Goal: Task Accomplishment & Management: Complete application form

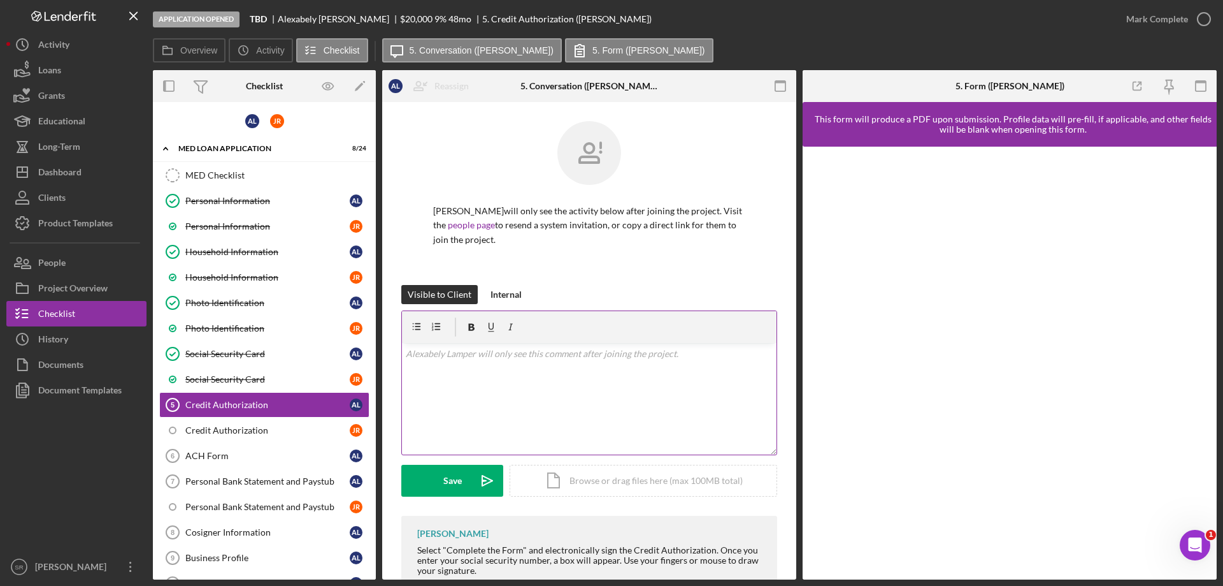
scroll to position [99, 0]
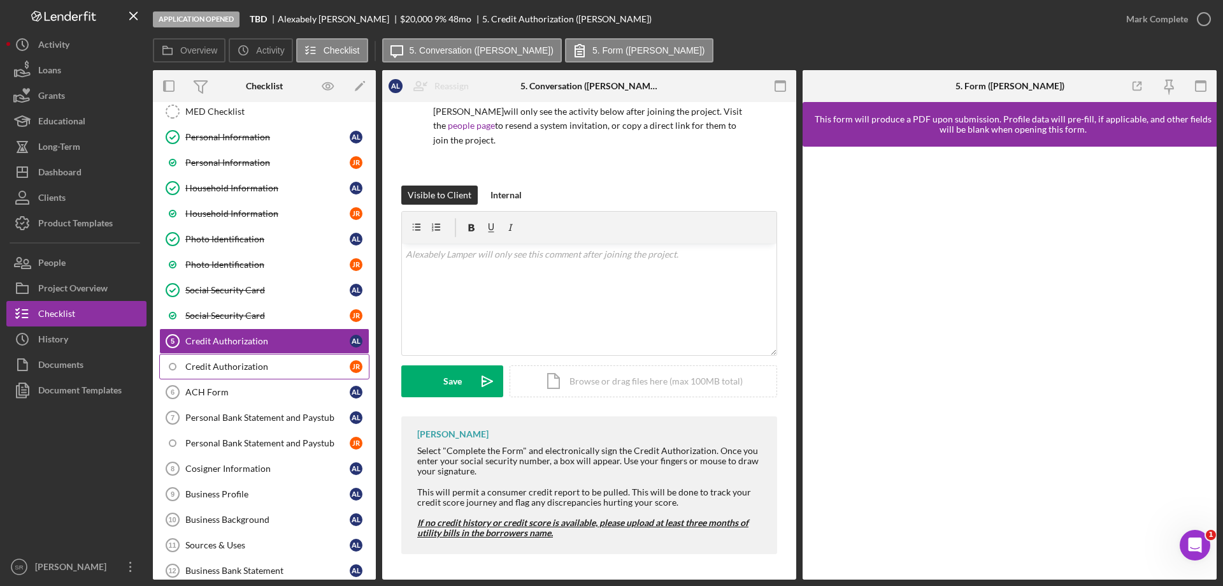
click at [270, 370] on div "Credit Authorization" at bounding box center [267, 366] width 164 height 10
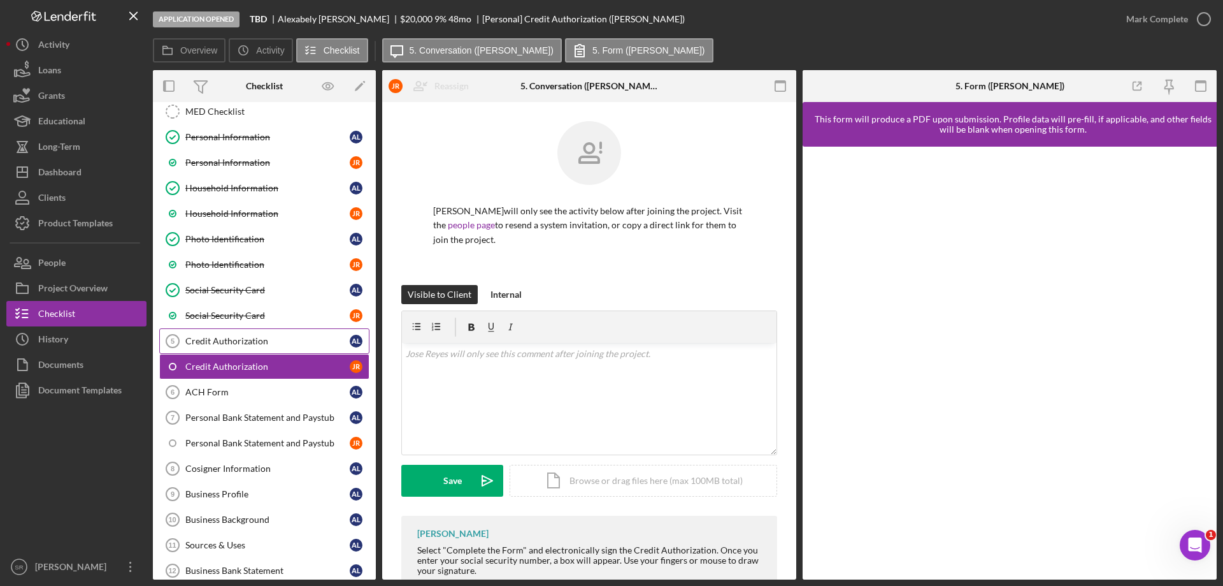
click at [301, 340] on div "Credit Authorization" at bounding box center [267, 341] width 164 height 10
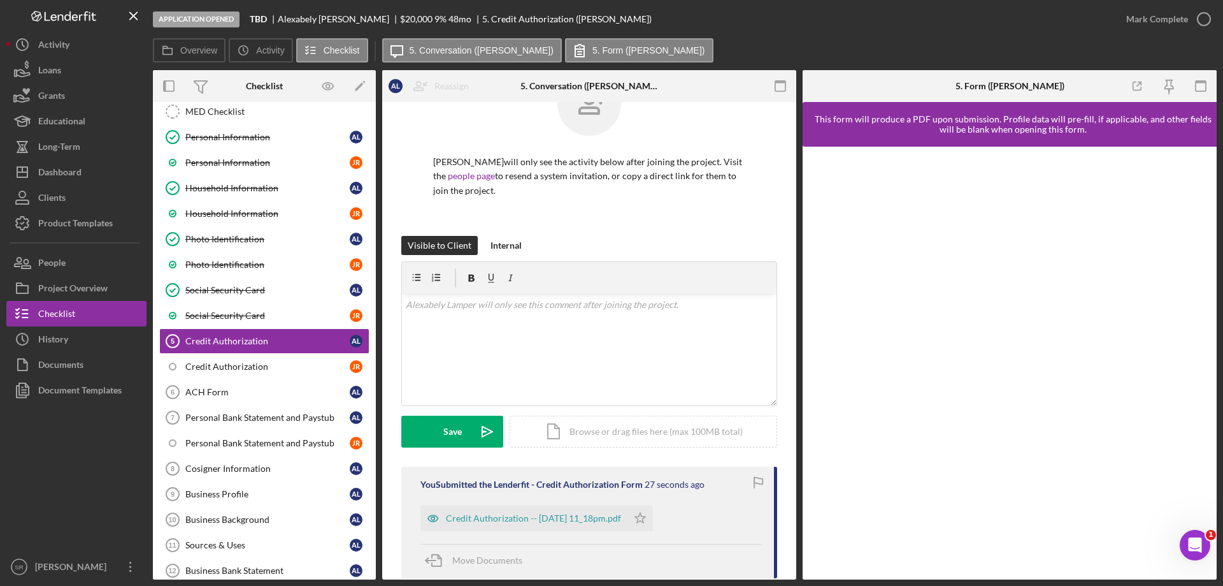
scroll to position [127, 0]
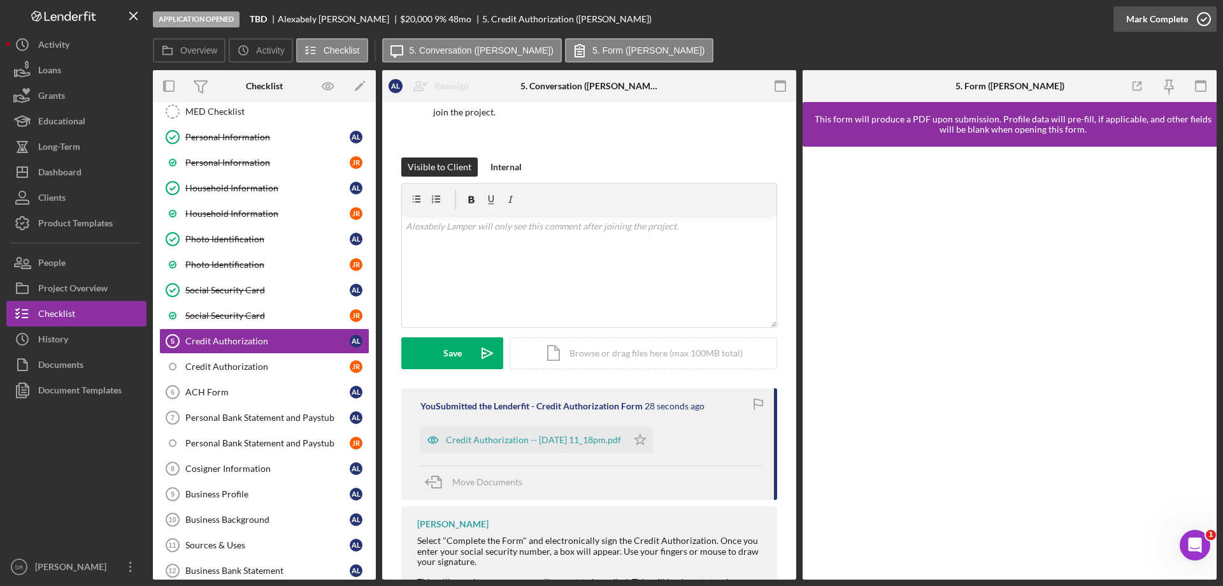
click at [1200, 18] on icon "button" at bounding box center [1204, 19] width 32 height 32
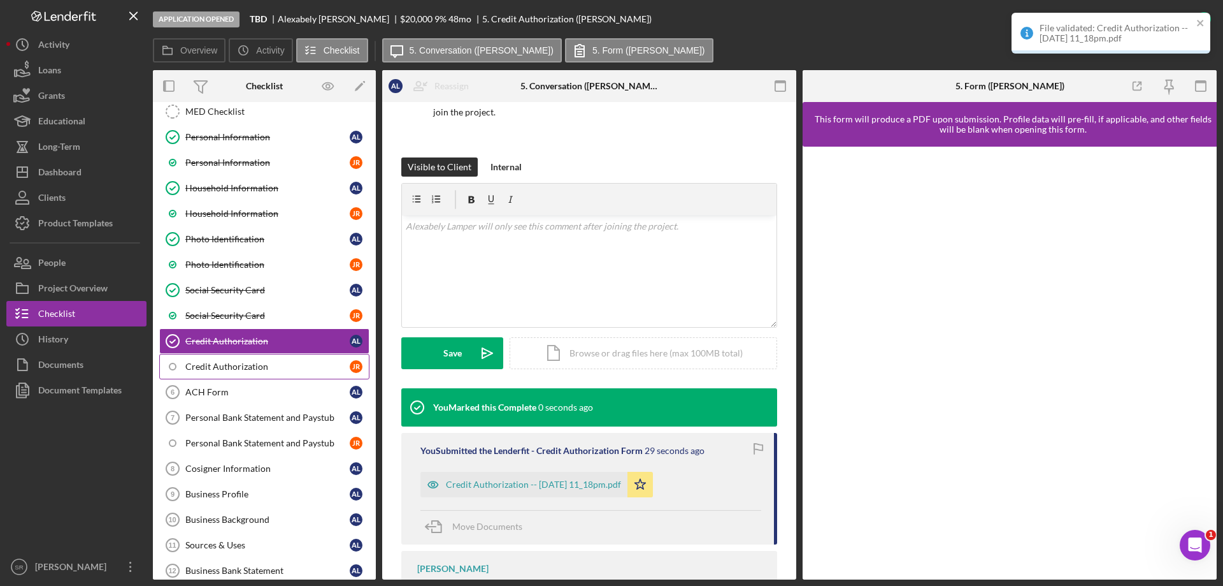
click at [208, 368] on div "Credit Authorization" at bounding box center [267, 366] width 164 height 10
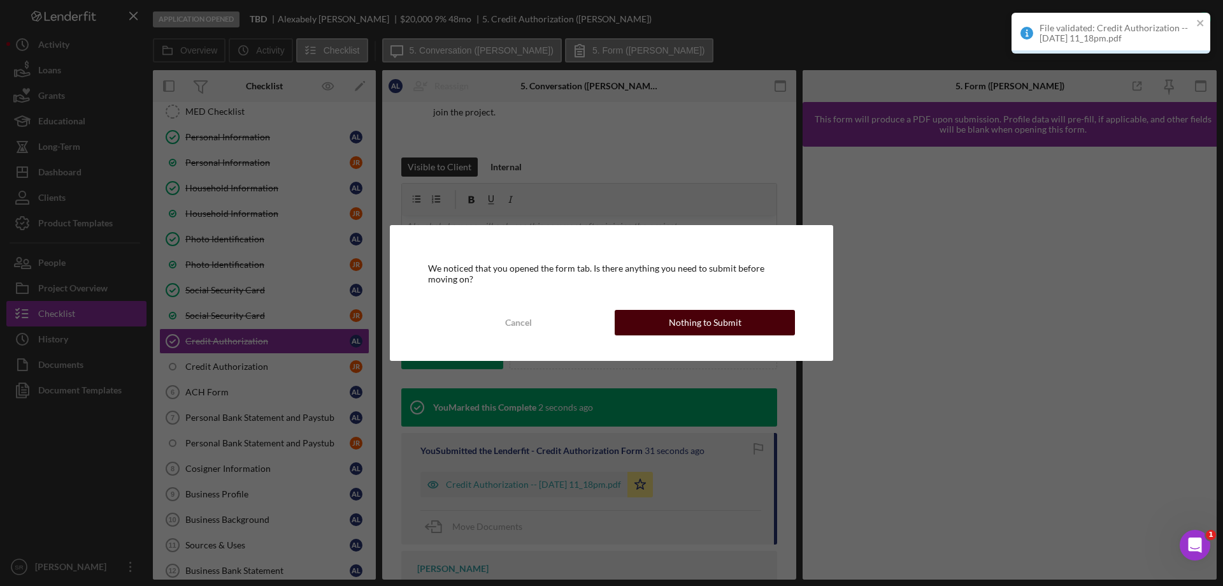
click at [662, 322] on button "Nothing to Submit" at bounding box center [705, 322] width 180 height 25
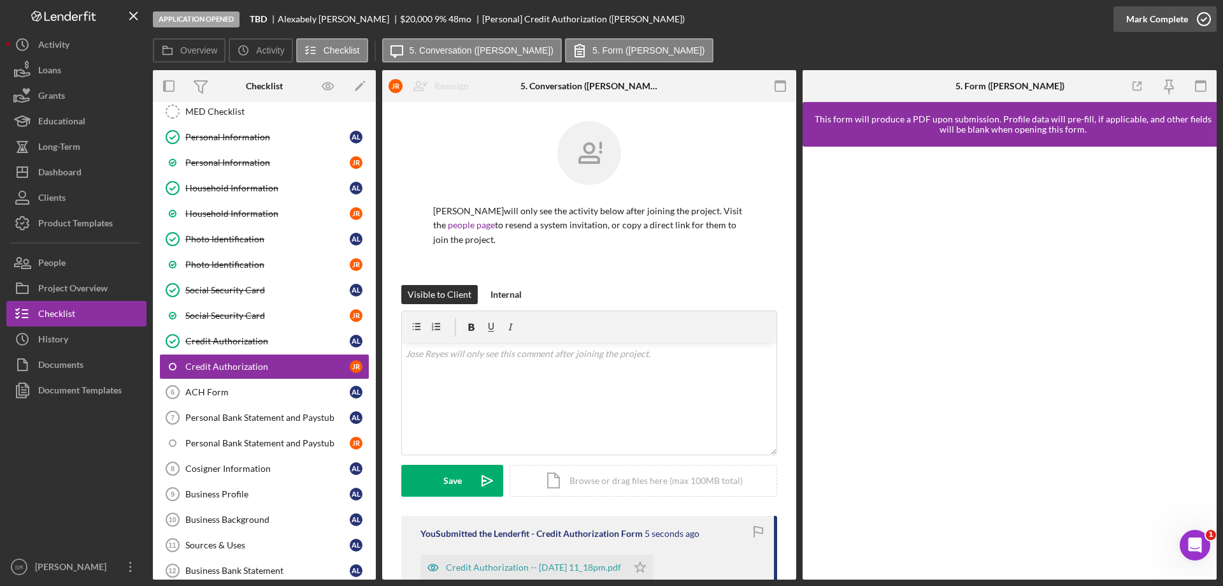
click at [1204, 23] on icon "button" at bounding box center [1204, 19] width 32 height 32
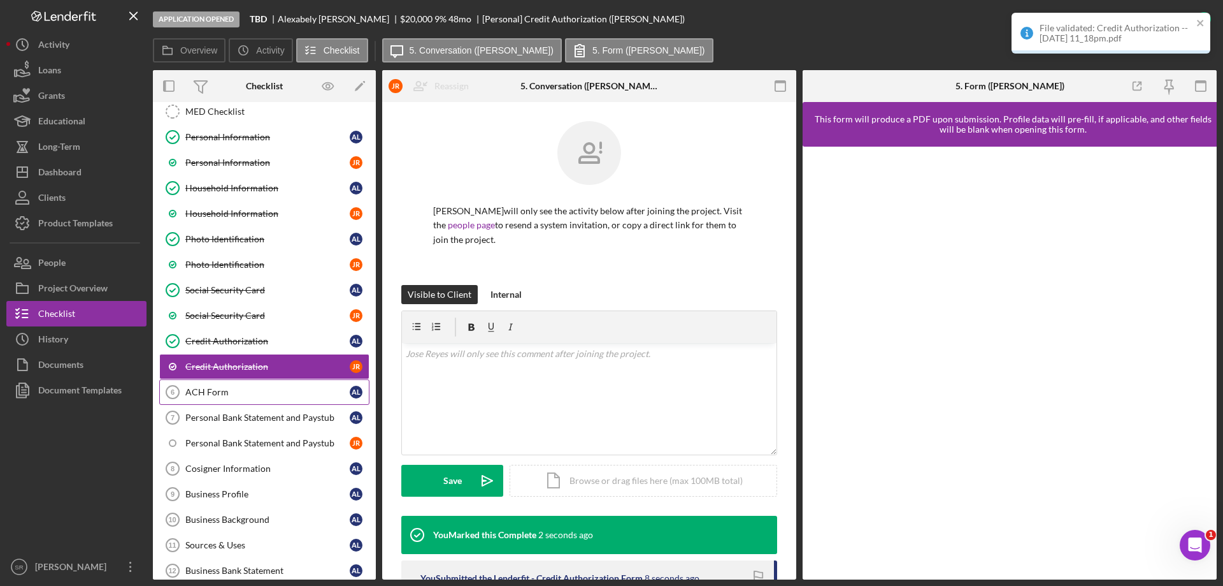
click at [240, 389] on div "ACH Form" at bounding box center [267, 392] width 164 height 10
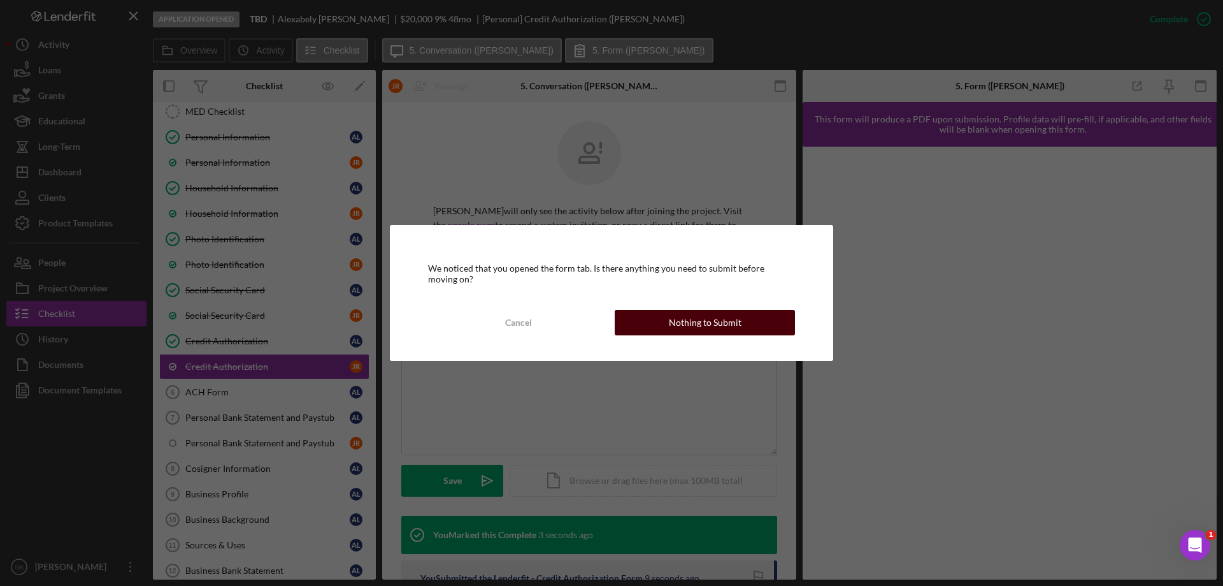
click at [732, 325] on div "Nothing to Submit" at bounding box center [705, 322] width 73 height 25
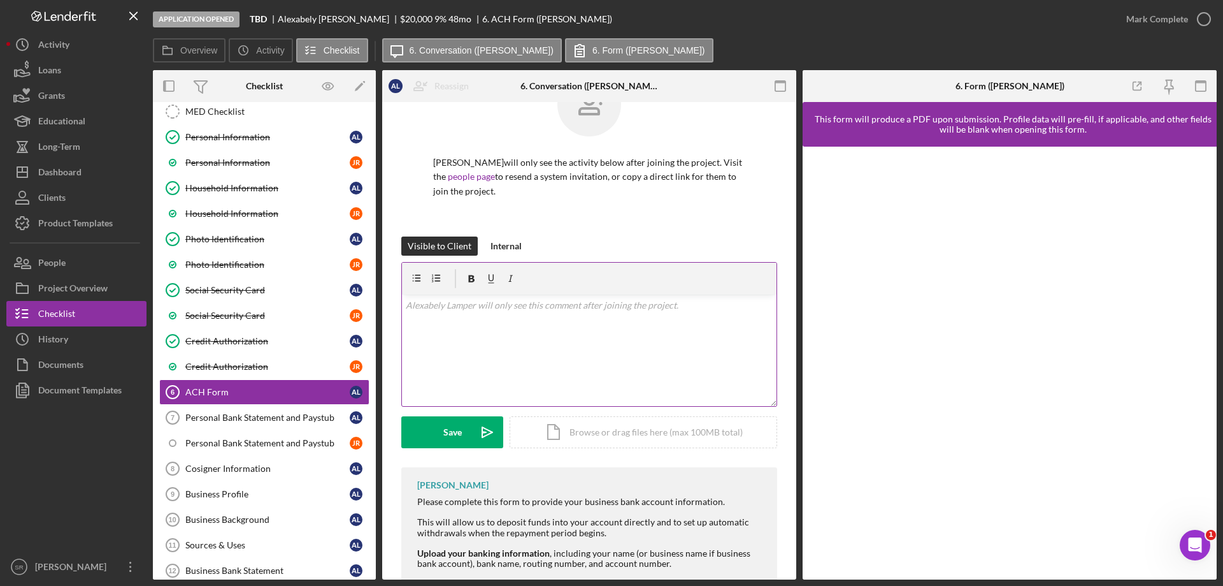
scroll to position [130, 0]
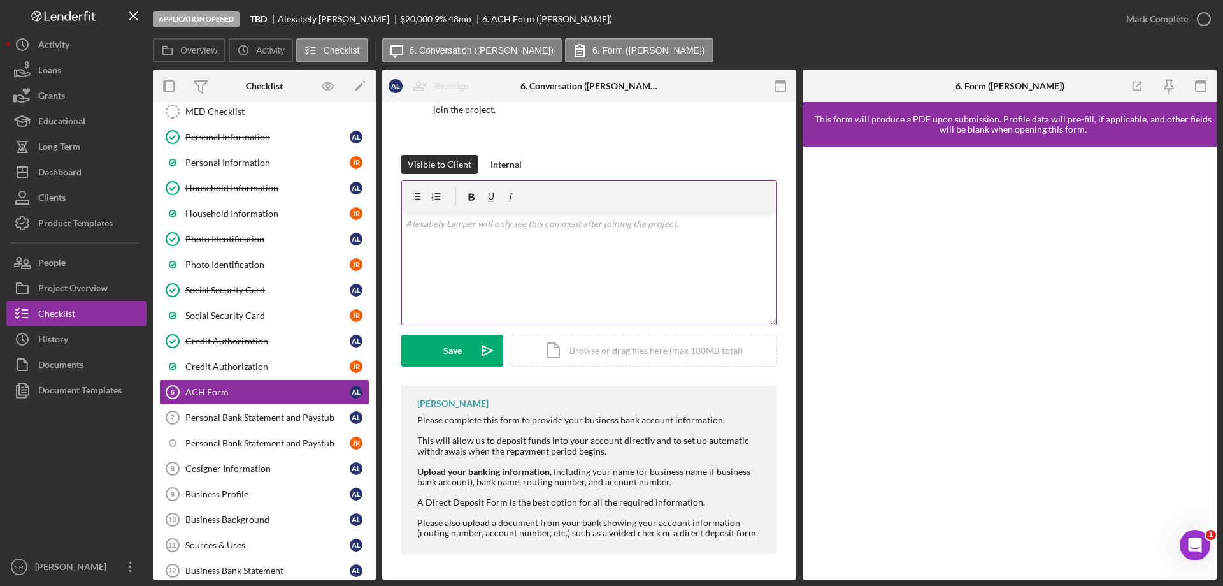
click at [598, 292] on div "v Color teal Color pink Remove color Add row above Add row below Add column bef…" at bounding box center [589, 269] width 375 height 112
click at [497, 305] on div "v Color teal Color pink Remove color Add row above Add row below Add column bef…" at bounding box center [589, 271] width 375 height 112
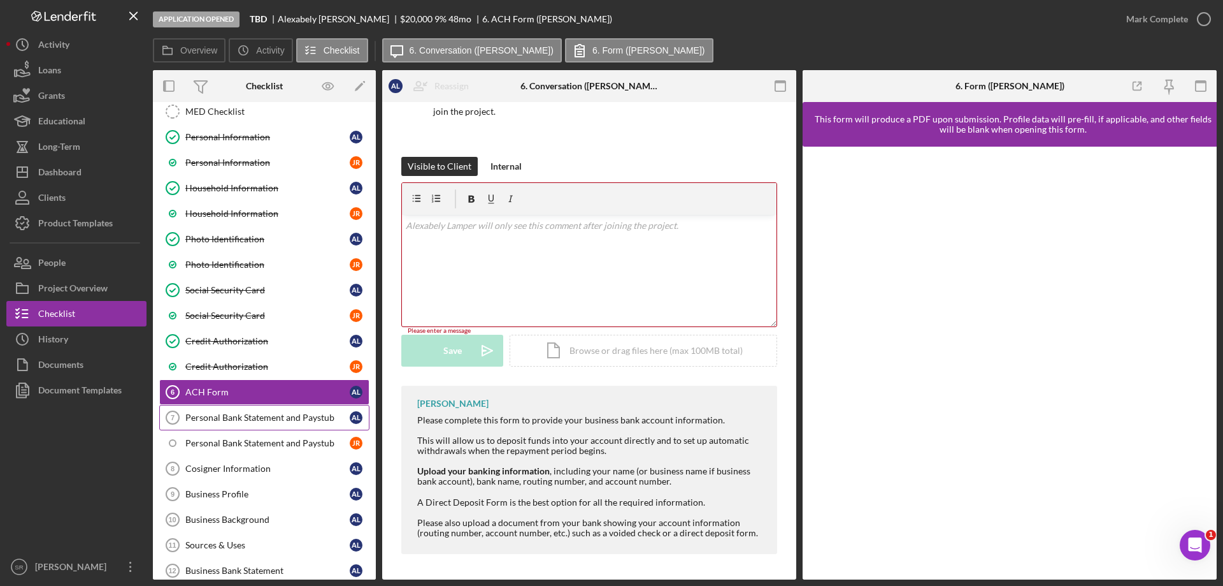
click at [251, 418] on div "Personal Bank Statement and Paystub" at bounding box center [267, 417] width 164 height 10
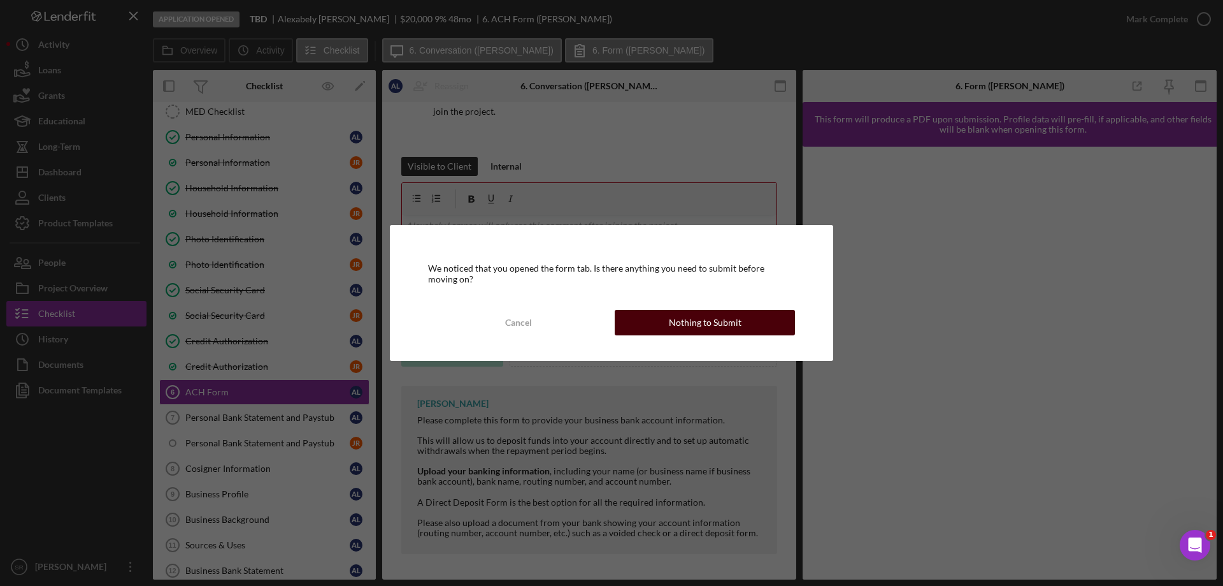
click at [711, 320] on div "Nothing to Submit" at bounding box center [705, 322] width 73 height 25
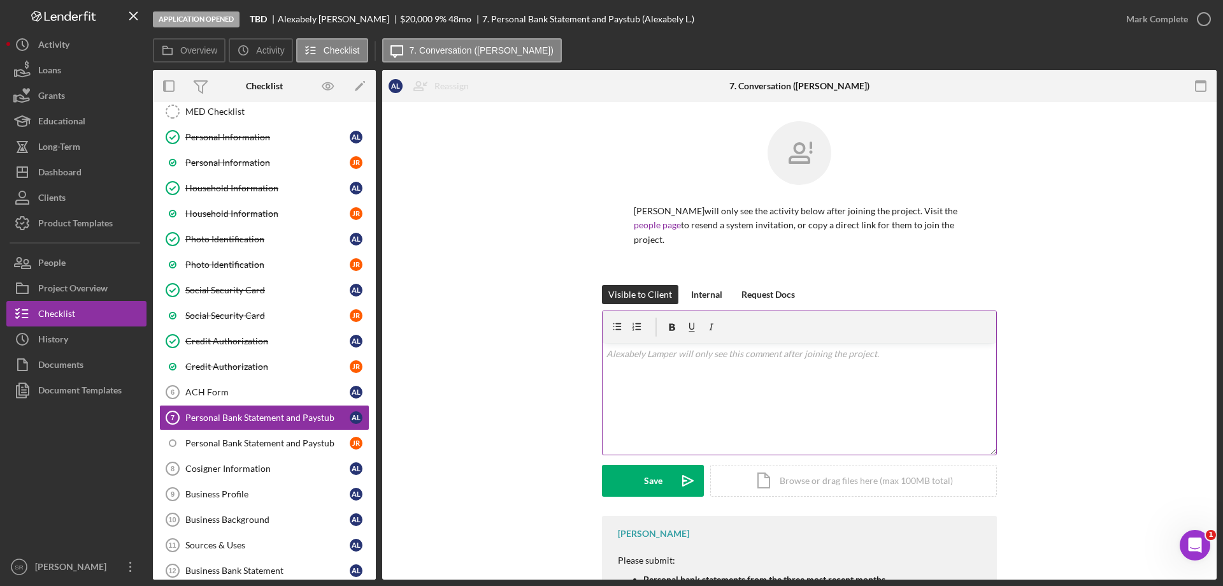
scroll to position [97, 0]
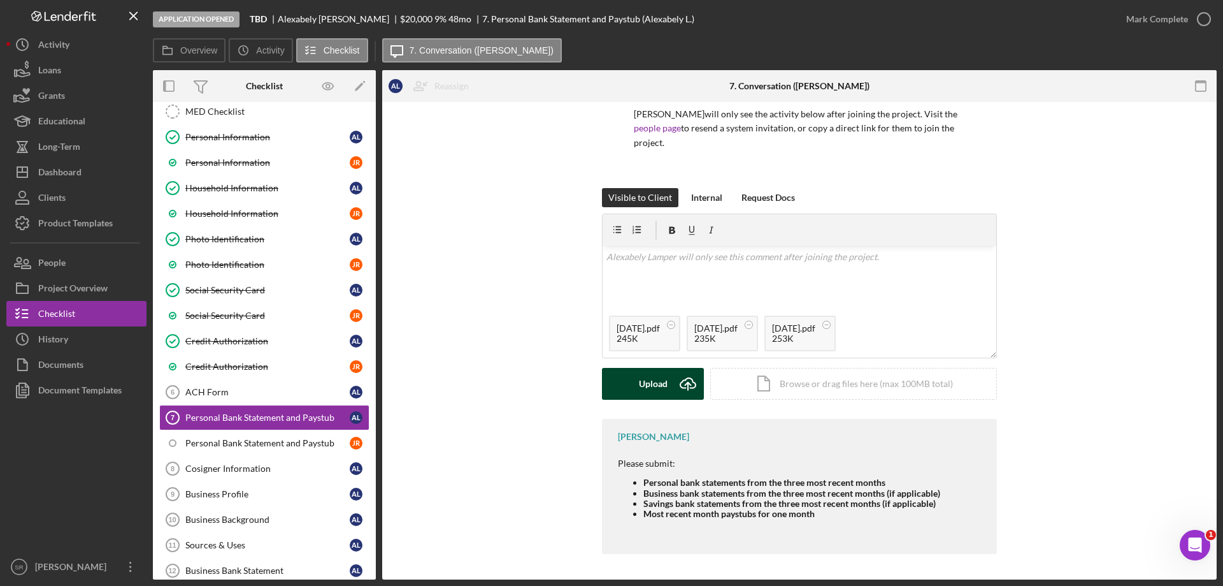
click at [640, 389] on div "Upload" at bounding box center [653, 384] width 29 height 32
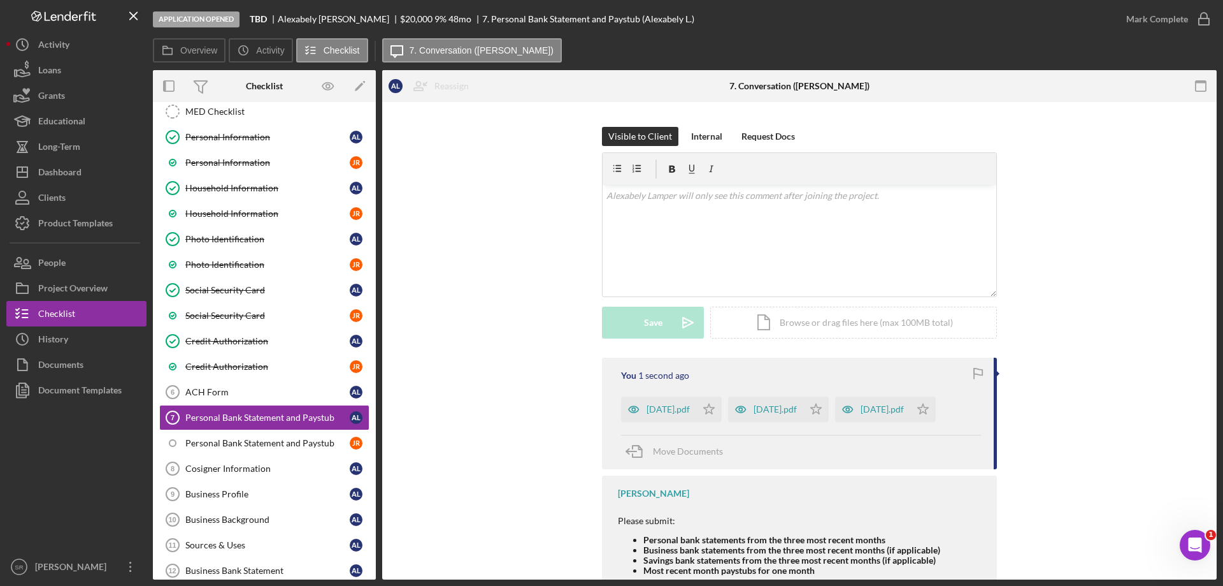
scroll to position [247, 0]
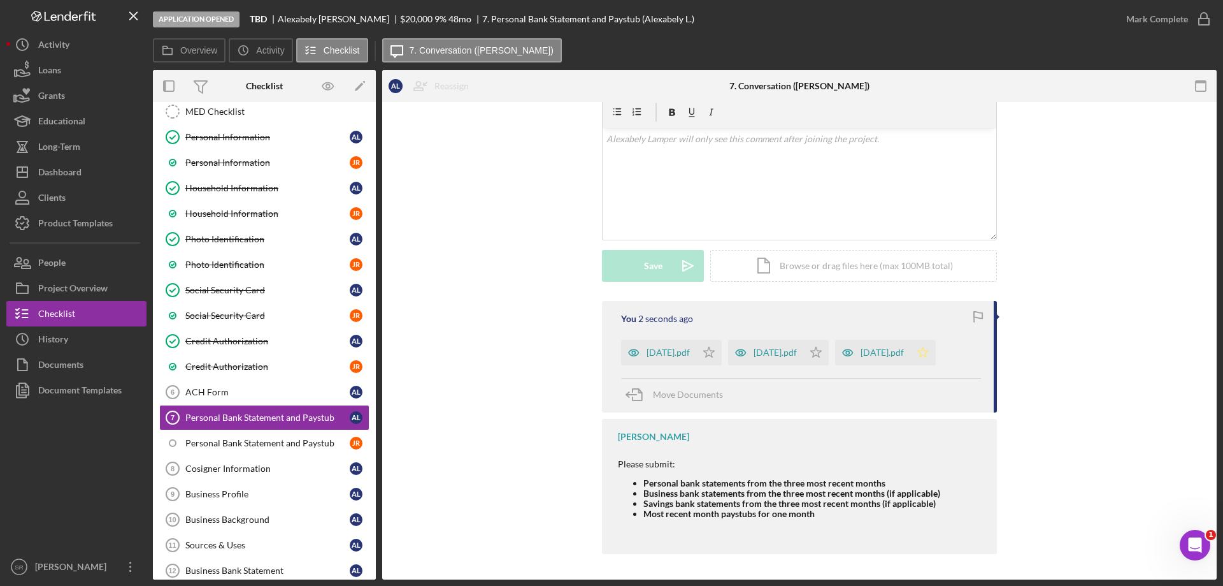
click at [911, 347] on icon "Icon/Star" at bounding box center [923, 352] width 25 height 25
click at [717, 340] on icon "Icon/Star" at bounding box center [708, 352] width 25 height 25
click at [822, 347] on polygon "button" at bounding box center [816, 352] width 11 height 10
click at [1213, 21] on icon "button" at bounding box center [1204, 19] width 32 height 32
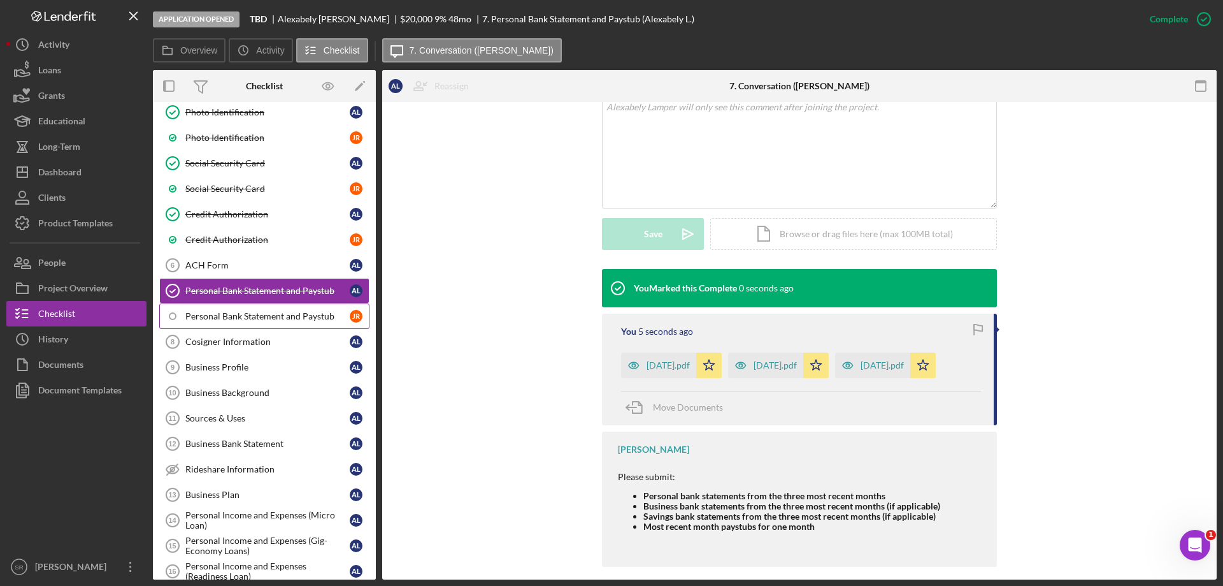
scroll to position [191, 0]
click at [263, 317] on div "Personal Bank Statement and Paystub" at bounding box center [267, 315] width 164 height 10
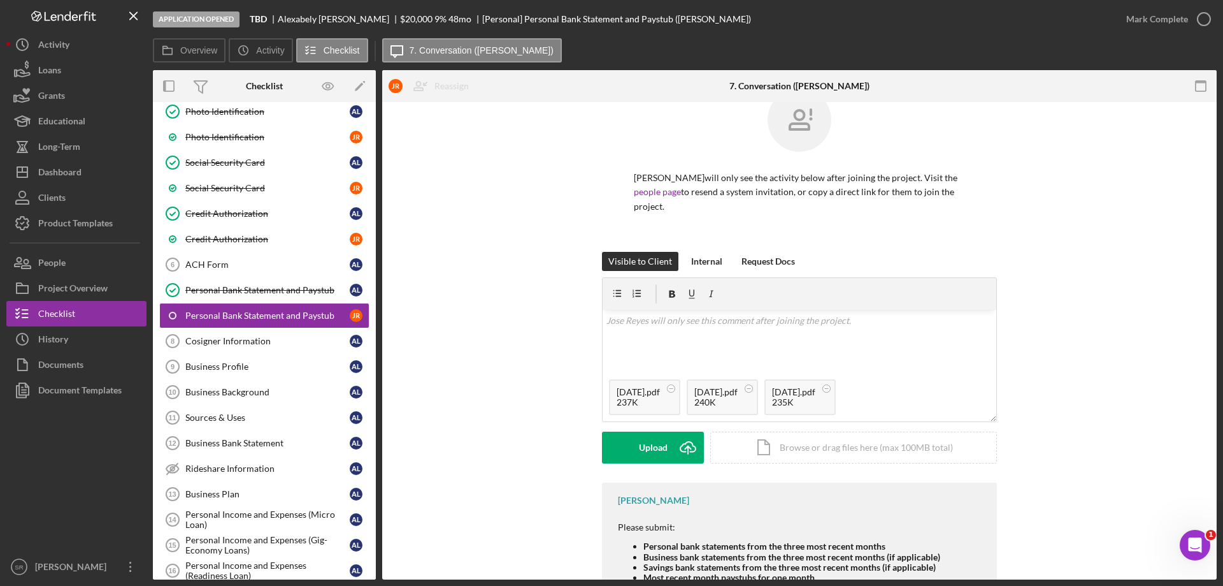
scroll to position [64, 0]
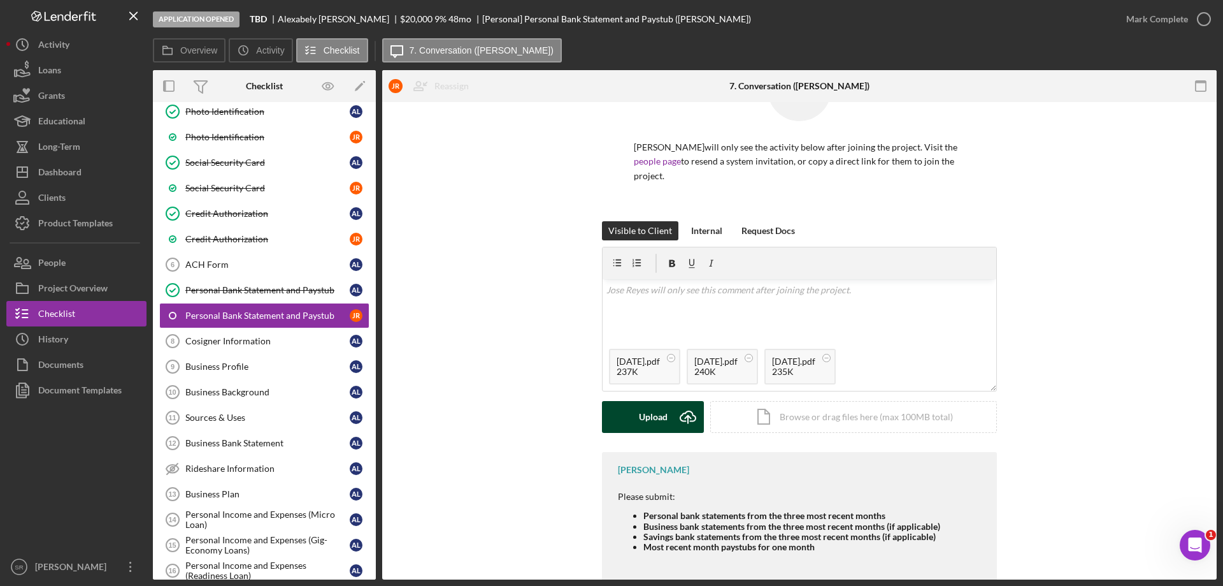
click at [688, 408] on icon "Icon/Upload" at bounding box center [688, 417] width 32 height 32
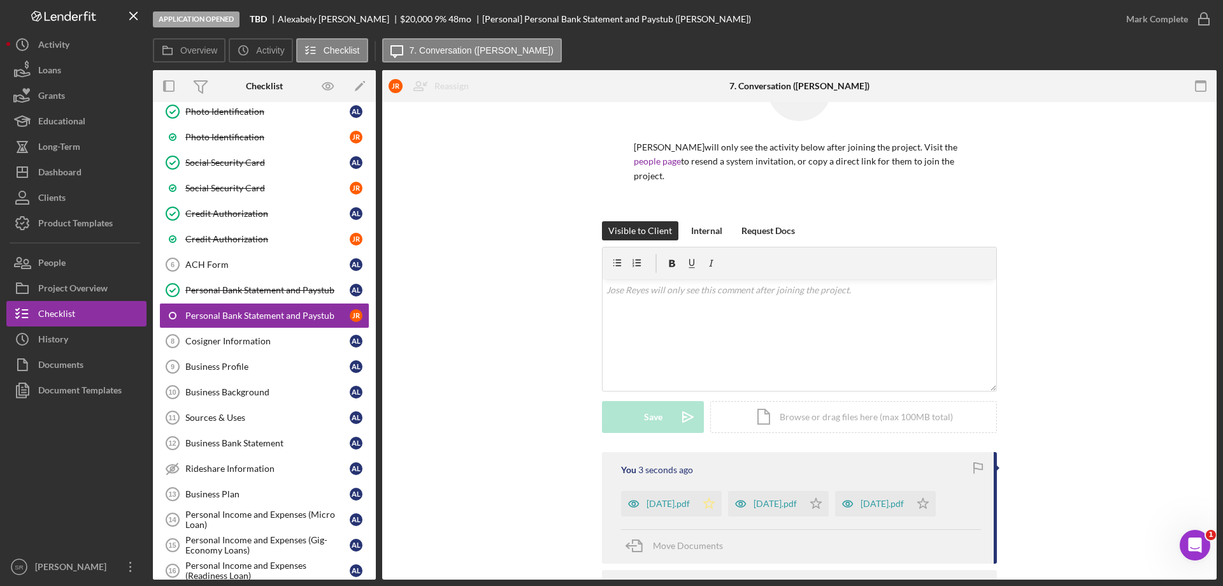
click at [722, 491] on icon "Icon/Star" at bounding box center [708, 503] width 25 height 25
click at [911, 515] on icon "Icon/Star" at bounding box center [923, 503] width 25 height 25
click at [822, 498] on polygon "button" at bounding box center [816, 503] width 11 height 10
click at [1213, 27] on icon "button" at bounding box center [1204, 19] width 32 height 32
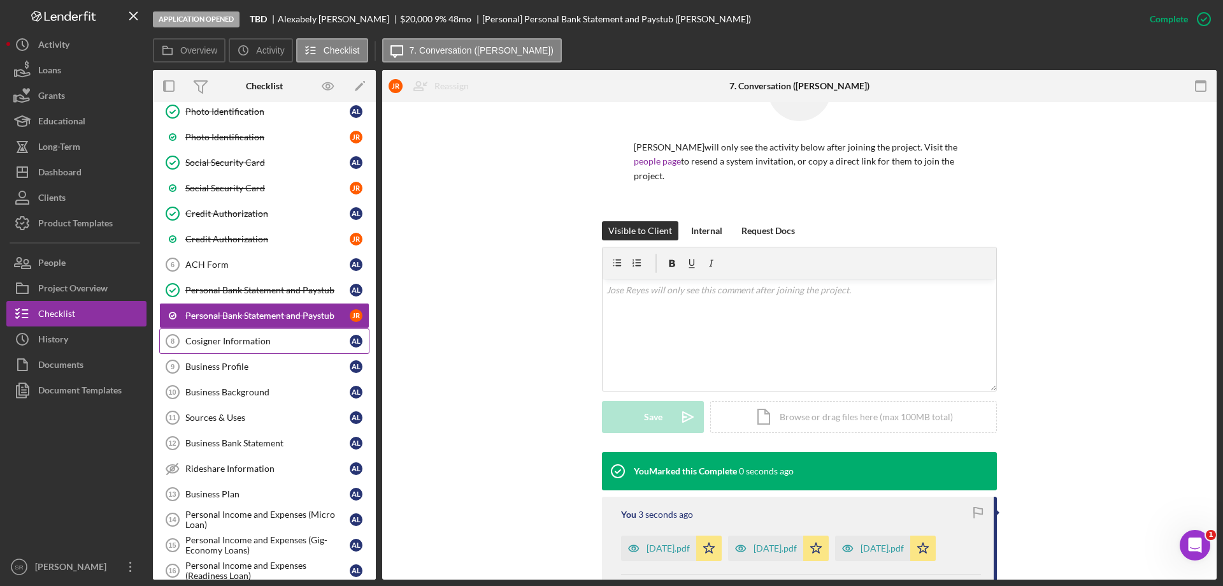
click at [311, 345] on div "Cosigner Information" at bounding box center [267, 341] width 164 height 10
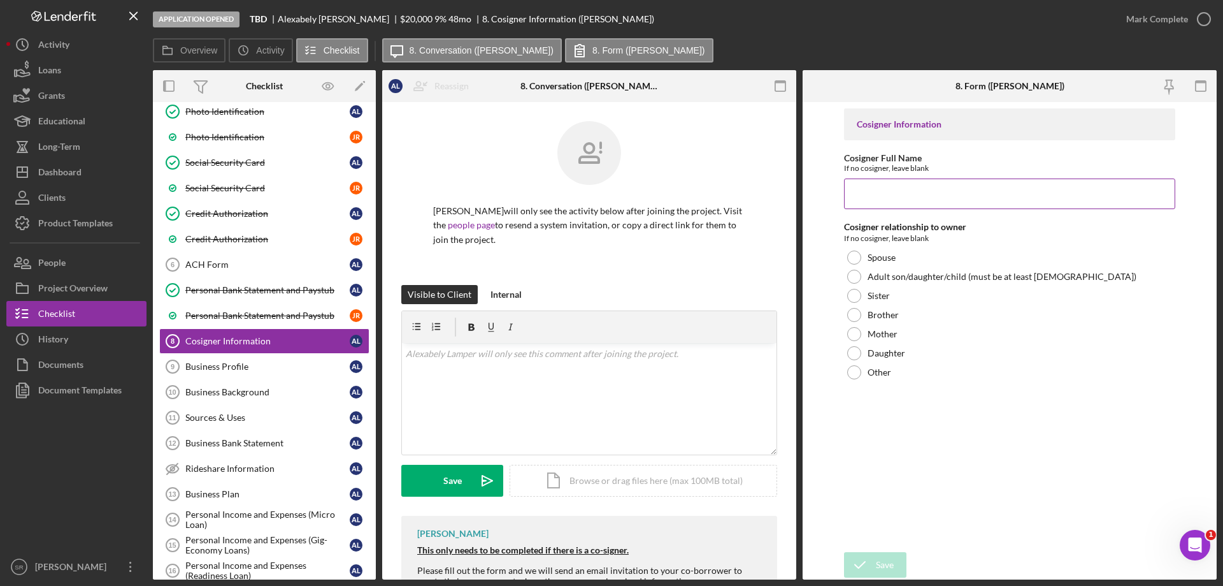
click at [888, 198] on input "Cosigner Full Name" at bounding box center [1009, 193] width 331 height 31
click at [881, 257] on label "Spouse" at bounding box center [882, 257] width 28 height 10
click at [903, 200] on input "Cosigner Full Name" at bounding box center [1009, 193] width 331 height 31
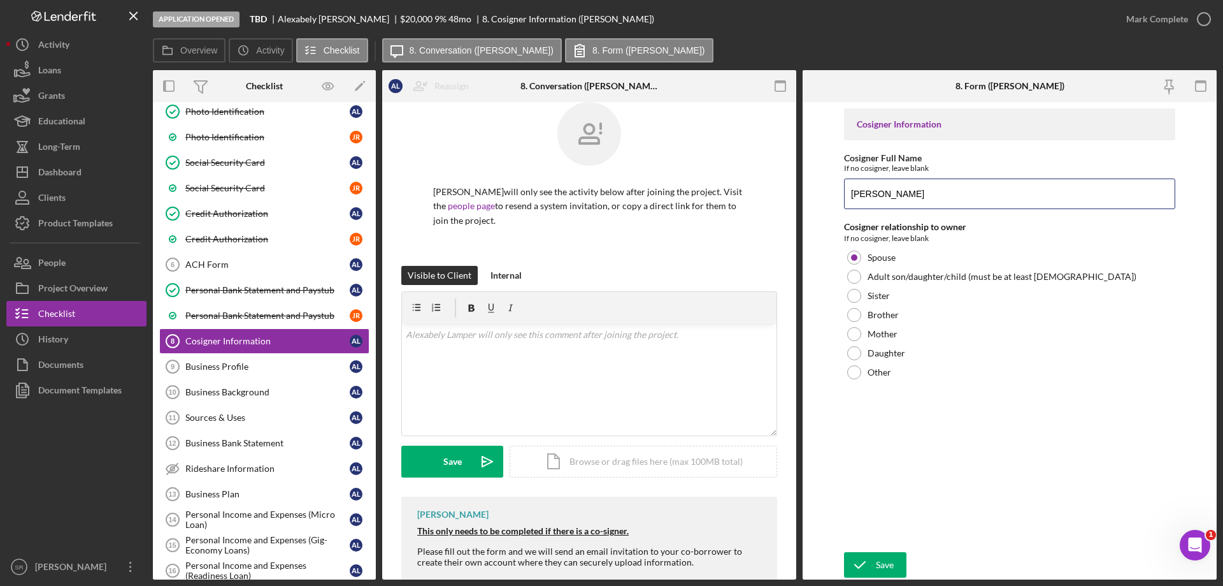
scroll to position [48, 0]
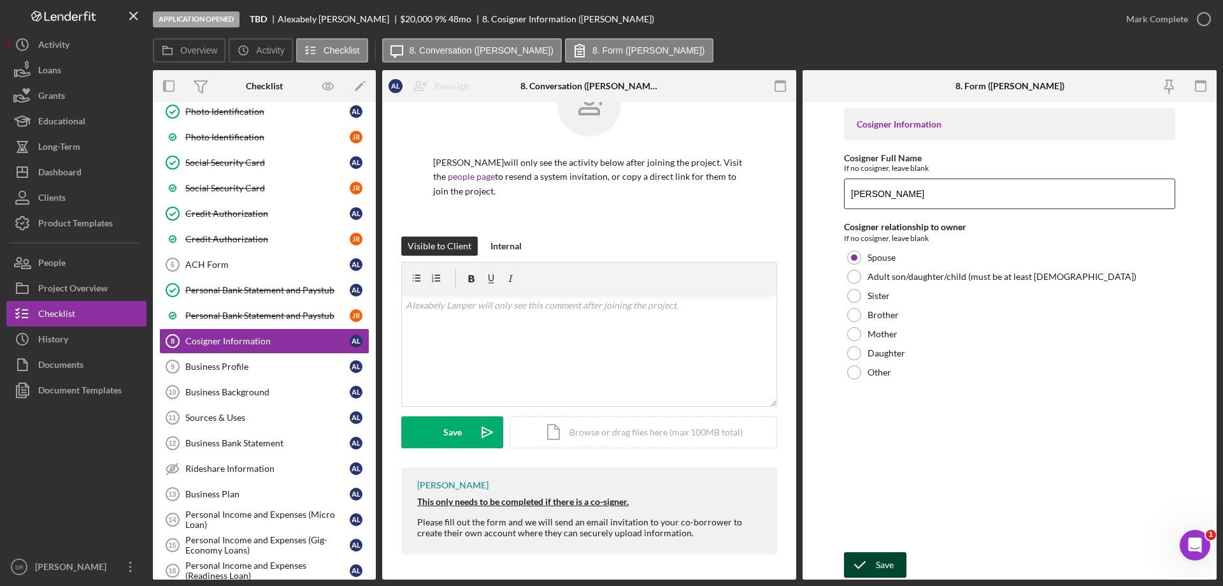
type input "[PERSON_NAME]"
click at [861, 561] on icon "submit" at bounding box center [860, 565] width 32 height 32
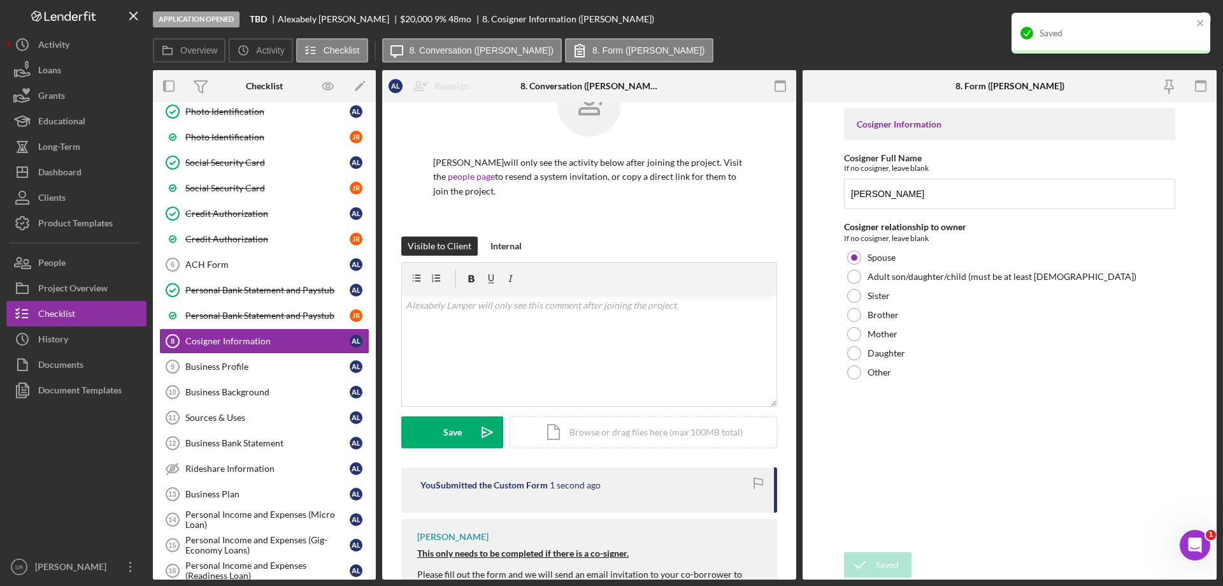
scroll to position [100, 0]
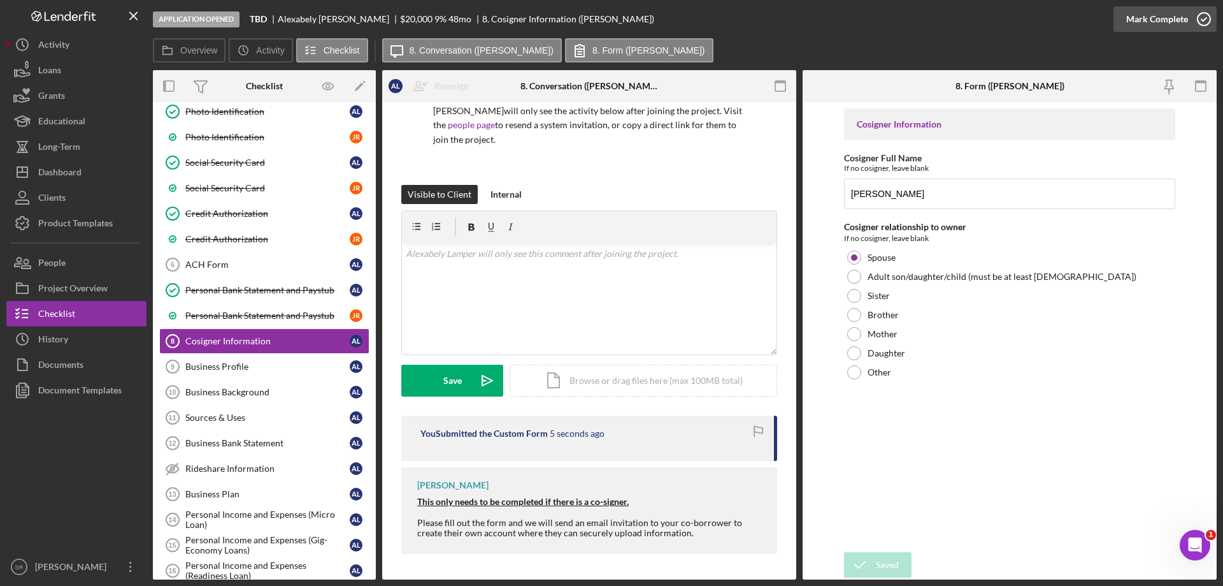
click at [1201, 25] on circle "button" at bounding box center [1204, 19] width 13 height 13
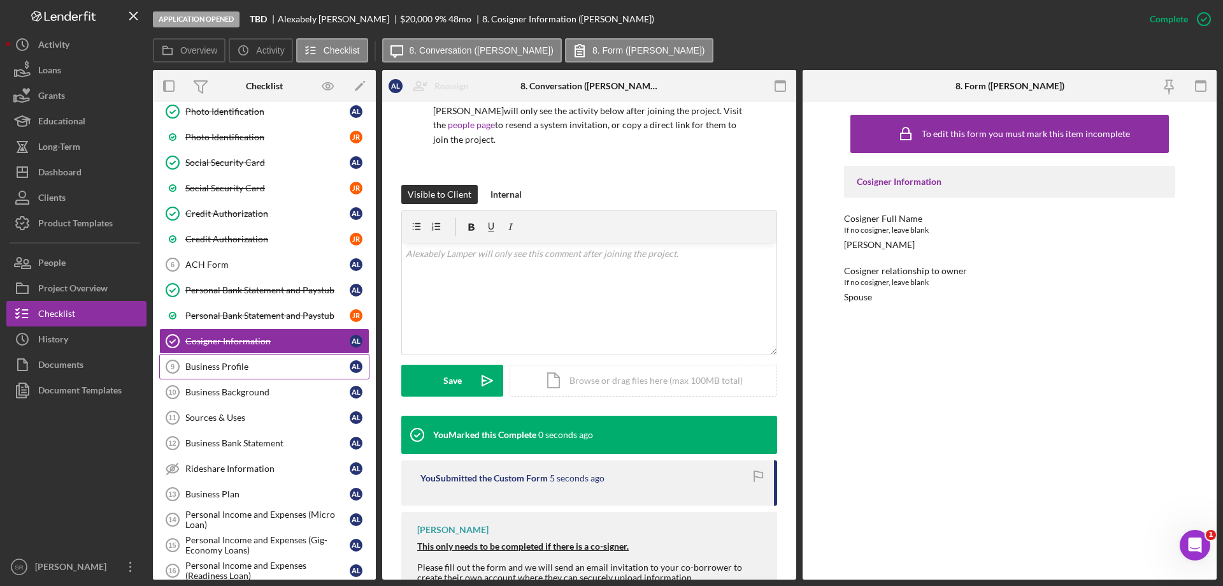
click at [259, 358] on link "Business Profile 9 Business Profile A L" at bounding box center [264, 366] width 210 height 25
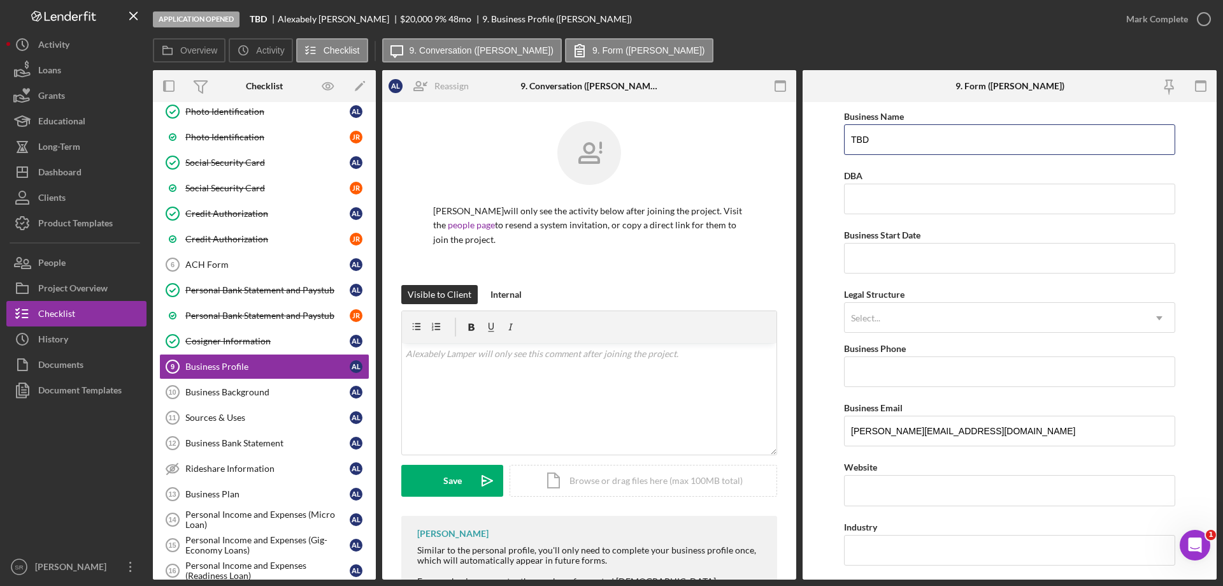
drag, startPoint x: 930, startPoint y: 135, endPoint x: 660, endPoint y: 154, distance: 270.2
click at [703, 142] on div "Overview Internal Workflow Stage Application Opened Icon/Dropdown Arrow Archive…" at bounding box center [685, 324] width 1064 height 509
type input "R"
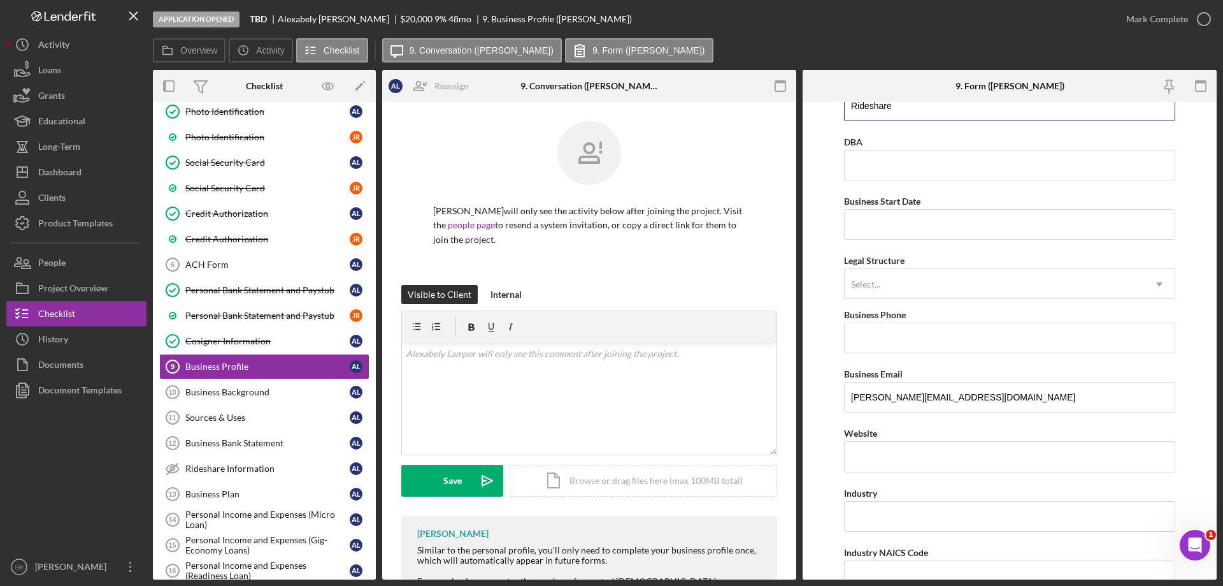
scroll to position [64, 0]
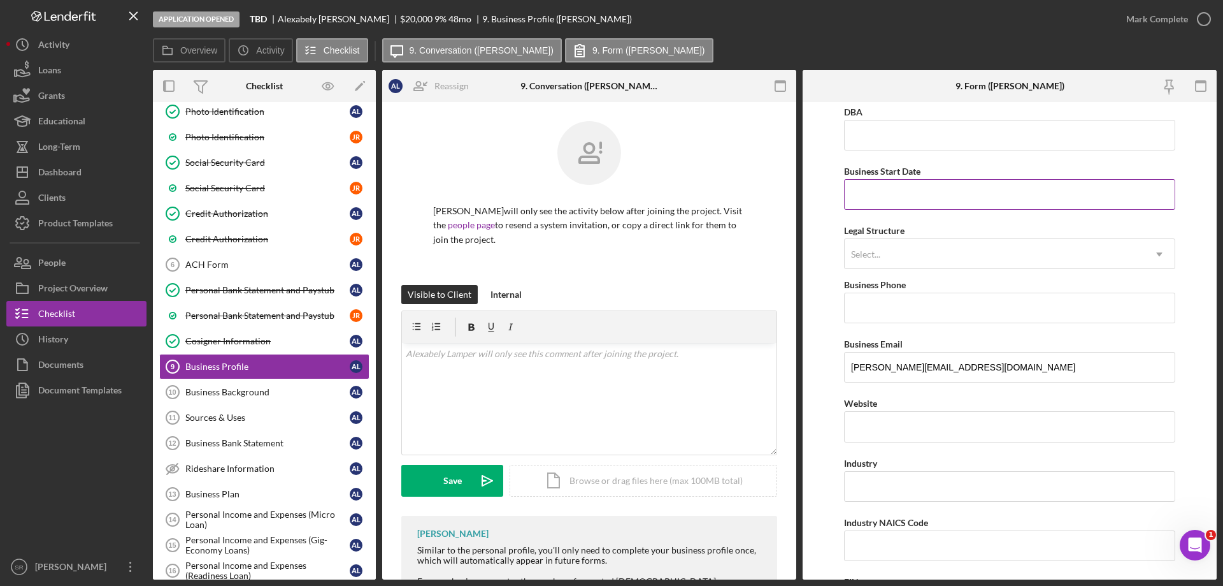
type input "Rideshare"
click at [922, 195] on input "Business Start Date" at bounding box center [1009, 194] width 331 height 31
type input "11/01/2025"
click at [931, 259] on div "Select..." at bounding box center [994, 254] width 299 height 29
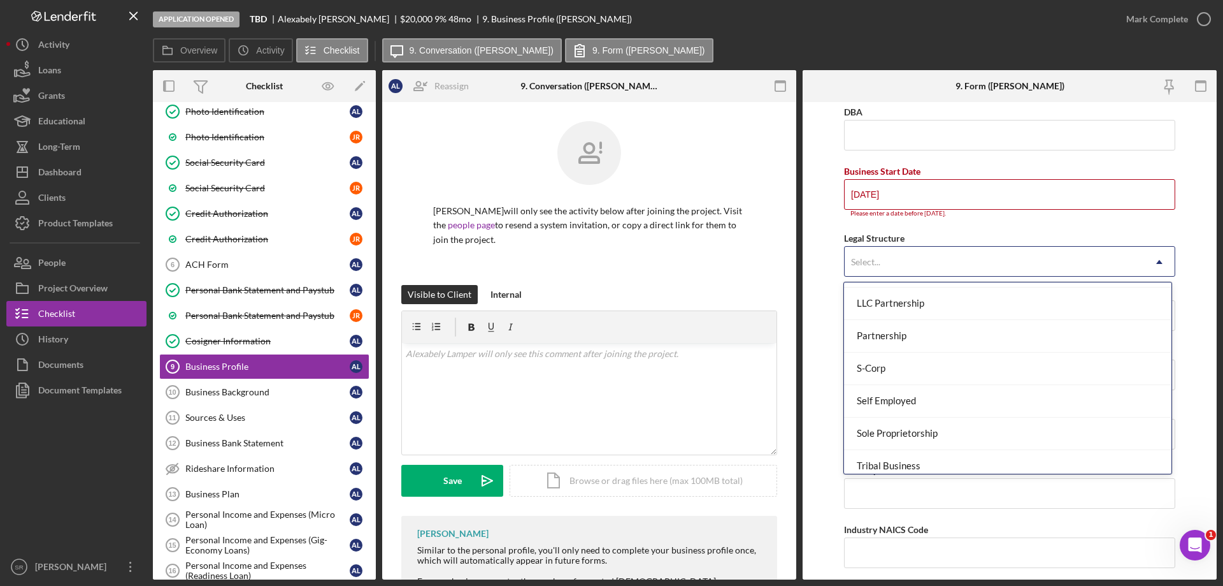
scroll to position [296, 0]
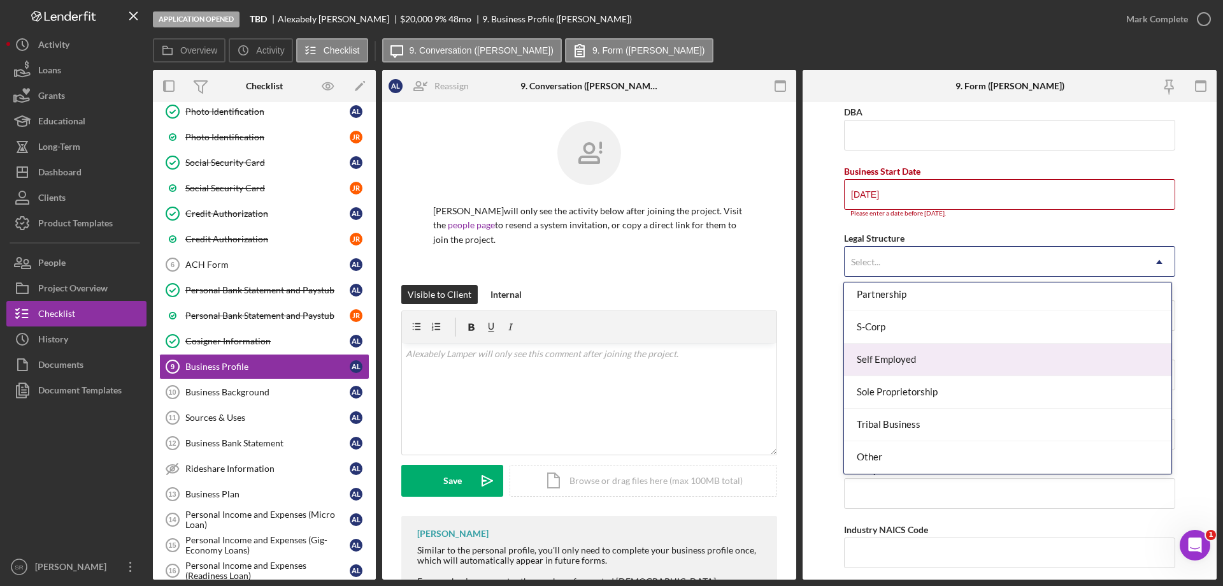
click at [988, 362] on div "Self Employed" at bounding box center [1007, 359] width 327 height 32
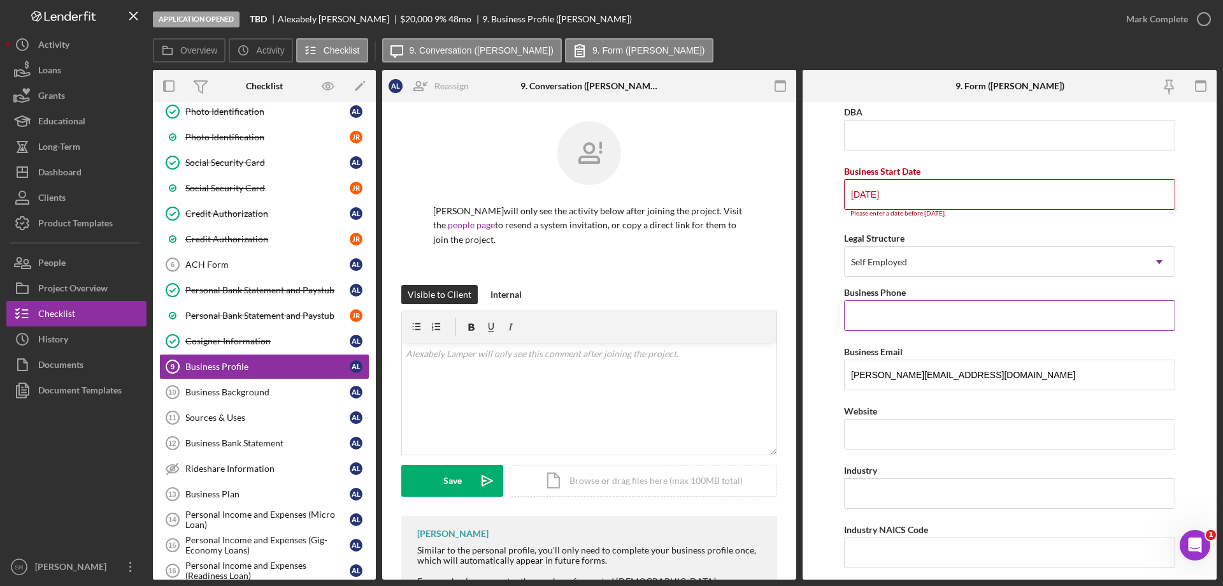
click at [932, 306] on input "Business Phone" at bounding box center [1009, 315] width 331 height 31
paste input "(682) 399-4998"
type input "(682) 399-4998"
click at [1195, 396] on form "Business Name Rideshare DBA Business Start Date 11/01/2025 Please enter a date …" at bounding box center [1010, 340] width 414 height 477
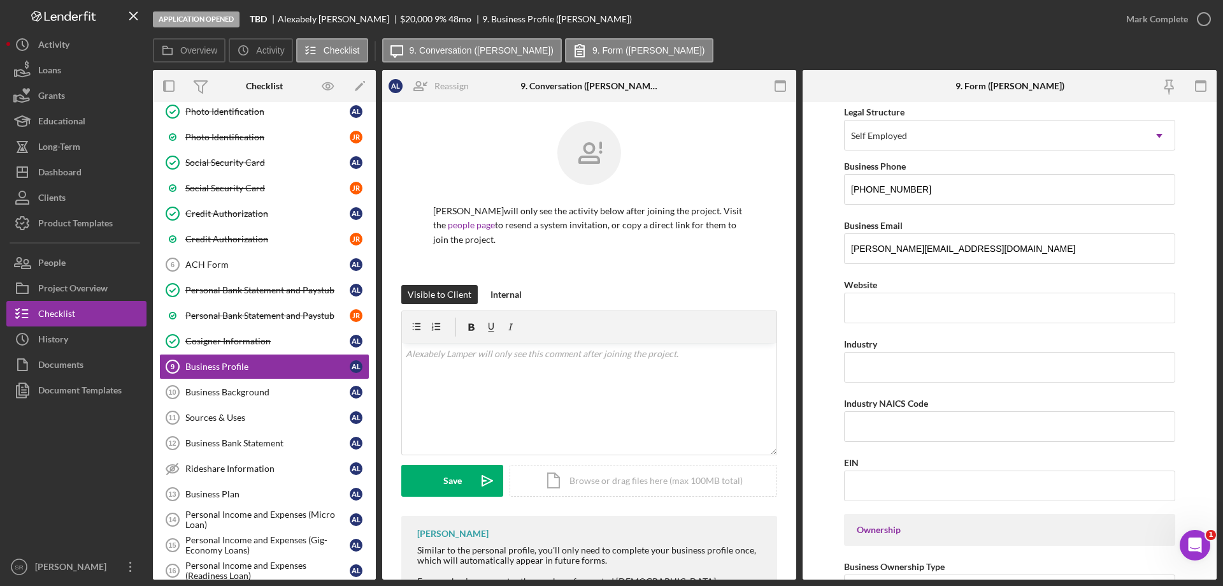
scroll to position [191, 0]
drag, startPoint x: 926, startPoint y: 383, endPoint x: 918, endPoint y: 379, distance: 9.1
click at [913, 371] on input "Industry" at bounding box center [1009, 365] width 331 height 31
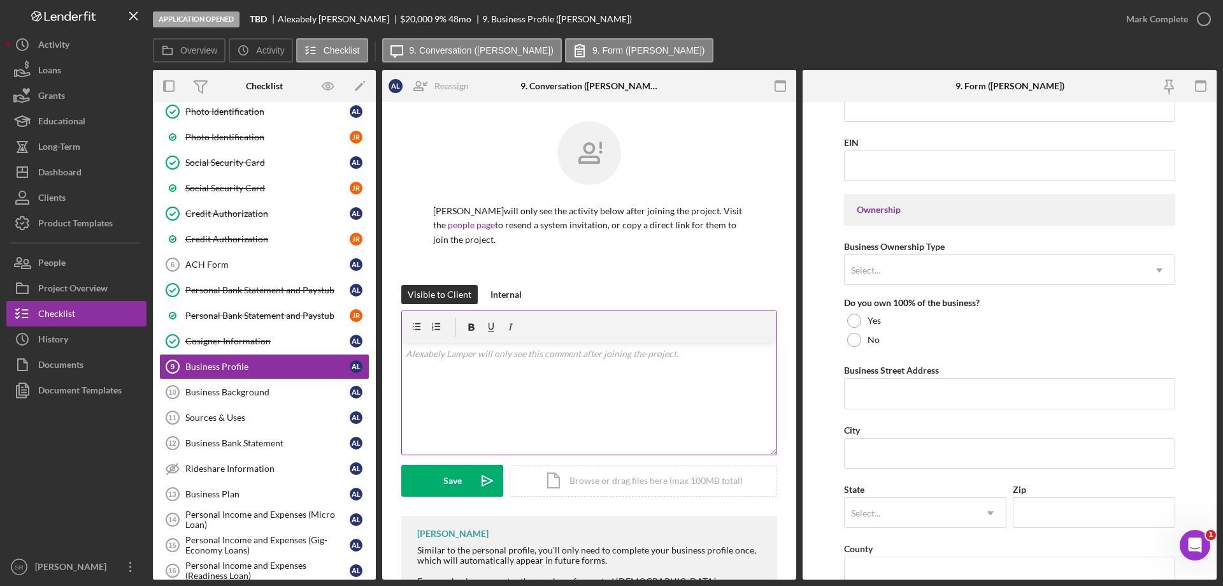
scroll to position [183, 0]
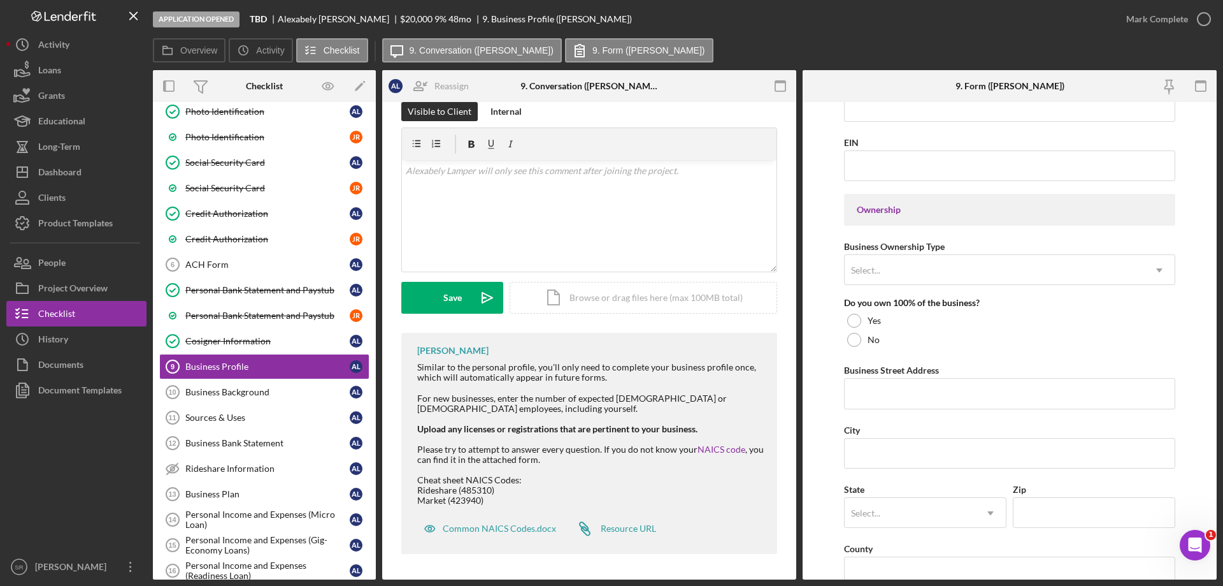
type input "Rideshare"
drag, startPoint x: 491, startPoint y: 489, endPoint x: 463, endPoint y: 486, distance: 27.5
click at [463, 486] on div "Similar to the personal profile, you'll only need to complete your business pro…" at bounding box center [590, 433] width 347 height 143
copy div "485310"
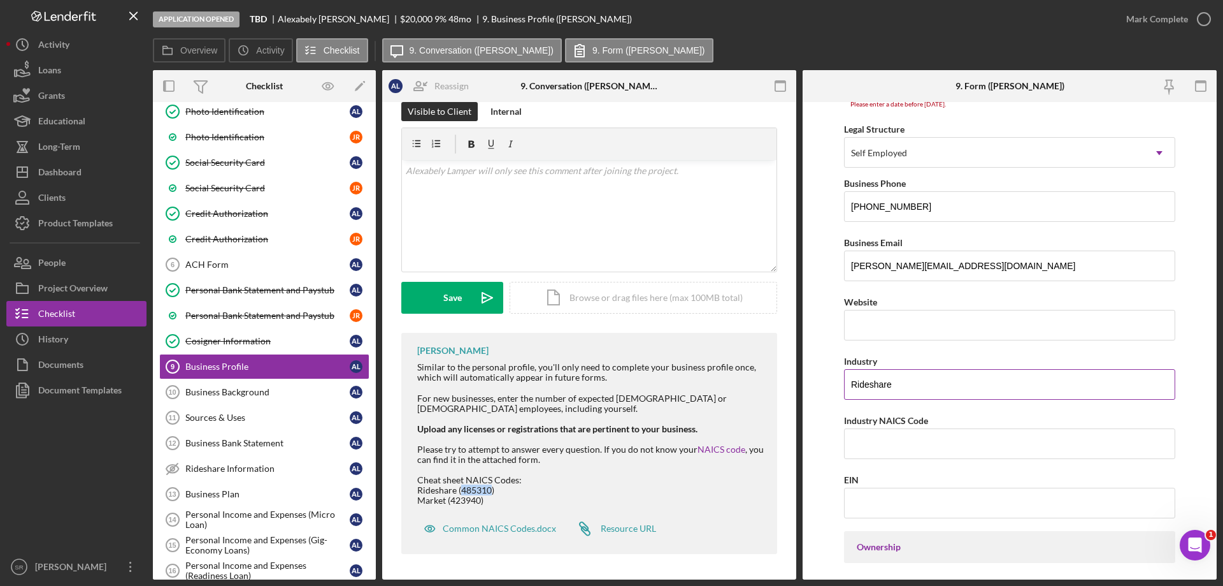
scroll to position [255, 0]
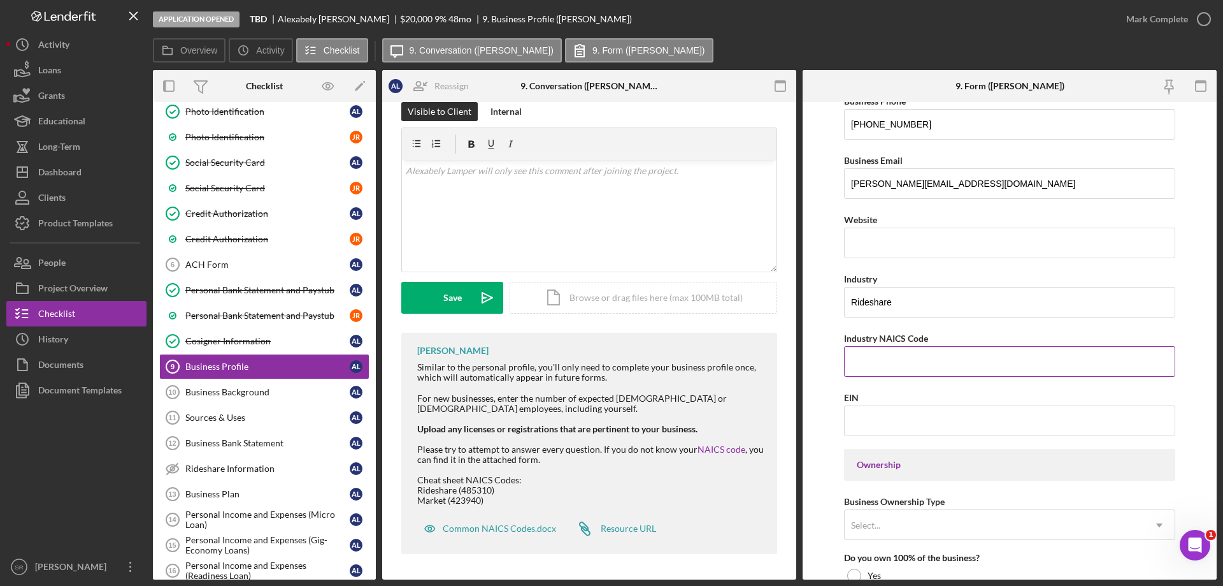
click at [905, 364] on input "Industry NAICS Code" at bounding box center [1009, 361] width 331 height 31
paste input "485310"
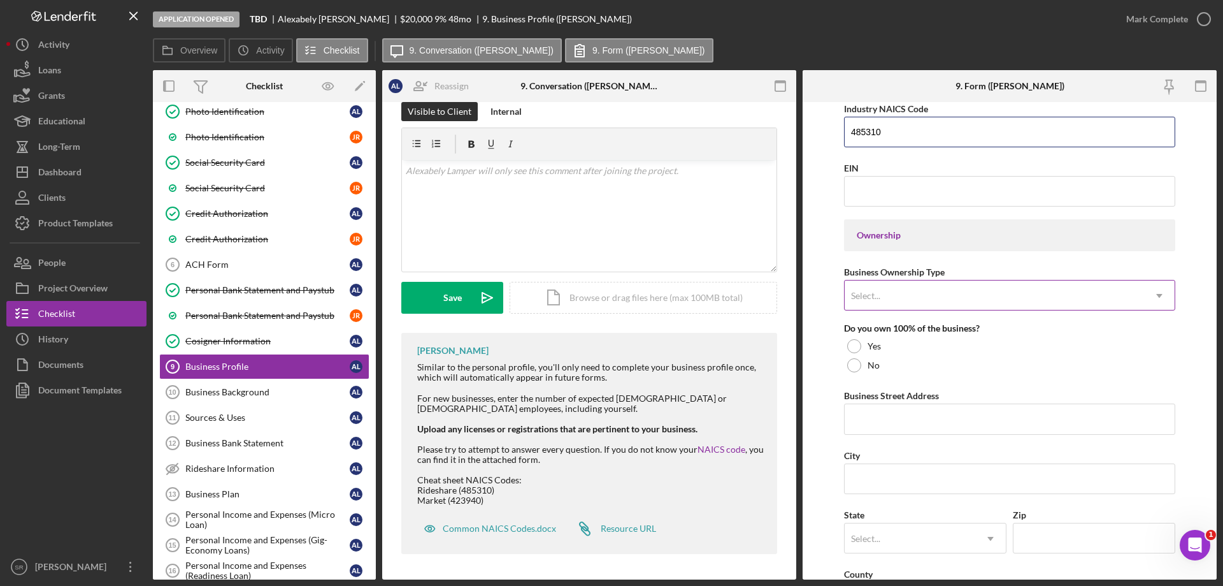
scroll to position [510, 0]
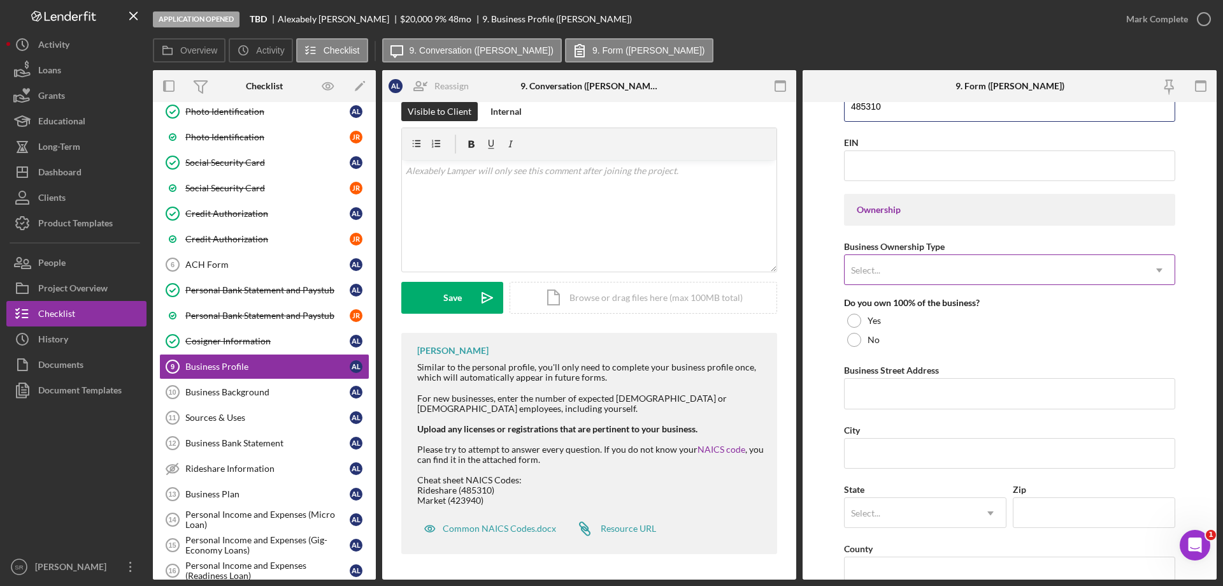
type input "485310"
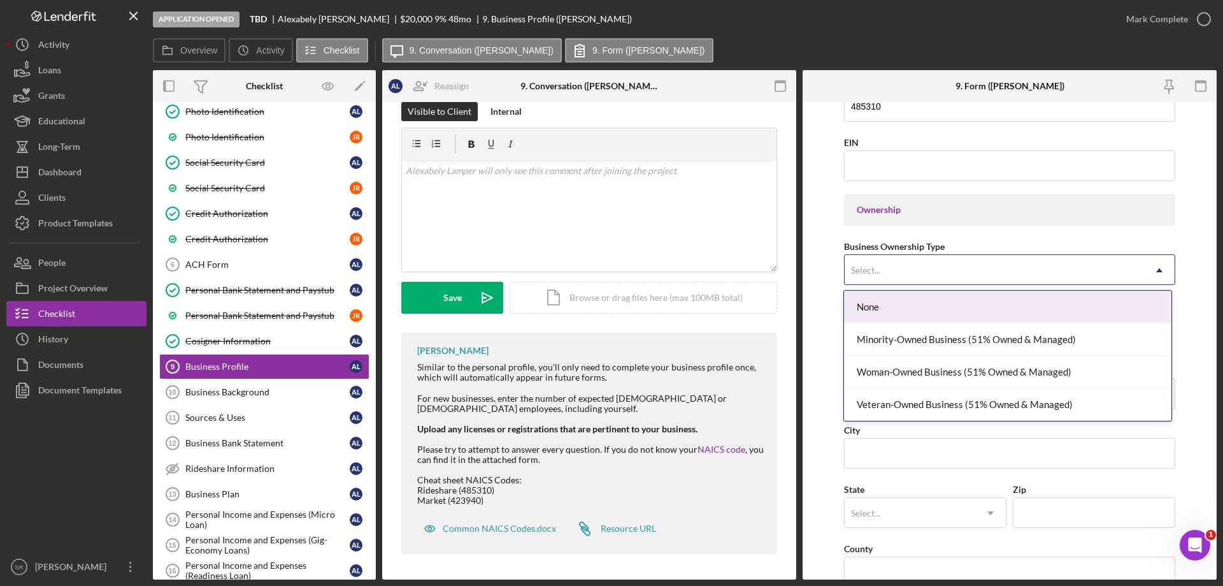
click at [909, 271] on div "Select..." at bounding box center [994, 270] width 299 height 29
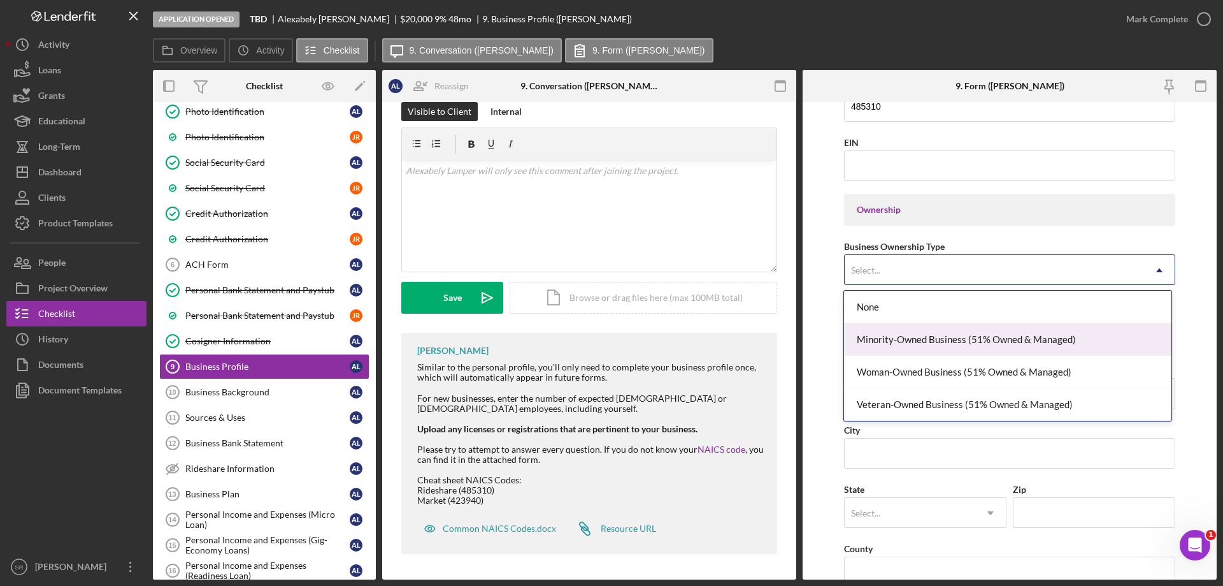
click at [1127, 344] on div "Minority-Owned Business (51% Owned & Managed)" at bounding box center [1007, 339] width 327 height 32
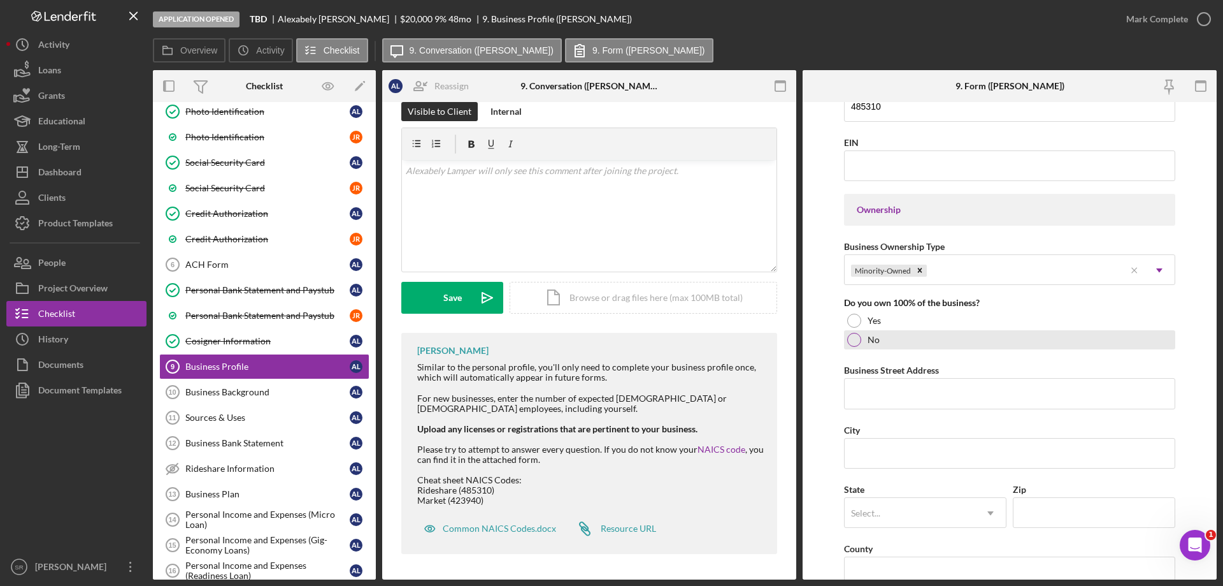
click at [944, 347] on div "No" at bounding box center [1009, 339] width 331 height 19
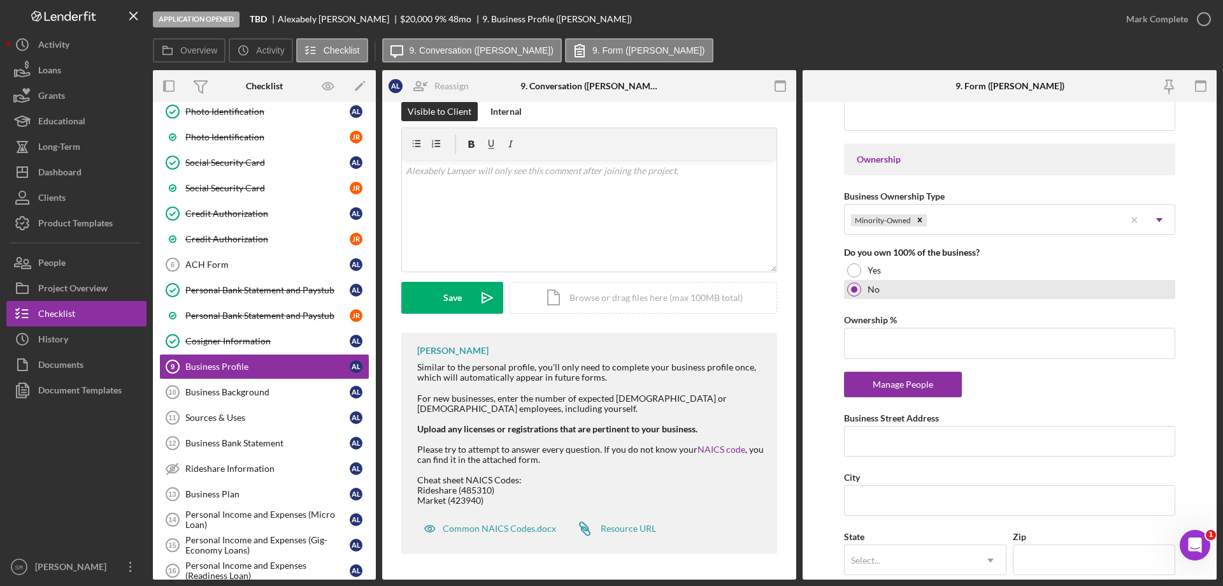
scroll to position [637, 0]
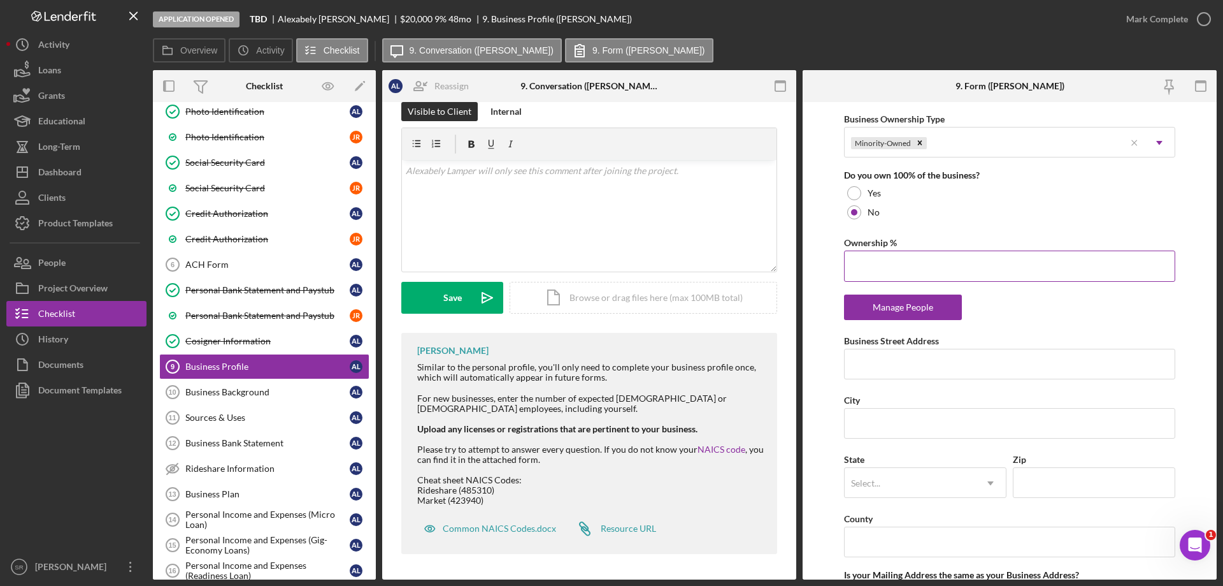
click at [861, 263] on input "Ownership %" at bounding box center [1009, 265] width 331 height 31
type input "50.00%"
click at [917, 315] on div "Manage People" at bounding box center [903, 306] width 105 height 25
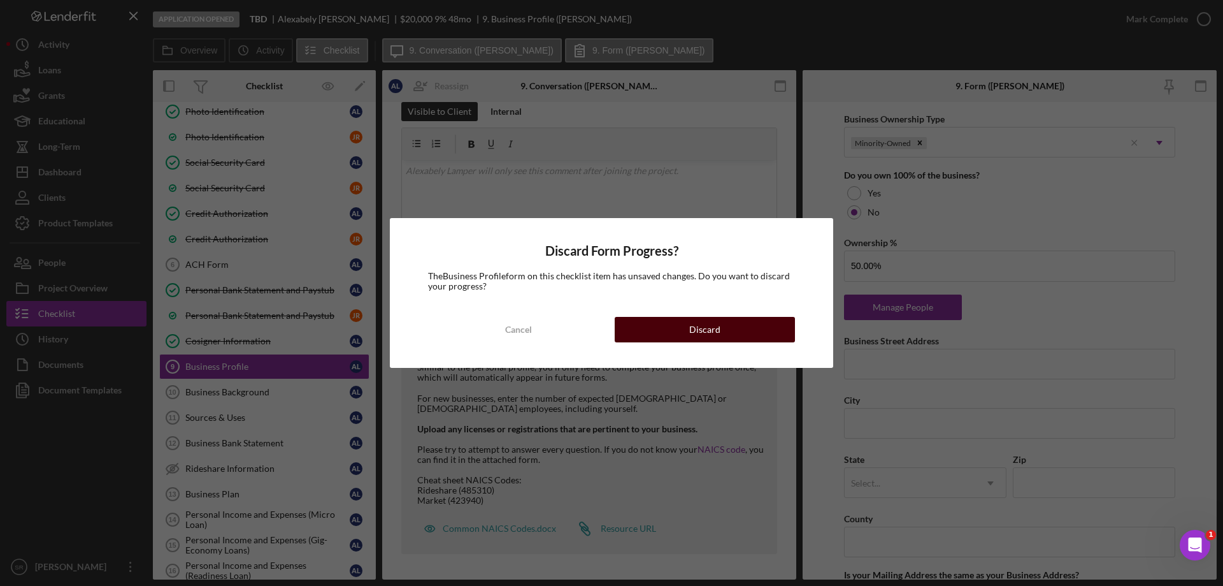
click at [654, 326] on button "Discard" at bounding box center [705, 329] width 180 height 25
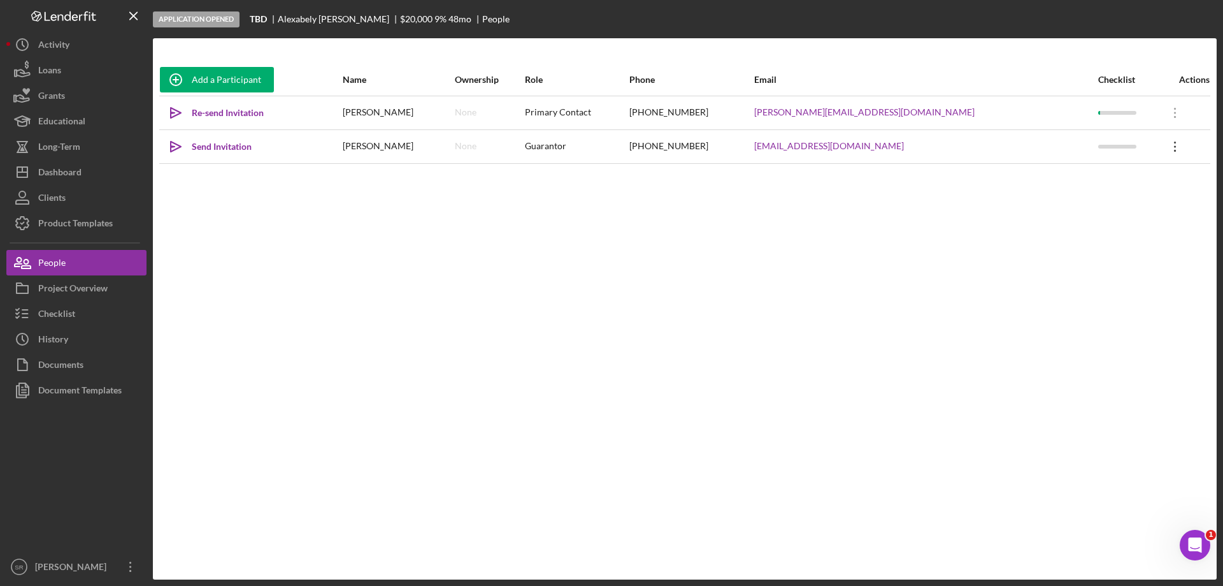
click at [1167, 142] on icon "Icon/Overflow" at bounding box center [1176, 147] width 32 height 32
click at [1137, 184] on div "Icon/Edit Edit" at bounding box center [1110, 180] width 140 height 26
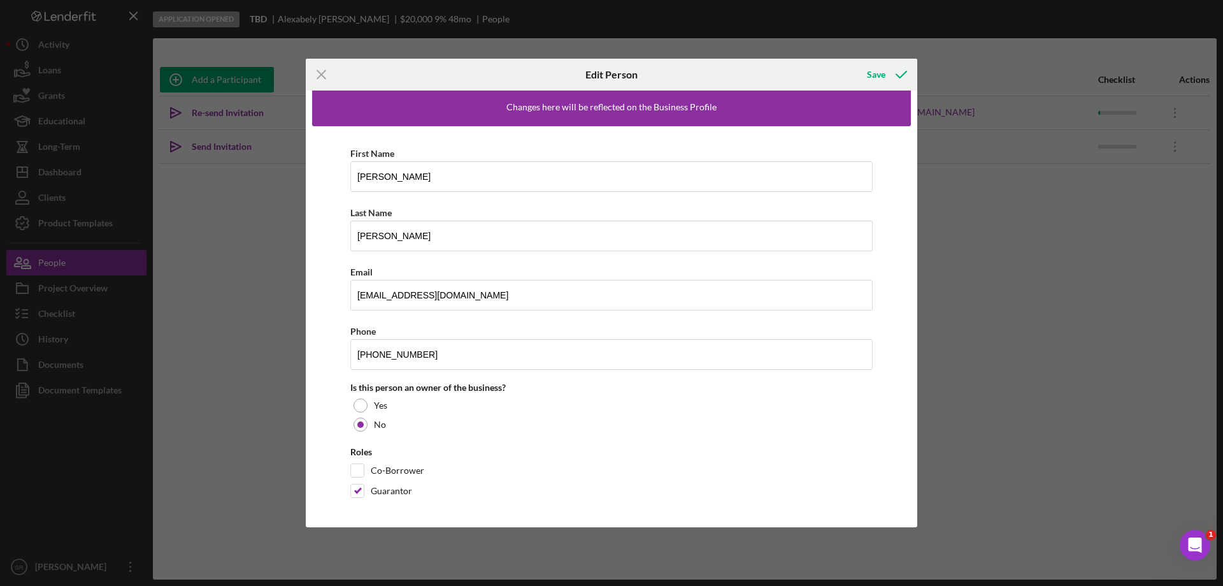
scroll to position [11, 0]
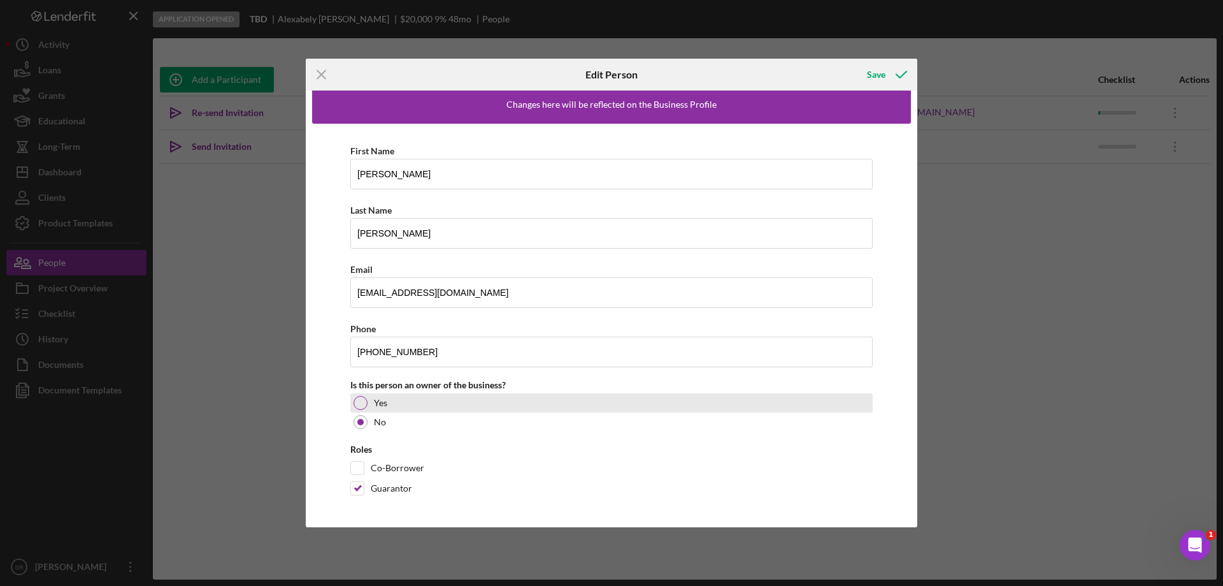
click at [417, 401] on div "Yes" at bounding box center [611, 402] width 522 height 19
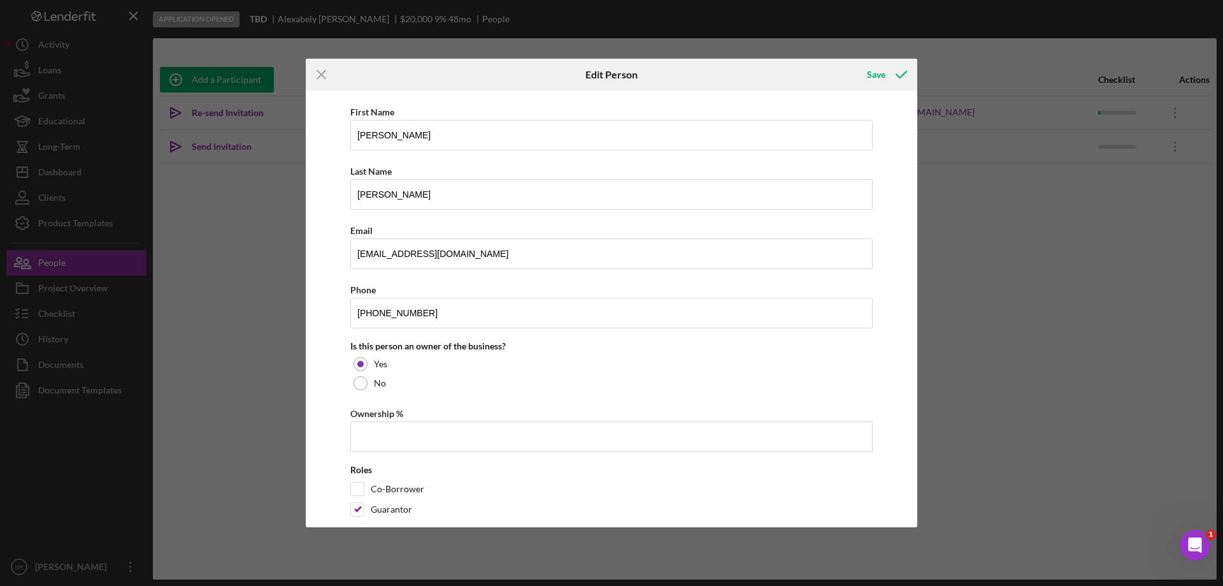
scroll to position [71, 0]
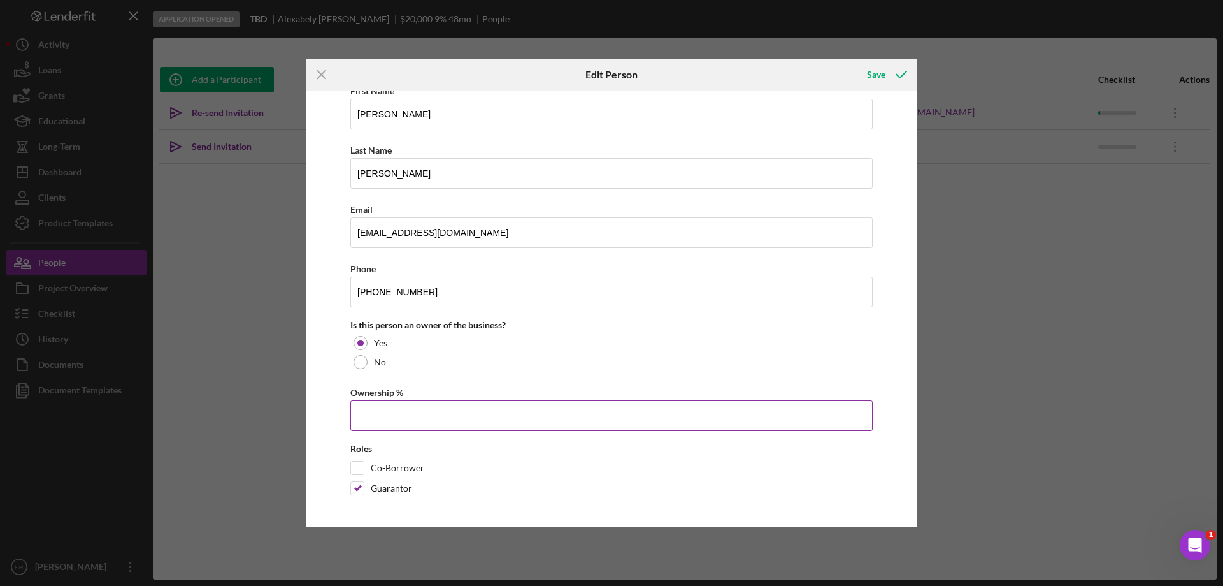
click at [447, 416] on input "Ownership %" at bounding box center [611, 415] width 522 height 31
type input "100.00%"
click at [887, 70] on icon "button" at bounding box center [902, 75] width 32 height 32
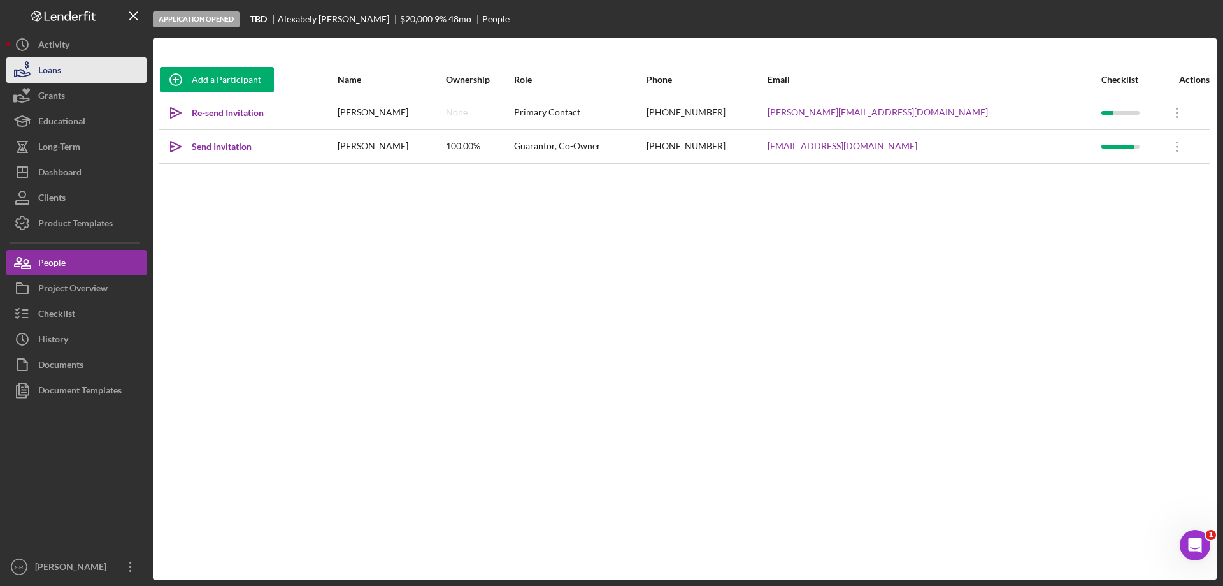
click at [126, 74] on button "Loans" at bounding box center [76, 69] width 140 height 25
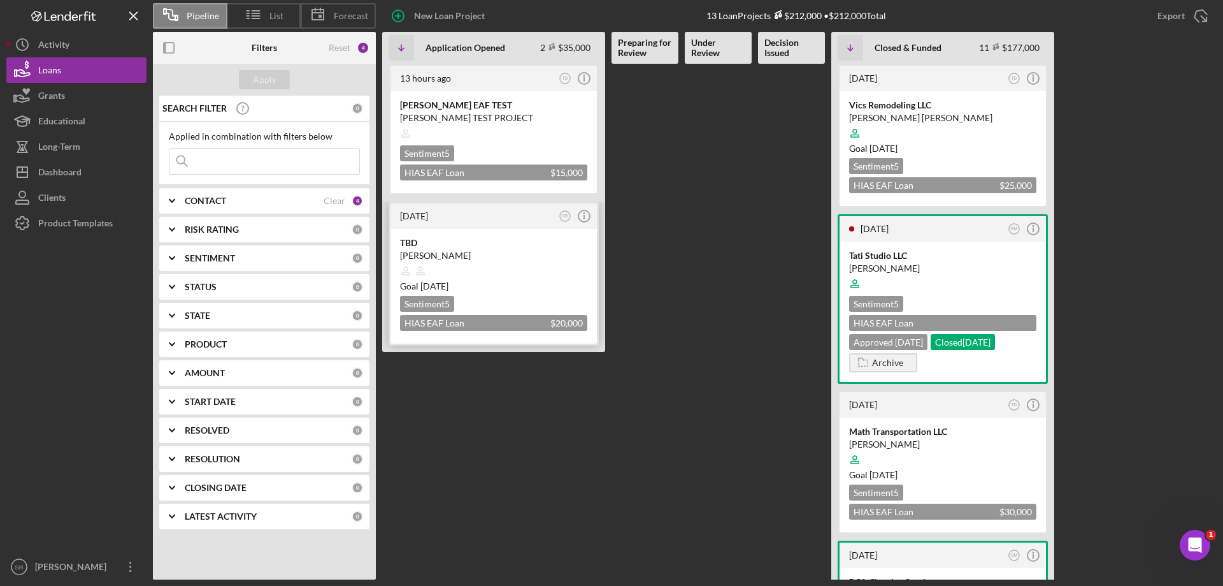
click at [521, 269] on div at bounding box center [493, 271] width 187 height 24
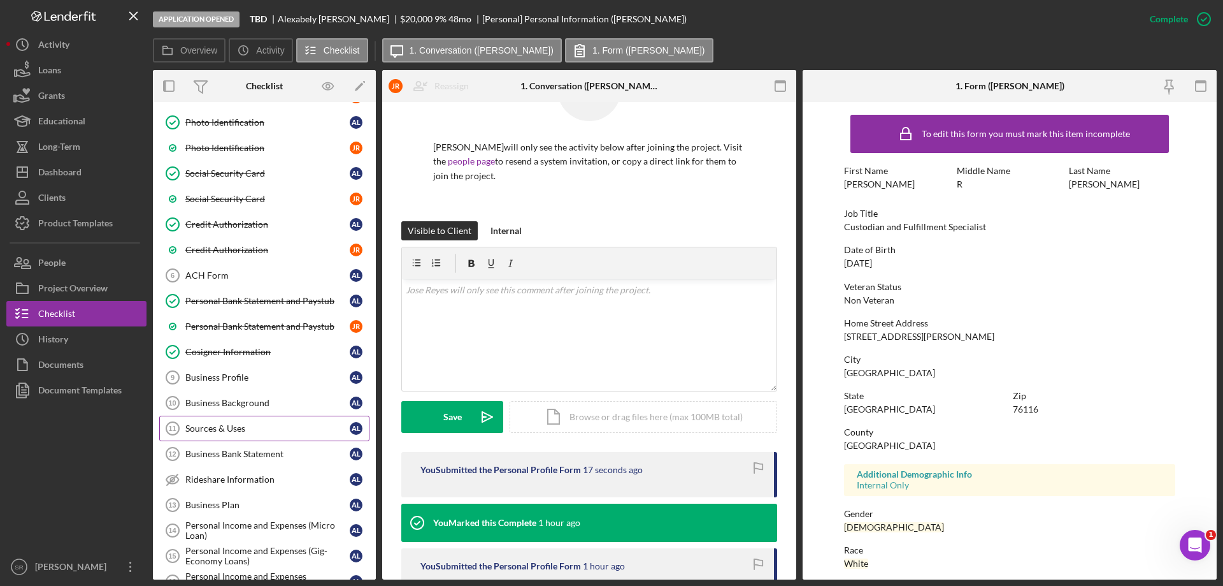
scroll to position [191, 0]
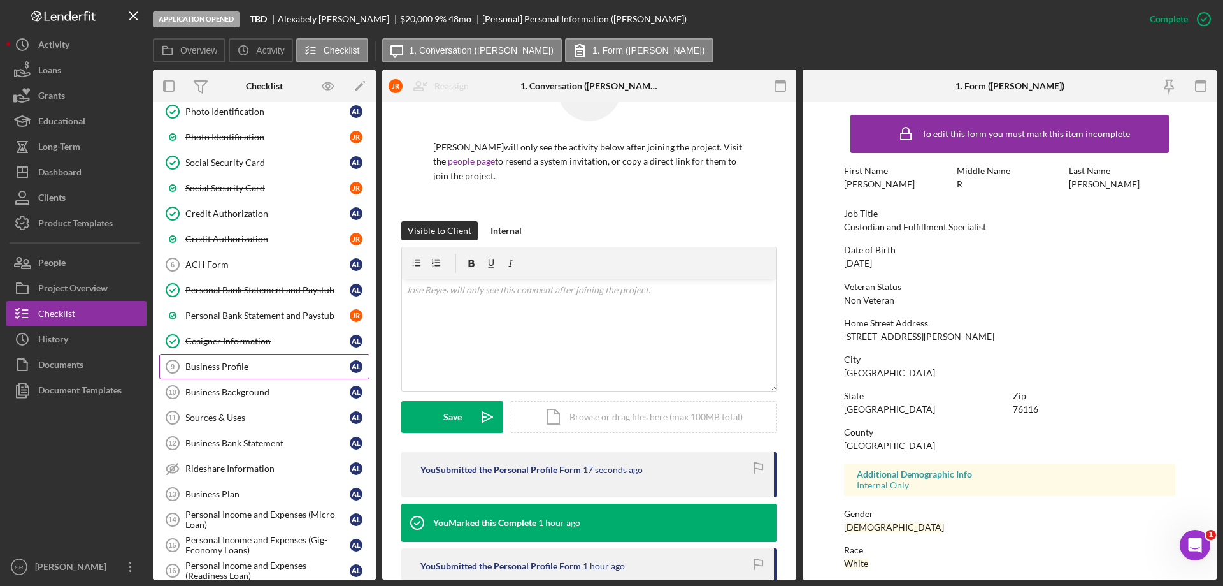
click at [266, 359] on link "Business Profile 9 Business Profile A L" at bounding box center [264, 366] width 210 height 25
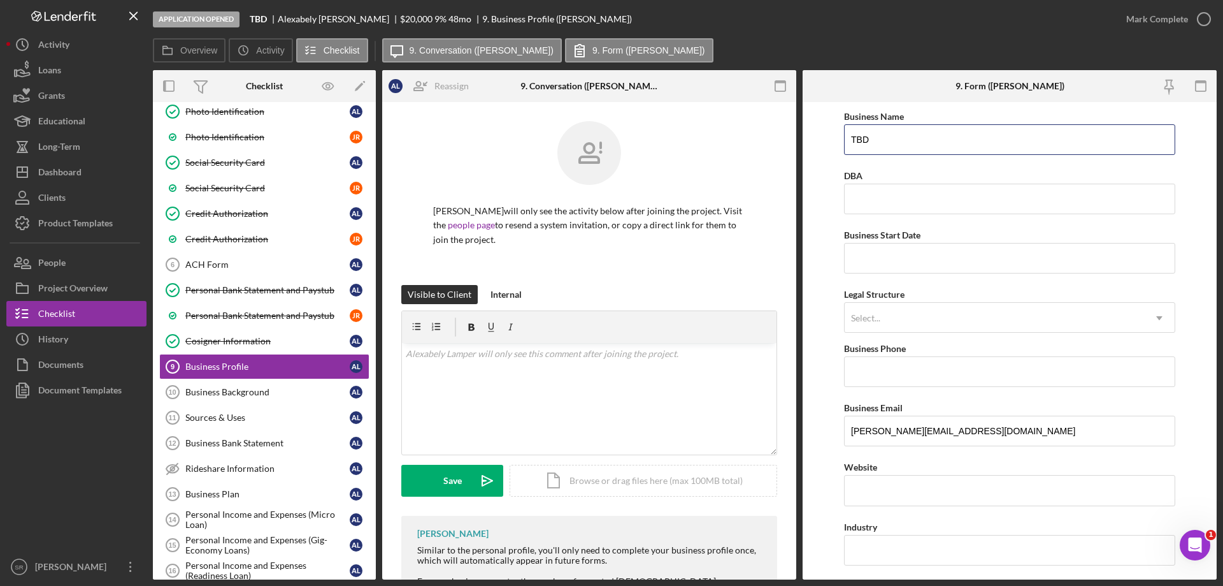
drag, startPoint x: 896, startPoint y: 148, endPoint x: 382, endPoint y: 153, distance: 514.8
click at [493, 148] on div "Overview Internal Workflow Stage Application Opened Icon/Dropdown Arrow Archive…" at bounding box center [685, 324] width 1064 height 509
type input "Rideshare"
click at [890, 259] on input "Business Start Date" at bounding box center [1009, 258] width 331 height 31
type input "11/01/2025"
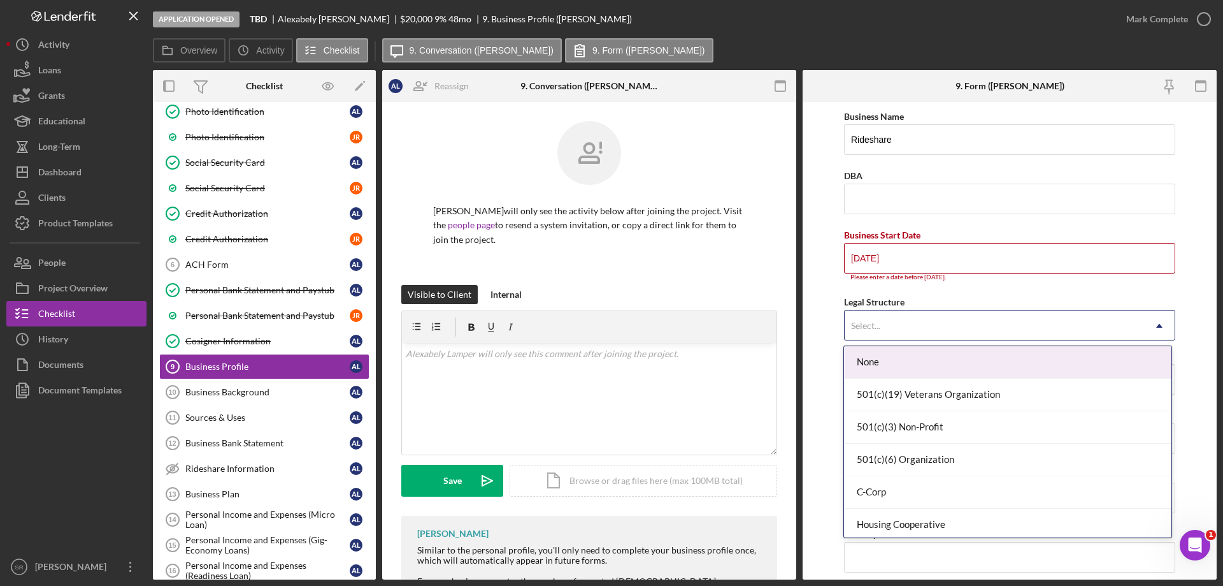
click at [921, 318] on div "Select..." at bounding box center [994, 325] width 299 height 29
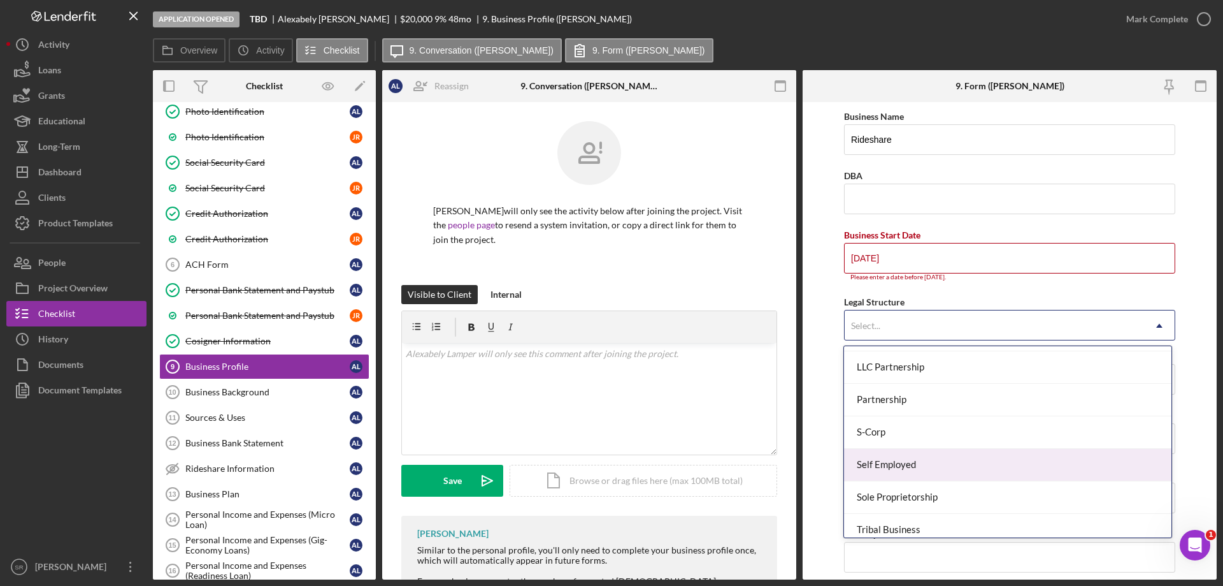
scroll to position [296, 0]
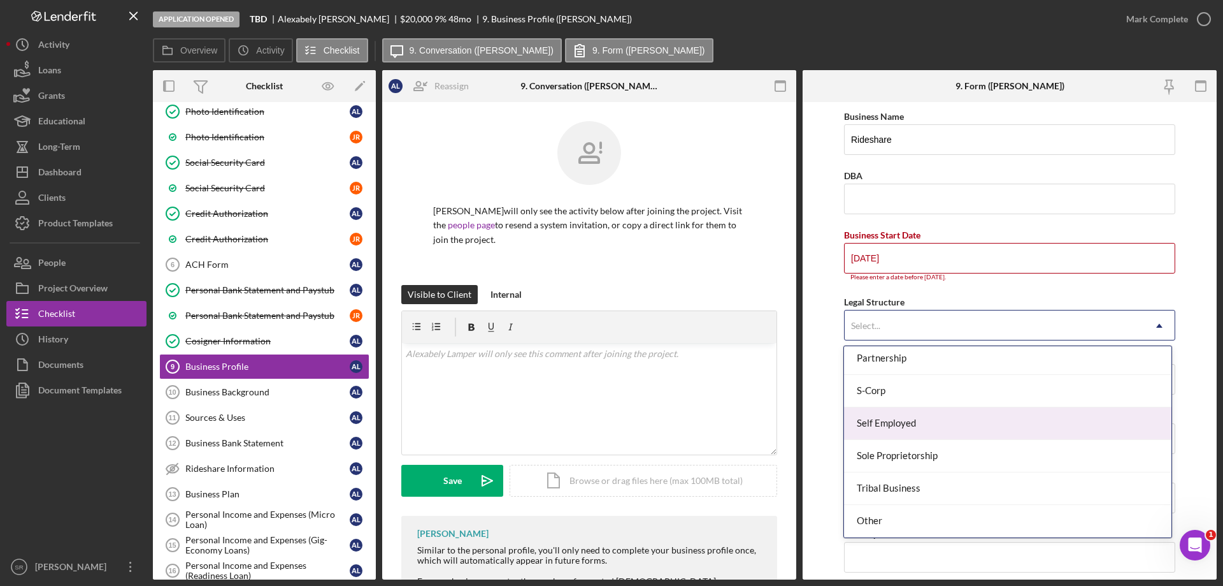
click at [922, 426] on div "Self Employed" at bounding box center [1007, 423] width 327 height 32
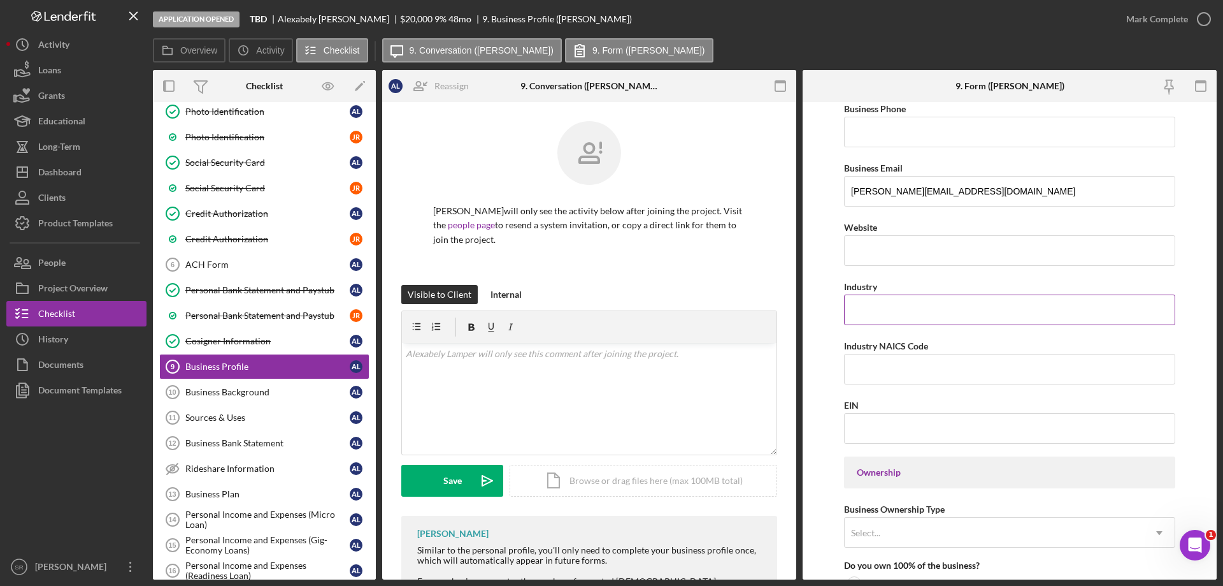
scroll to position [255, 0]
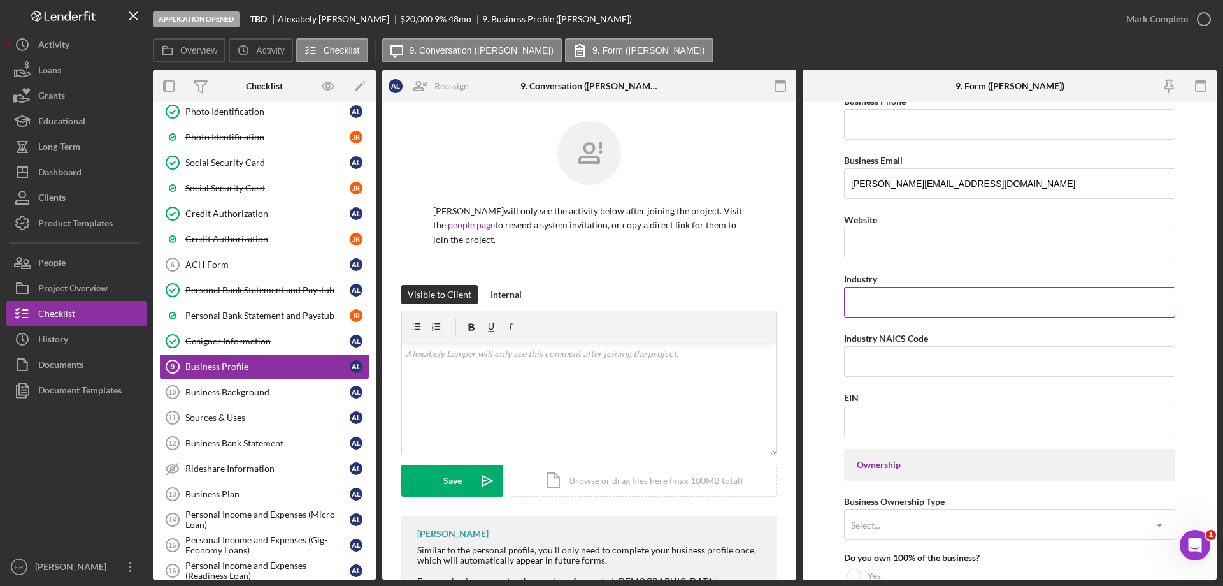
click at [904, 292] on input "Industry" at bounding box center [1009, 302] width 331 height 31
type input "Rideshare"
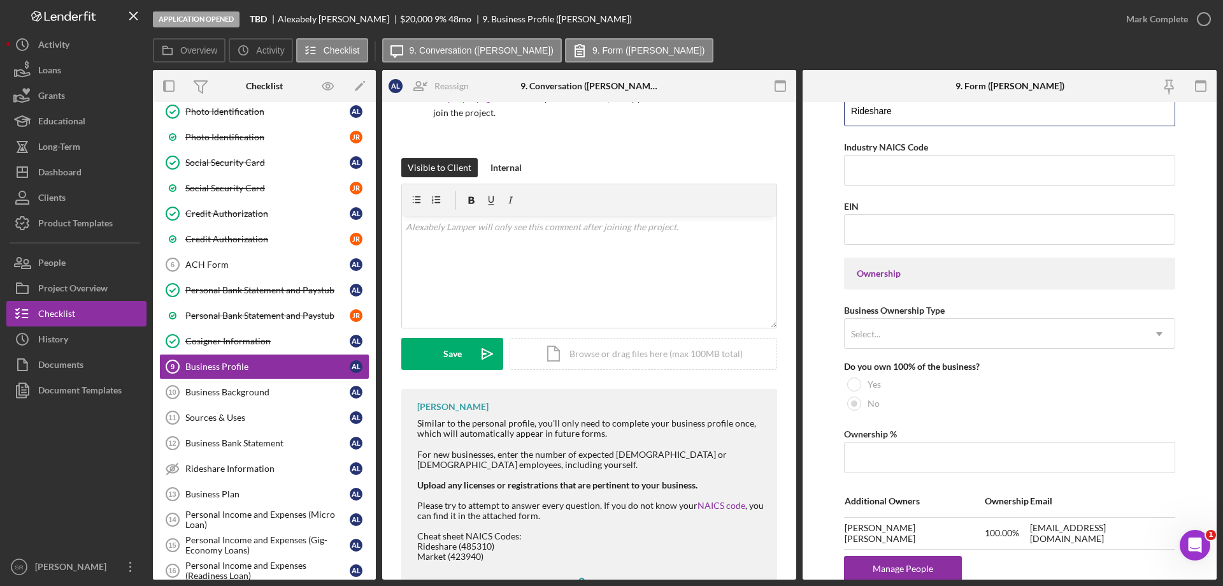
scroll to position [183, 0]
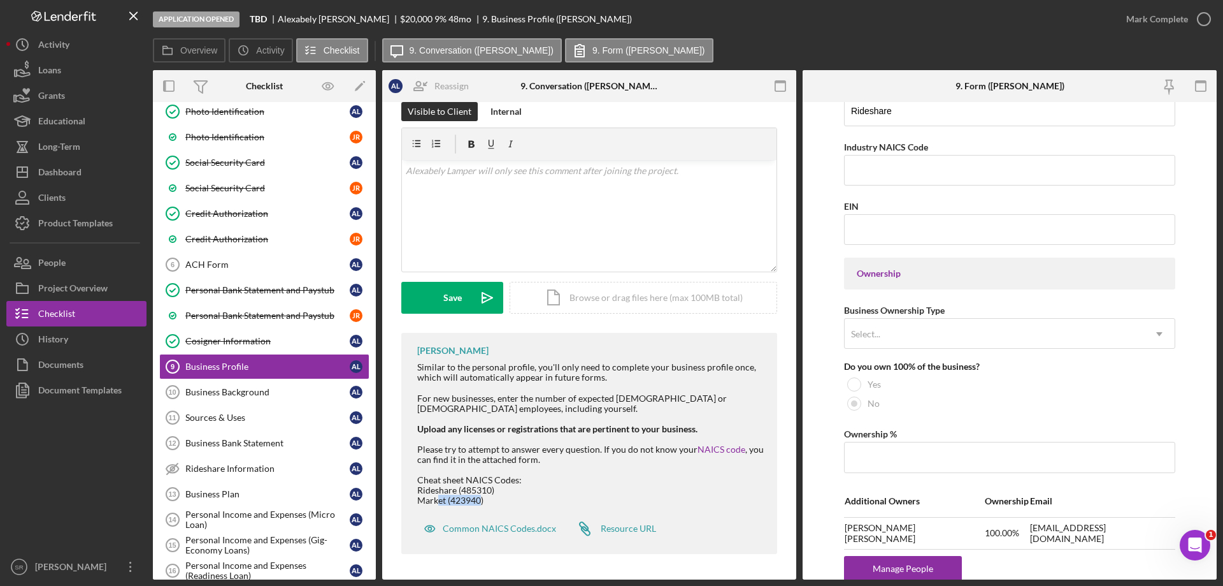
drag, startPoint x: 480, startPoint y: 501, endPoint x: 456, endPoint y: 499, distance: 24.3
click at [442, 502] on div "Similar to the personal profile, you'll only need to complete your business pro…" at bounding box center [590, 433] width 347 height 143
click at [463, 495] on div "Similar to the personal profile, you'll only need to complete your business pro…" at bounding box center [590, 433] width 347 height 143
click at [491, 492] on div "Similar to the personal profile, you'll only need to complete your business pro…" at bounding box center [590, 433] width 347 height 143
drag, startPoint x: 493, startPoint y: 490, endPoint x: 462, endPoint y: 490, distance: 30.6
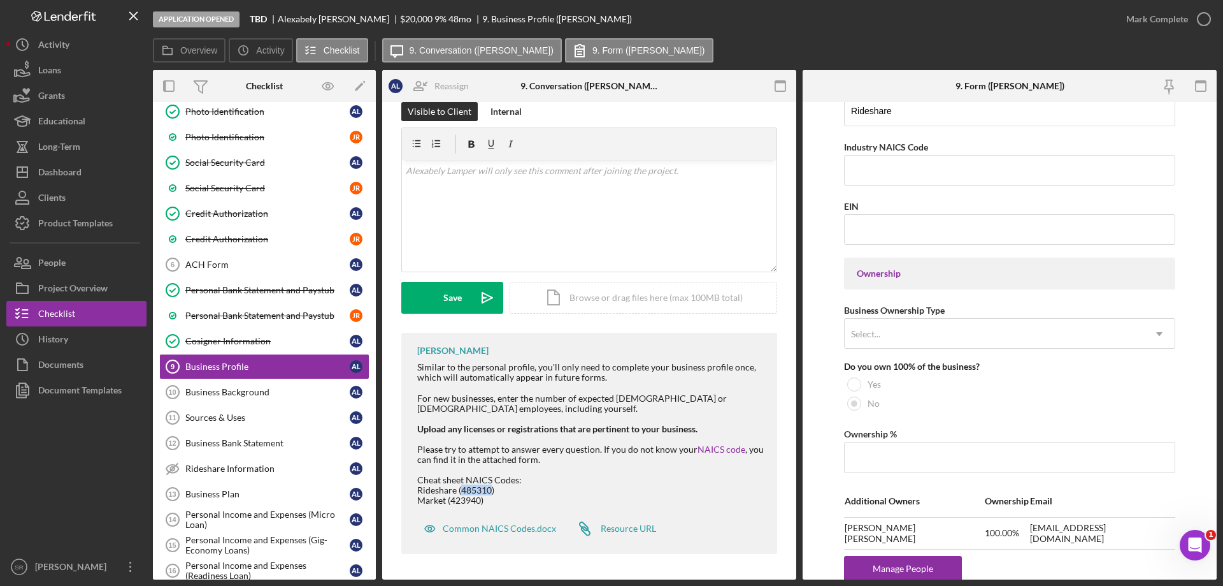
click at [462, 490] on div "Similar to the personal profile, you'll only need to complete your business pro…" at bounding box center [590, 433] width 347 height 143
copy div "485310"
click at [900, 176] on input "Industry NAICS Code" at bounding box center [1009, 170] width 331 height 31
paste input "485310"
type input "485310"
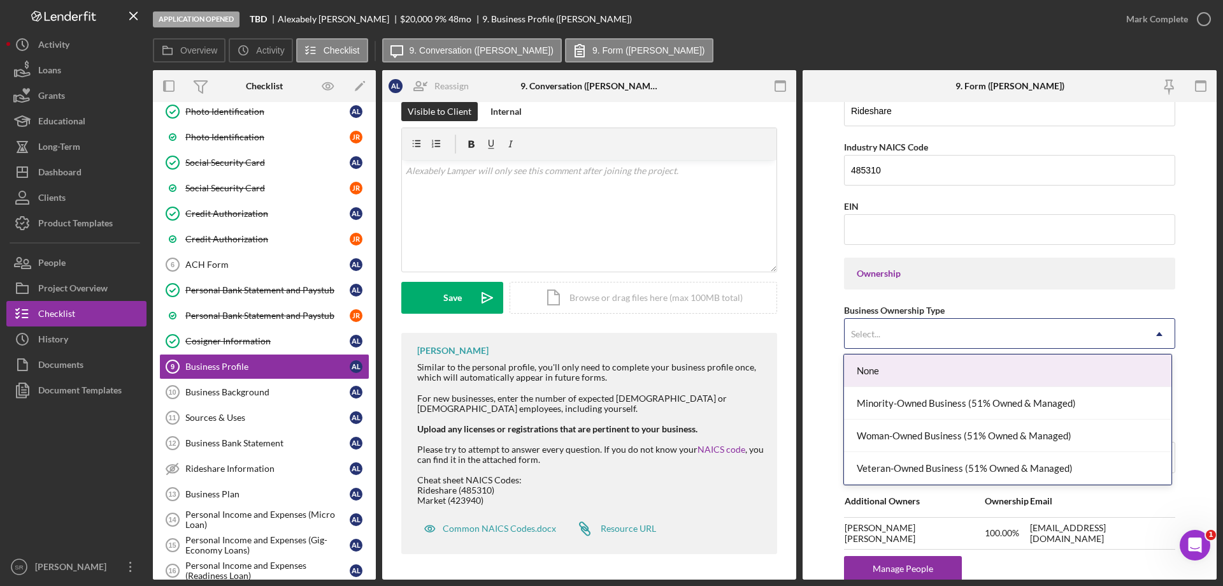
click at [932, 340] on div "Select..." at bounding box center [994, 333] width 299 height 29
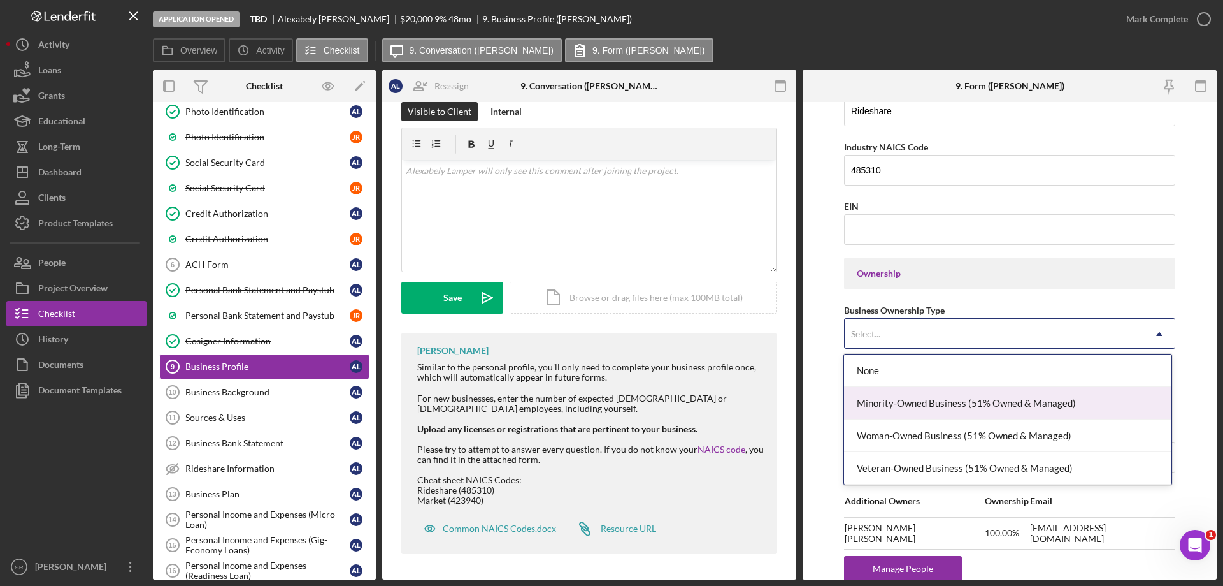
click at [1077, 395] on div "Minority-Owned Business (51% Owned & Managed)" at bounding box center [1007, 403] width 327 height 32
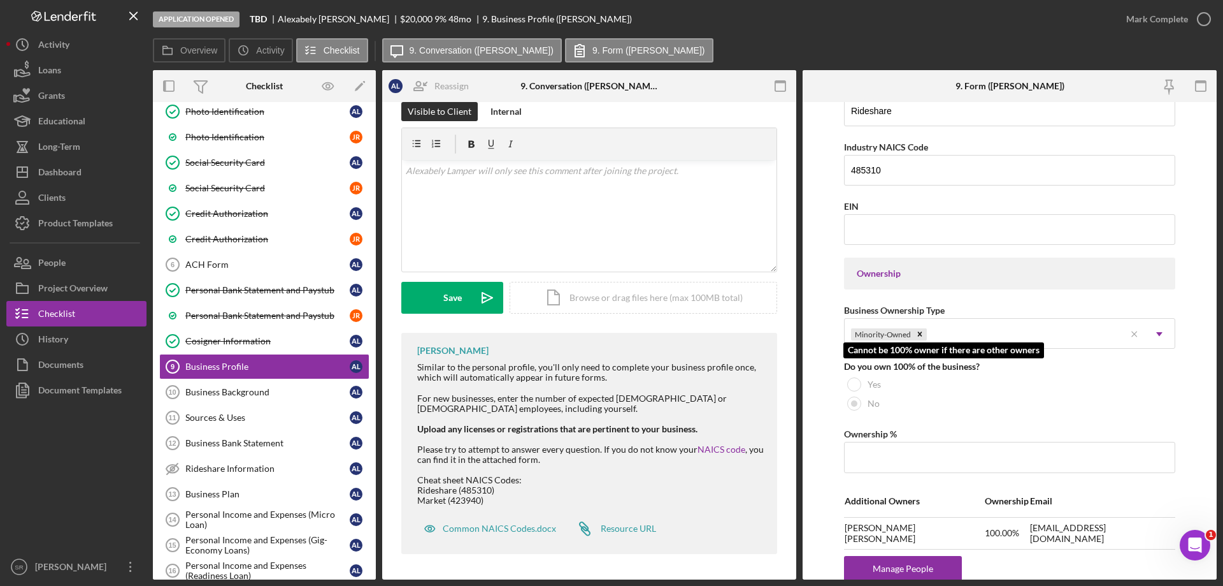
click at [1023, 392] on div "Yes" at bounding box center [1009, 384] width 331 height 19
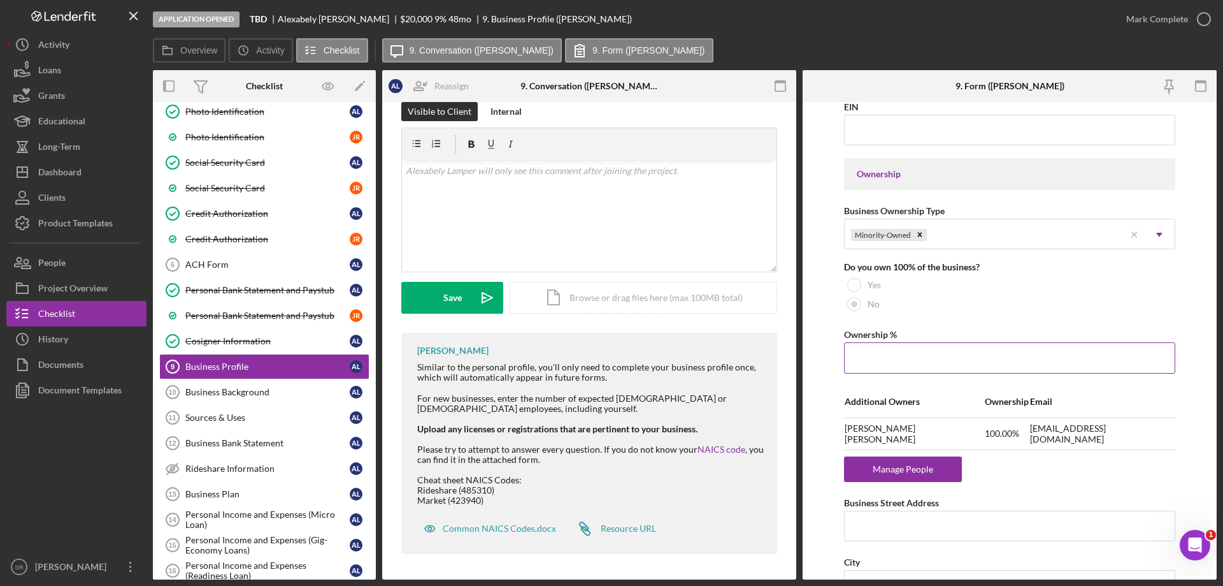
scroll to position [573, 0]
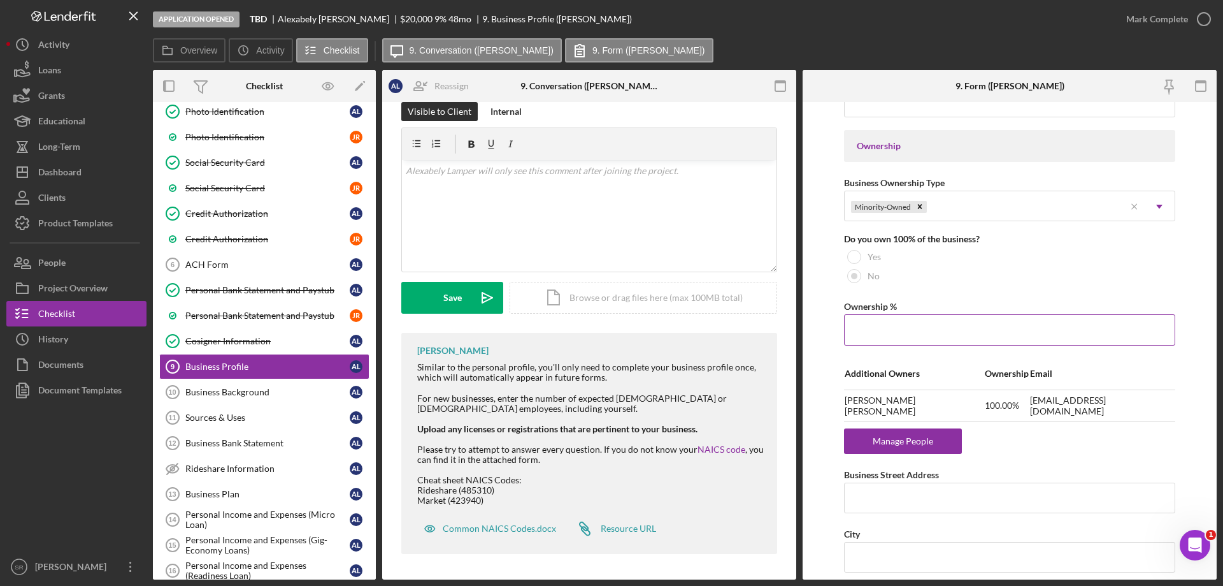
click at [900, 334] on input "Ownership %" at bounding box center [1009, 329] width 331 height 31
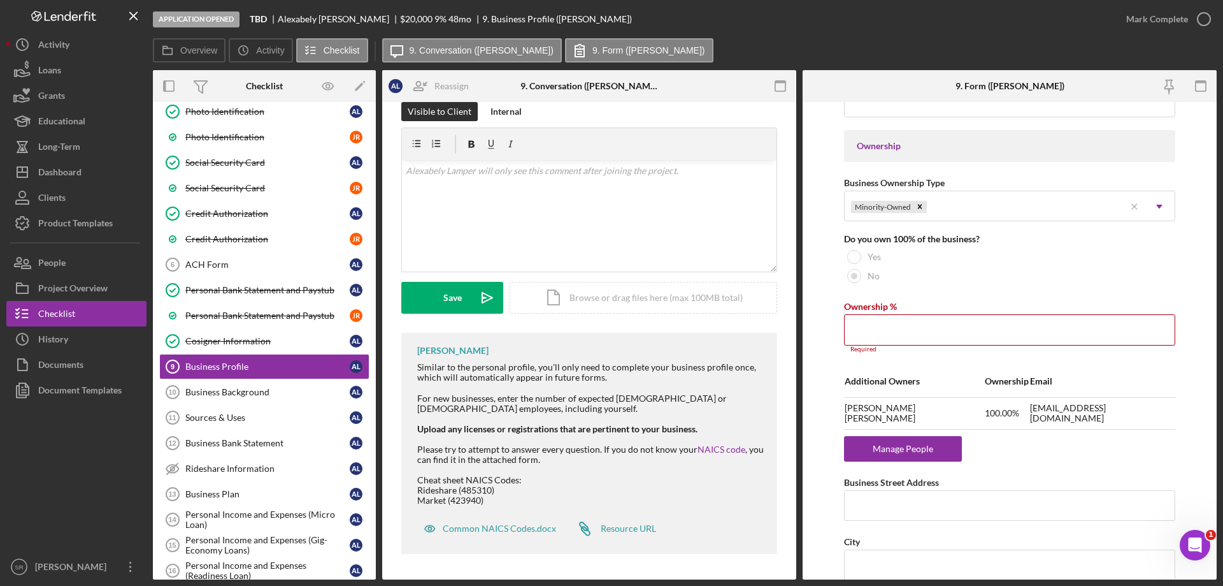
click at [1168, 447] on div "Business Name Rideshare DBA Business Start Date 11/01/2025 Please enter a date …" at bounding box center [1009, 313] width 331 height 1557
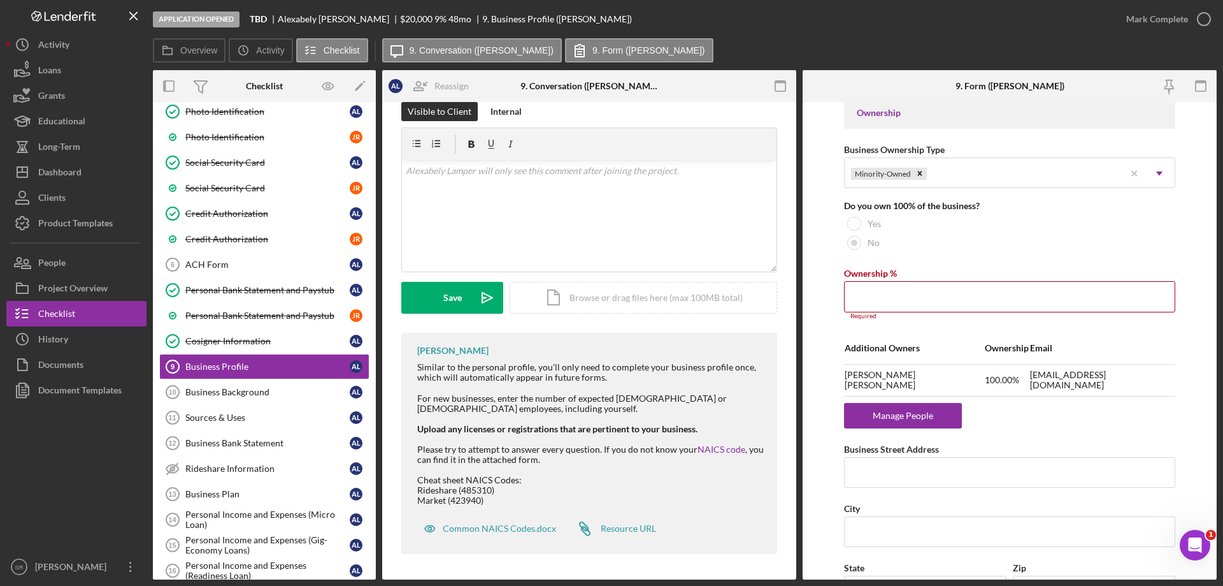
scroll to position [637, 0]
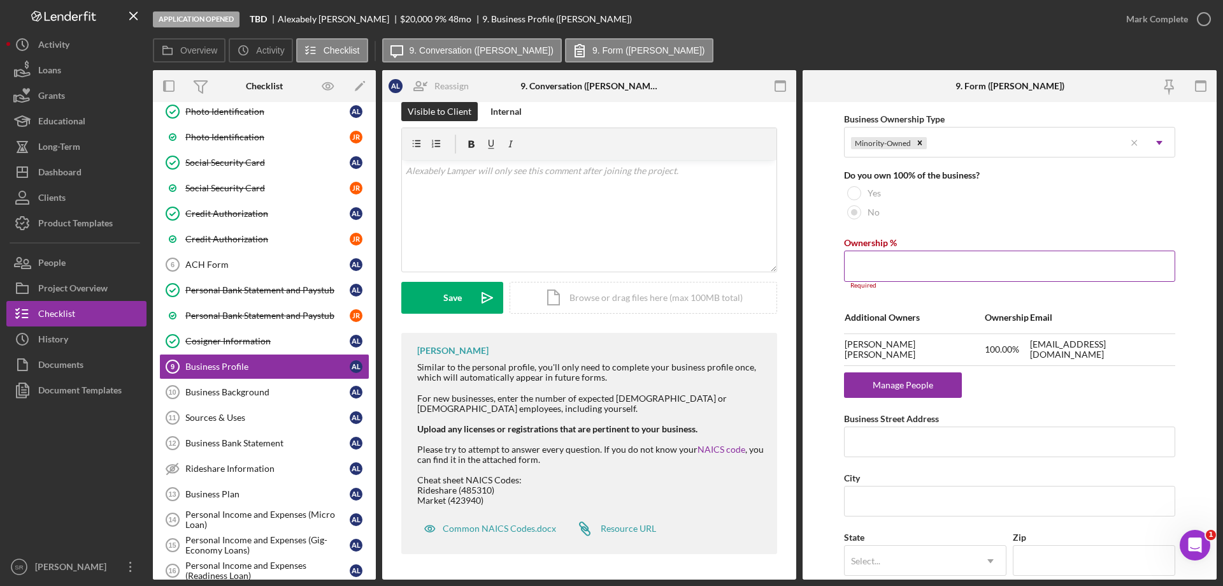
click at [935, 260] on input "Ownership %" at bounding box center [1009, 265] width 331 height 31
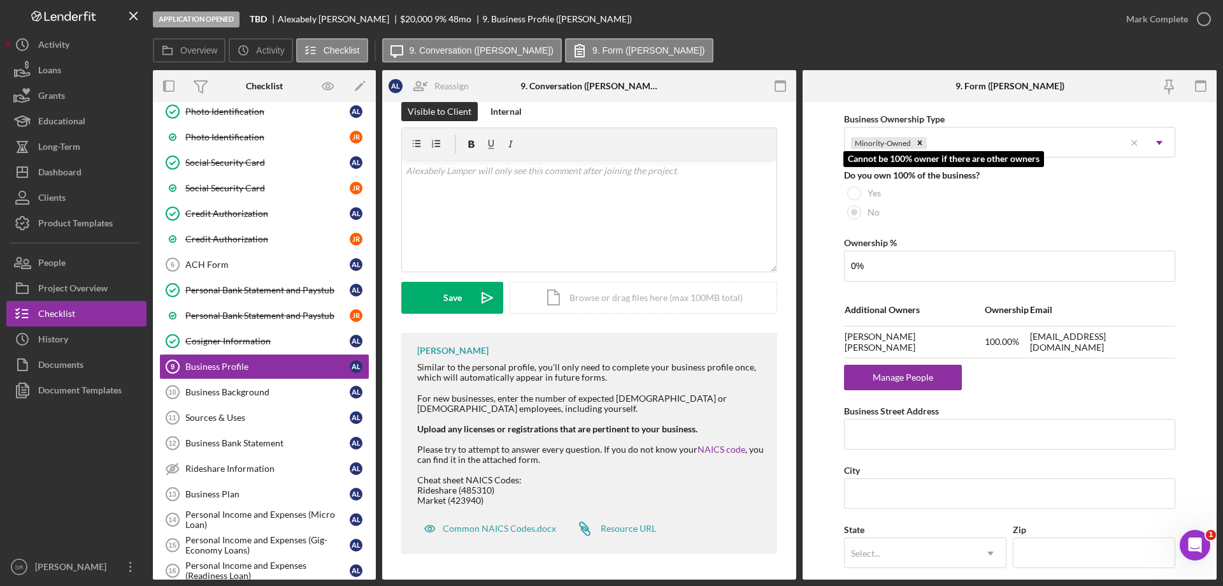
type input "0.00%"
click at [1160, 221] on div "No" at bounding box center [1009, 212] width 331 height 19
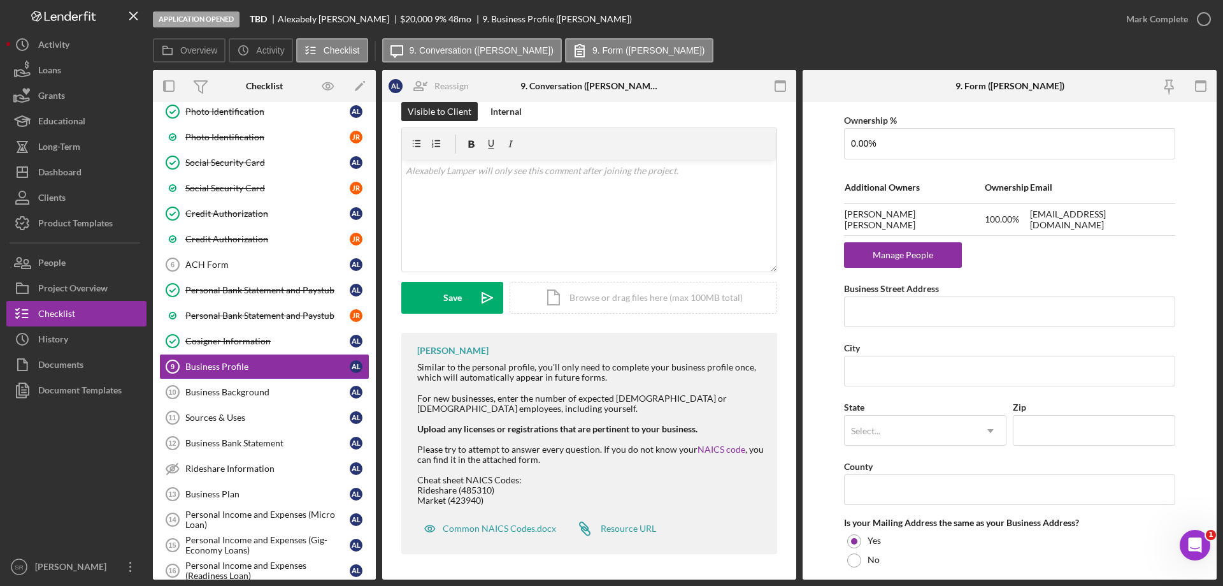
scroll to position [765, 0]
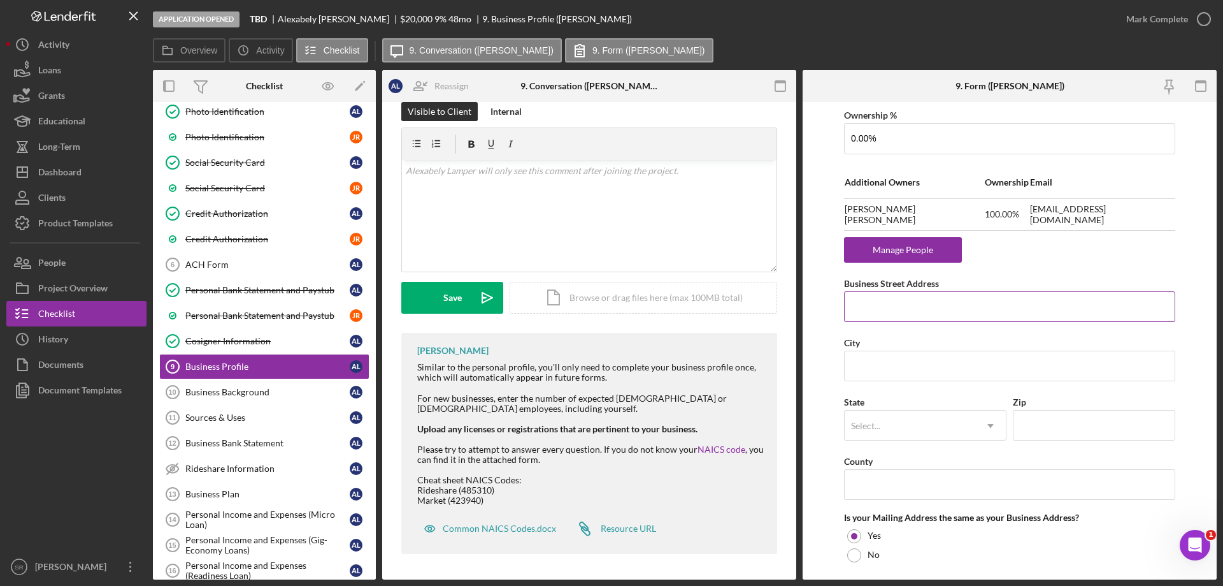
click at [949, 314] on input "Business Street Address" at bounding box center [1009, 306] width 331 height 31
click at [942, 247] on div "Manage People" at bounding box center [903, 249] width 105 height 25
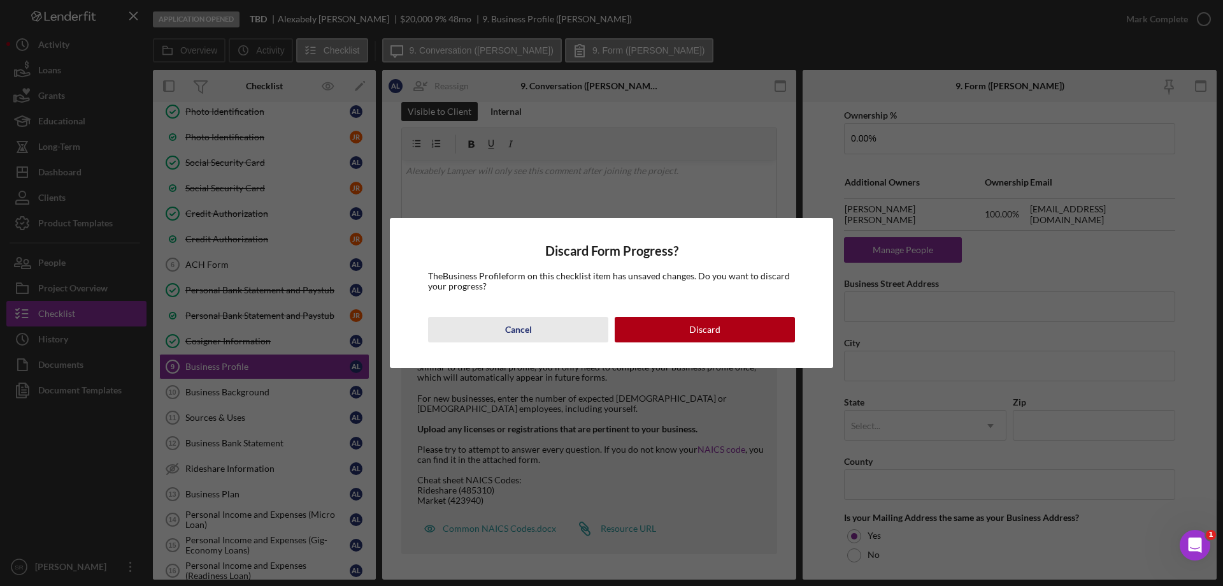
click at [500, 333] on button "Cancel" at bounding box center [518, 329] width 180 height 25
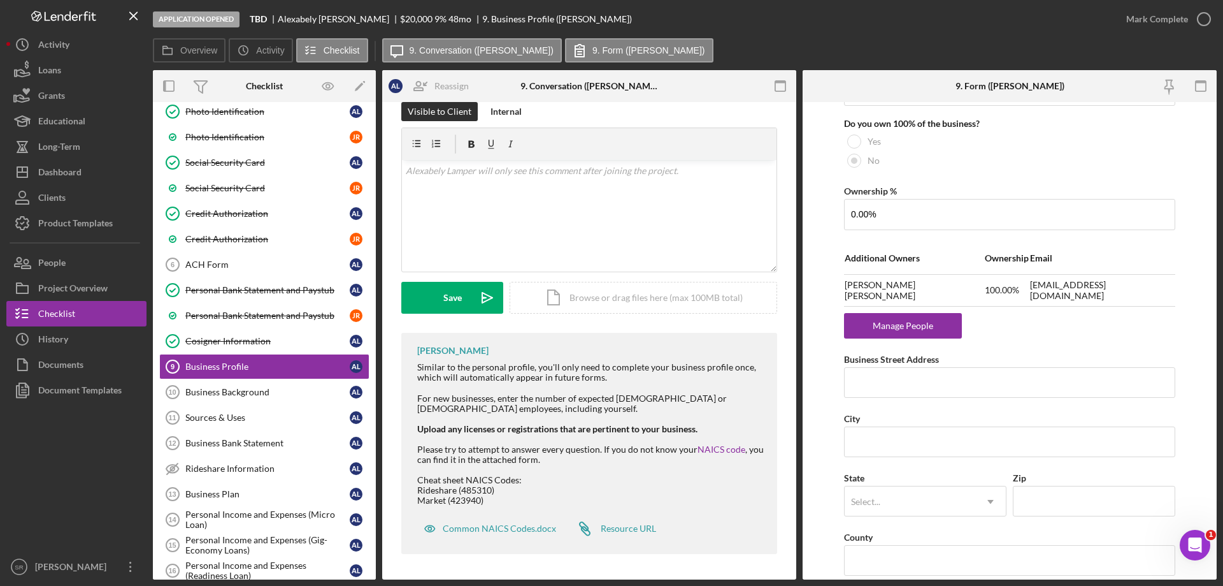
scroll to position [701, 0]
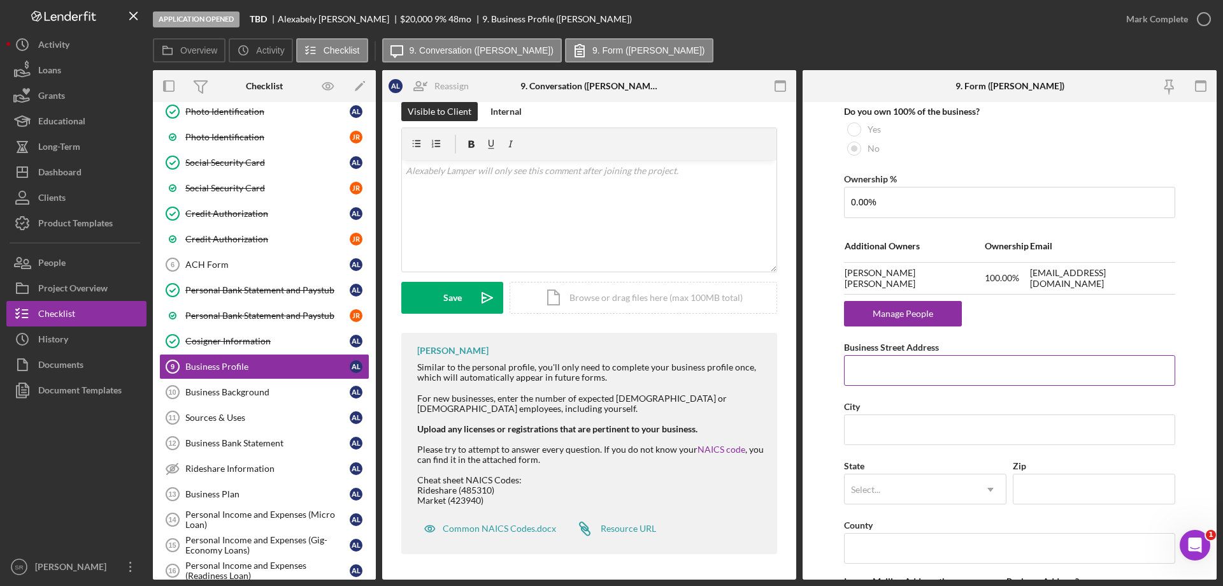
click at [924, 371] on input "Business Street Address" at bounding box center [1009, 370] width 331 height 31
paste input "[STREET_ADDRESS][PERSON_NAME]"
type input "[STREET_ADDRESS][PERSON_NAME]"
click at [972, 432] on input "City" at bounding box center [1009, 429] width 331 height 31
paste input "[GEOGRAPHIC_DATA]"
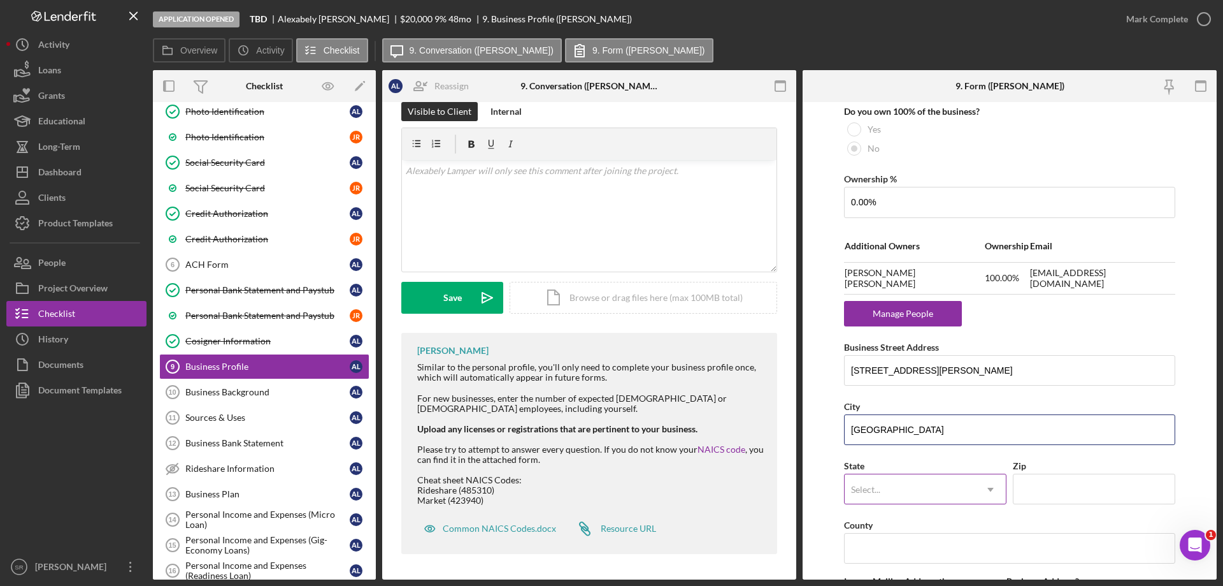
type input "[GEOGRAPHIC_DATA]"
click at [869, 483] on div "Select..." at bounding box center [910, 489] width 131 height 29
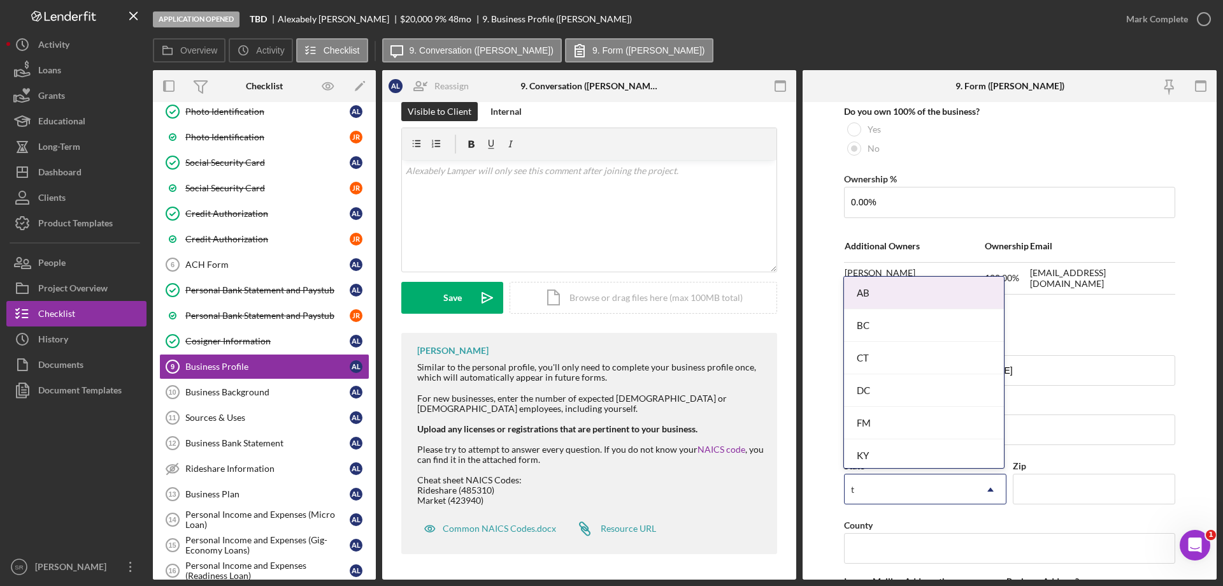
type input "te"
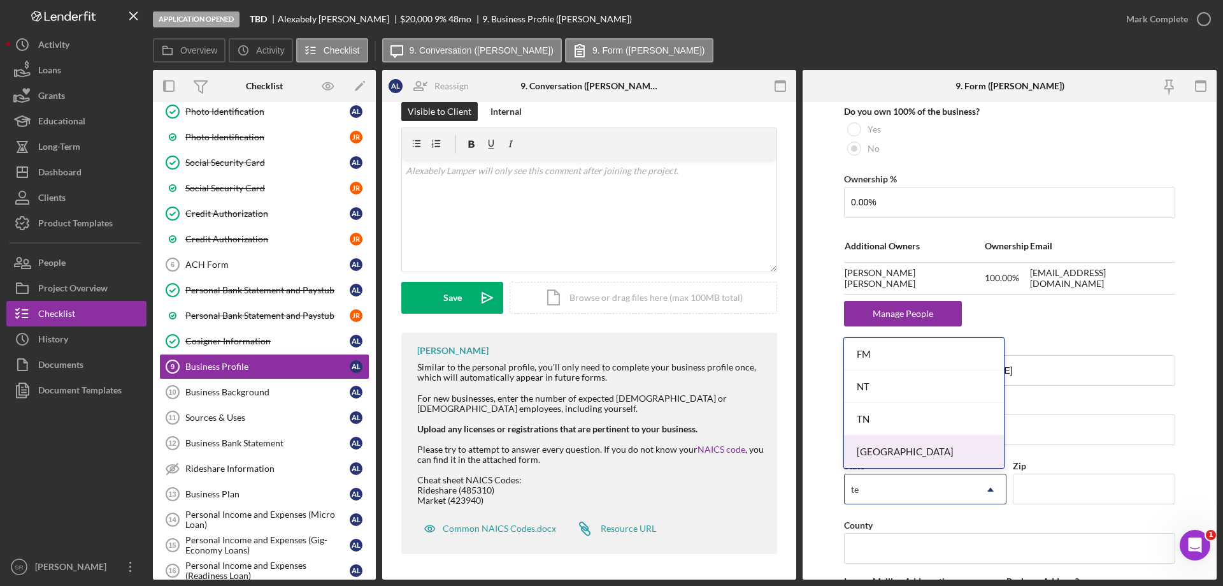
click at [896, 446] on div "[GEOGRAPHIC_DATA]" at bounding box center [924, 451] width 160 height 32
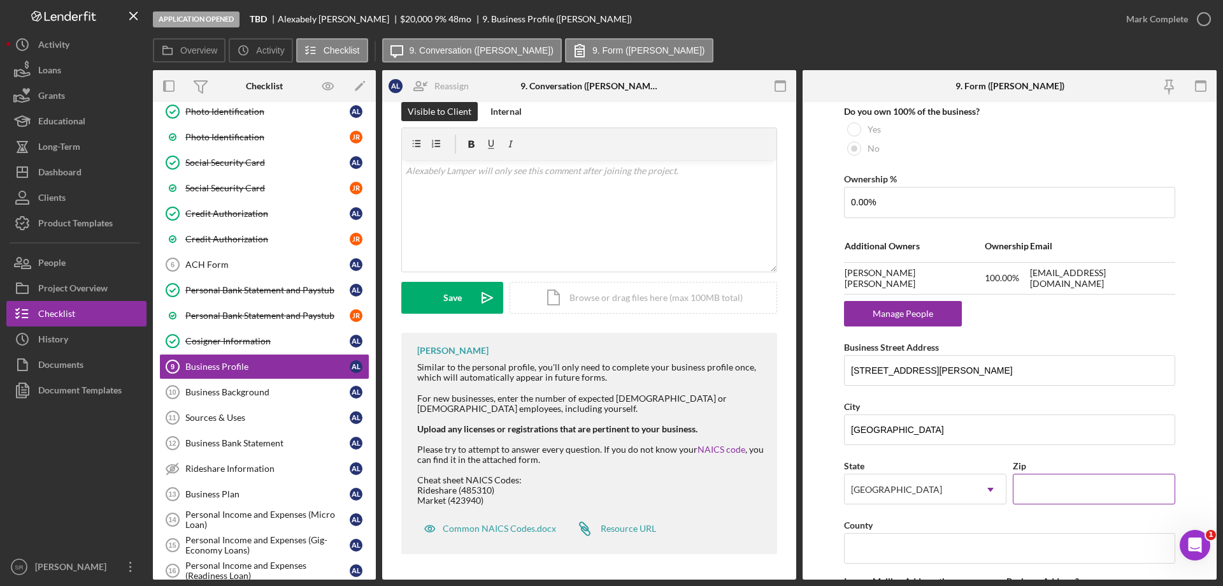
click at [1091, 503] on input "Zip" at bounding box center [1094, 488] width 162 height 31
click at [1091, 499] on input "Zip" at bounding box center [1094, 488] width 162 height 31
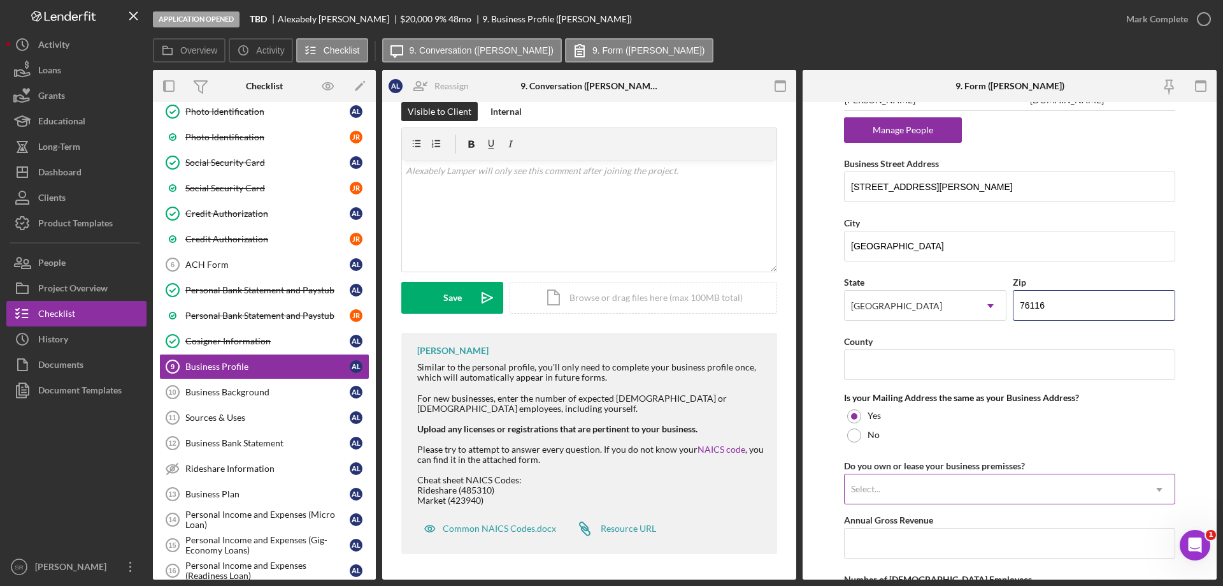
scroll to position [892, 0]
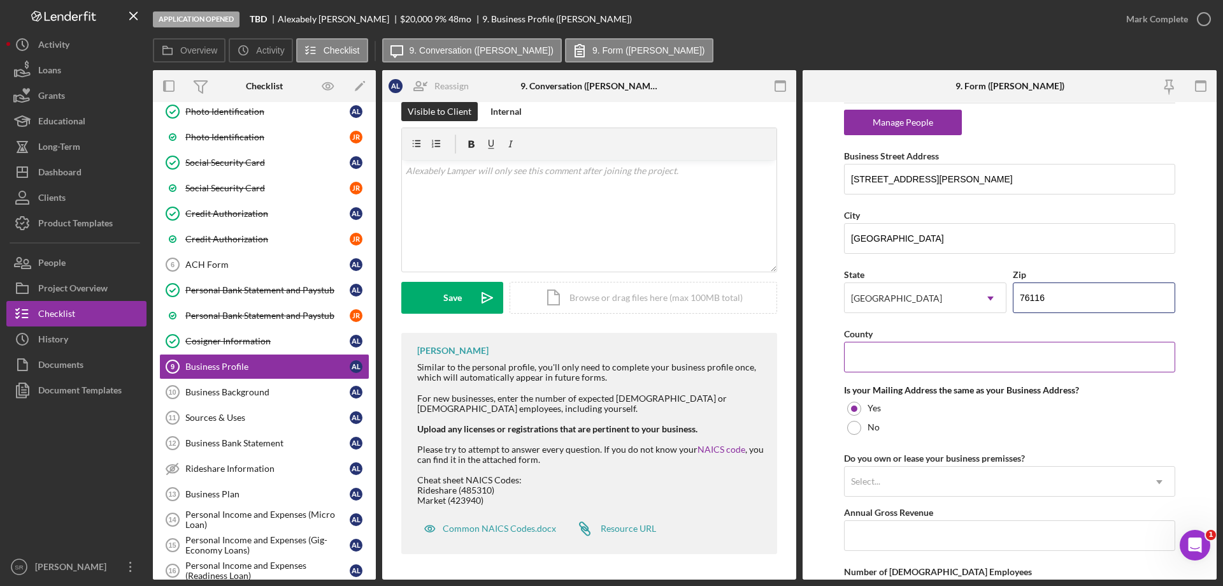
type input "76116"
click at [889, 358] on input "County" at bounding box center [1009, 357] width 331 height 31
click at [928, 357] on input "County" at bounding box center [1009, 357] width 331 height 31
paste input "[GEOGRAPHIC_DATA]"
type input "[GEOGRAPHIC_DATA]"
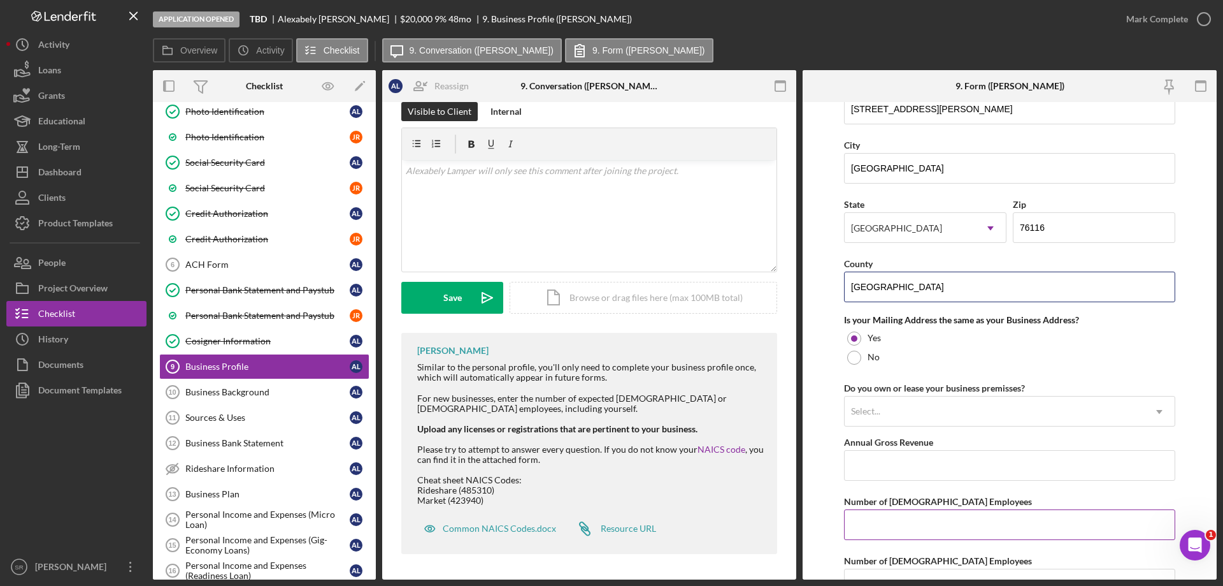
scroll to position [1019, 0]
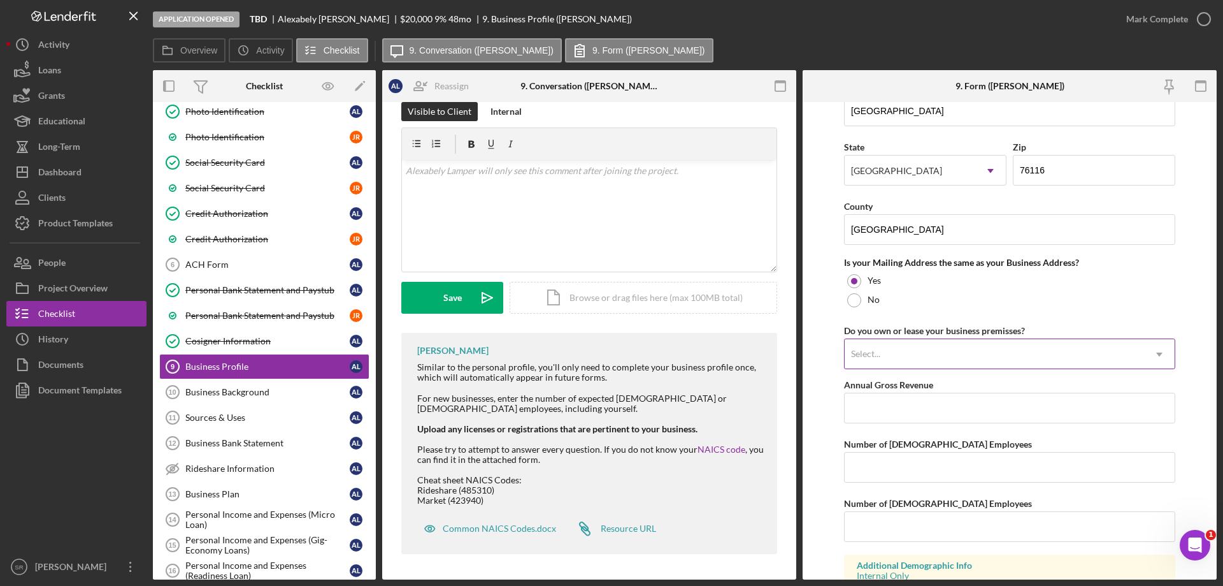
click at [921, 361] on div "Select..." at bounding box center [994, 354] width 299 height 29
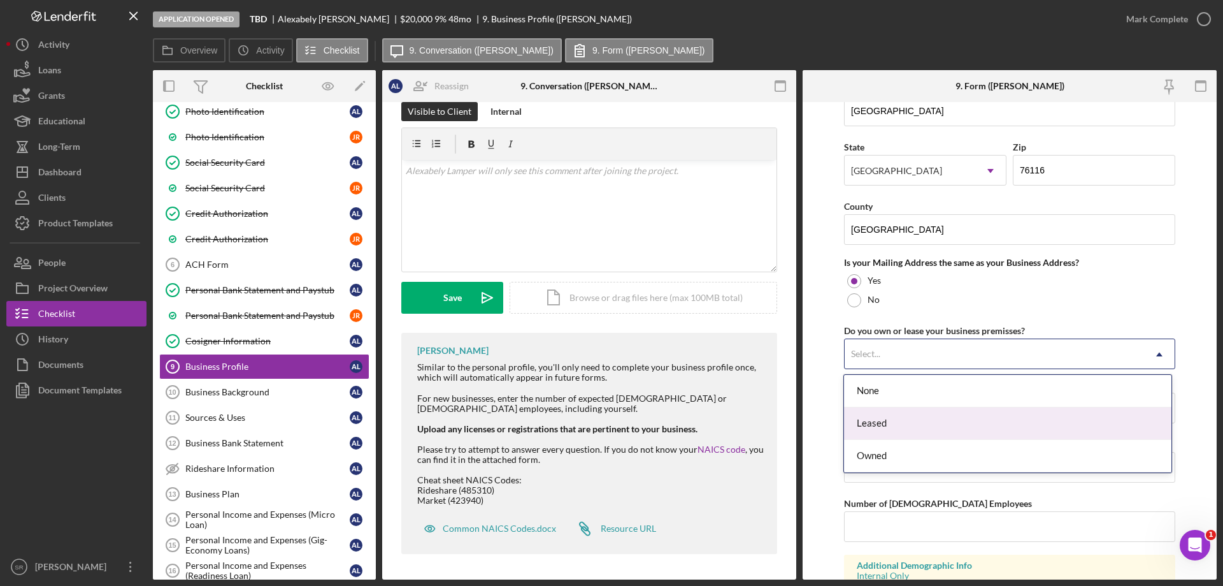
click at [919, 417] on div "Leased" at bounding box center [1007, 423] width 327 height 32
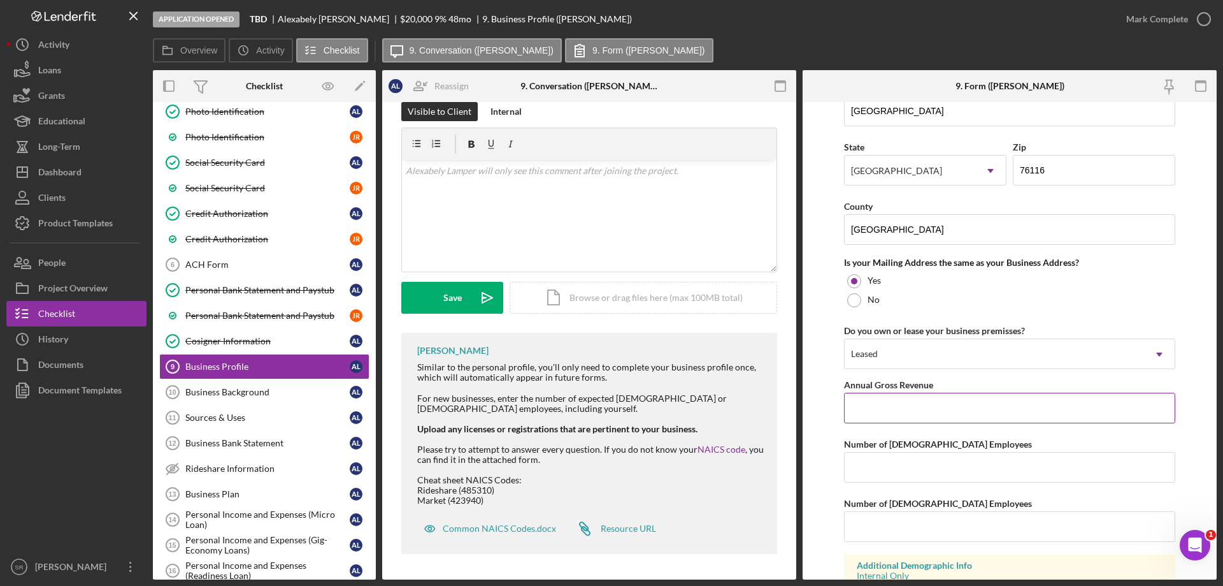
click at [919, 418] on input "Annual Gross Revenue" at bounding box center [1009, 407] width 331 height 31
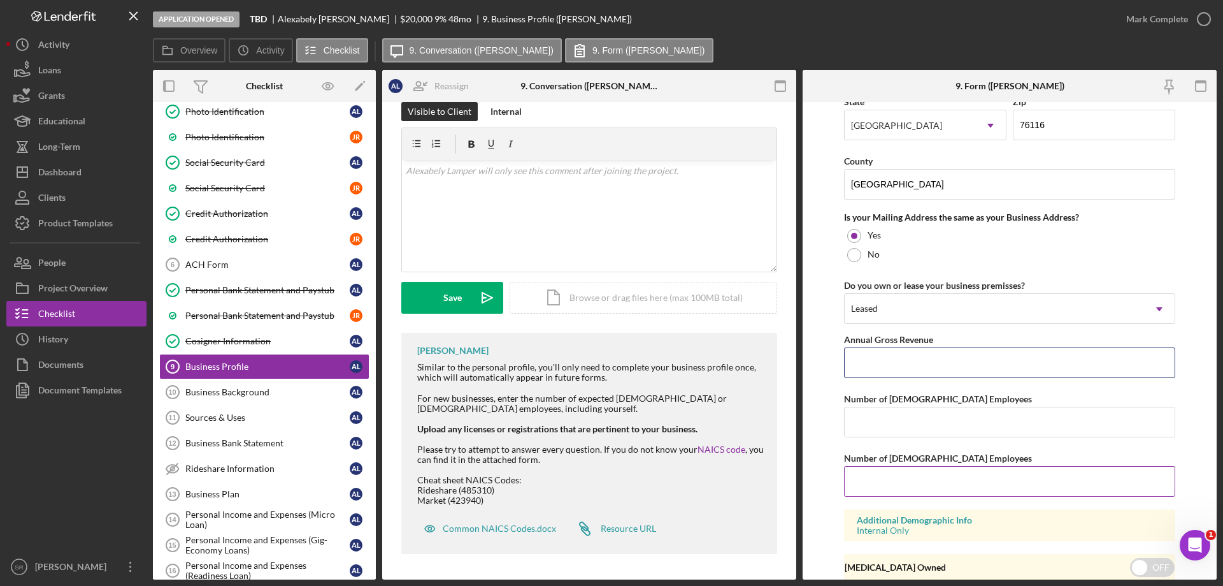
scroll to position [1112, 0]
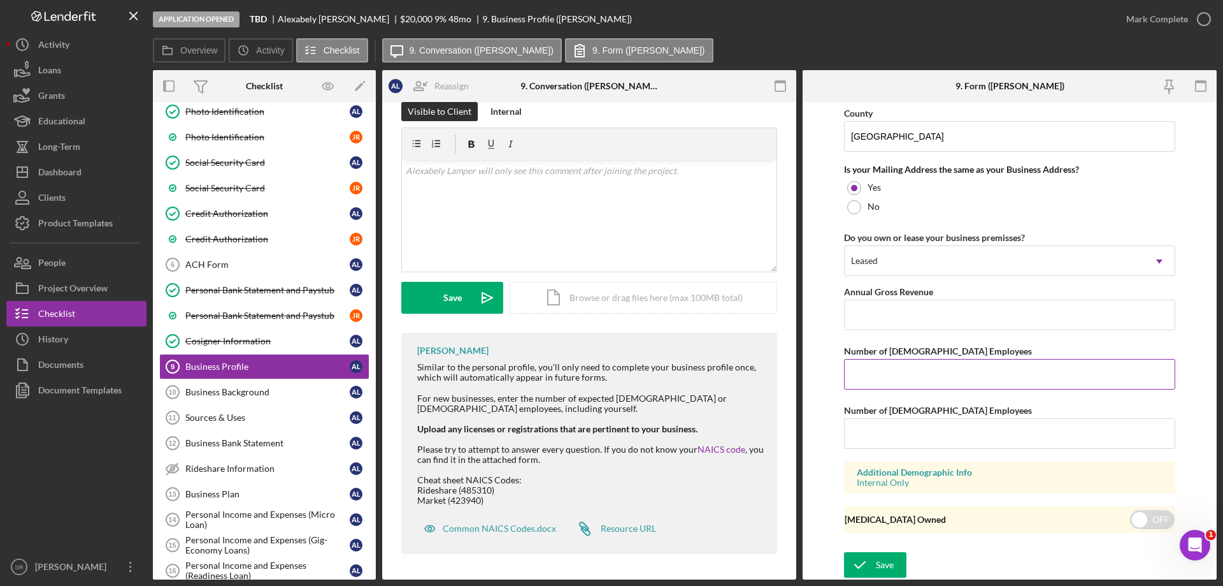
click at [916, 381] on input "Number of Full-Time Employees" at bounding box center [1009, 374] width 331 height 31
type input "0"
click at [877, 431] on input "Number of Part-Time Employees" at bounding box center [1009, 433] width 331 height 31
type input "0"
click at [907, 319] on input "Annual Gross Revenue" at bounding box center [1009, 314] width 331 height 31
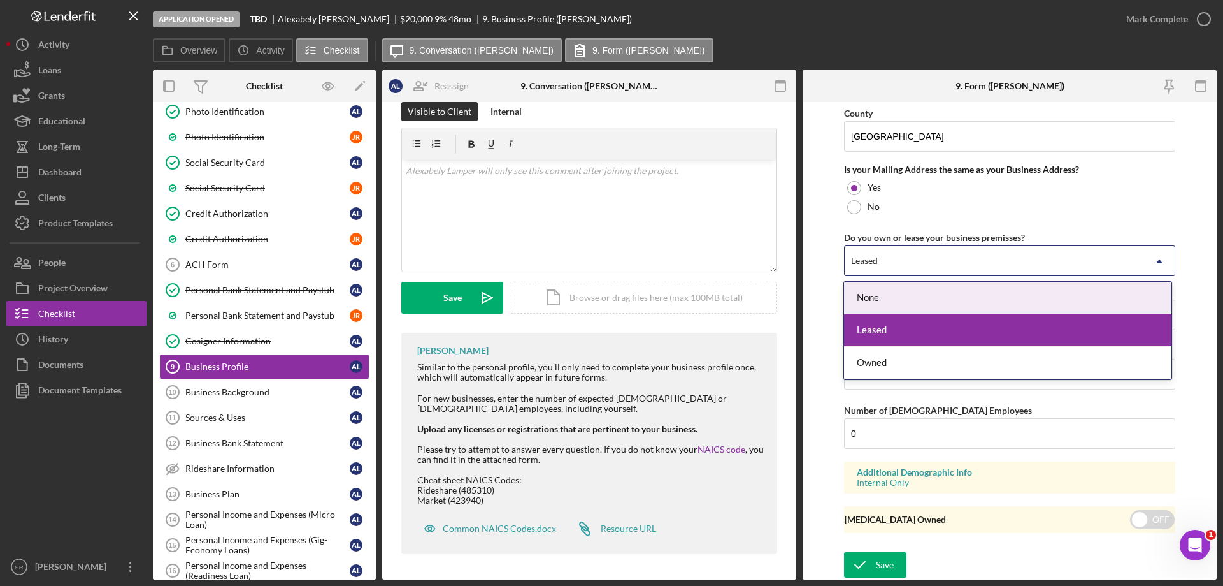
click at [896, 251] on div "Leased" at bounding box center [994, 261] width 299 height 29
click at [892, 292] on div "None" at bounding box center [1007, 298] width 327 height 32
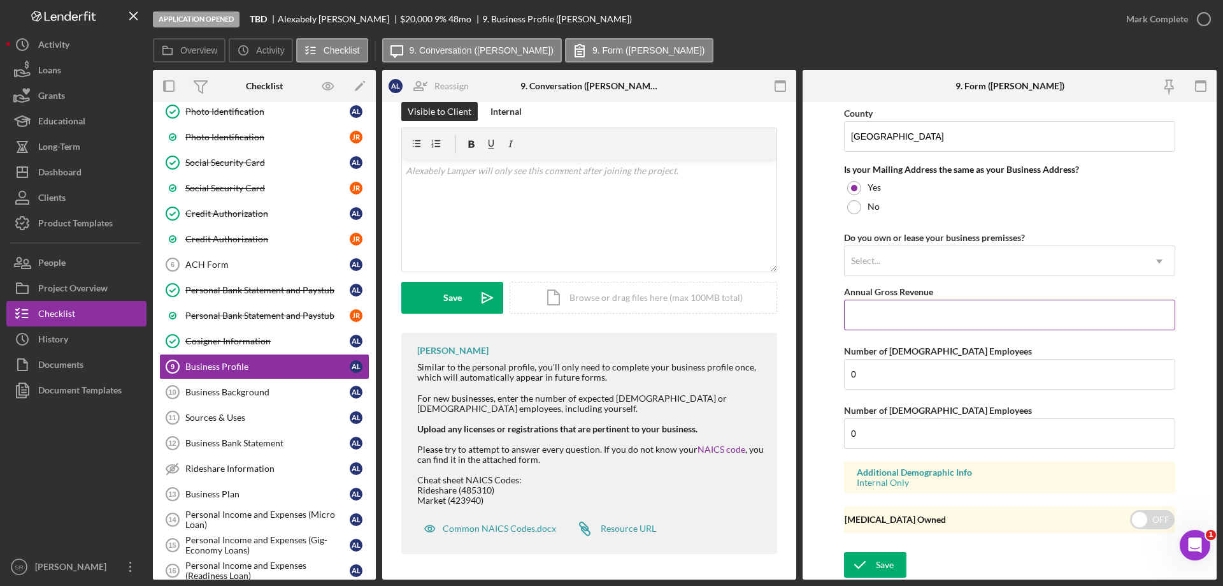
click at [887, 317] on input "Annual Gross Revenue" at bounding box center [1009, 314] width 331 height 31
type input "$0"
click at [1194, 282] on form "Business Name Rideshare DBA Business Start Date 11/01/2025 Please enter a date …" at bounding box center [1010, 340] width 414 height 477
click at [870, 554] on icon "submit" at bounding box center [860, 565] width 32 height 32
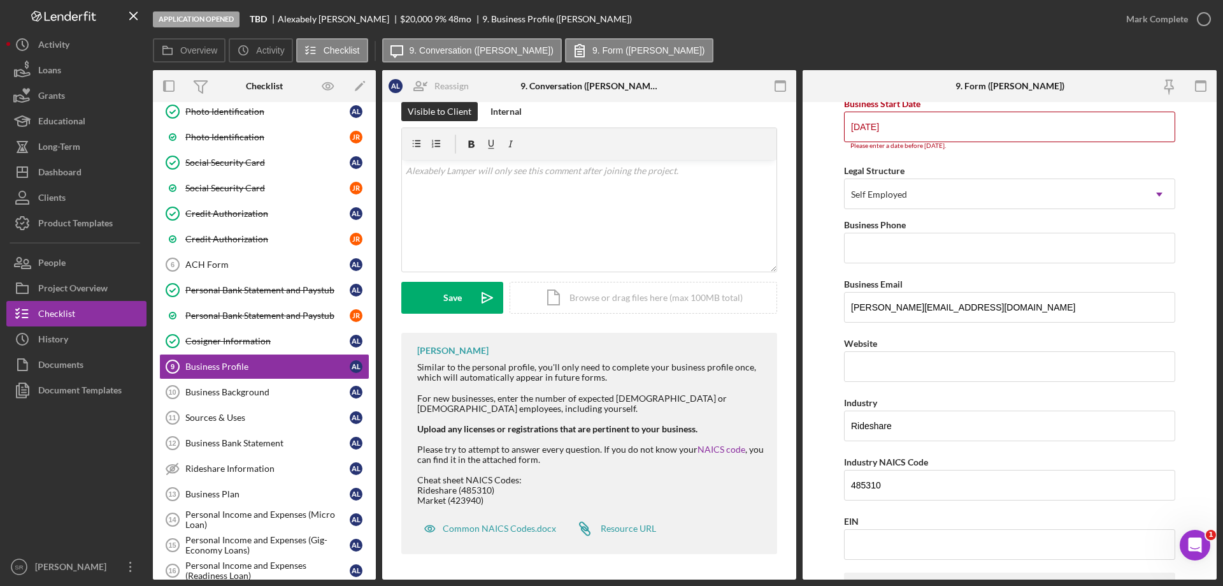
scroll to position [125, 0]
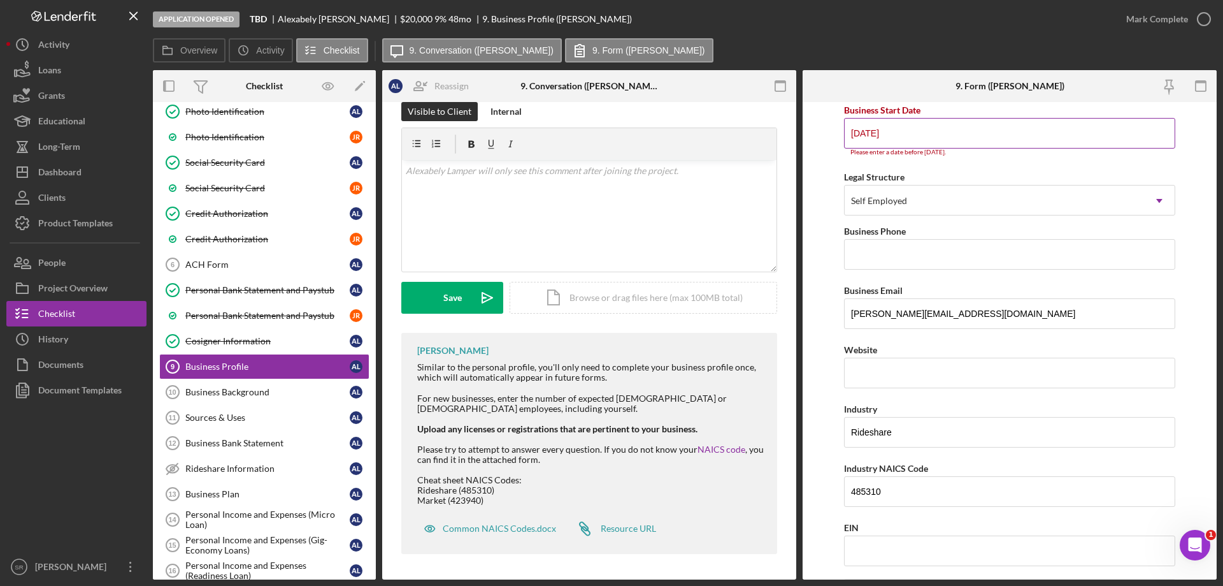
click at [895, 131] on input "11/01/2025" at bounding box center [1009, 133] width 331 height 31
click at [867, 142] on input "11/01/2025" at bounding box center [1009, 133] width 331 height 31
click at [874, 133] on input "11/01/2025" at bounding box center [1009, 133] width 331 height 31
drag, startPoint x: 874, startPoint y: 133, endPoint x: 838, endPoint y: 136, distance: 35.8
click at [838, 136] on form "Business Name Rideshare DBA Business Start Date 11/01/2025 Please enter a date …" at bounding box center [1010, 340] width 414 height 477
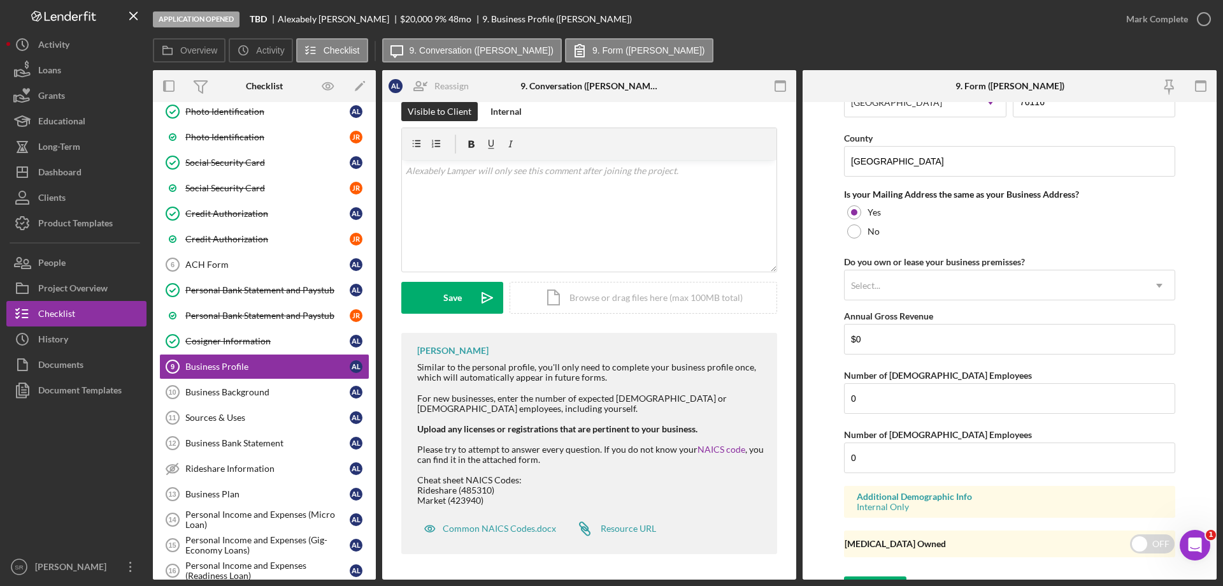
scroll to position [1105, 0]
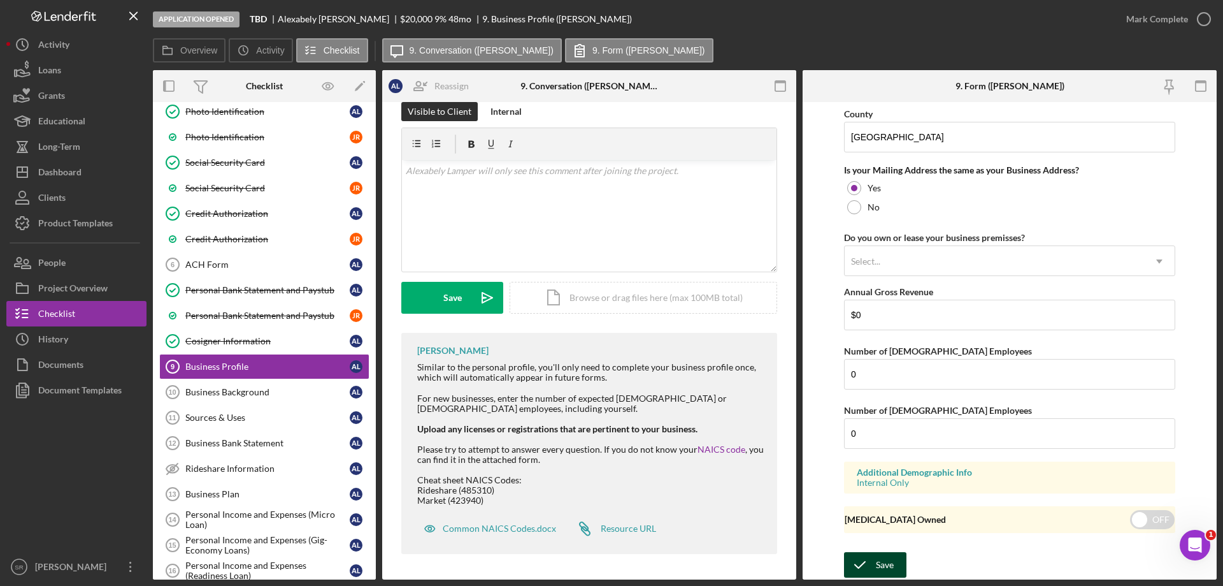
type input "10/14/2025"
click at [868, 568] on icon "submit" at bounding box center [860, 565] width 32 height 32
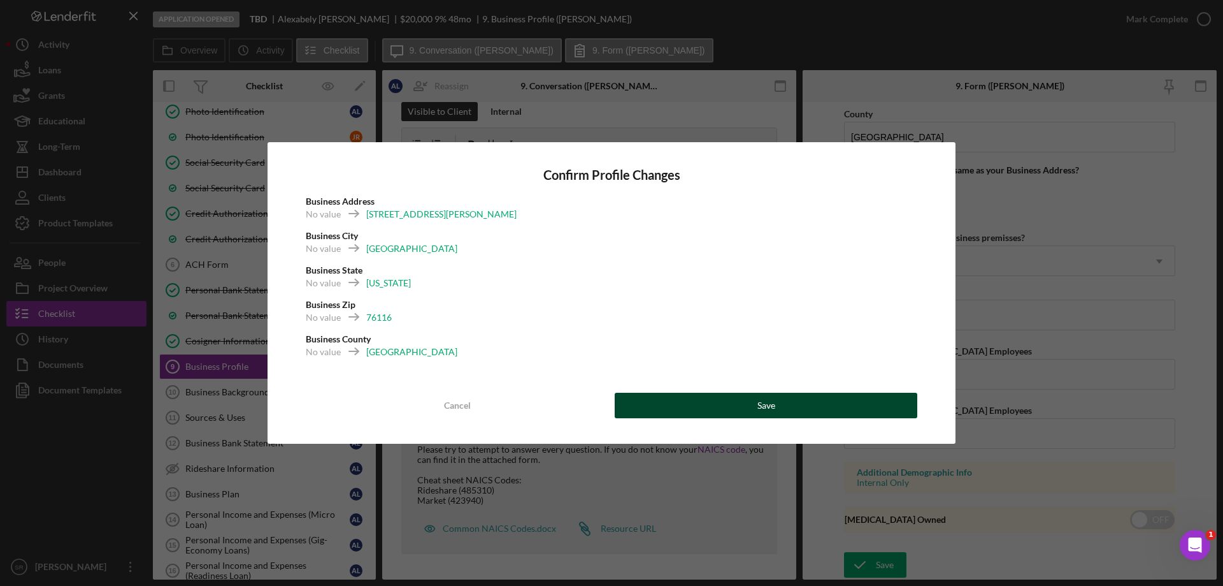
click at [703, 408] on button "Save" at bounding box center [766, 404] width 303 height 25
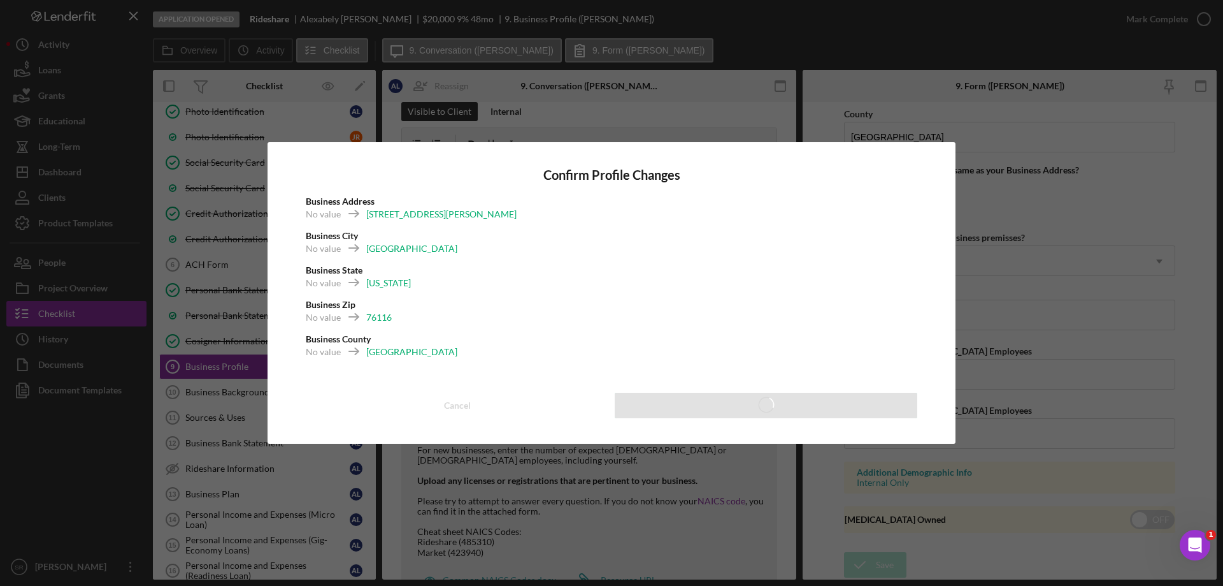
type input "0.00%"
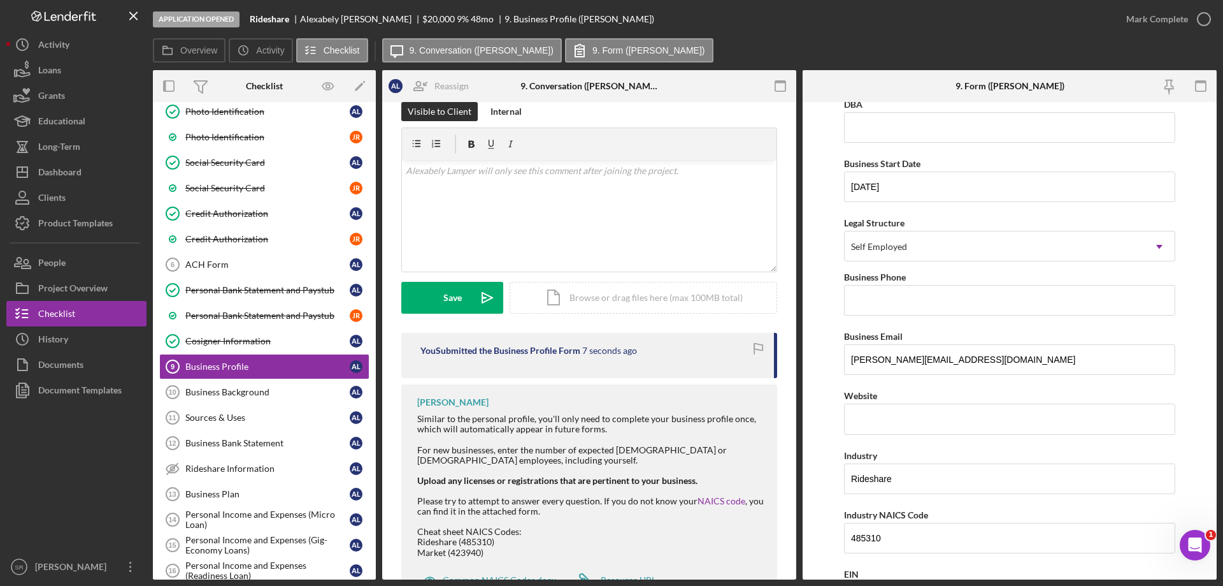
scroll to position [22, 0]
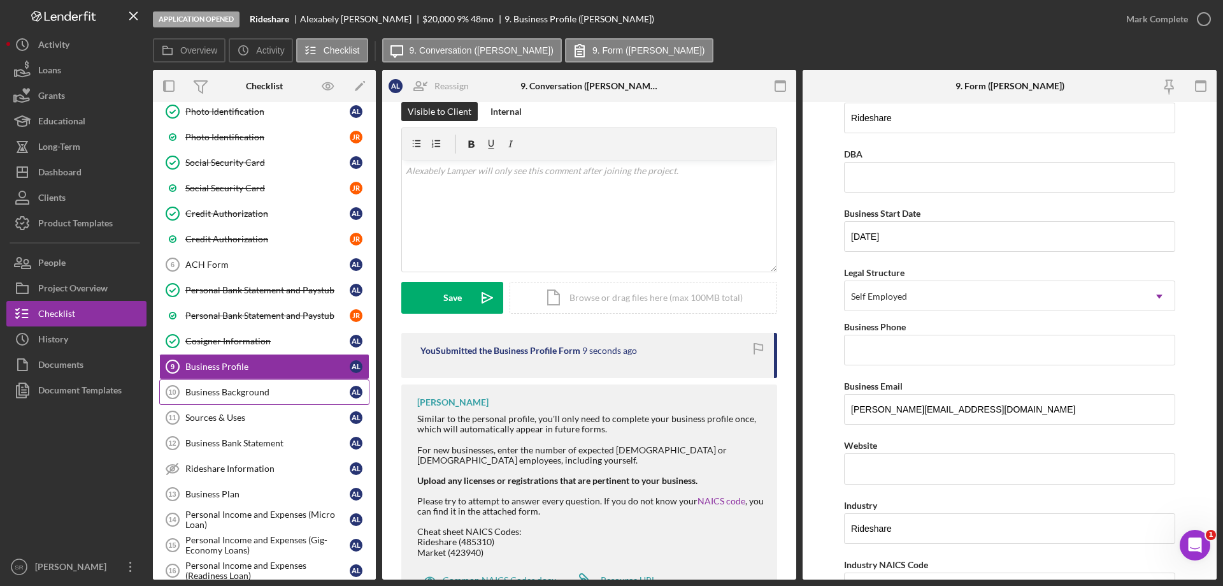
click at [207, 393] on div "Business Background" at bounding box center [267, 392] width 164 height 10
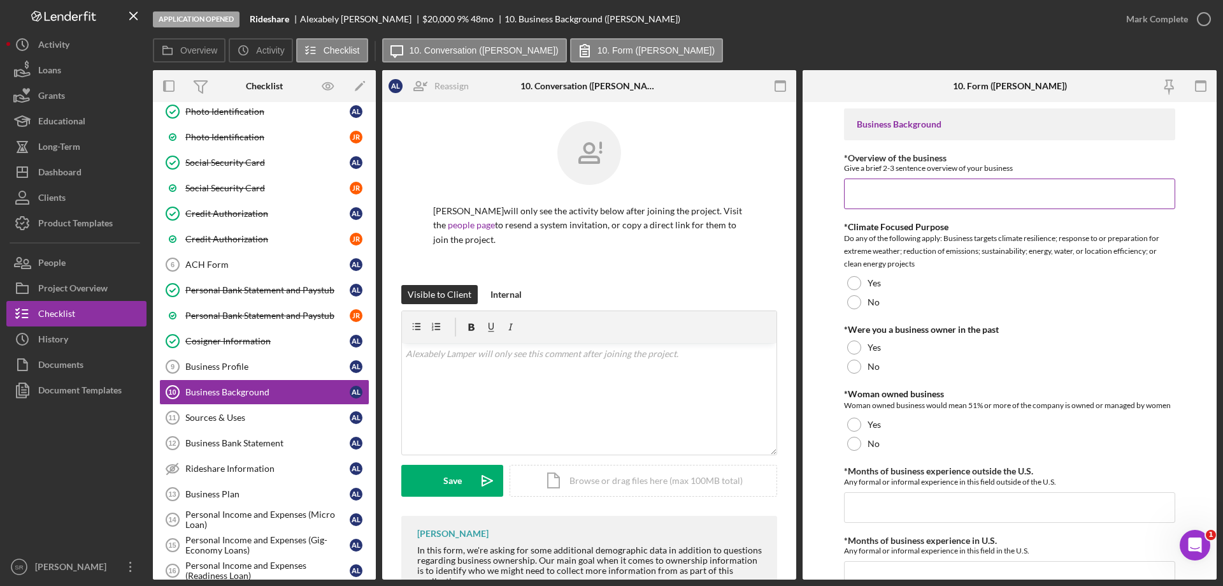
click at [949, 202] on input "*Overview of the business" at bounding box center [1009, 193] width 331 height 31
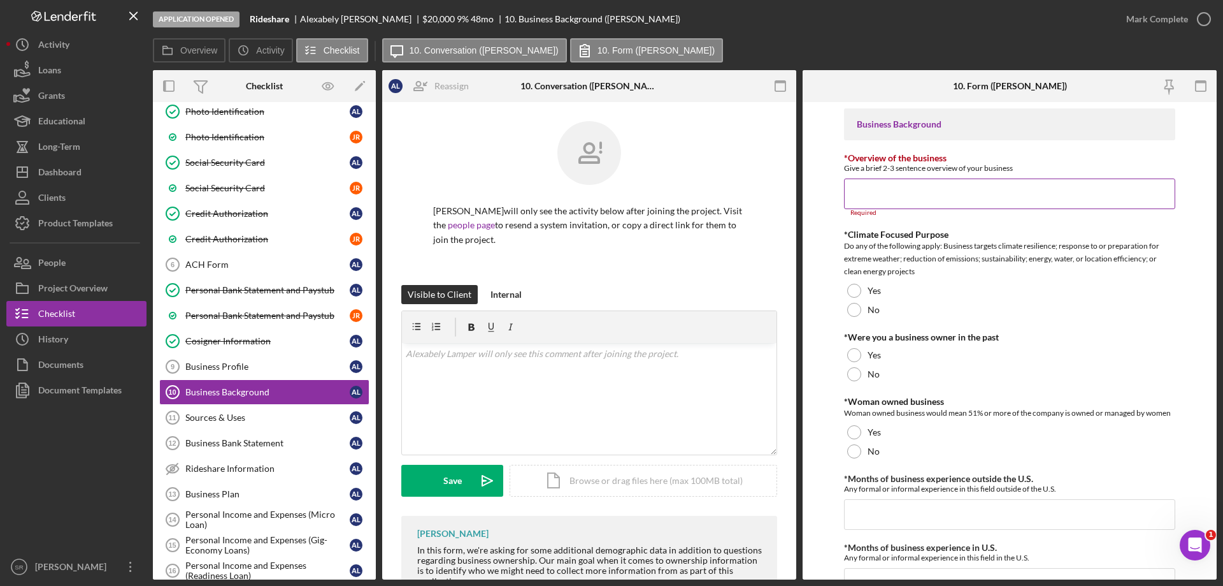
click at [907, 202] on input "*Overview of the business" at bounding box center [1009, 193] width 331 height 31
paste input "The business involves operating as a self-employed driver who earns income by w…"
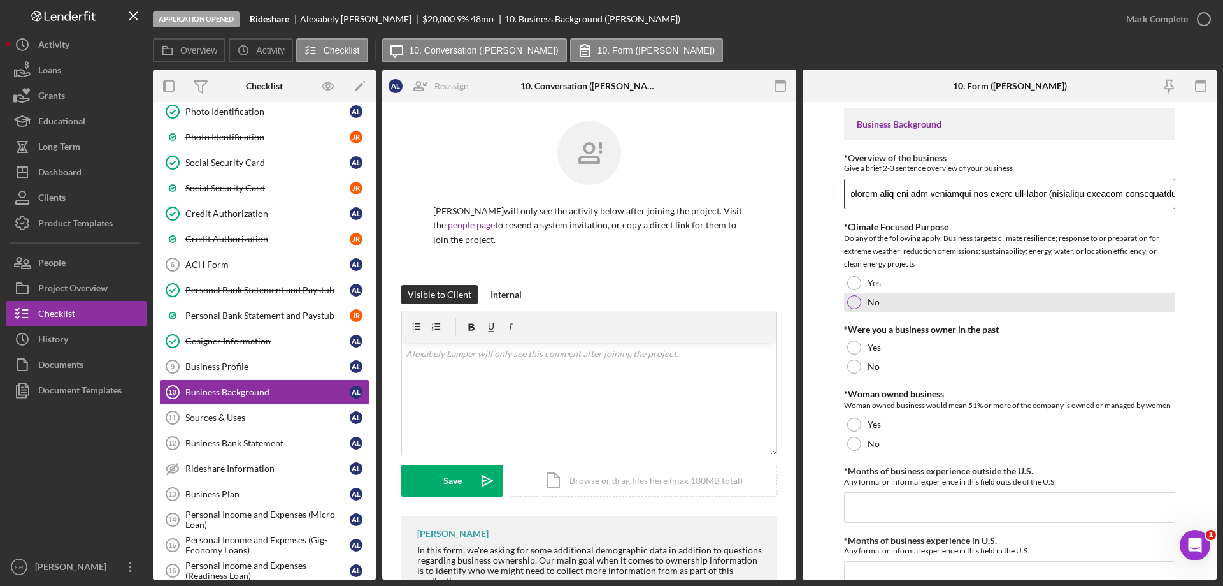
type input "The business involves operating as a self-employed driver who earns income by w…"
click at [889, 296] on div "No" at bounding box center [1009, 301] width 331 height 19
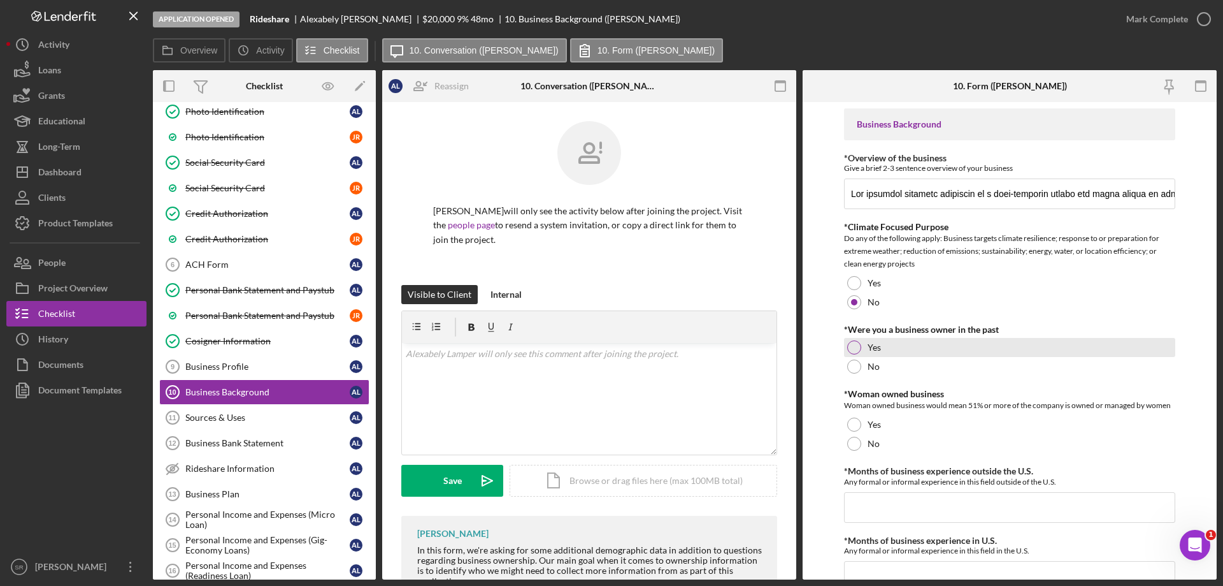
click at [868, 350] on label "Yes" at bounding box center [874, 347] width 13 height 10
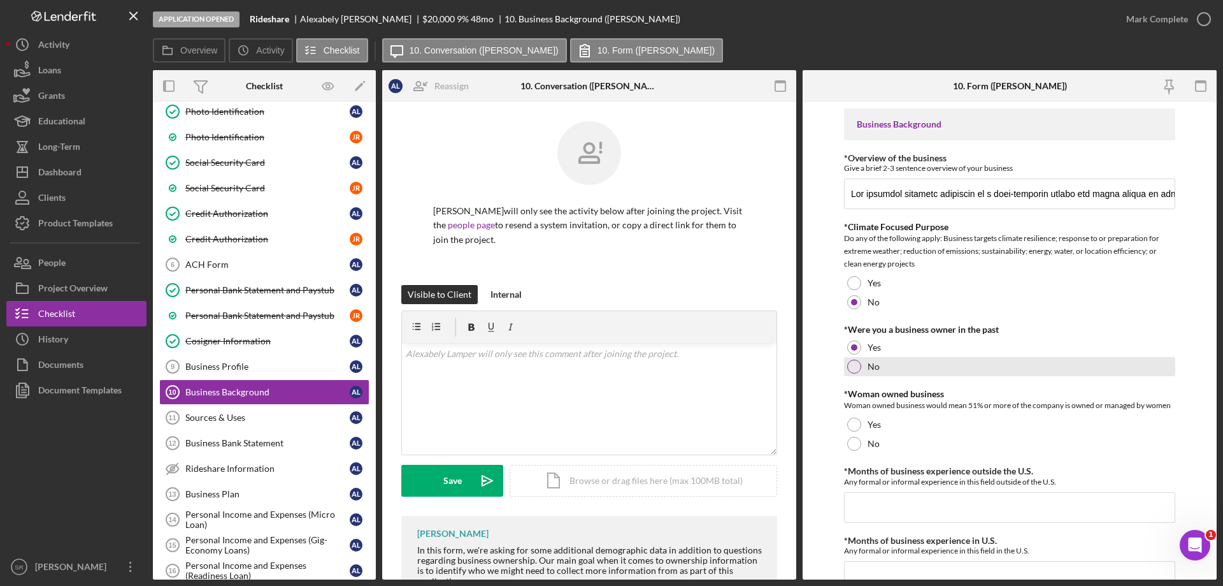
scroll to position [127, 0]
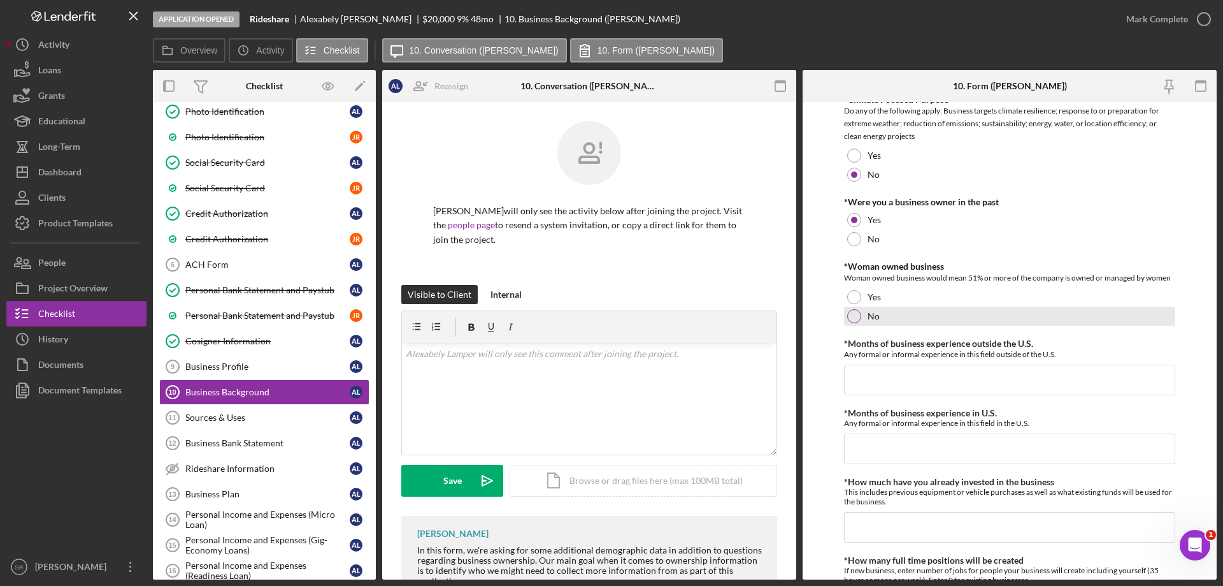
click at [884, 308] on div "No" at bounding box center [1009, 315] width 331 height 19
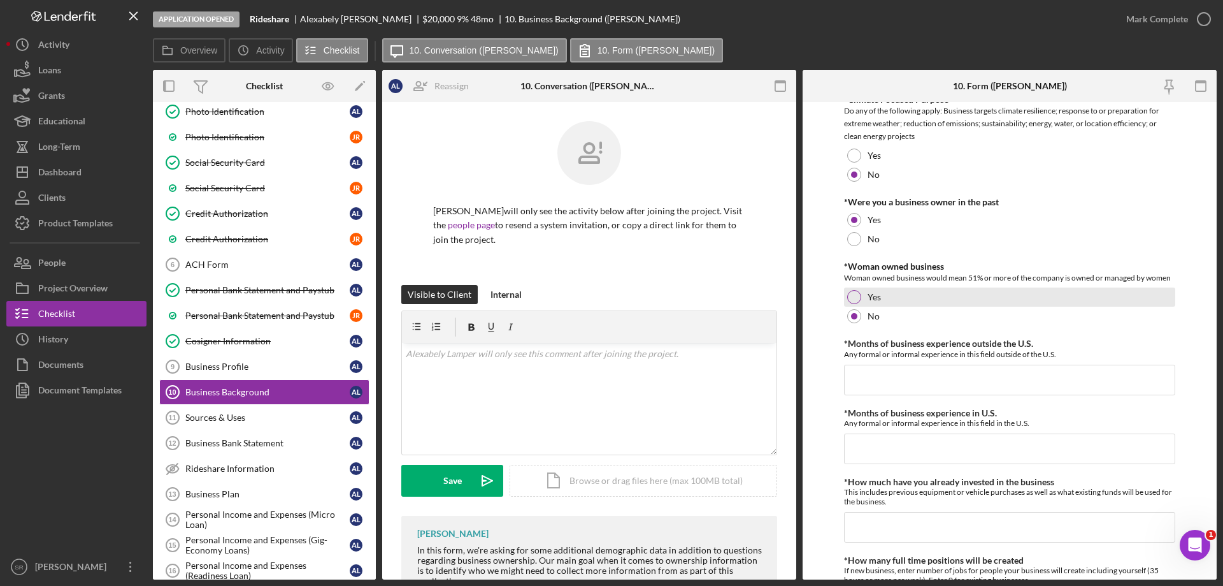
click at [885, 298] on div "Yes" at bounding box center [1009, 296] width 331 height 19
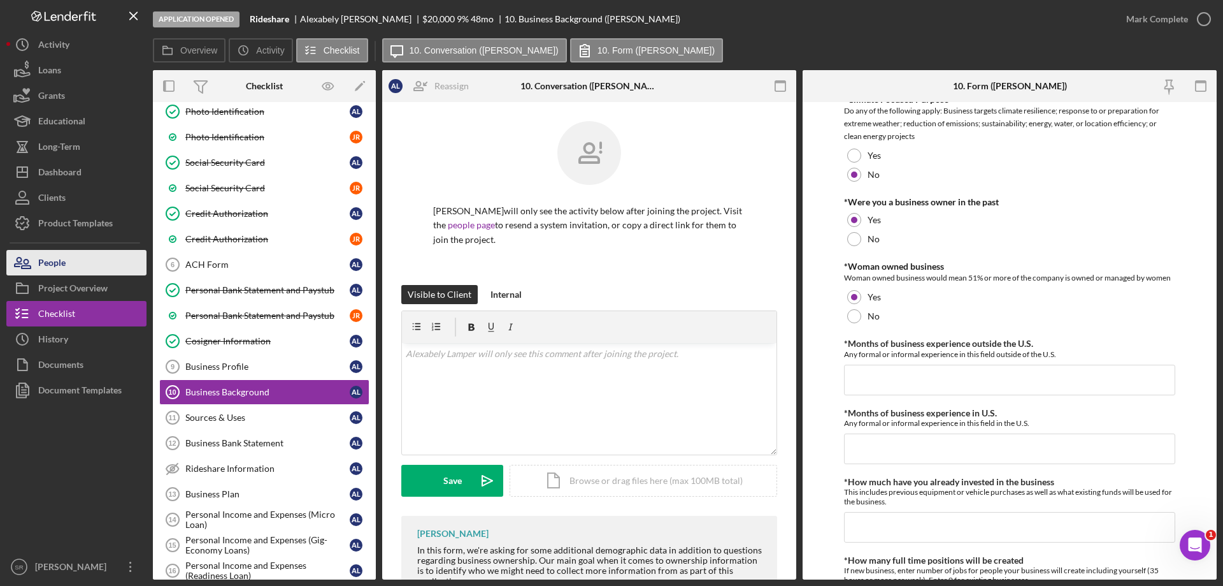
click at [124, 270] on button "People" at bounding box center [76, 262] width 140 height 25
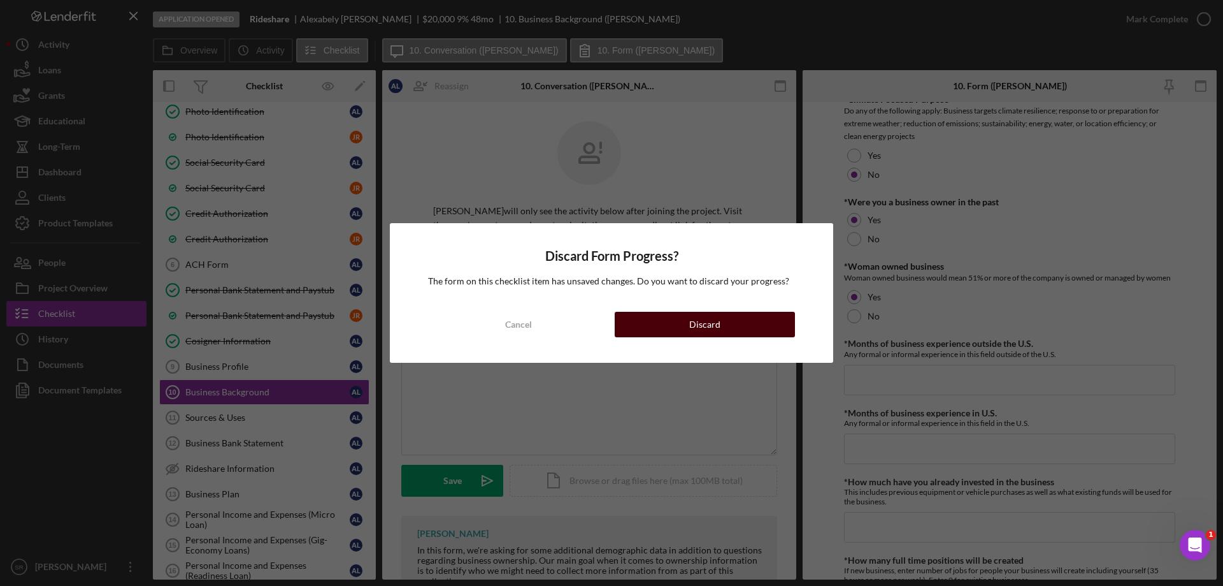
click at [751, 329] on button "Discard" at bounding box center [705, 324] width 180 height 25
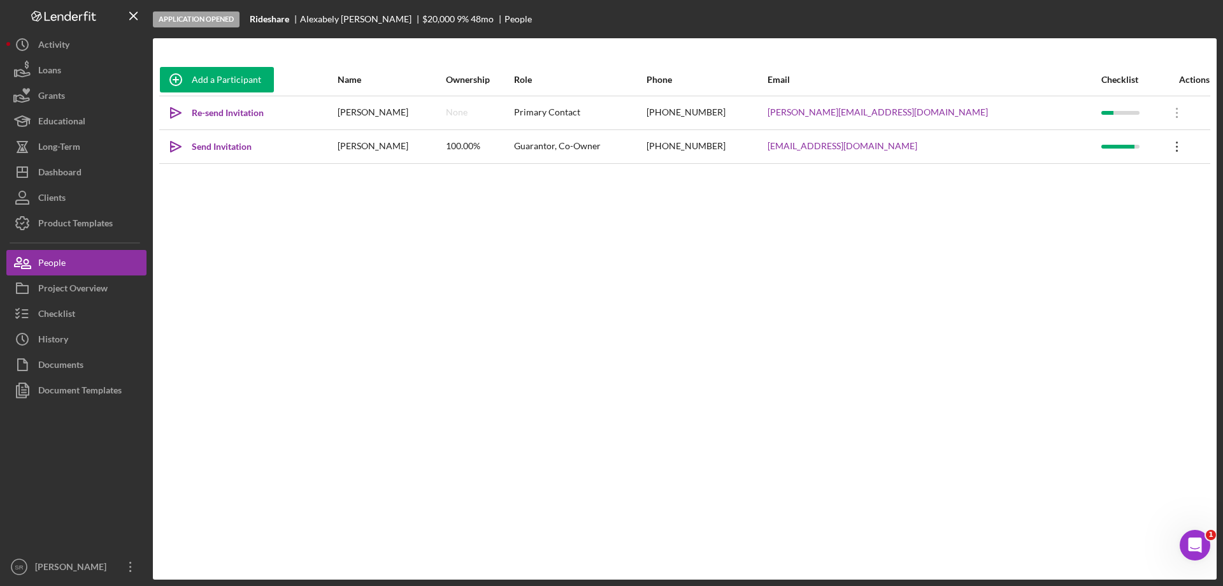
click at [1166, 142] on icon "Icon/Overflow" at bounding box center [1178, 147] width 32 height 32
click at [1134, 182] on div "Icon/Edit Edit" at bounding box center [1112, 180] width 140 height 26
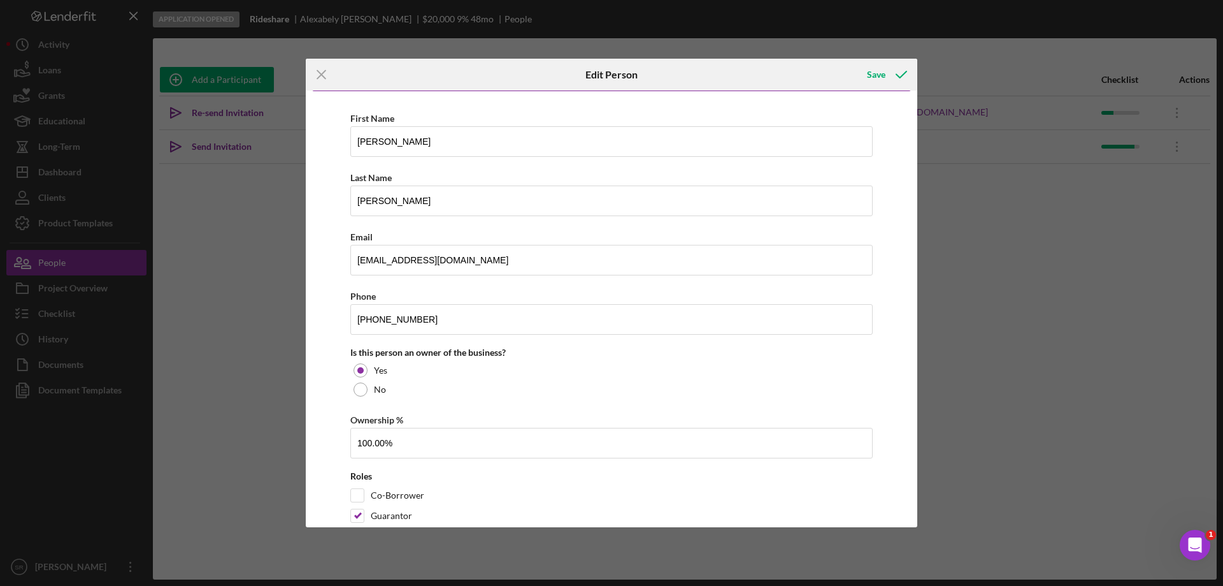
scroll to position [64, 0]
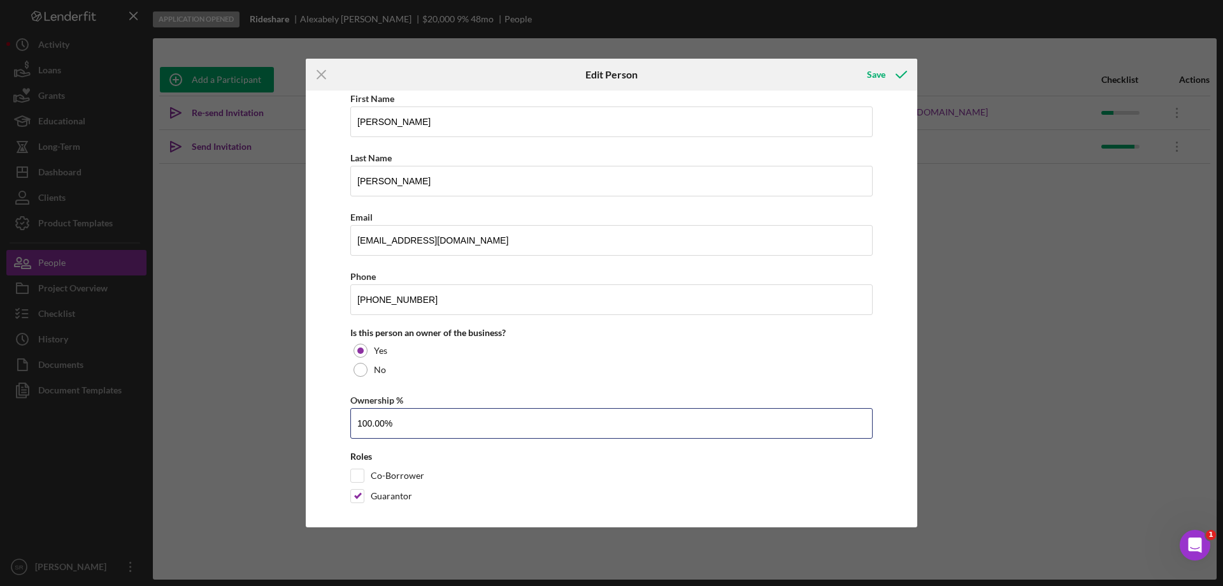
drag, startPoint x: 414, startPoint y: 428, endPoint x: 175, endPoint y: 436, distance: 239.7
click at [274, 436] on div "Icon/Menu Close Edit Person Save Changes here will be reflected on the Business…" at bounding box center [611, 293] width 1223 height 586
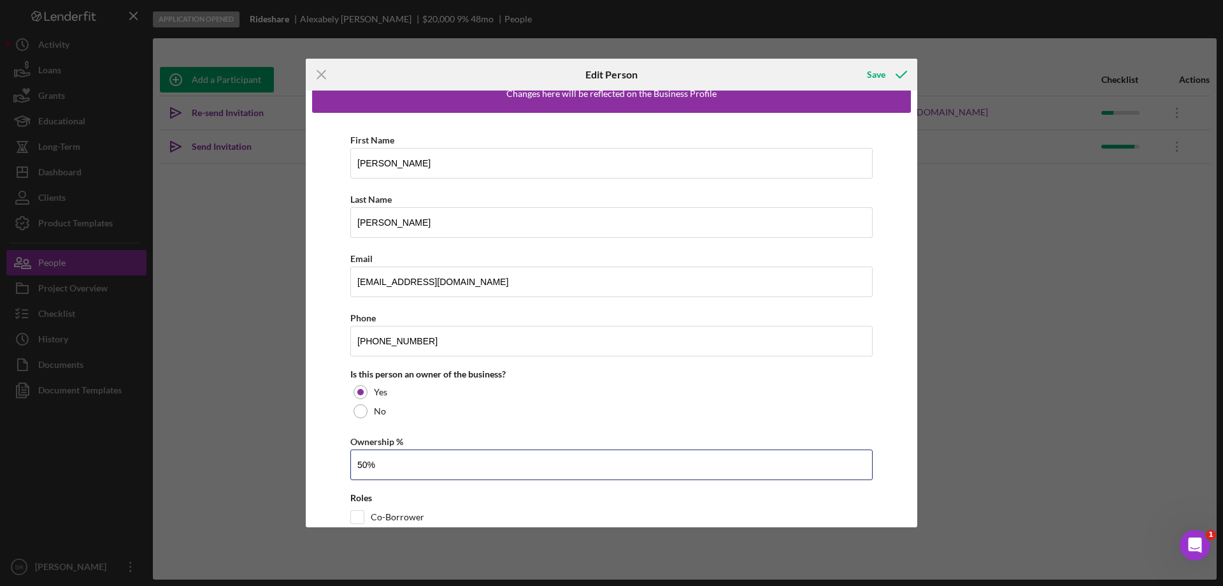
scroll to position [0, 0]
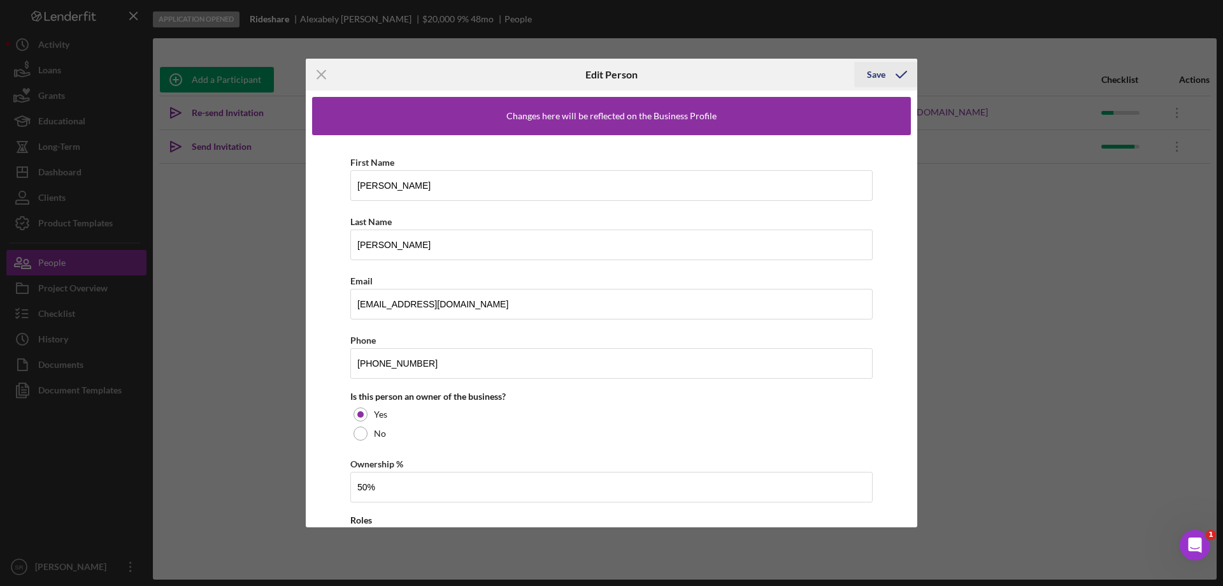
type input "50.00%"
click at [879, 76] on div "Save" at bounding box center [876, 74] width 18 height 25
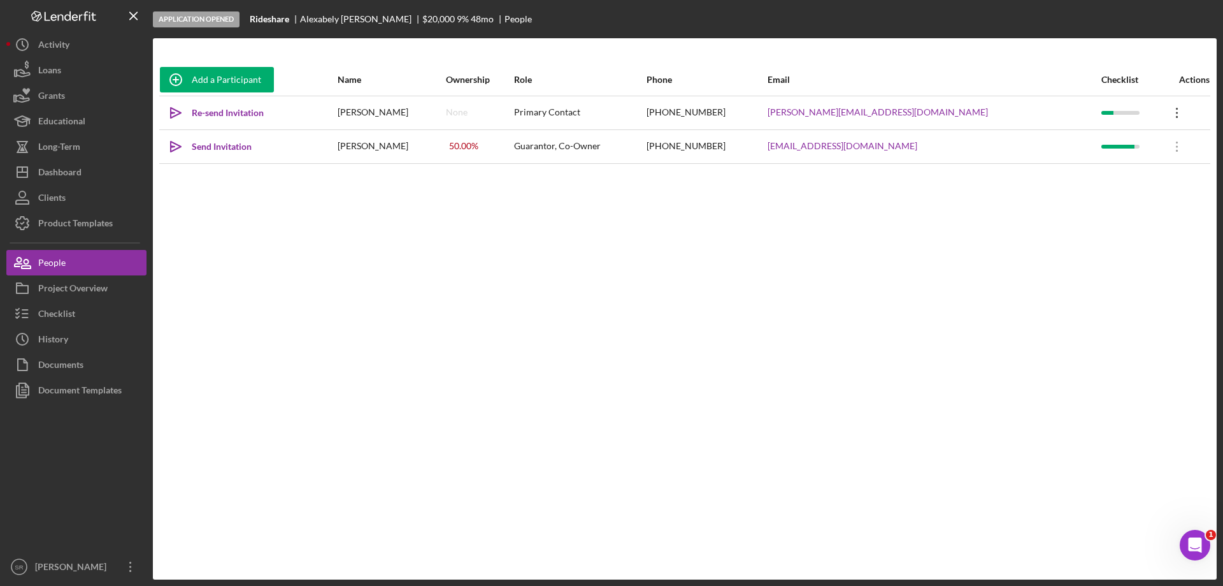
click at [1170, 113] on icon "Icon/Overflow" at bounding box center [1178, 113] width 32 height 32
click at [1123, 145] on div "Icon/Edit Edit" at bounding box center [1112, 146] width 140 height 26
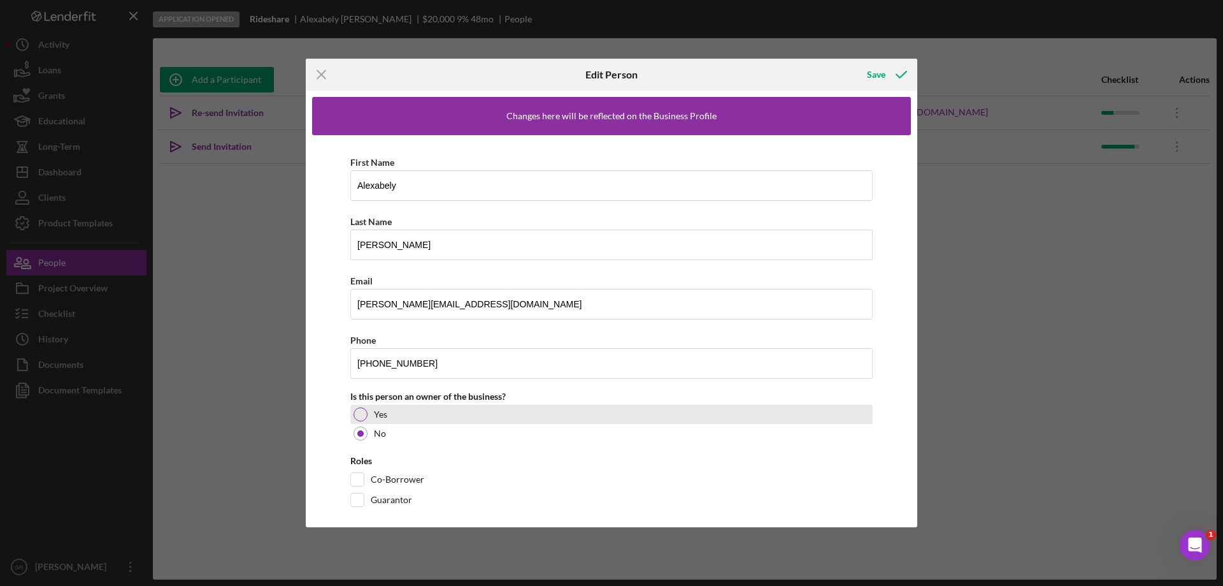
click at [407, 421] on div "Yes" at bounding box center [611, 414] width 522 height 19
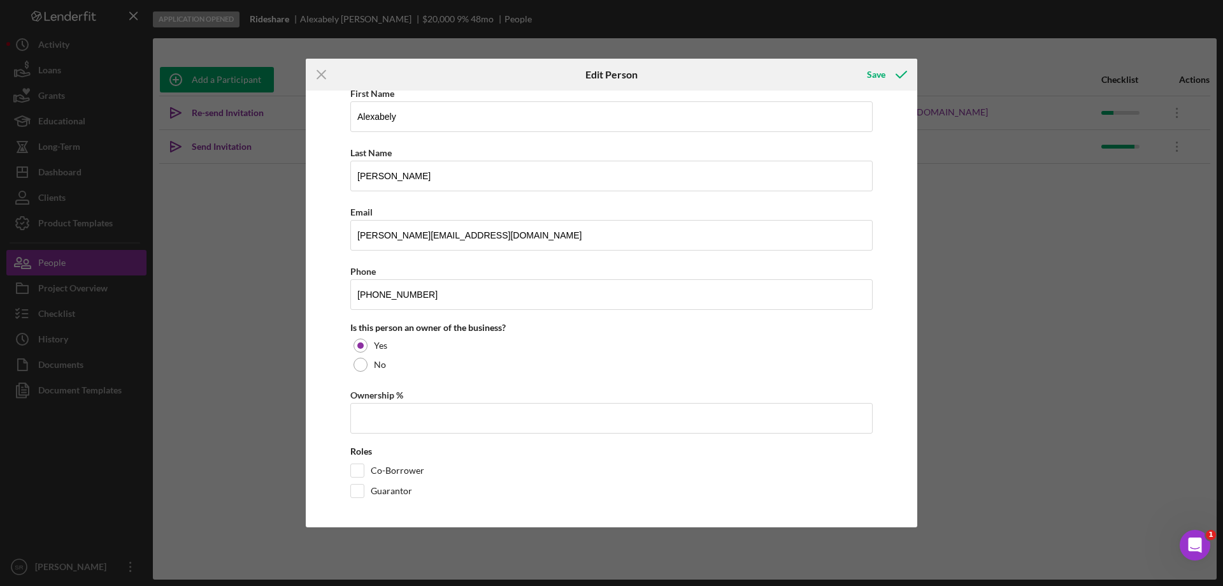
scroll to position [71, 0]
click at [415, 406] on input "Ownership %" at bounding box center [611, 415] width 522 height 31
type input "50.00%"
click at [883, 68] on div "Save" at bounding box center [876, 74] width 18 height 25
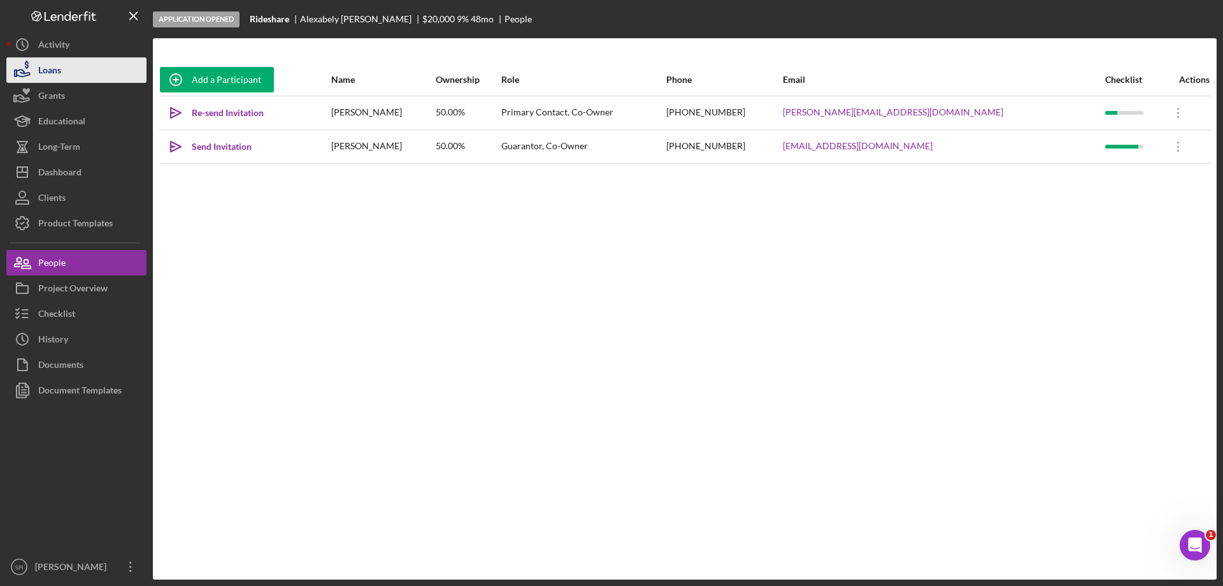
click at [36, 66] on icon "button" at bounding box center [22, 70] width 32 height 32
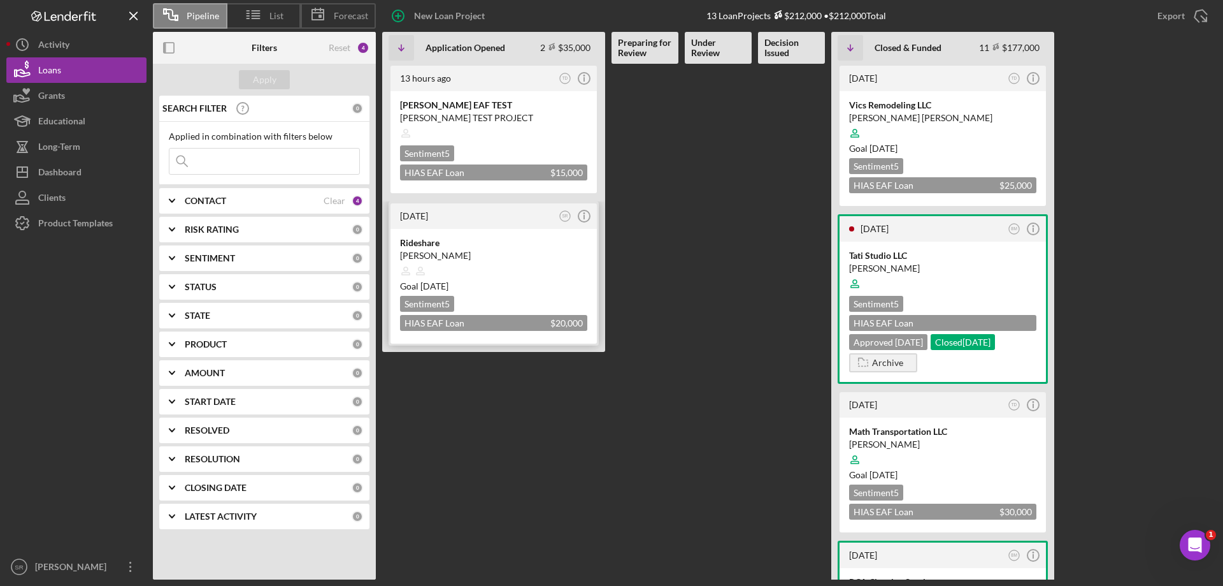
click at [512, 249] on div "[PERSON_NAME]" at bounding box center [493, 255] width 187 height 13
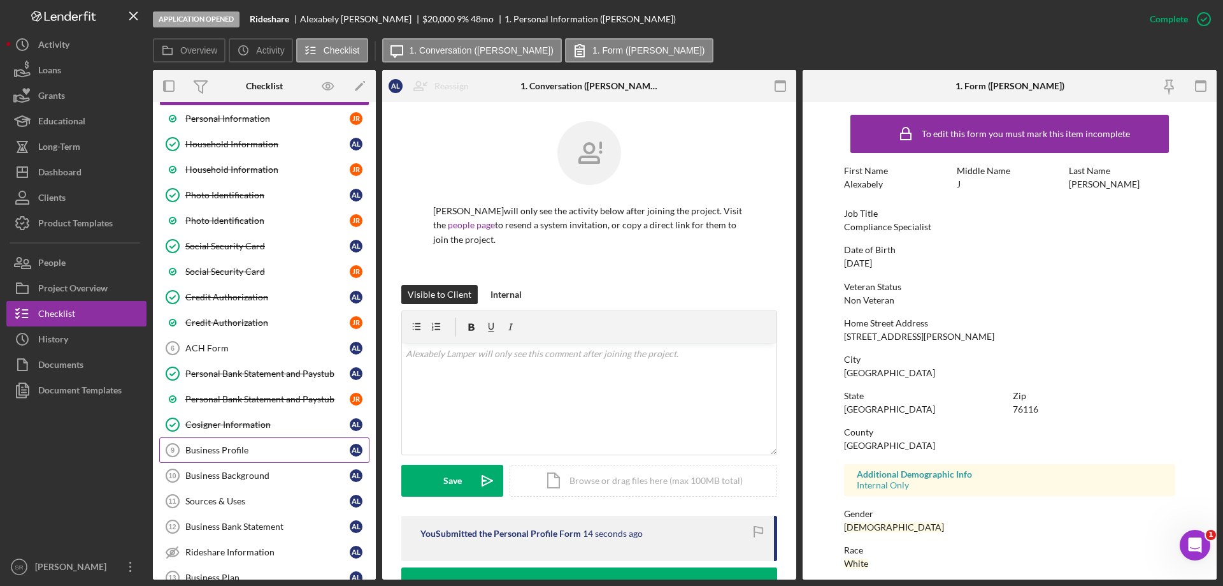
scroll to position [127, 0]
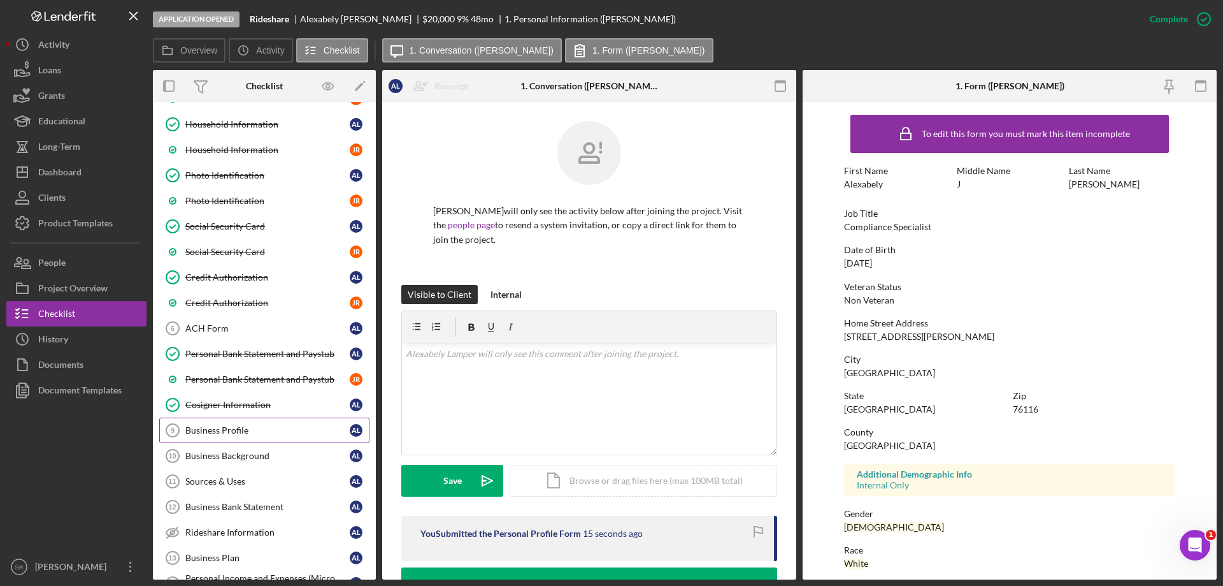
click at [248, 424] on link "Business Profile 9 Business Profile A L" at bounding box center [264, 429] width 210 height 25
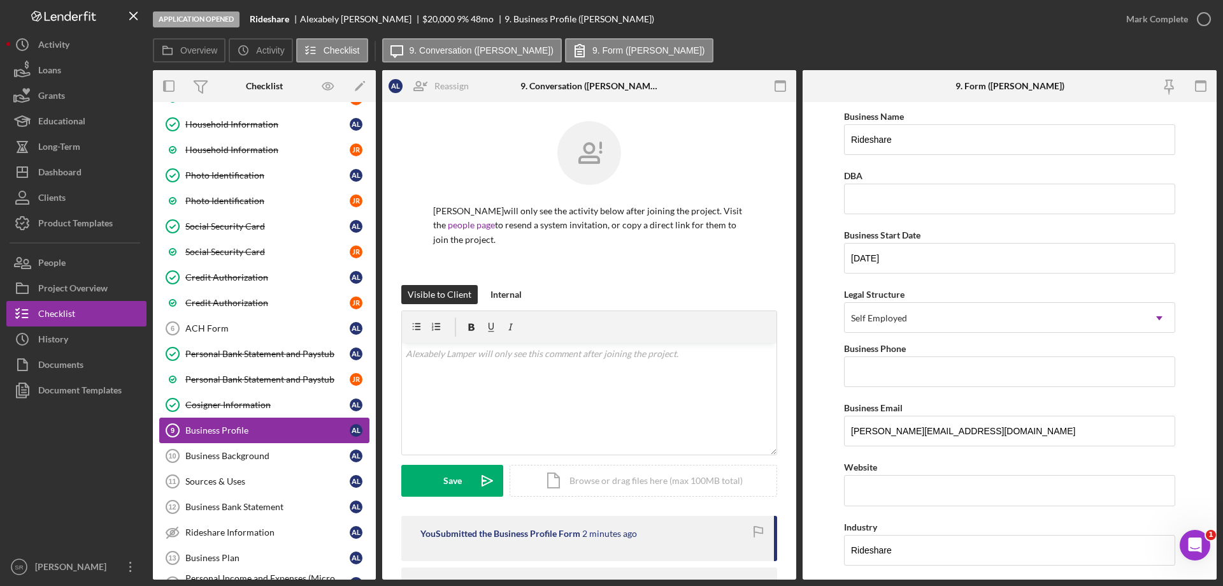
type input "50.00%"
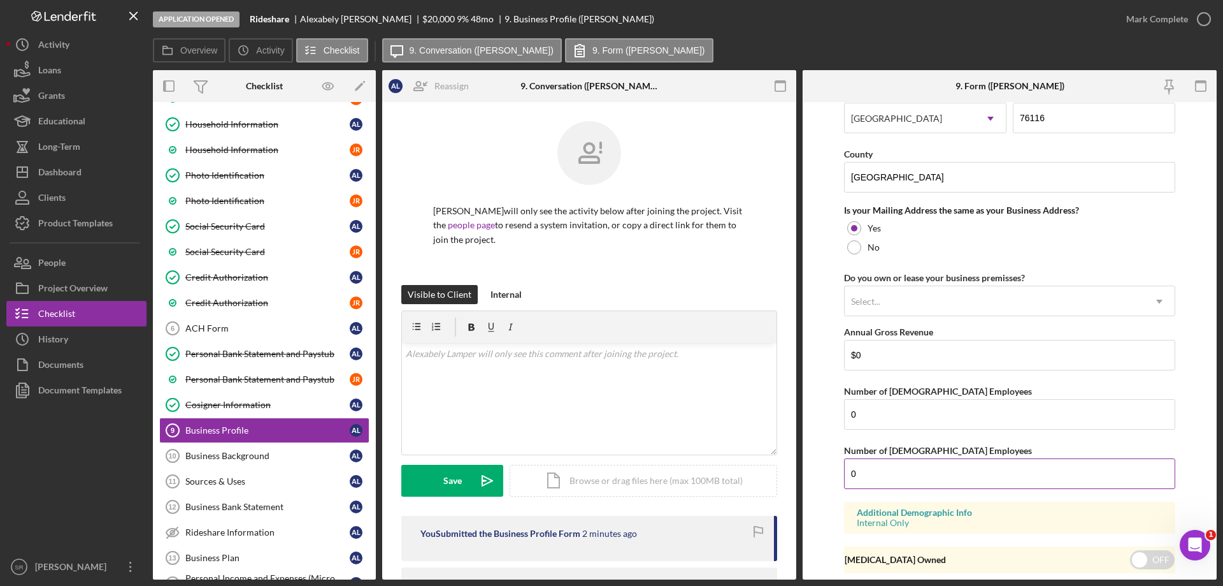
scroll to position [1105, 0]
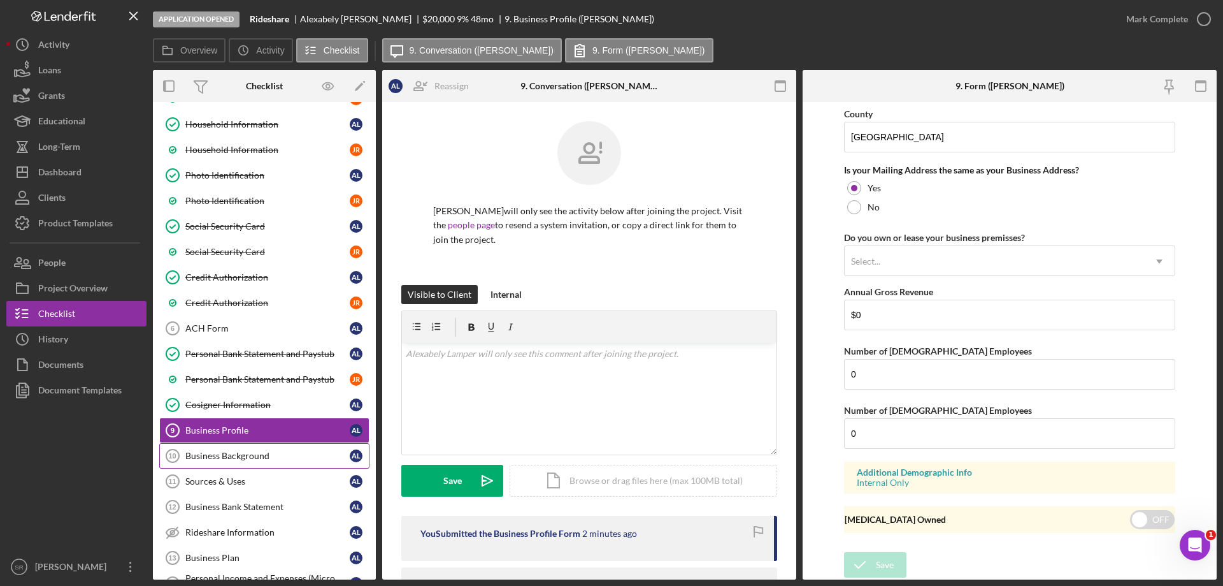
click at [252, 458] on div "Business Background" at bounding box center [267, 455] width 164 height 10
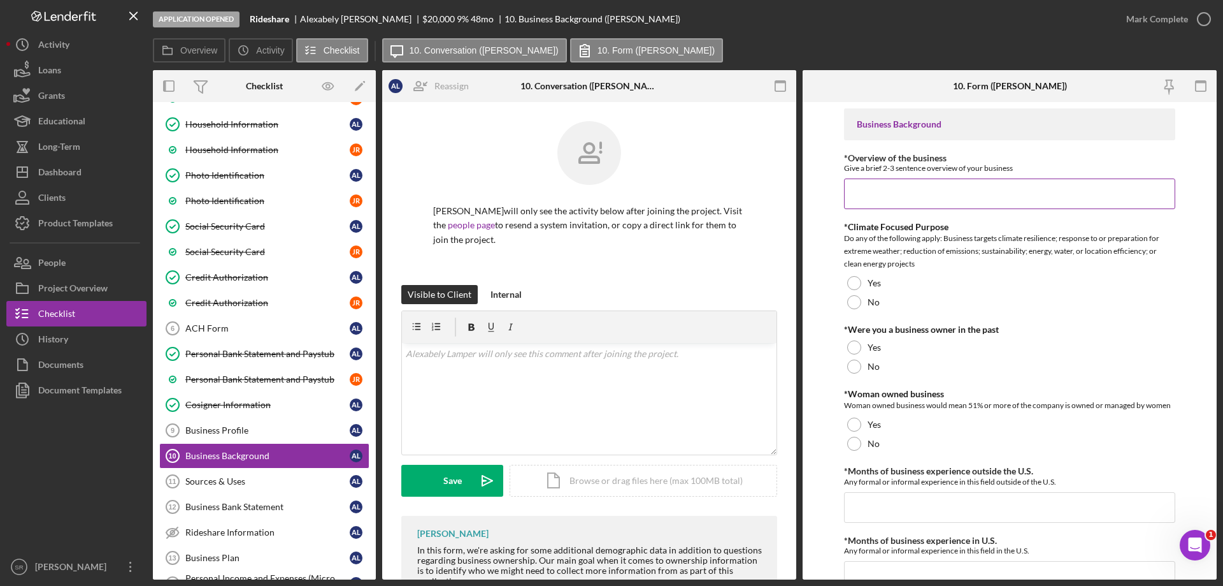
click at [875, 189] on input "*Overview of the business" at bounding box center [1009, 193] width 331 height 31
paste input "The business involves operating as a self-employed driver who earns income by w…"
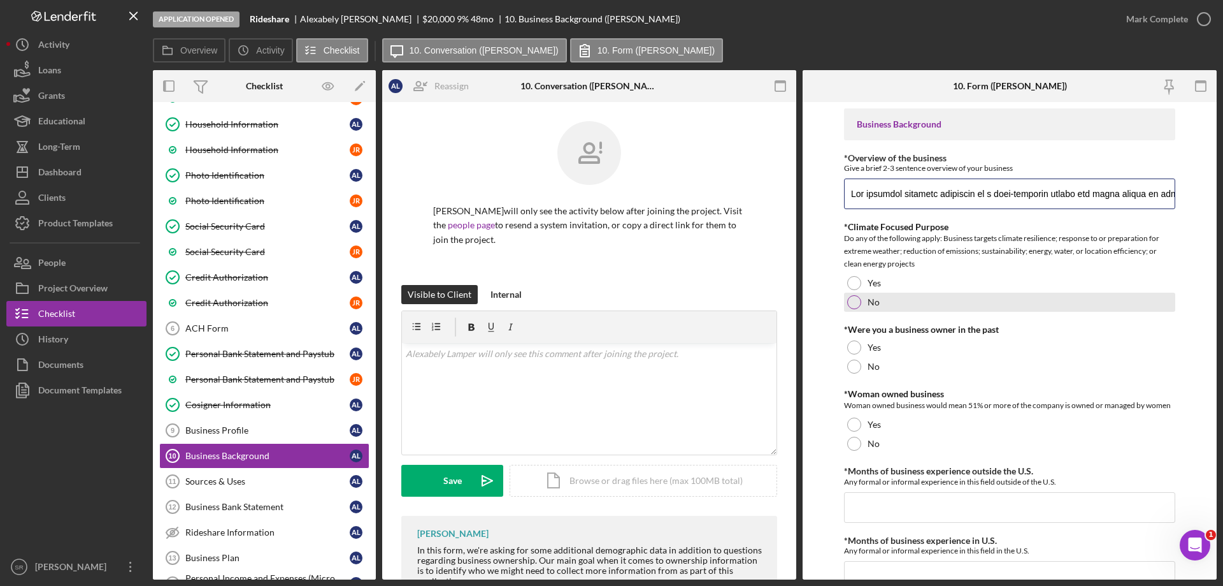
scroll to position [0, 3937]
type input "The business involves operating as a self-employed driver who earns income by w…"
click at [905, 301] on div "No" at bounding box center [1009, 301] width 331 height 19
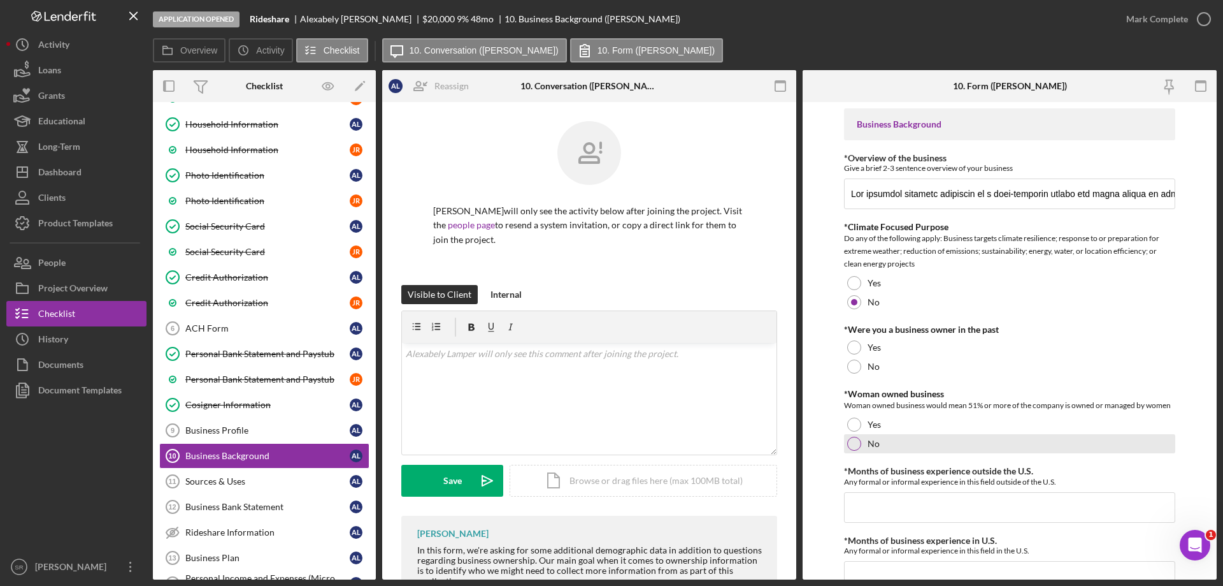
click at [866, 447] on div "No" at bounding box center [1009, 443] width 331 height 19
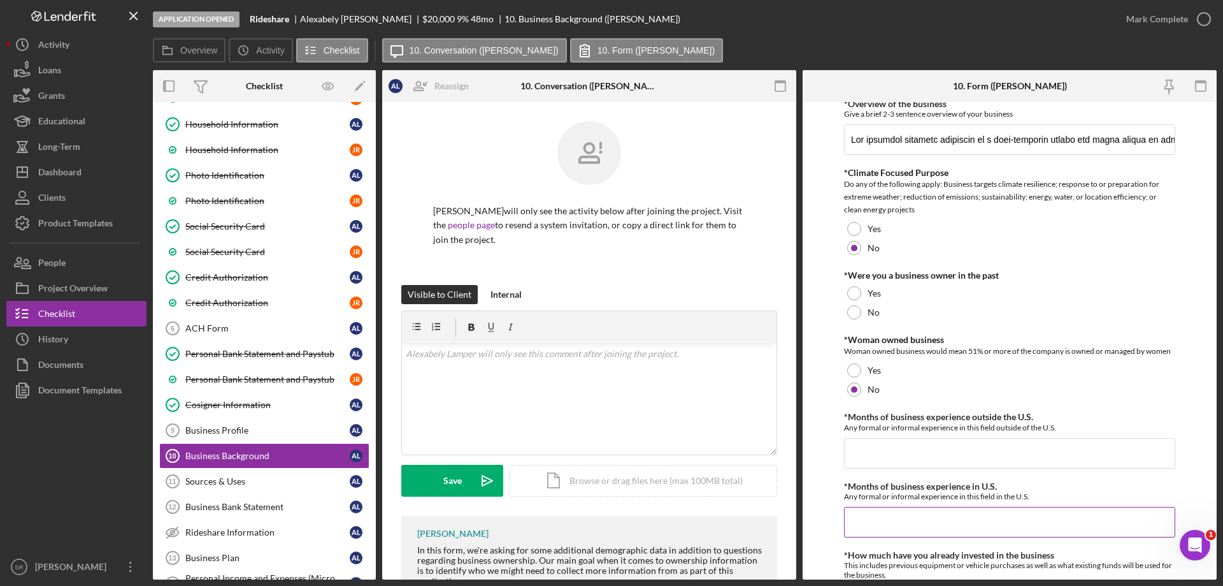
scroll to position [127, 0]
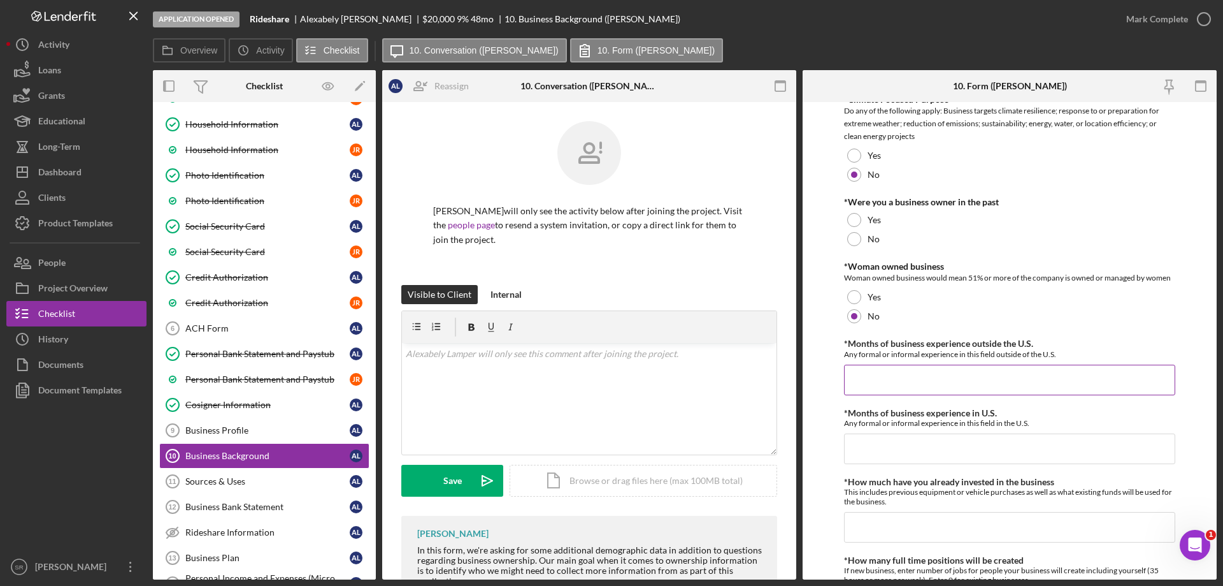
click at [879, 391] on input "*Months of business experience outside the U.S." at bounding box center [1009, 379] width 331 height 31
click at [878, 391] on input "*Months of business experience outside the U.S." at bounding box center [1009, 379] width 331 height 31
type input "36"
click at [1121, 414] on div "*Months of business experience in U.S. Any formal or informal experience in thi…" at bounding box center [1009, 418] width 331 height 20
click at [1004, 454] on input "*Months of business experience in U.S." at bounding box center [1009, 448] width 331 height 31
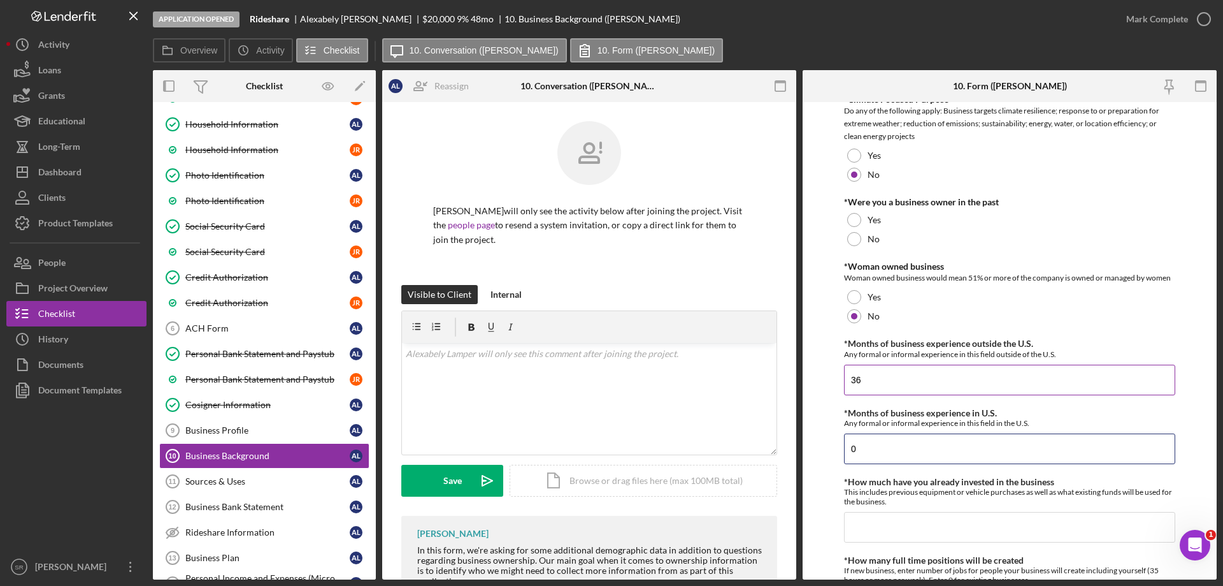
type input "0"
drag, startPoint x: 890, startPoint y: 378, endPoint x: 604, endPoint y: 364, distance: 286.4
click at [604, 364] on div "Overview Internal Workflow Stage Application Opened Icon/Dropdown Arrow Archive…" at bounding box center [685, 324] width 1064 height 509
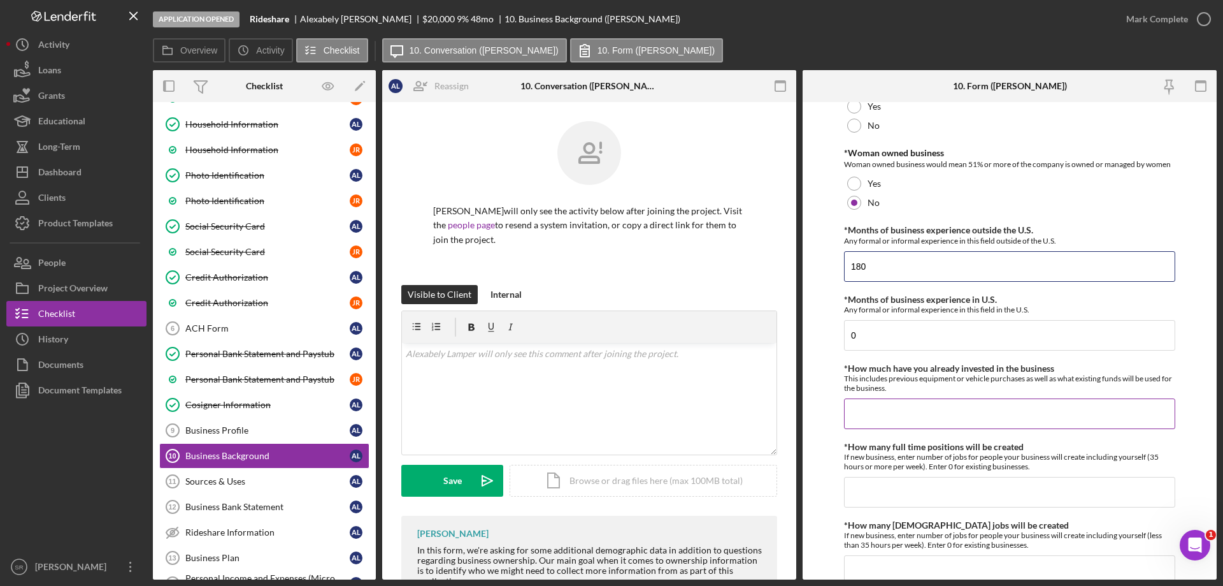
scroll to position [255, 0]
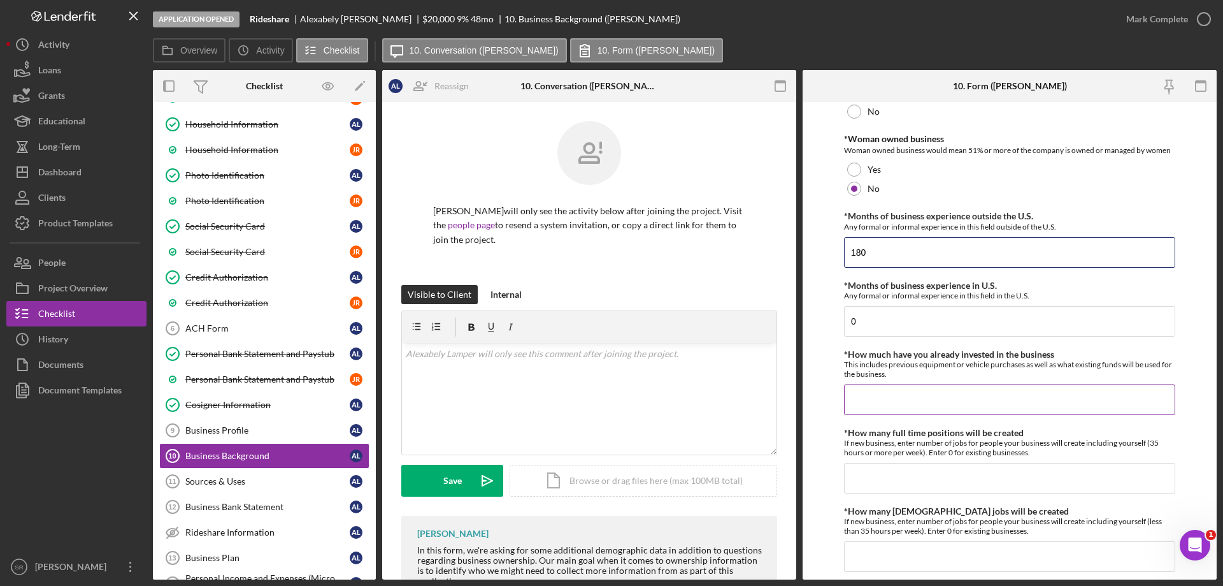
type input "180"
click at [967, 403] on input "*How much have you already invested in the business" at bounding box center [1009, 399] width 331 height 31
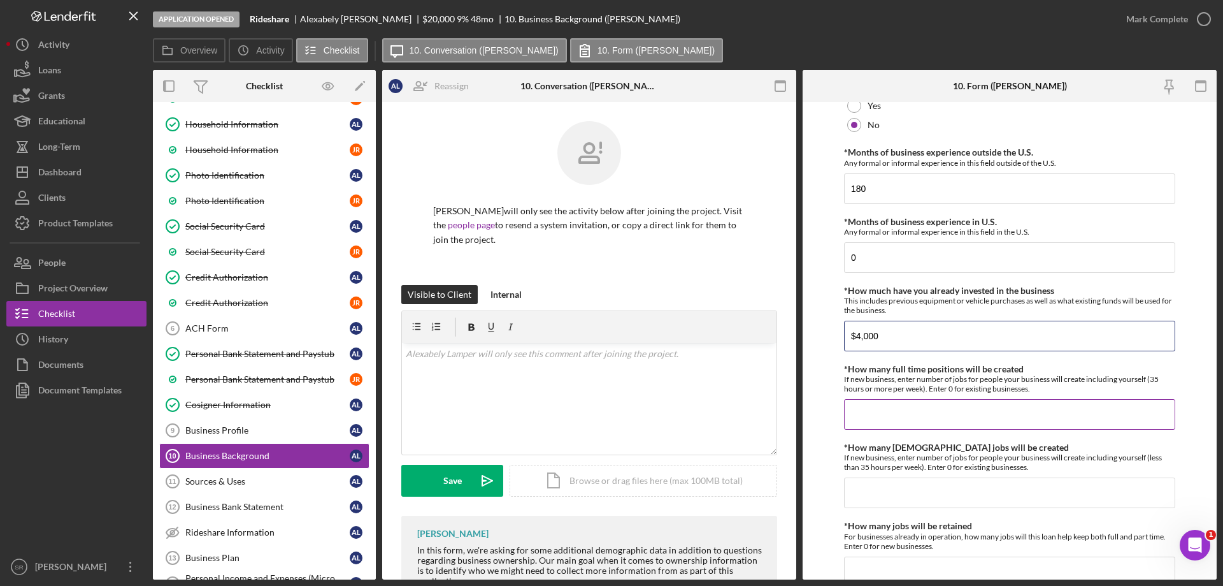
type input "$4,000"
click at [948, 417] on input "*How many full time positions will be created" at bounding box center [1009, 414] width 331 height 31
type input "0"
click at [966, 507] on input "*How many part time jobs will be created" at bounding box center [1009, 492] width 331 height 31
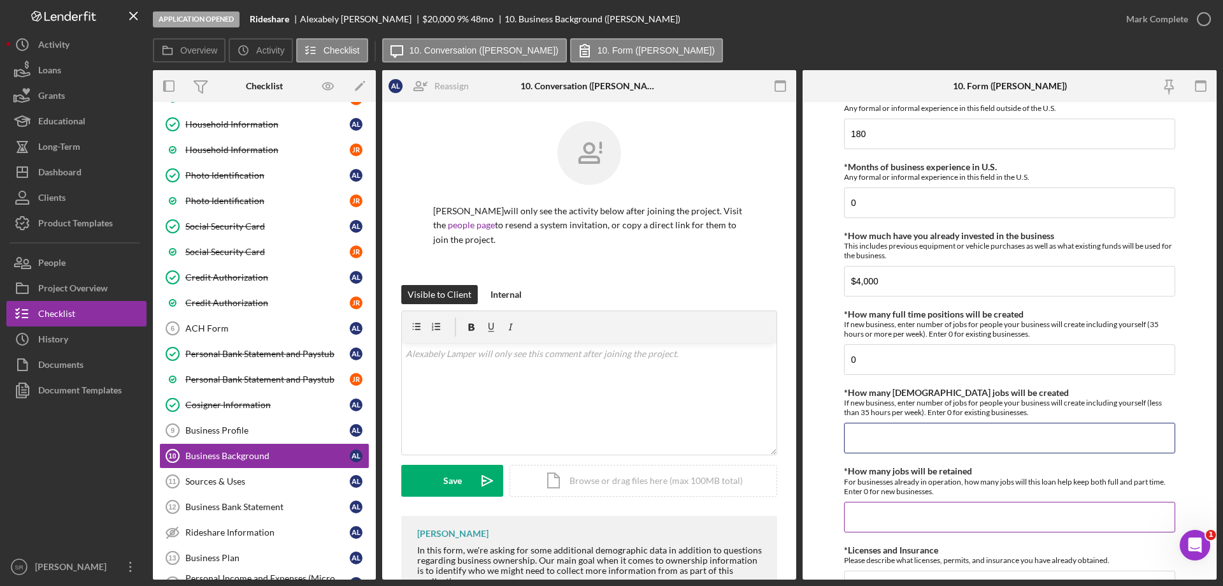
scroll to position [446, 0]
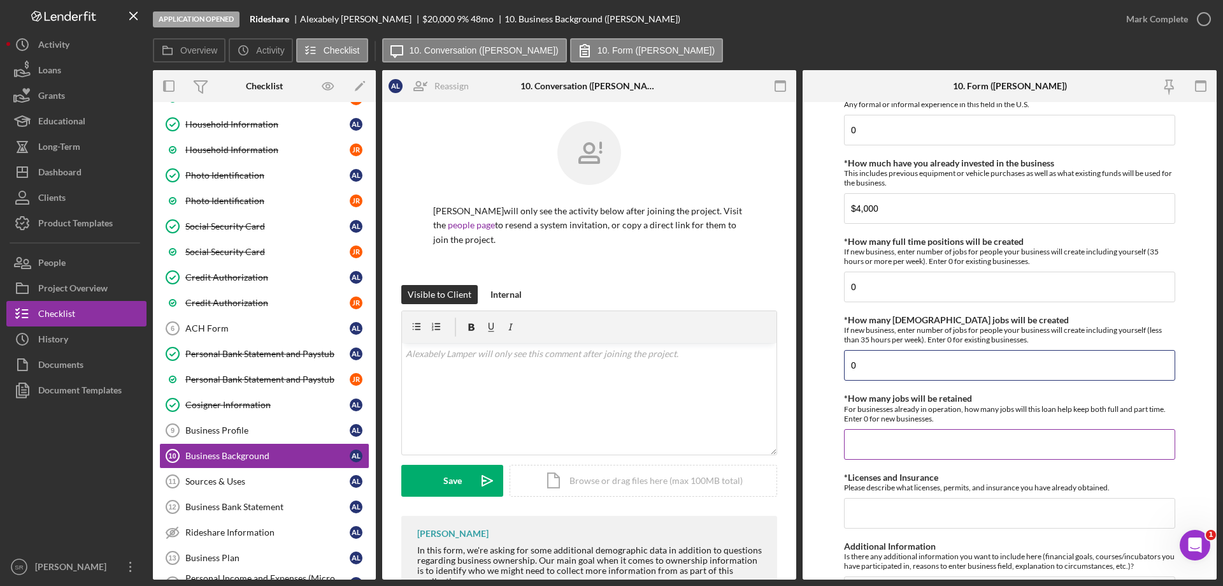
type input "0"
click at [951, 446] on input "*How many jobs will be retained" at bounding box center [1009, 444] width 331 height 31
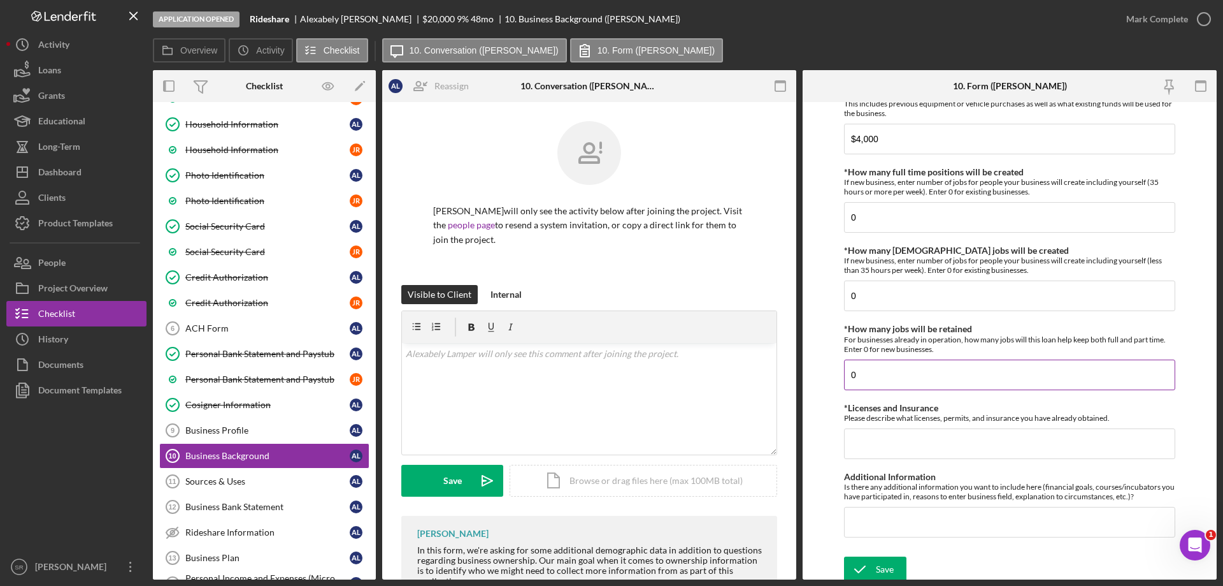
scroll to position [520, 0]
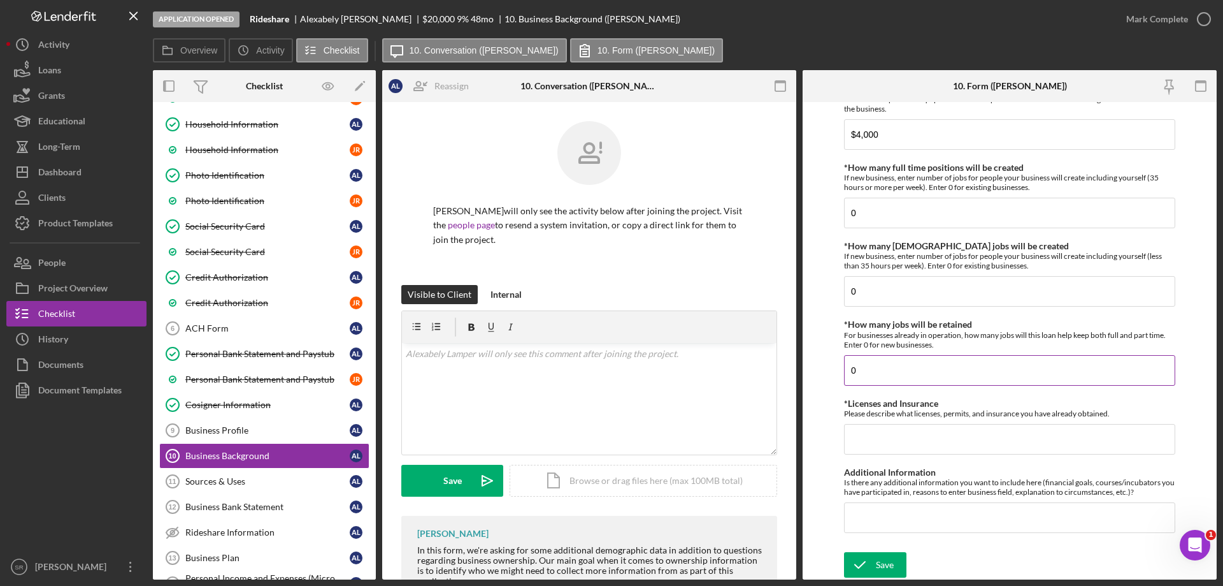
type input "0"
click at [951, 446] on input "*Licenses and Insurance" at bounding box center [1009, 439] width 331 height 31
type input "Auto insurance"
click at [955, 507] on input "Additional Information" at bounding box center [1009, 517] width 331 height 31
paste input "Both Alexabely and Jose have received credit and budget education from EAF. The…"
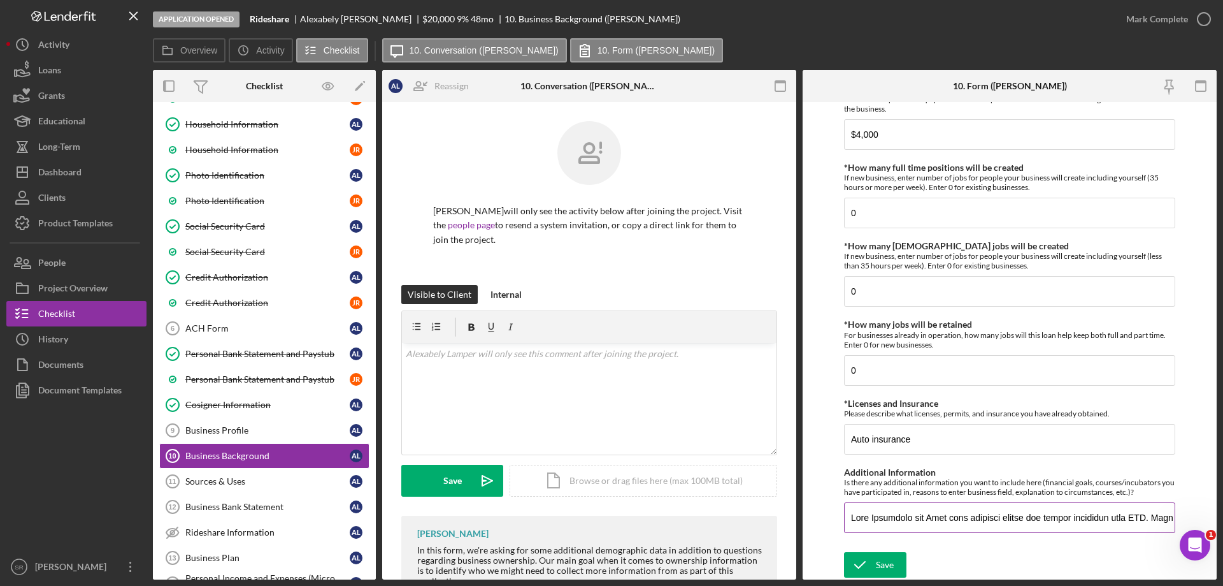
scroll to position [0, 3978]
type input "Both Alexabely and Jose have received credit and budget education from EAF. The…"
click at [874, 563] on icon "submit" at bounding box center [860, 565] width 32 height 32
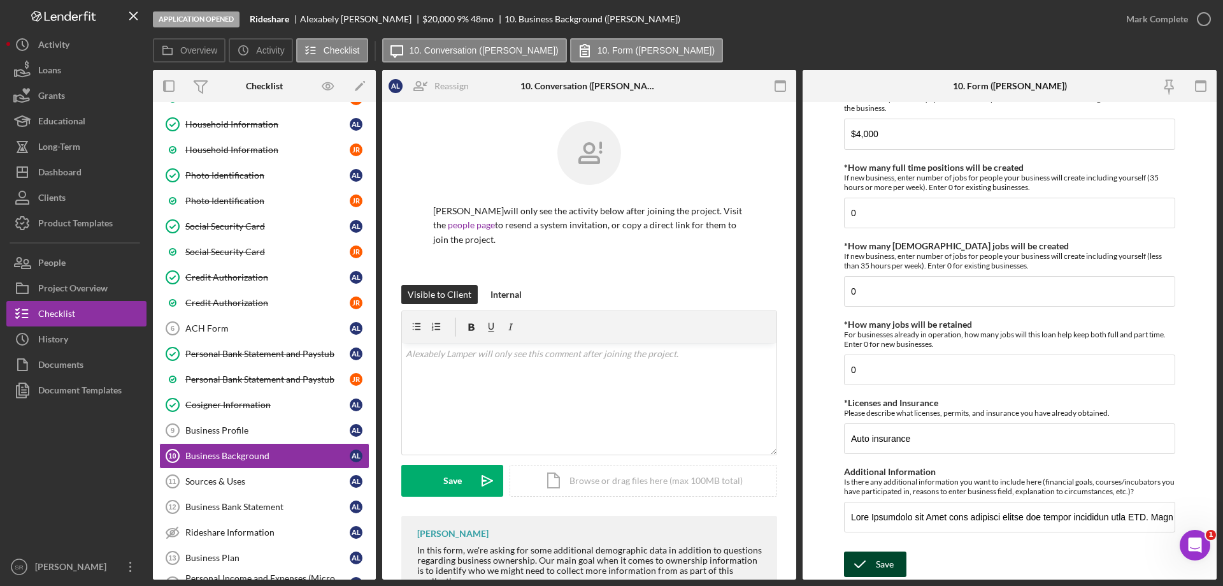
click at [877, 563] on div "Save" at bounding box center [885, 563] width 18 height 25
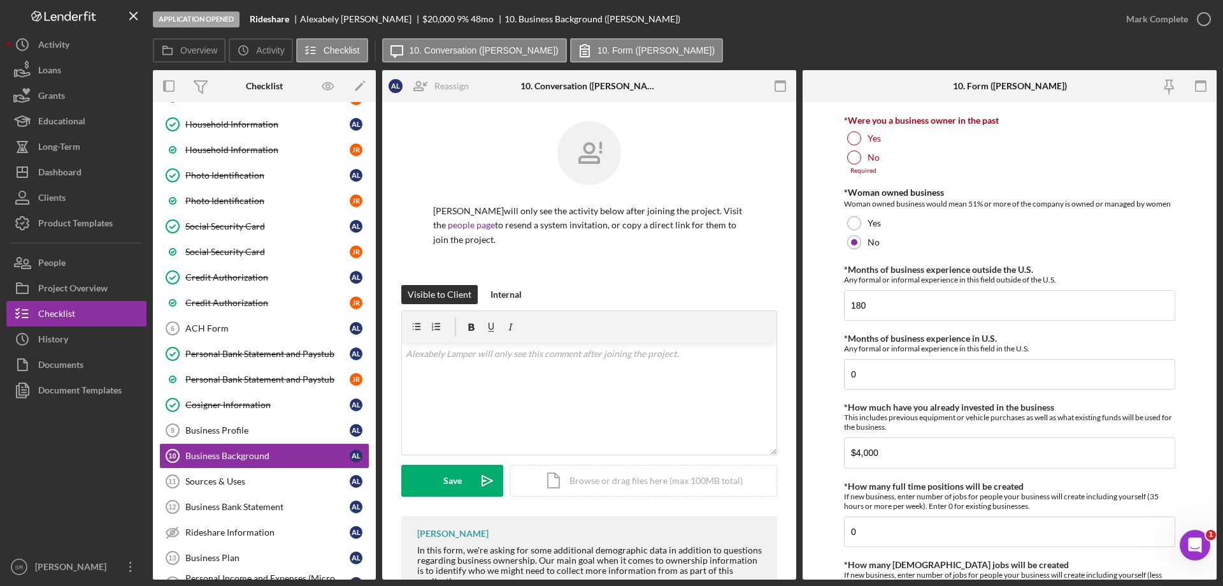
scroll to position [82, 0]
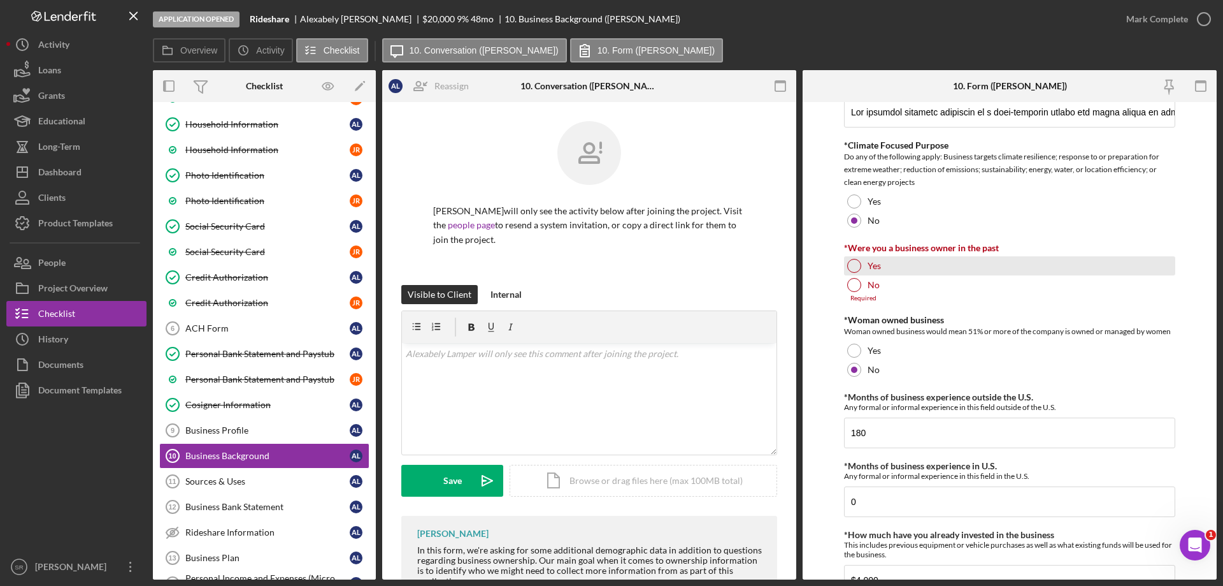
click at [903, 273] on div "Yes" at bounding box center [1009, 265] width 331 height 19
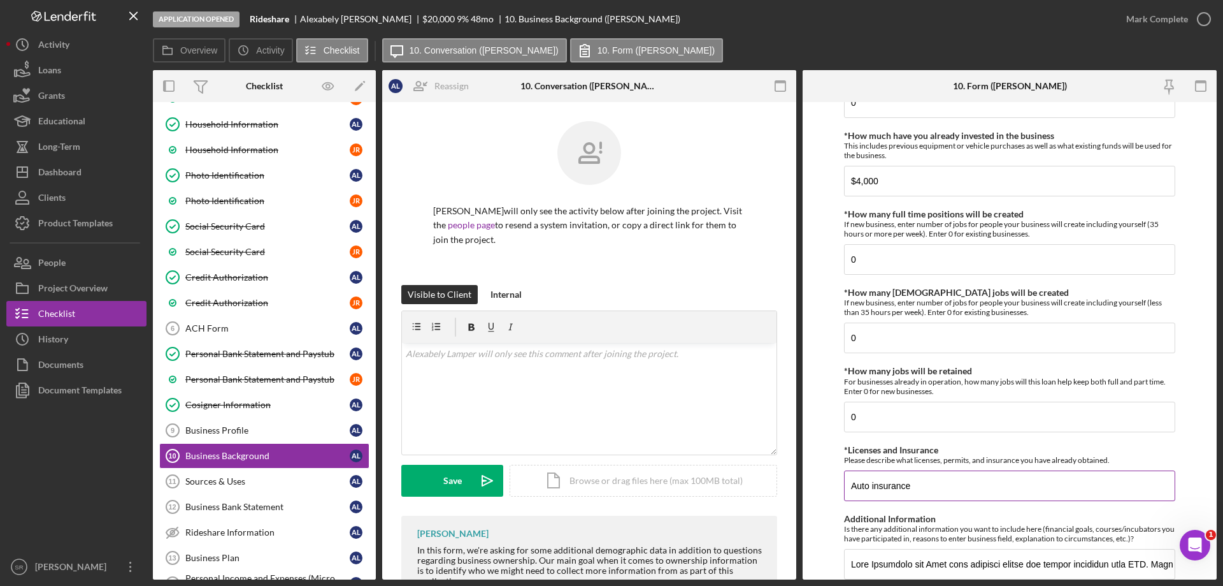
scroll to position [520, 0]
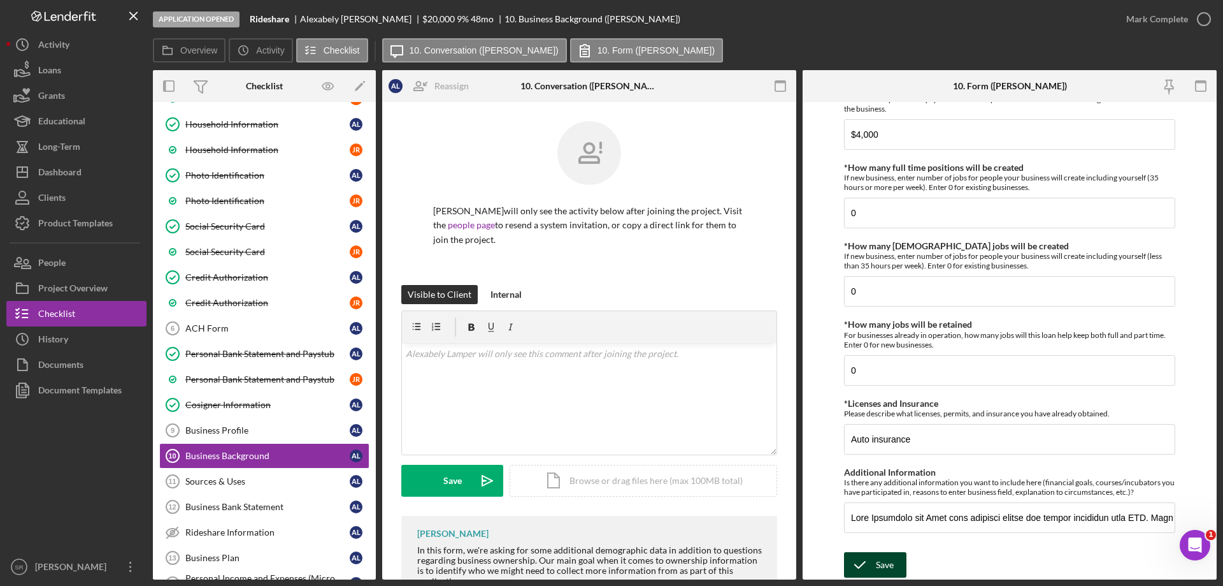
click at [883, 566] on div "Save" at bounding box center [885, 564] width 18 height 25
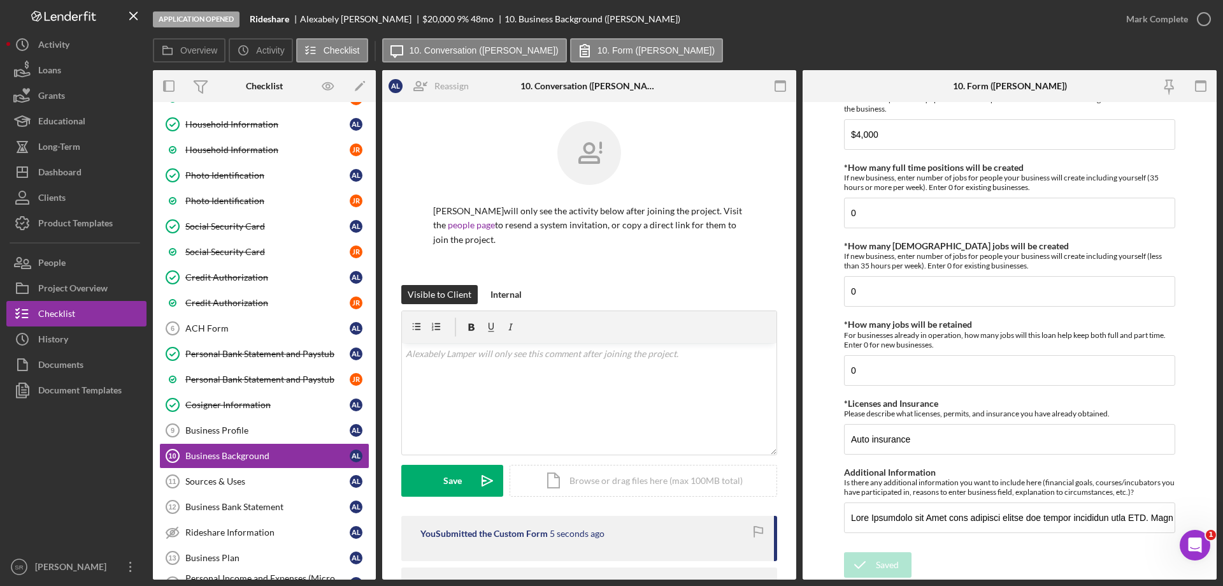
click at [0, 0] on icon "button" at bounding box center [0, 0] width 0 height 0
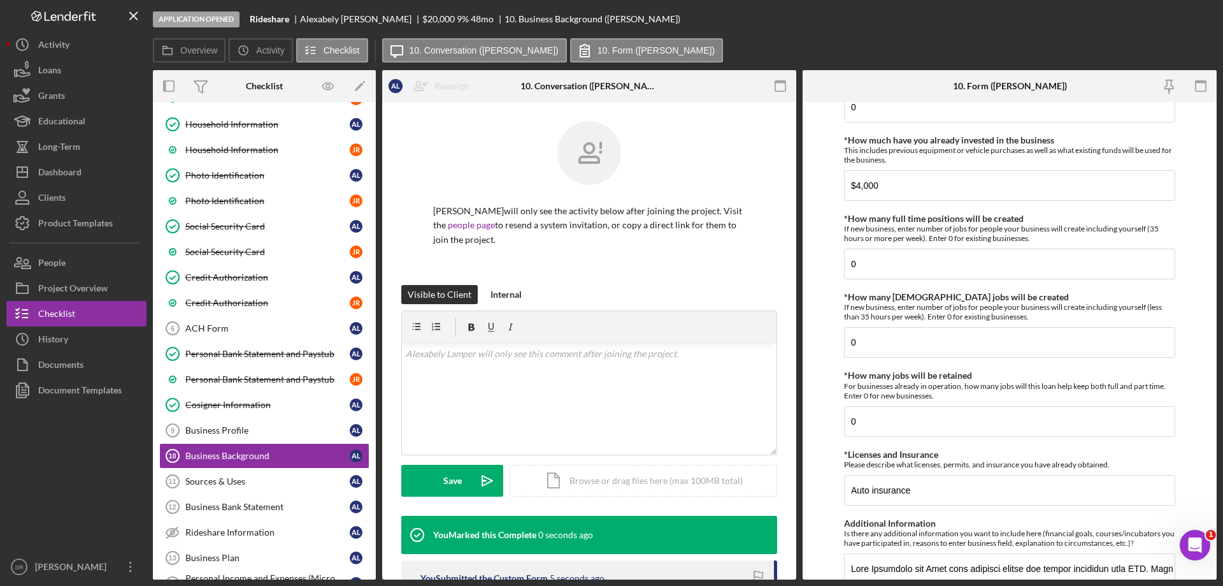
scroll to position [571, 0]
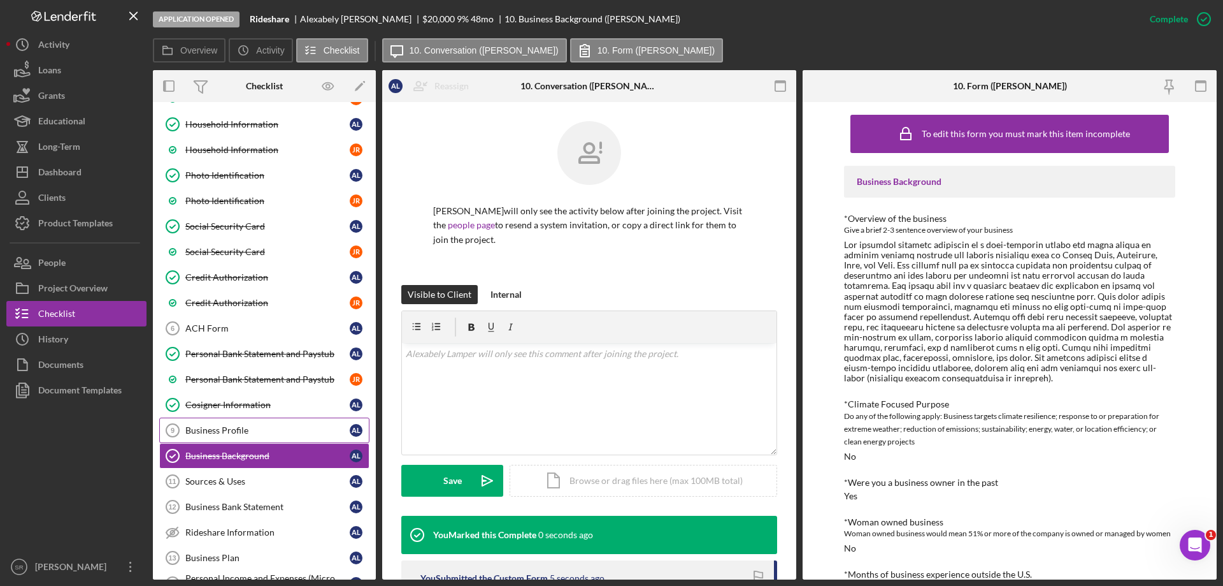
click at [263, 424] on link "Business Profile 9 Business Profile A L" at bounding box center [264, 429] width 210 height 25
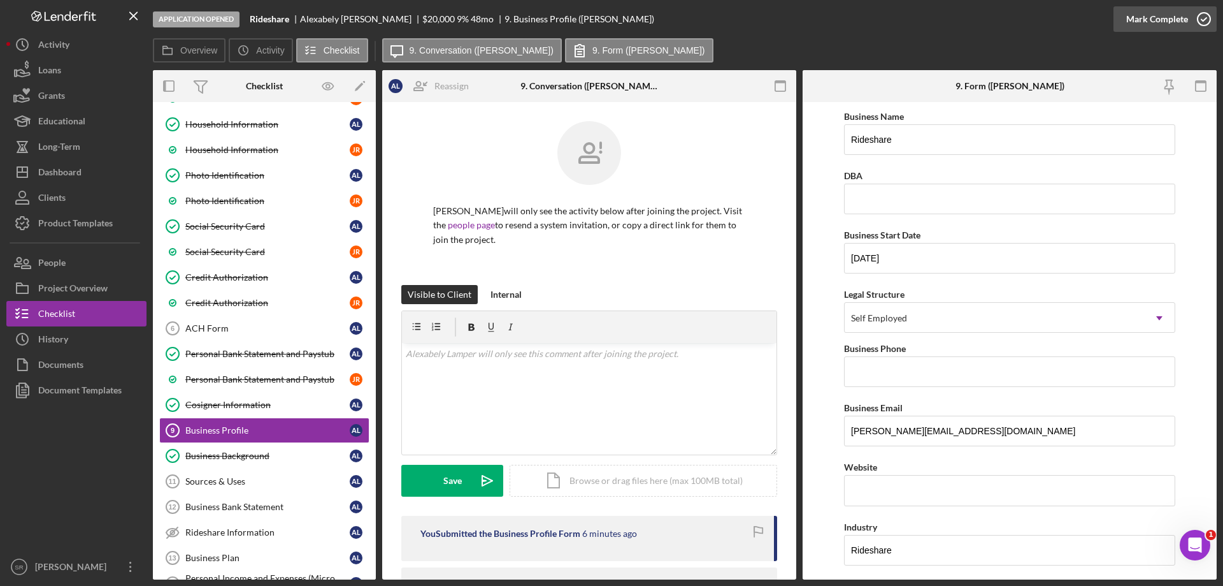
click at [1202, 20] on icon "button" at bounding box center [1204, 19] width 32 height 32
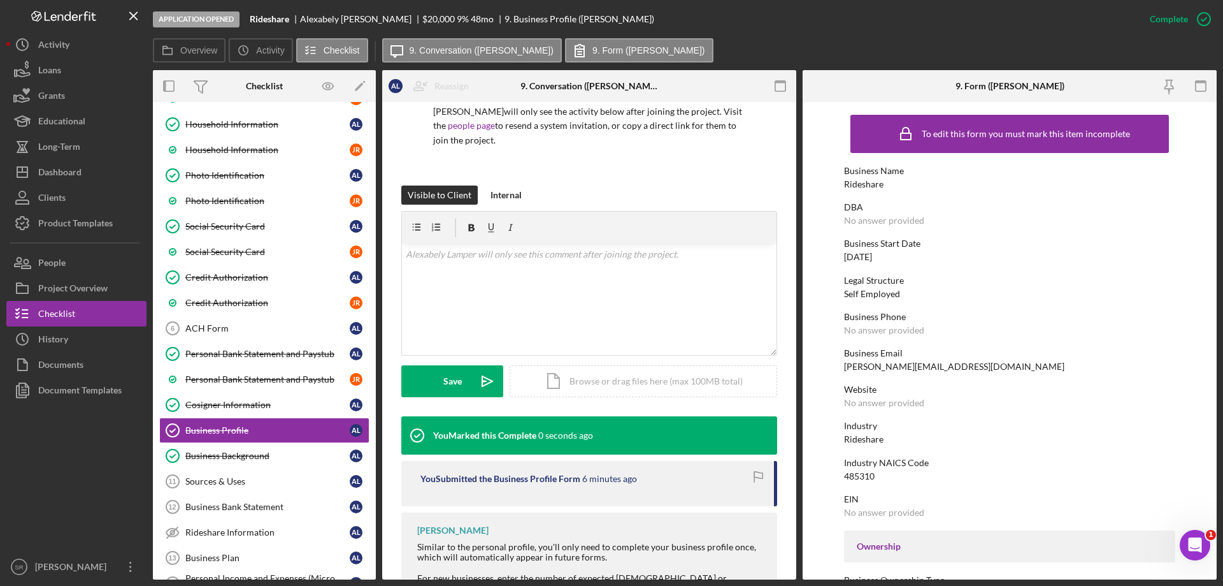
scroll to position [279, 0]
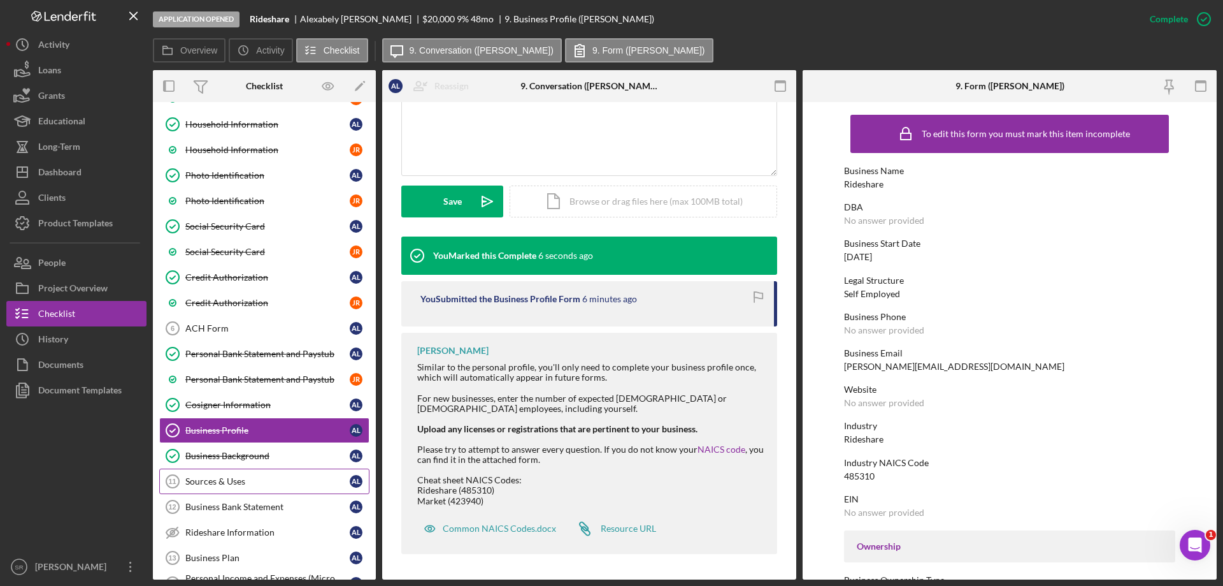
click at [197, 476] on div "Sources & Uses" at bounding box center [267, 481] width 164 height 10
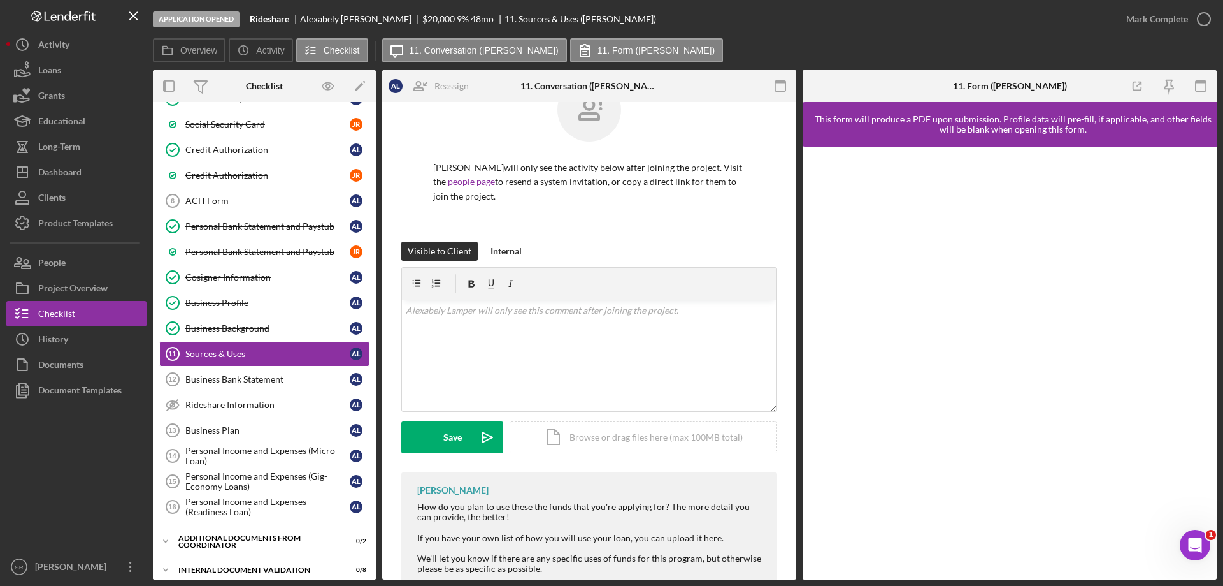
scroll to position [130, 0]
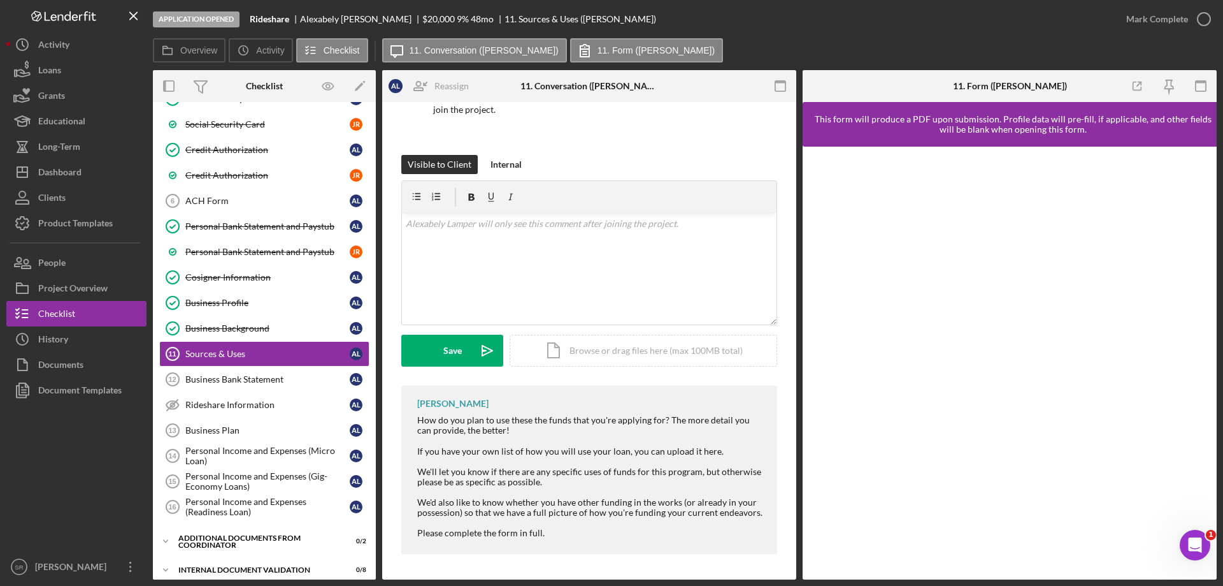
click at [814, 308] on div at bounding box center [1010, 363] width 414 height 433
click at [212, 373] on link "Business Bank Statement 12 Business Bank Statement A L" at bounding box center [264, 378] width 210 height 25
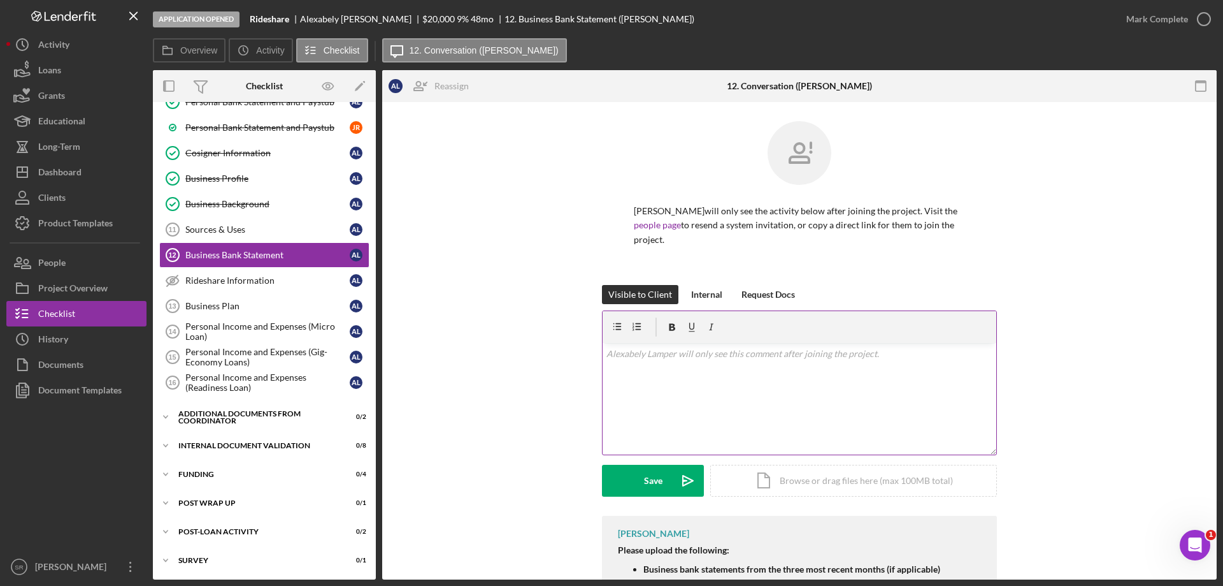
scroll to position [380, 0]
click at [674, 396] on div "v Color teal Color pink Remove color Add row above Add row below Add column bef…" at bounding box center [800, 399] width 394 height 112
click at [673, 482] on icon "Icon/icon-invite-send" at bounding box center [688, 480] width 32 height 32
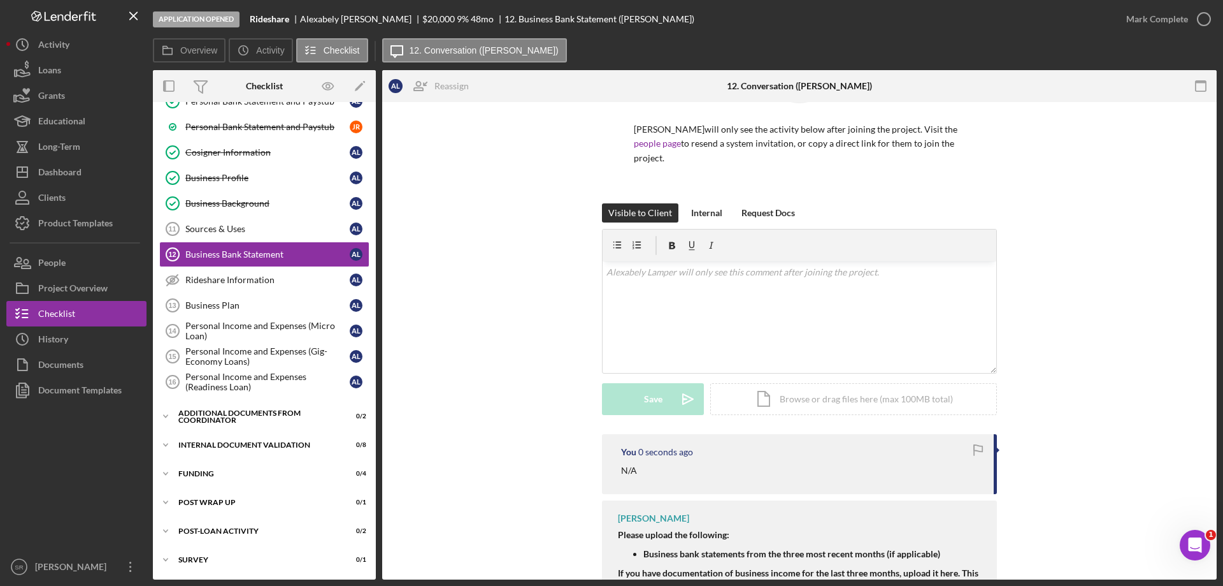
scroll to position [127, 0]
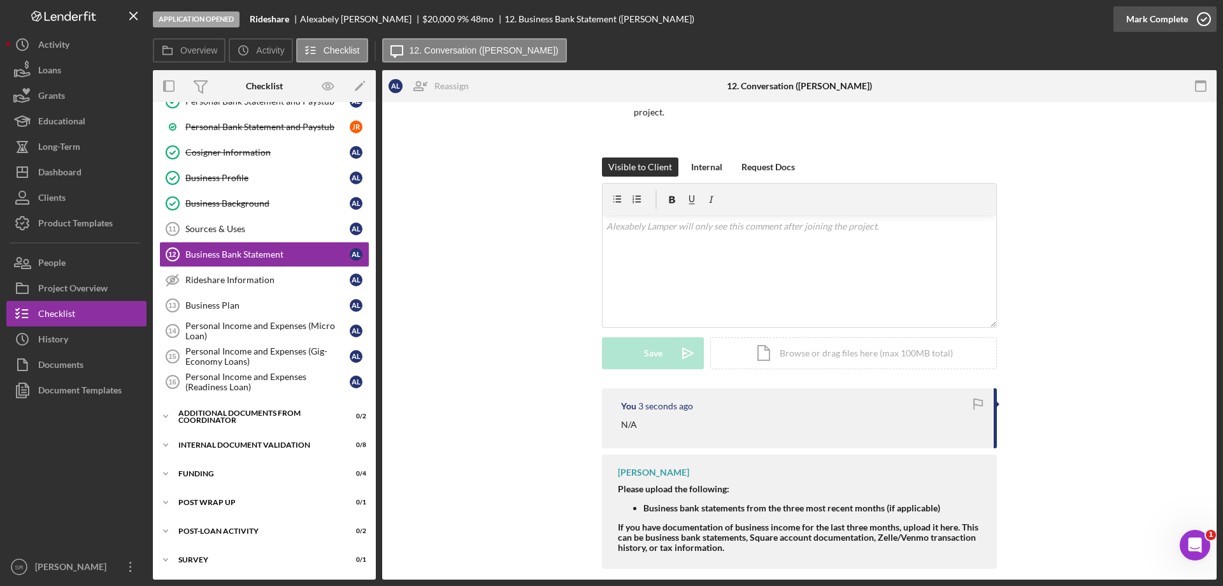
click at [1203, 20] on icon "button" at bounding box center [1204, 19] width 32 height 32
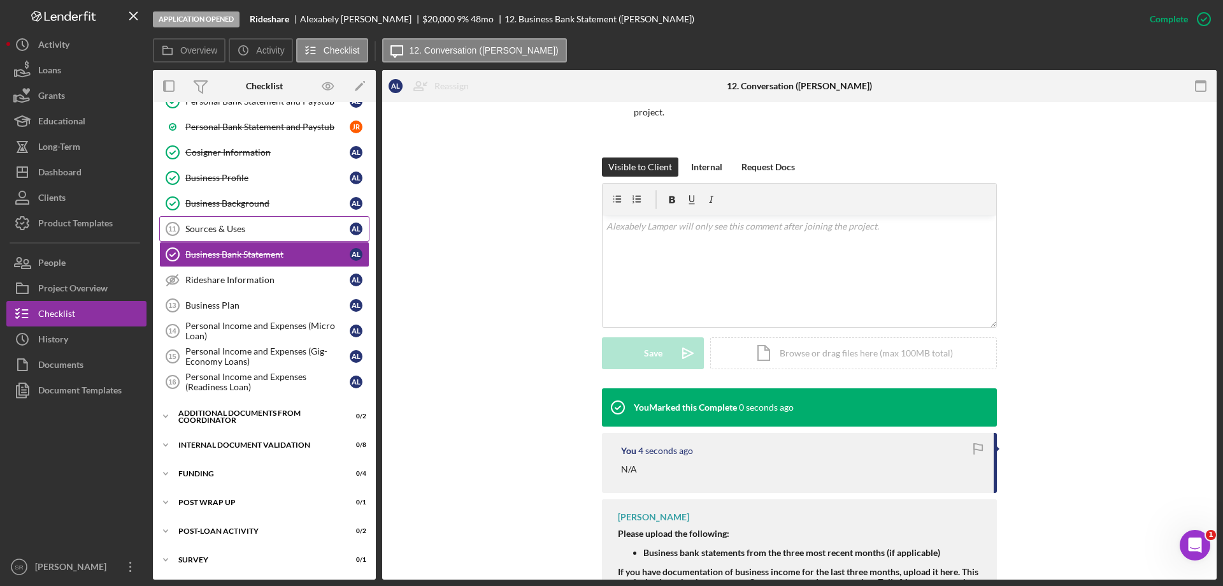
click at [248, 226] on div "Sources & Uses" at bounding box center [267, 229] width 164 height 10
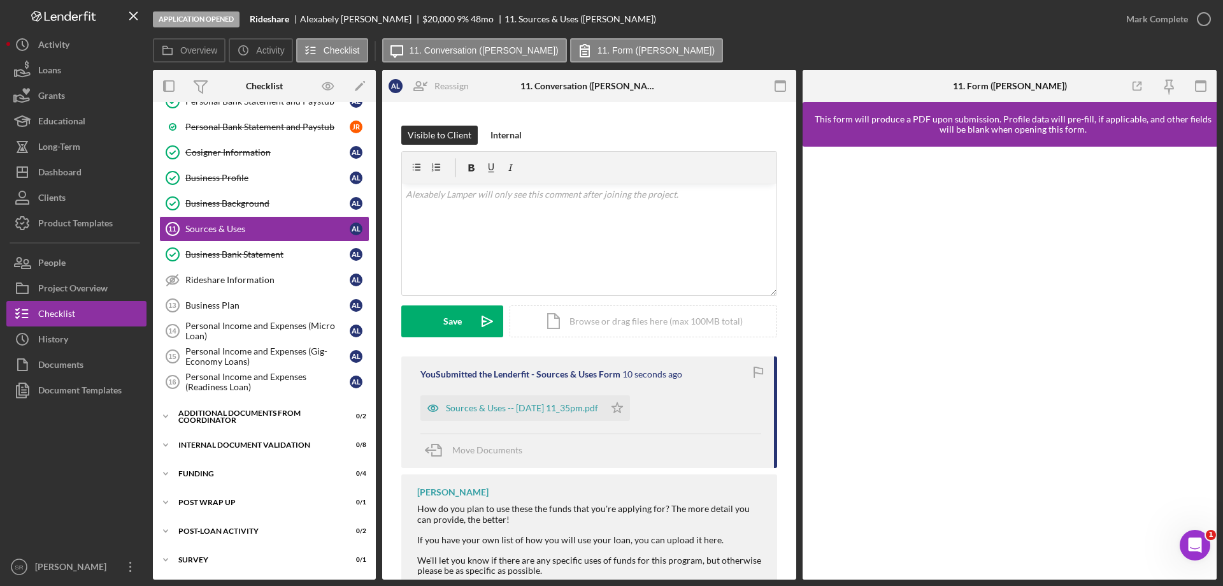
scroll to position [191, 0]
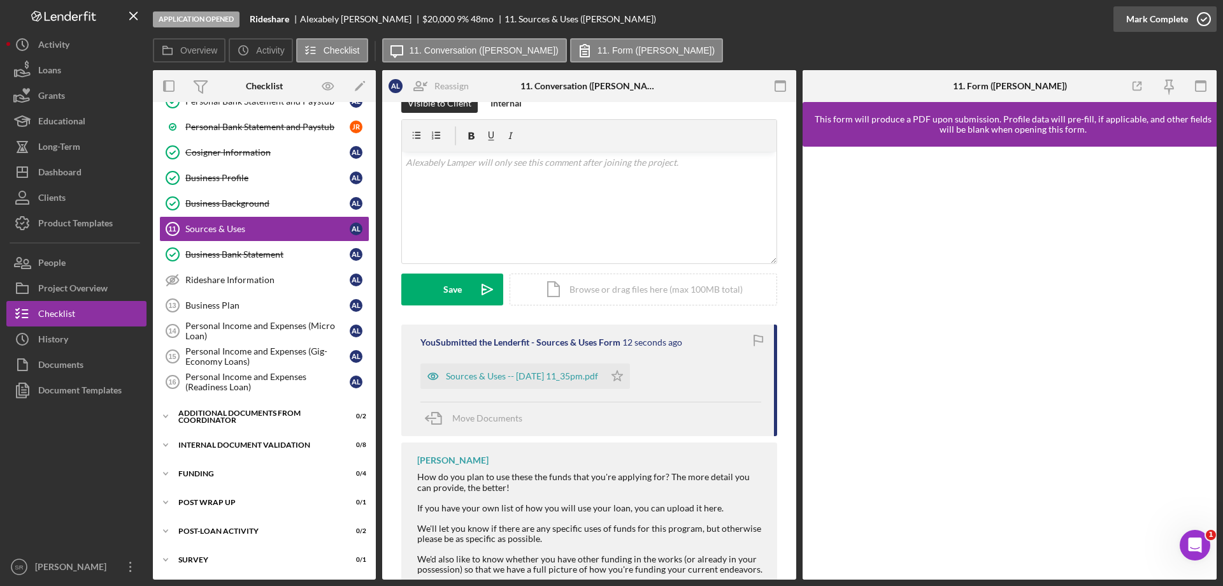
click at [1200, 26] on icon "button" at bounding box center [1204, 19] width 32 height 32
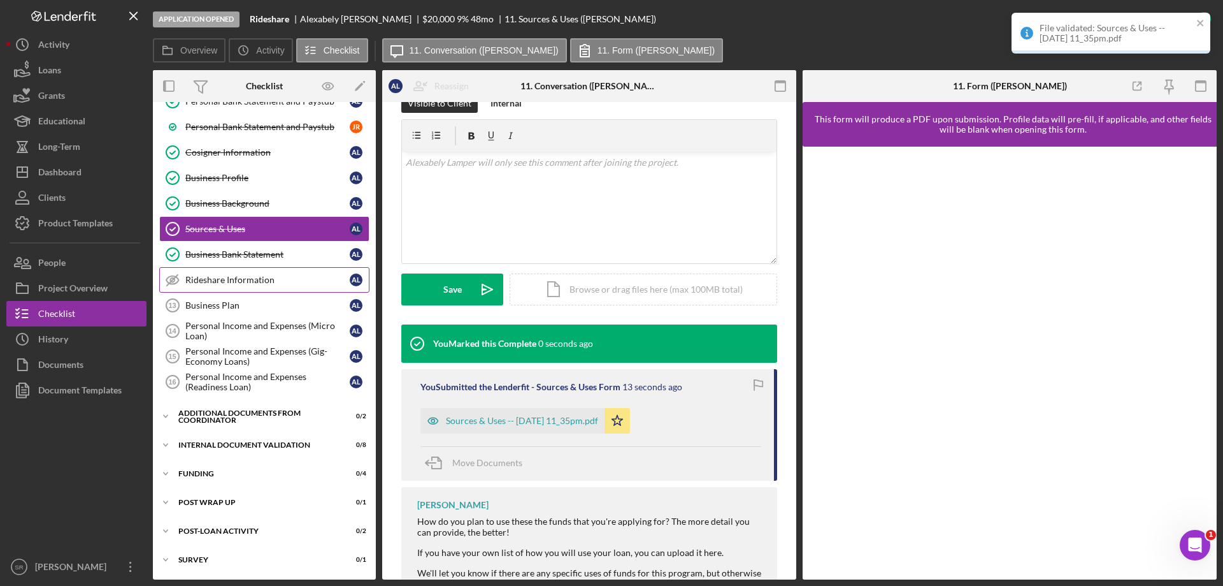
click at [240, 283] on div "Rideshare Information" at bounding box center [267, 280] width 164 height 10
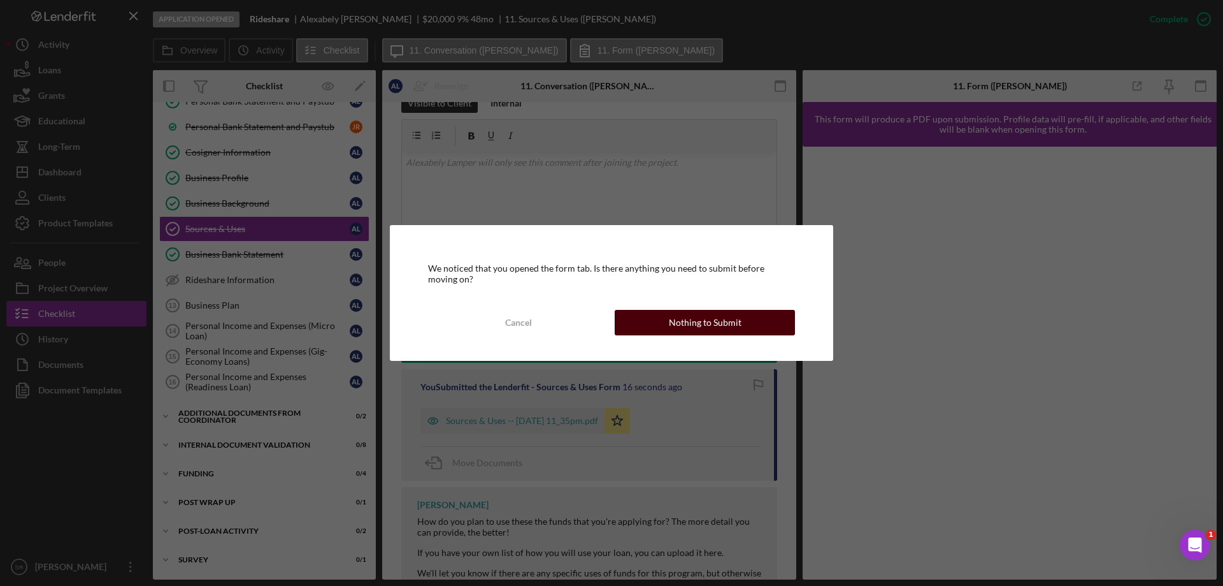
click at [636, 320] on button "Nothing to Submit" at bounding box center [705, 322] width 180 height 25
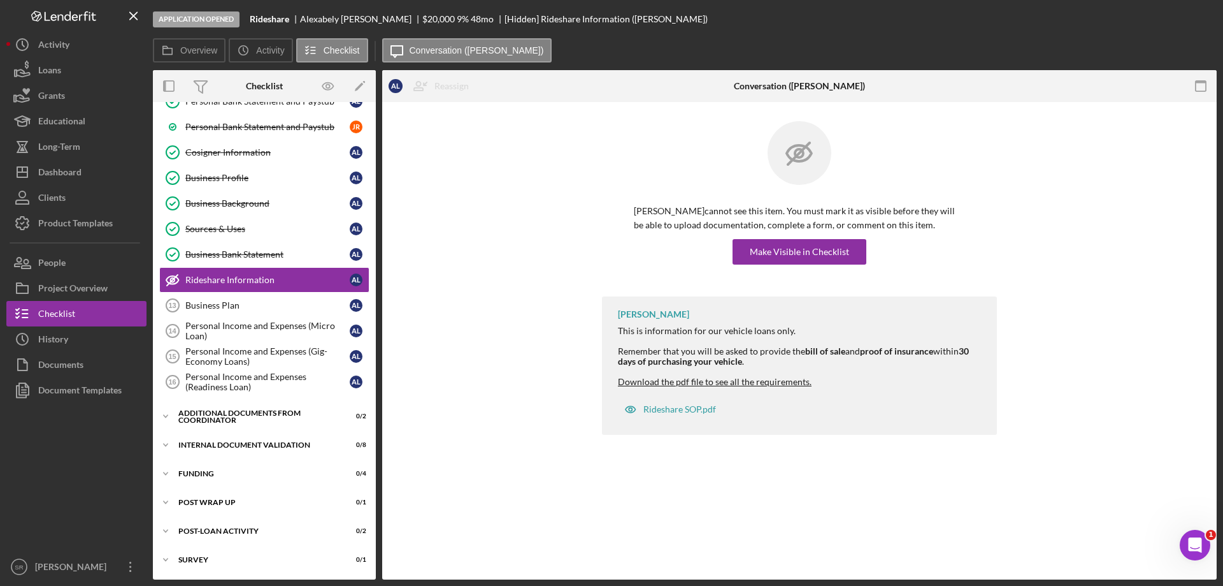
scroll to position [380, 0]
click at [740, 381] on span "Download the pdf file to see all the requirements." at bounding box center [715, 381] width 194 height 11
click at [691, 415] on div "Rideshare SOP.pdf" at bounding box center [670, 408] width 104 height 25
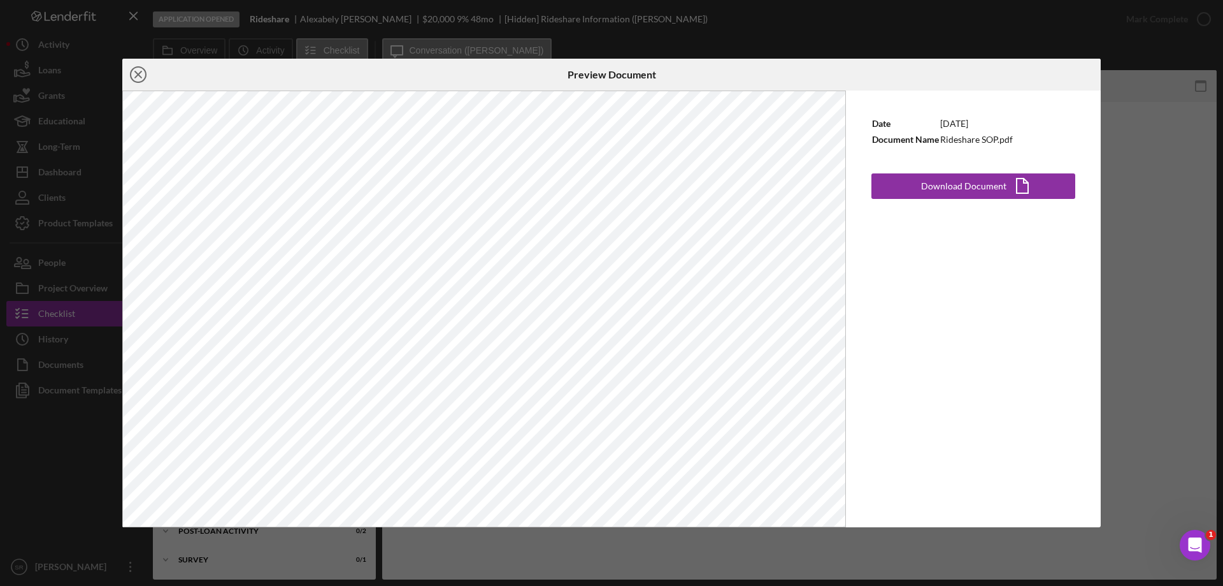
click at [142, 74] on icon "Icon/Close" at bounding box center [138, 75] width 32 height 32
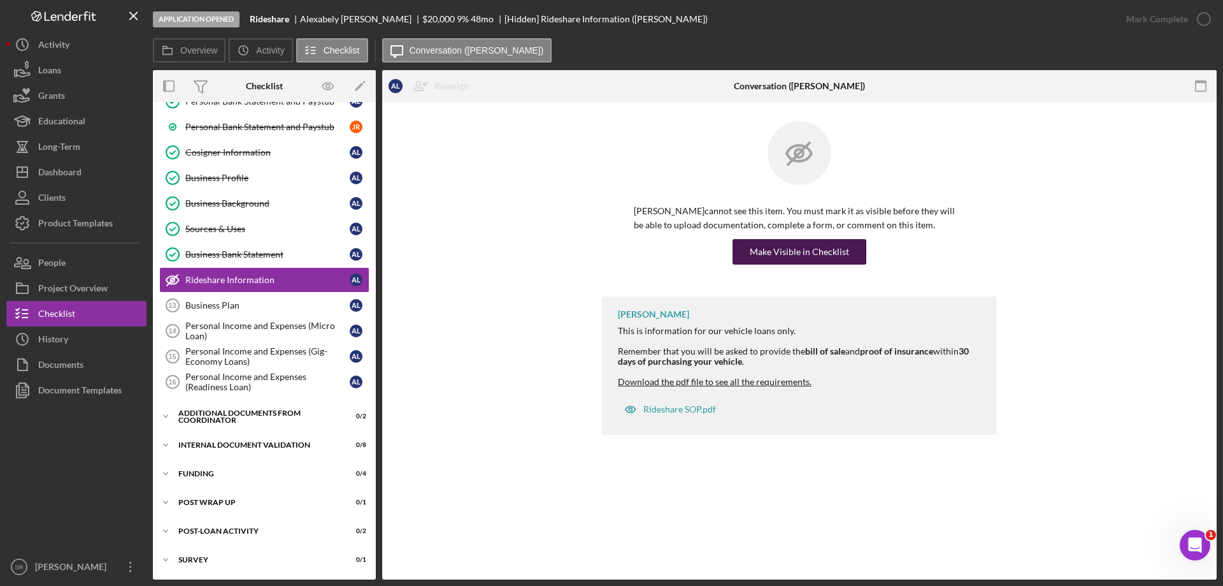
click at [842, 255] on div "Make Visible in Checklist" at bounding box center [799, 251] width 99 height 25
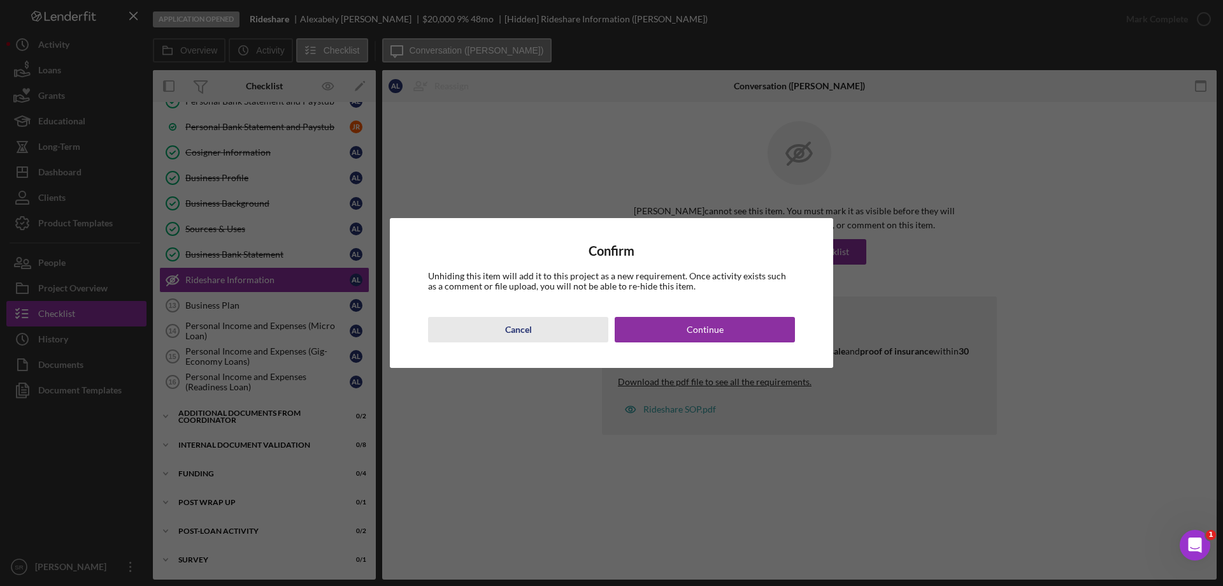
click at [561, 327] on button "Cancel" at bounding box center [518, 329] width 180 height 25
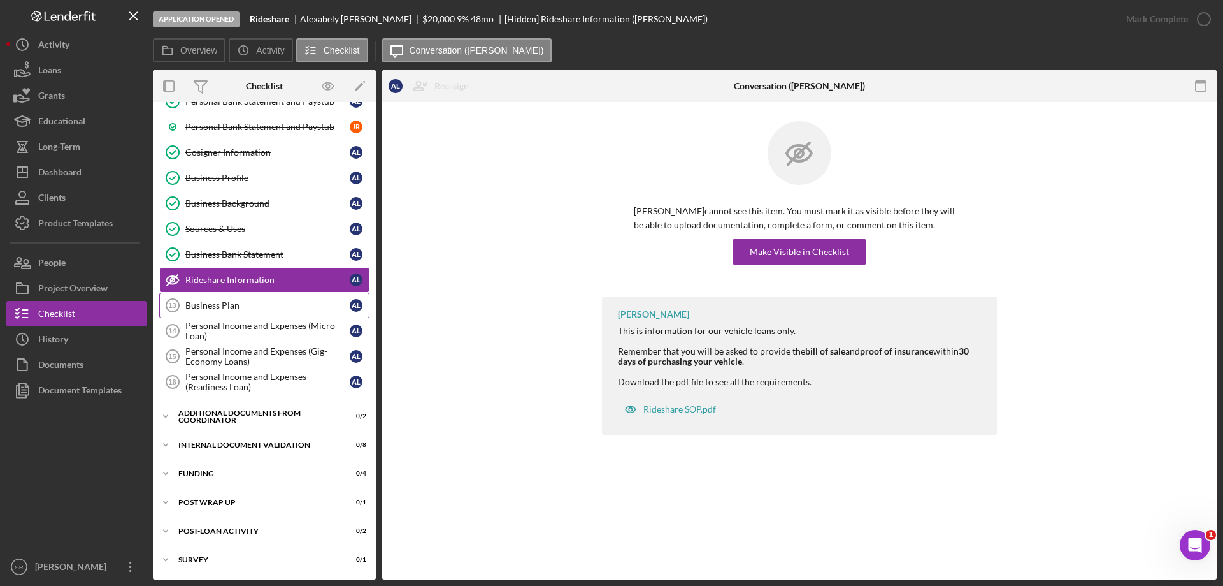
click at [194, 315] on link "Business Plan 13 Business Plan A L" at bounding box center [264, 304] width 210 height 25
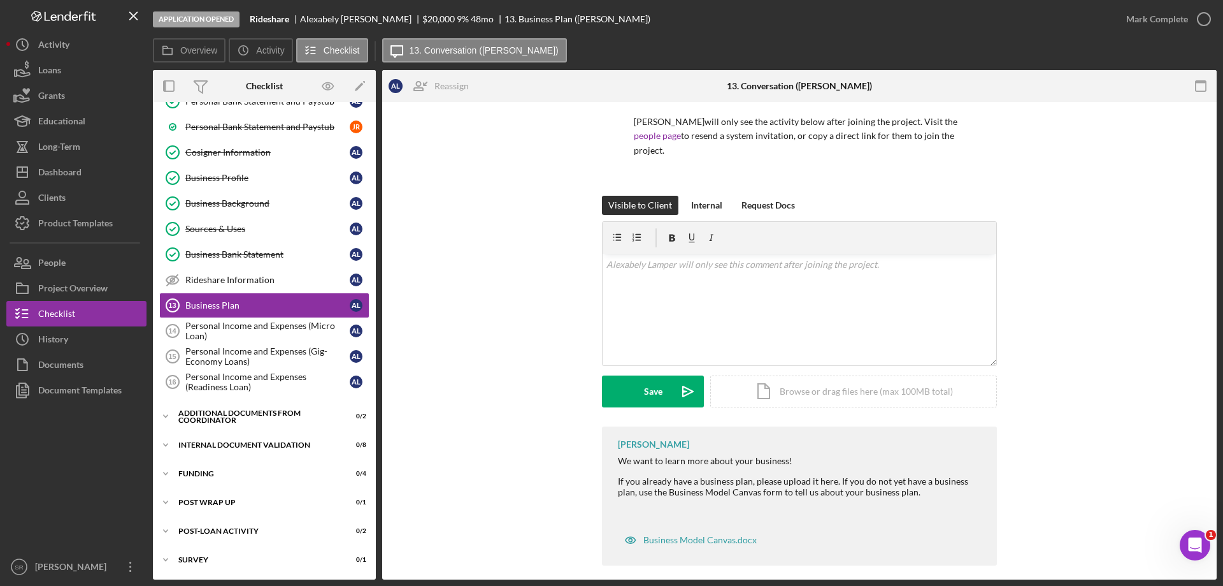
scroll to position [101, 0]
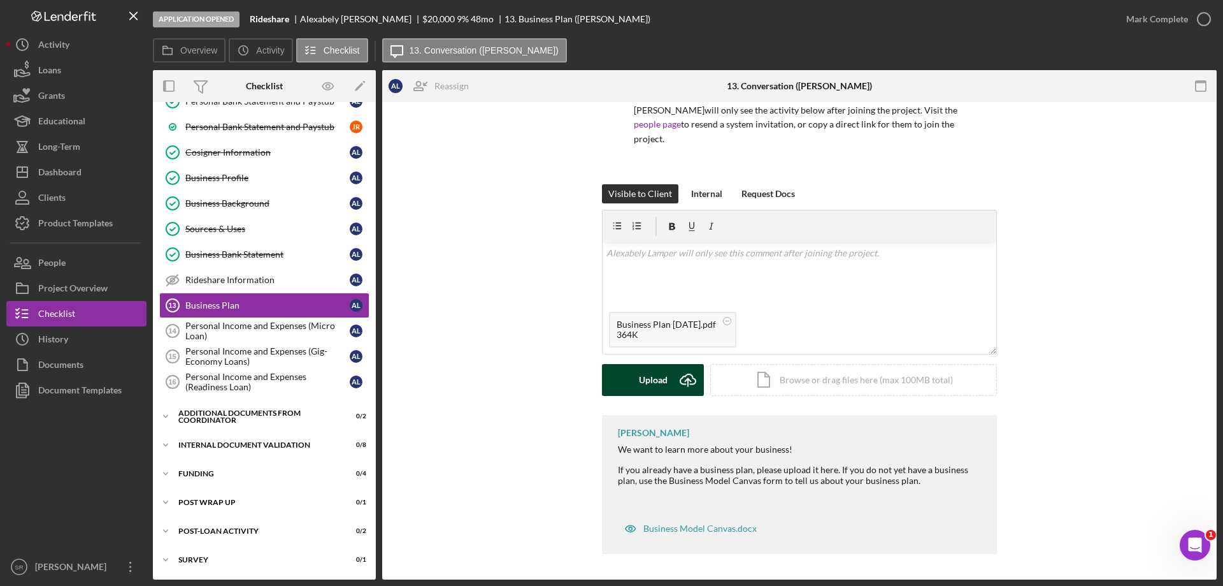
click at [675, 382] on icon "Icon/Upload" at bounding box center [688, 380] width 32 height 32
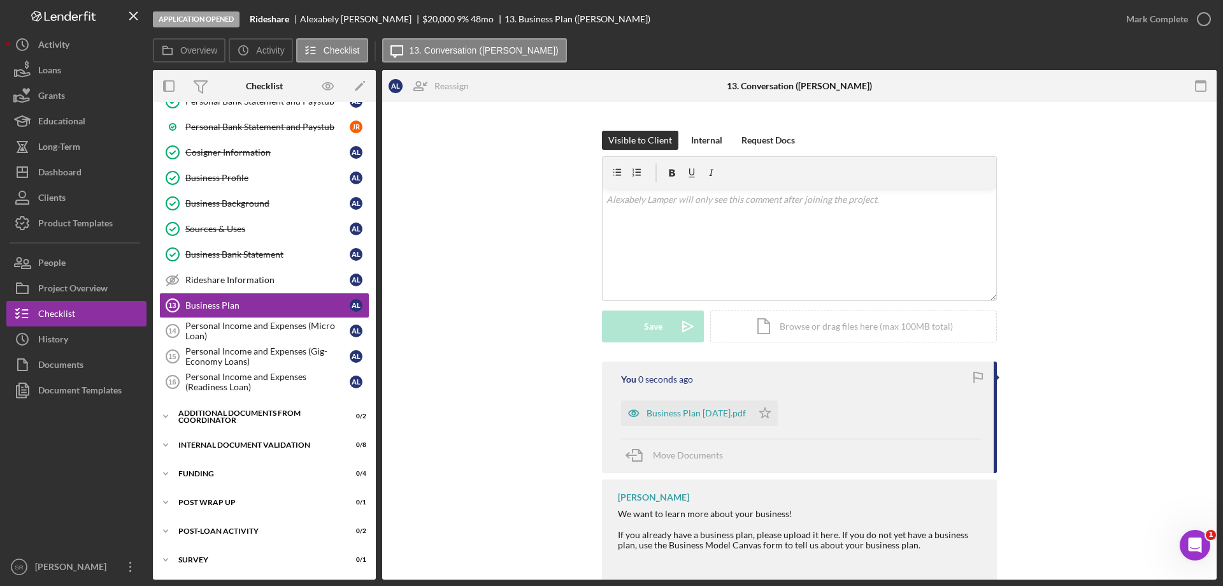
scroll to position [219, 0]
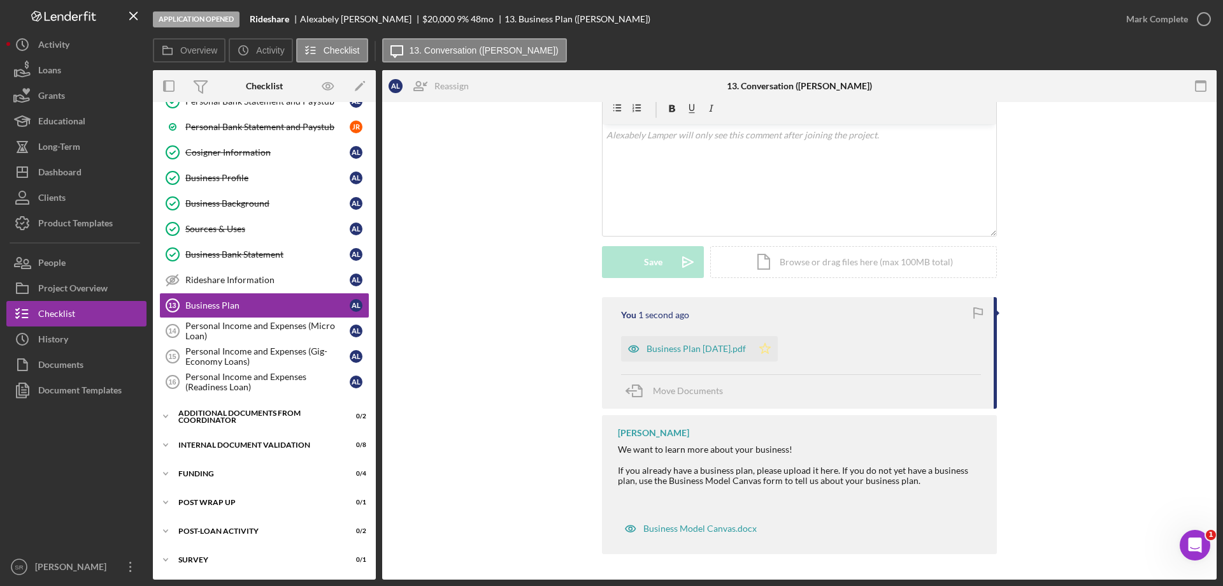
click at [775, 352] on icon "Icon/Star" at bounding box center [764, 348] width 25 height 25
click at [1203, 9] on icon "button" at bounding box center [1204, 19] width 32 height 32
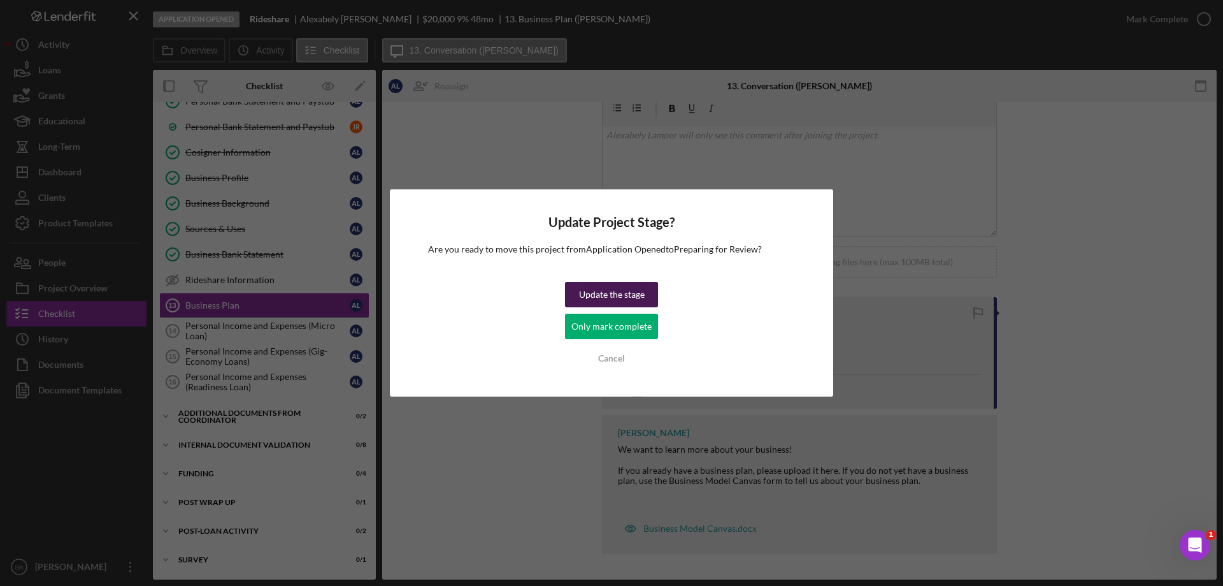
click at [646, 291] on button "Update the stage" at bounding box center [611, 294] width 93 height 25
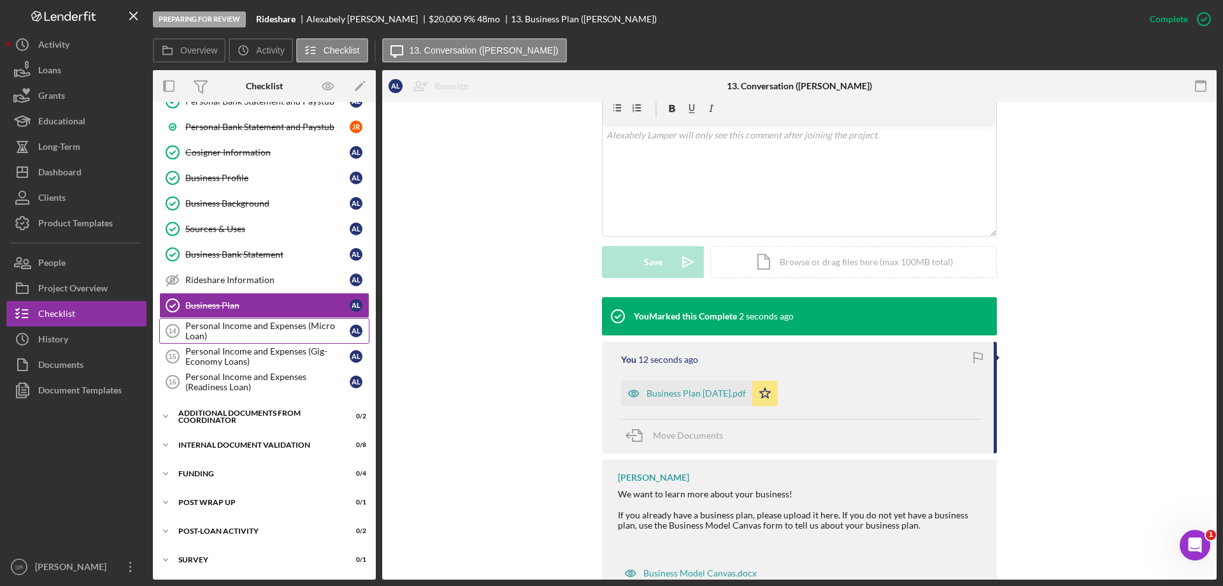
click at [275, 332] on div "Personal Income and Expenses (Micro Loan)" at bounding box center [267, 330] width 164 height 20
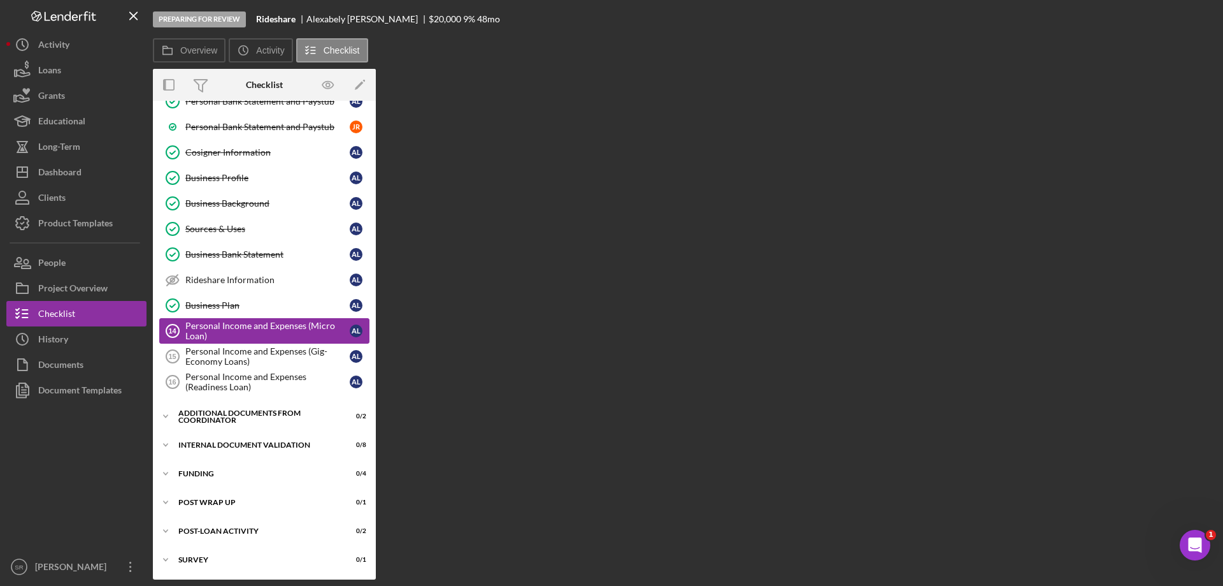
scroll to position [380, 0]
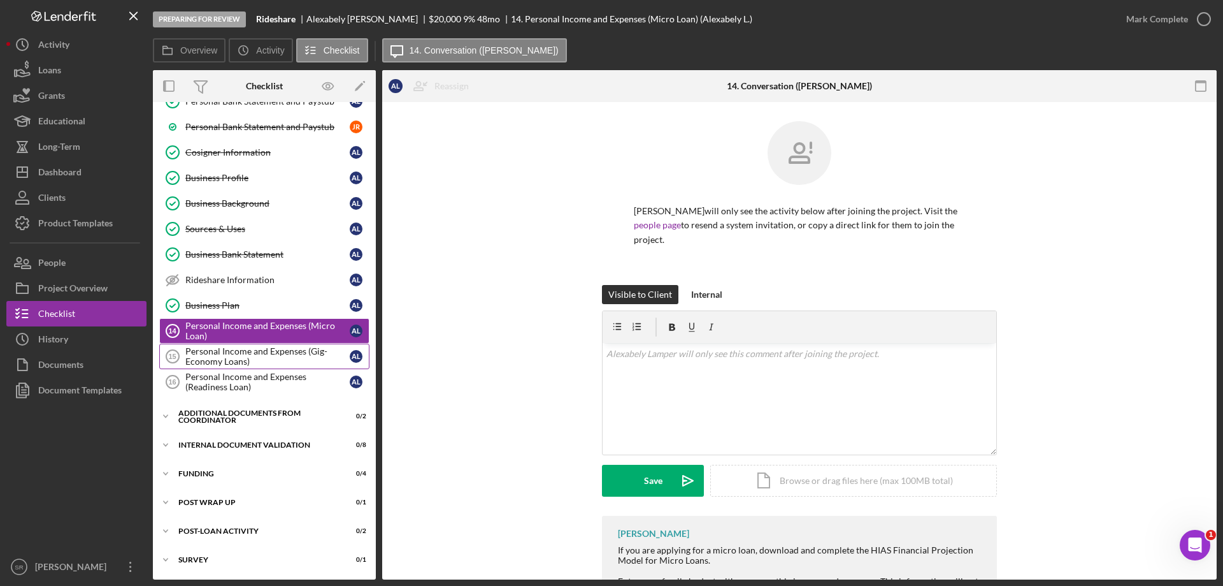
click at [278, 363] on div "Personal Income and Expenses (Gig-Economy Loans)" at bounding box center [267, 356] width 164 height 20
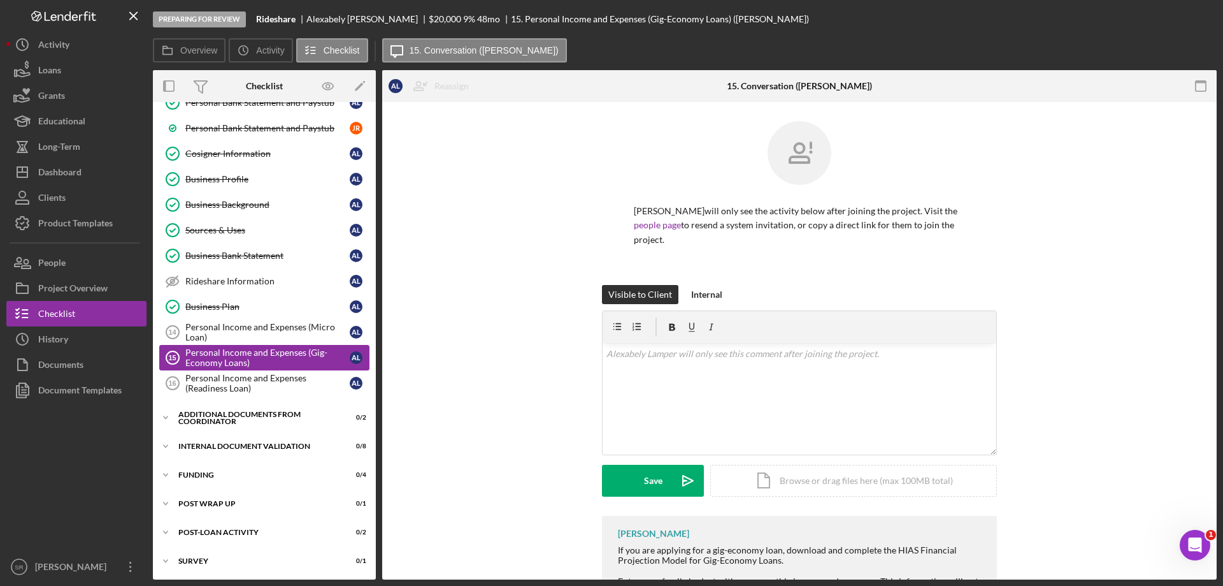
scroll to position [380, 0]
click at [1057, 407] on div "Visible to Client Internal v Color teal Color pink Remove color Add row above A…" at bounding box center [799, 400] width 796 height 231
drag, startPoint x: 938, startPoint y: 458, endPoint x: 919, endPoint y: 482, distance: 30.4
click at [932, 471] on form "v Color teal Color pink Remove color Add row above Add row below Add column bef…" at bounding box center [799, 403] width 395 height 186
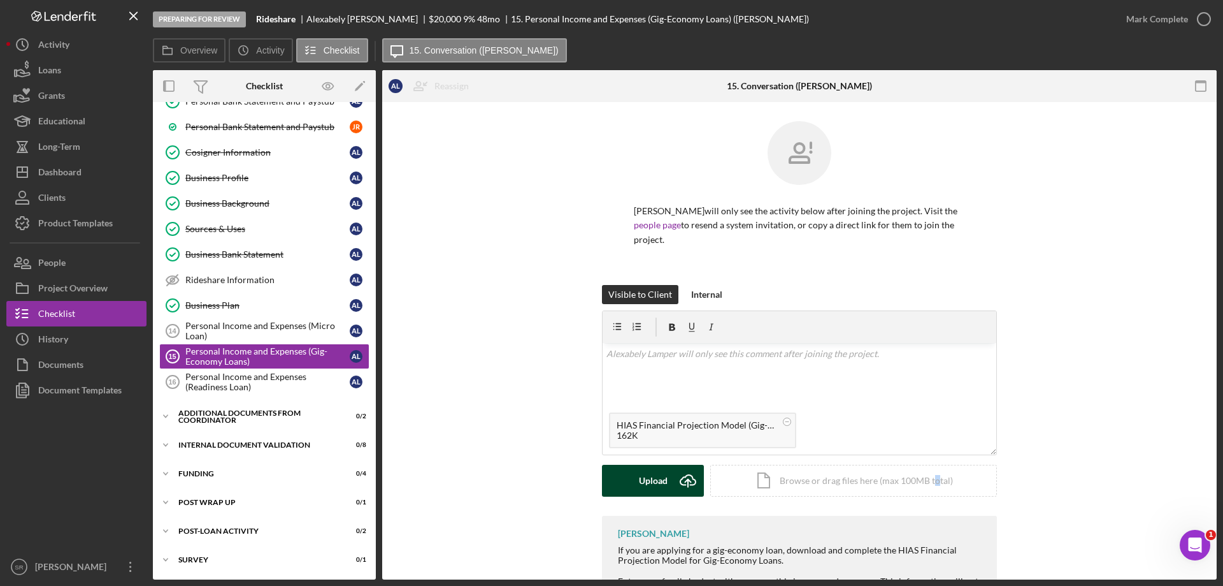
click at [658, 482] on div "Upload" at bounding box center [653, 480] width 29 height 32
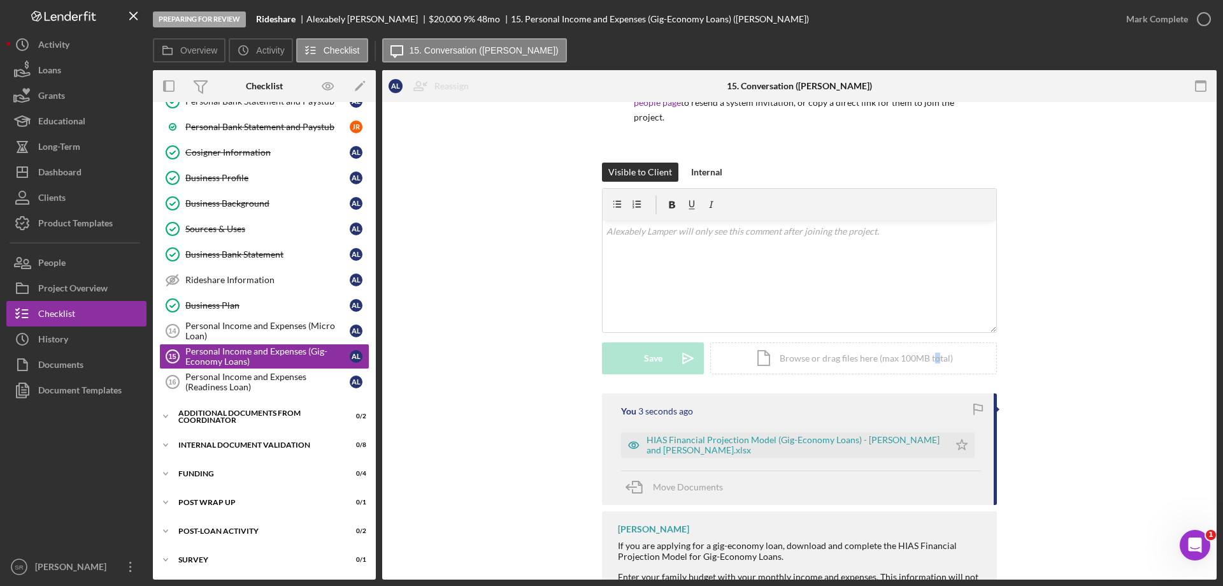
scroll to position [127, 0]
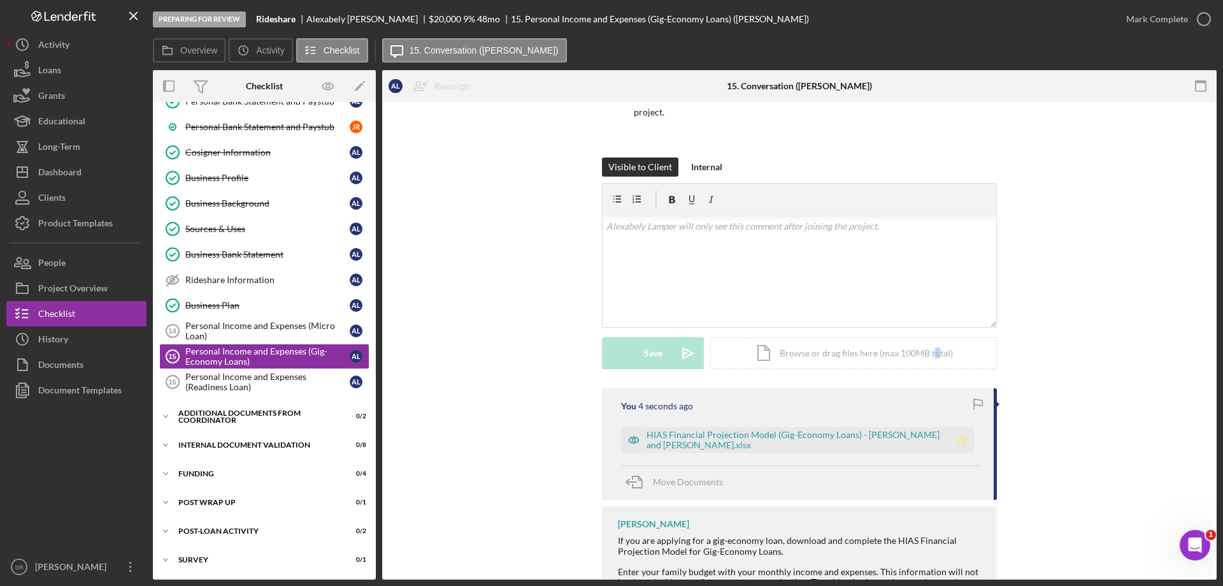
click at [959, 443] on polygon "button" at bounding box center [962, 439] width 11 height 10
click at [1199, 20] on icon "button" at bounding box center [1204, 19] width 32 height 32
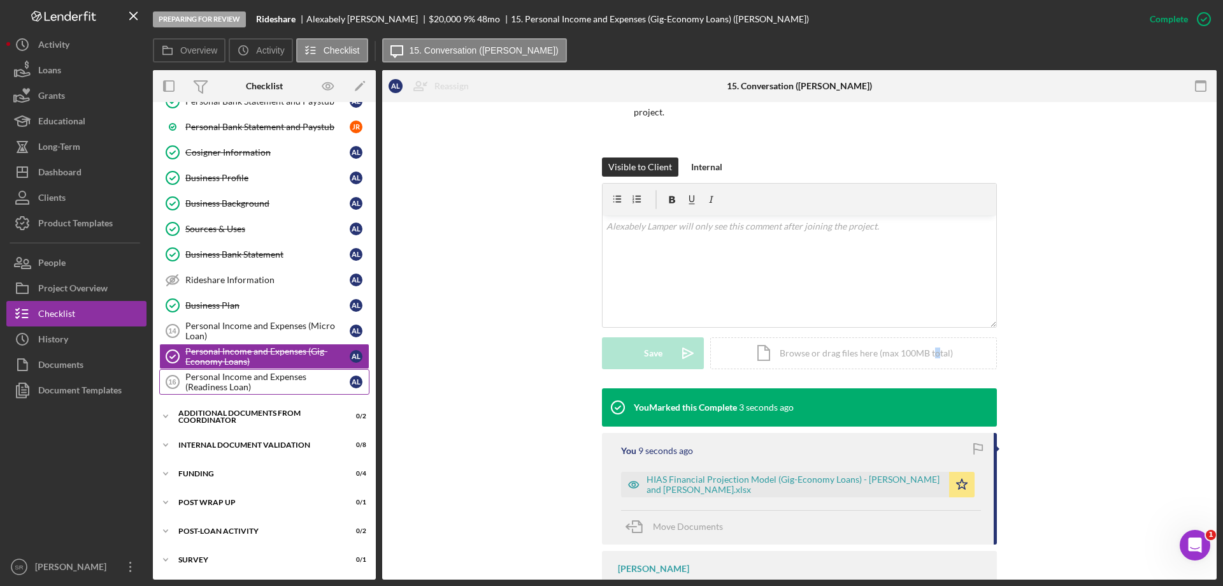
click at [280, 386] on div "Personal Income and Expenses (Readiness Loan)" at bounding box center [267, 381] width 164 height 20
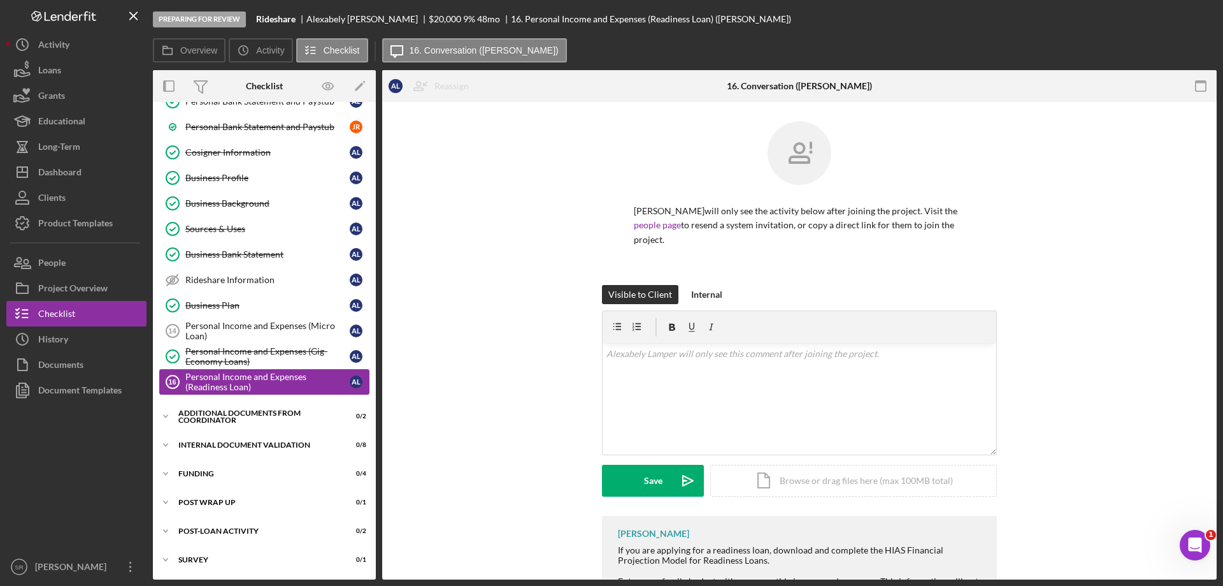
scroll to position [380, 0]
click at [254, 328] on div "Personal Income and Expenses (Micro Loan)" at bounding box center [267, 330] width 164 height 20
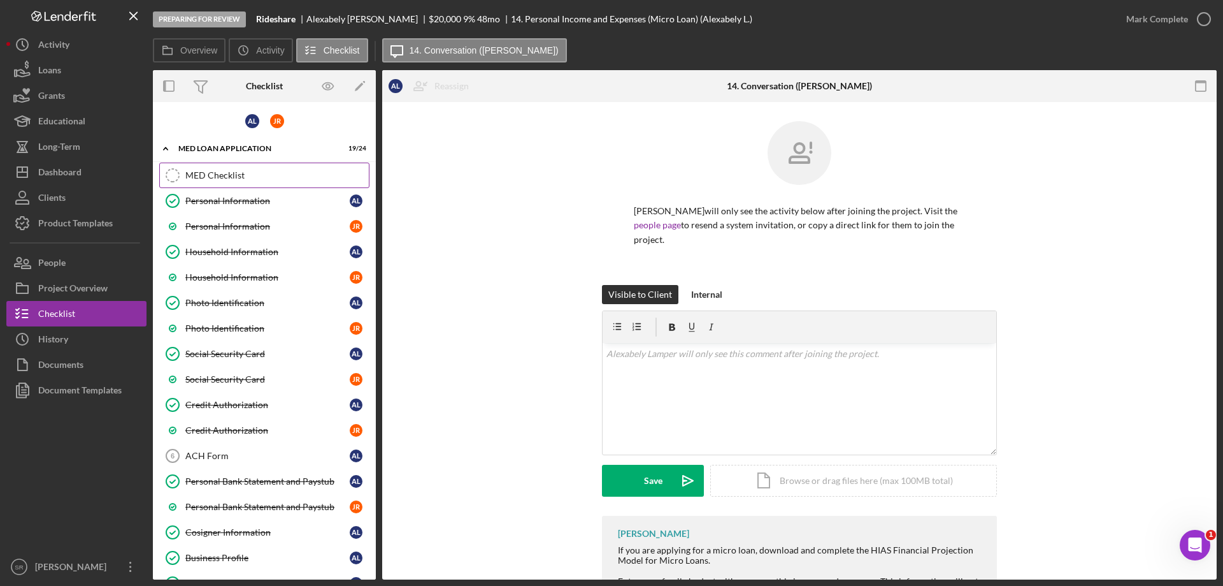
click at [197, 163] on link "MED Checklist MED Checklist" at bounding box center [264, 174] width 210 height 25
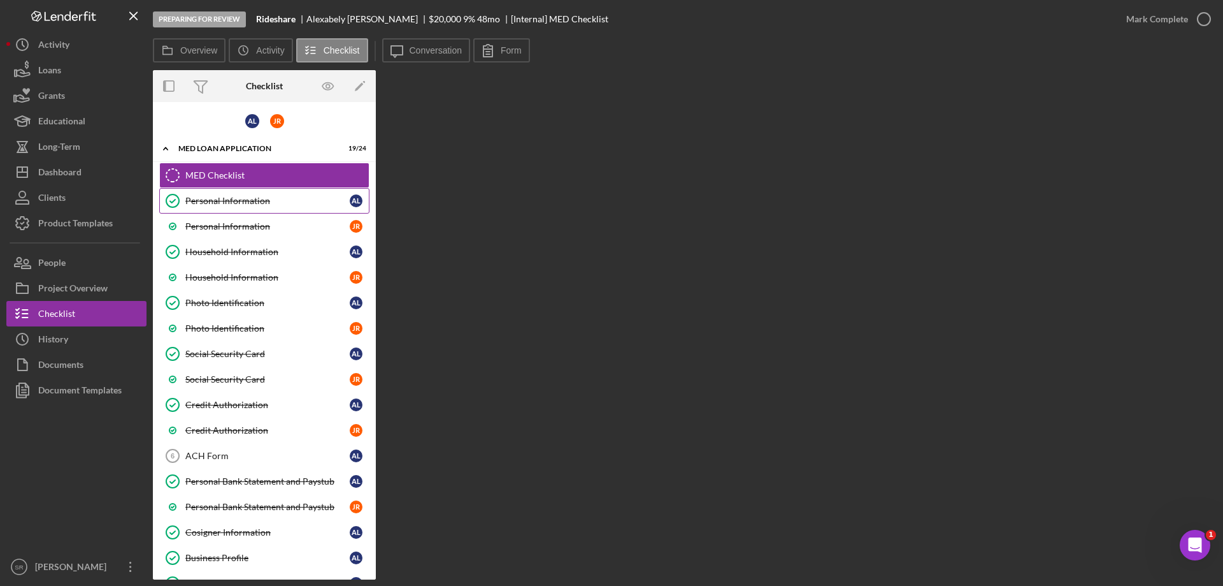
click at [293, 188] on link "Personal Information Personal Information A L" at bounding box center [264, 200] width 210 height 25
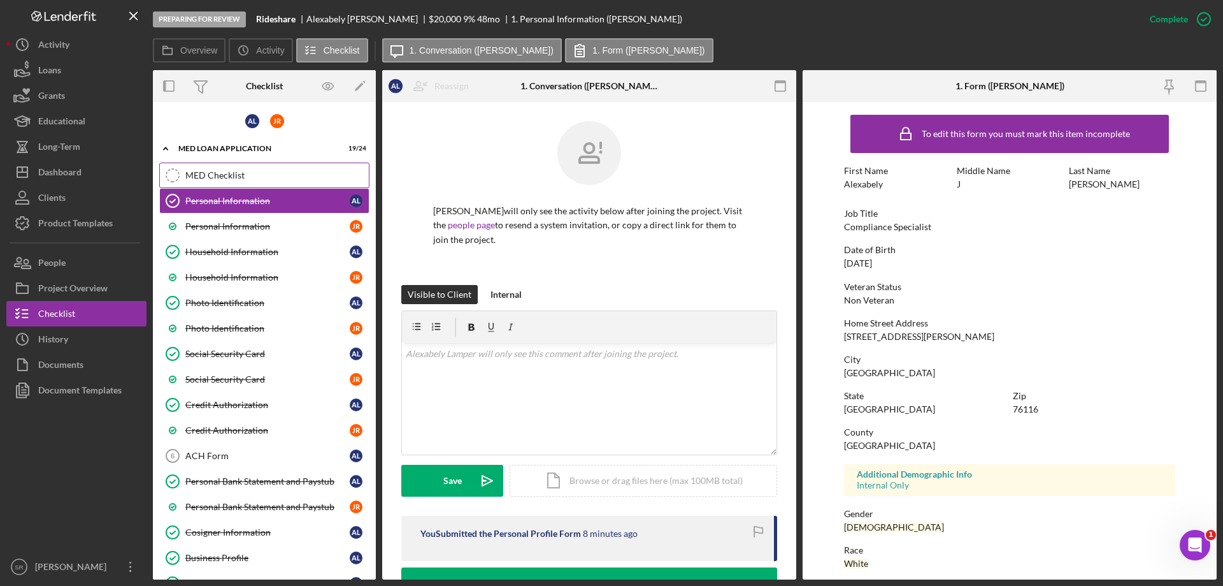
click at [279, 177] on div "MED Checklist" at bounding box center [277, 175] width 184 height 10
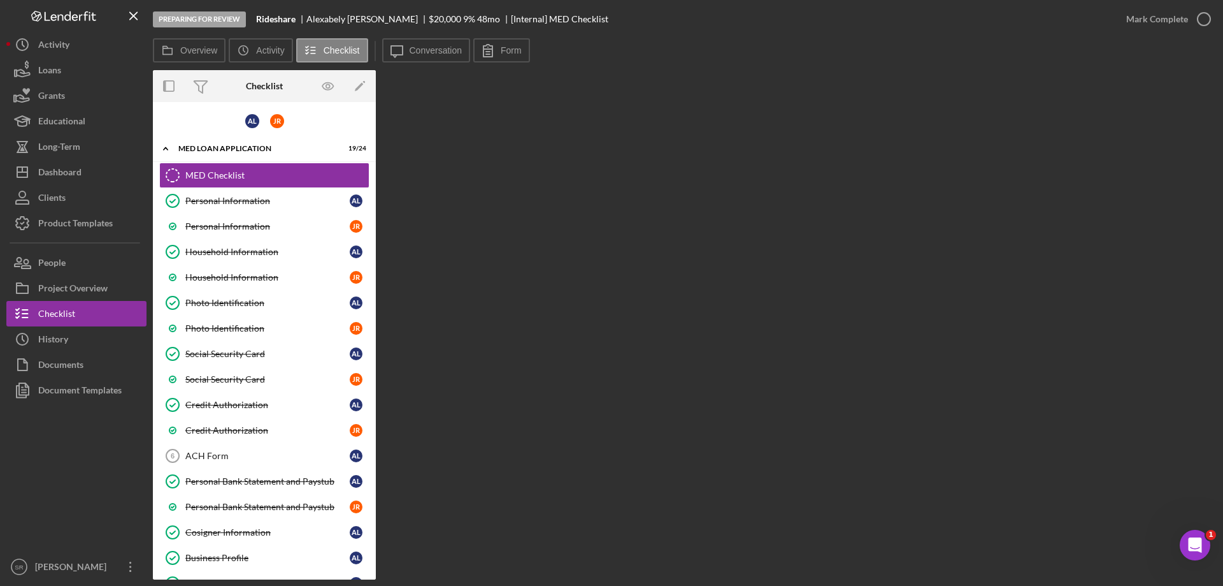
click at [644, 166] on div "Overview Internal Workflow Stage Preparing for Review Icon/Dropdown Arrow Archi…" at bounding box center [685, 324] width 1064 height 509
click at [1206, 10] on icon "button" at bounding box center [1204, 19] width 32 height 32
click at [202, 197] on div "Personal Information" at bounding box center [267, 201] width 164 height 10
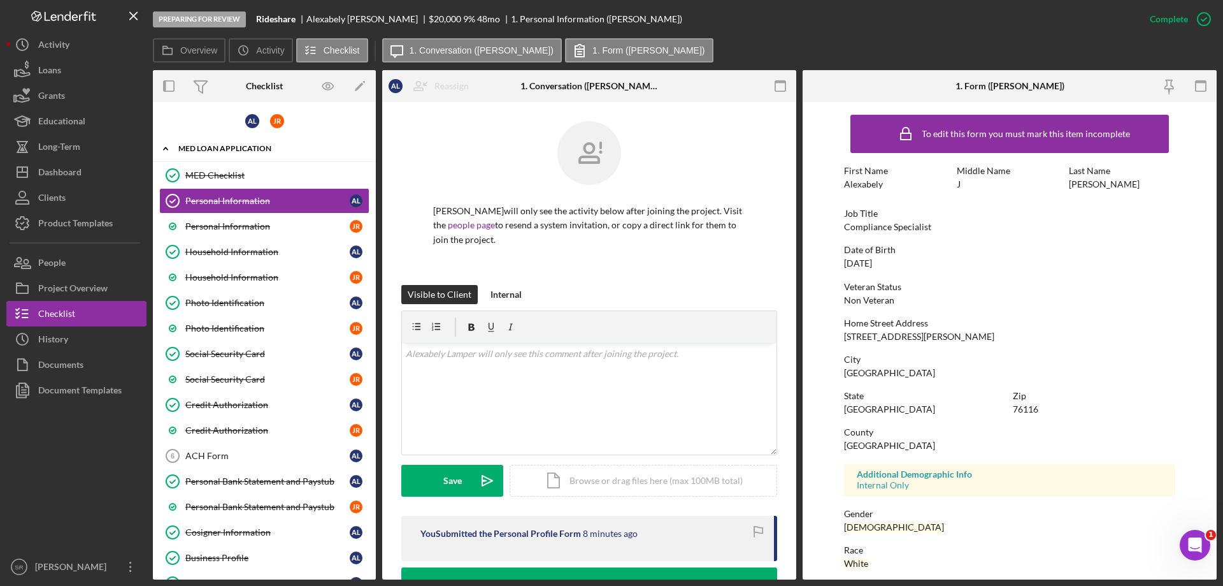
click at [214, 158] on div "Icon/Expander MED Loan Application 20 / 24" at bounding box center [264, 149] width 223 height 26
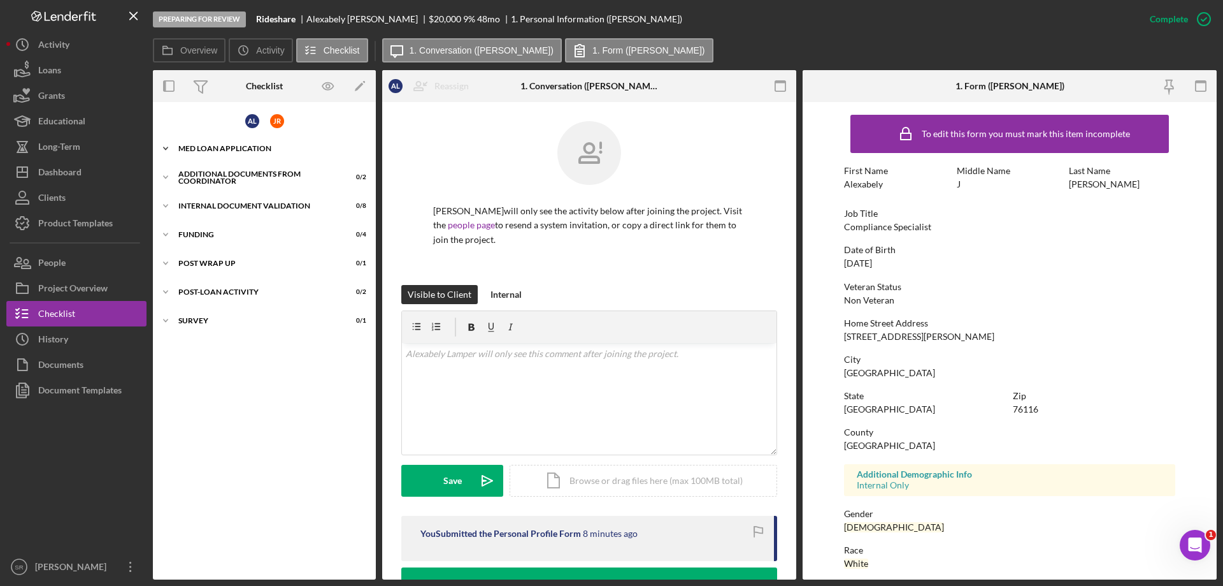
click at [205, 145] on div "MED Loan Application" at bounding box center [269, 149] width 182 height 8
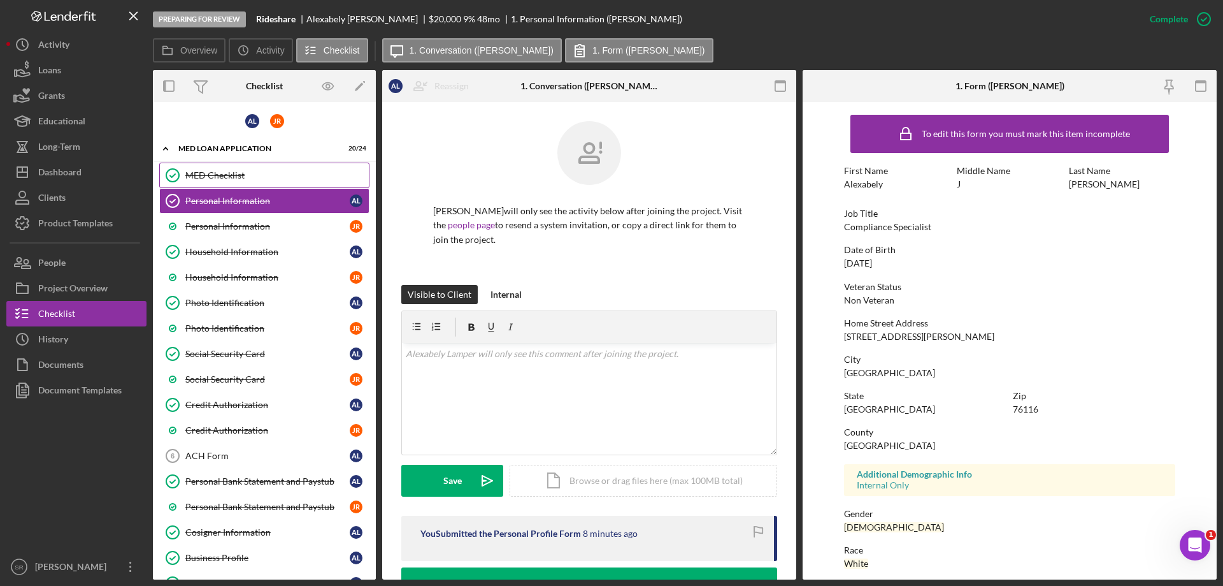
click at [208, 170] on div "MED Checklist" at bounding box center [277, 175] width 184 height 10
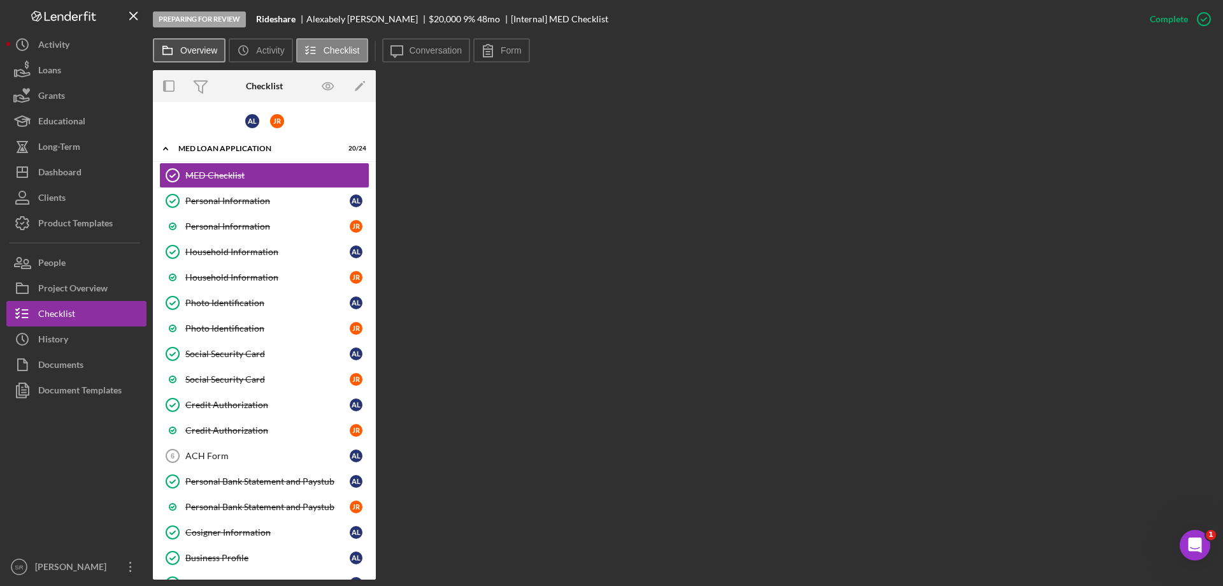
click at [180, 52] on icon at bounding box center [167, 50] width 25 height 25
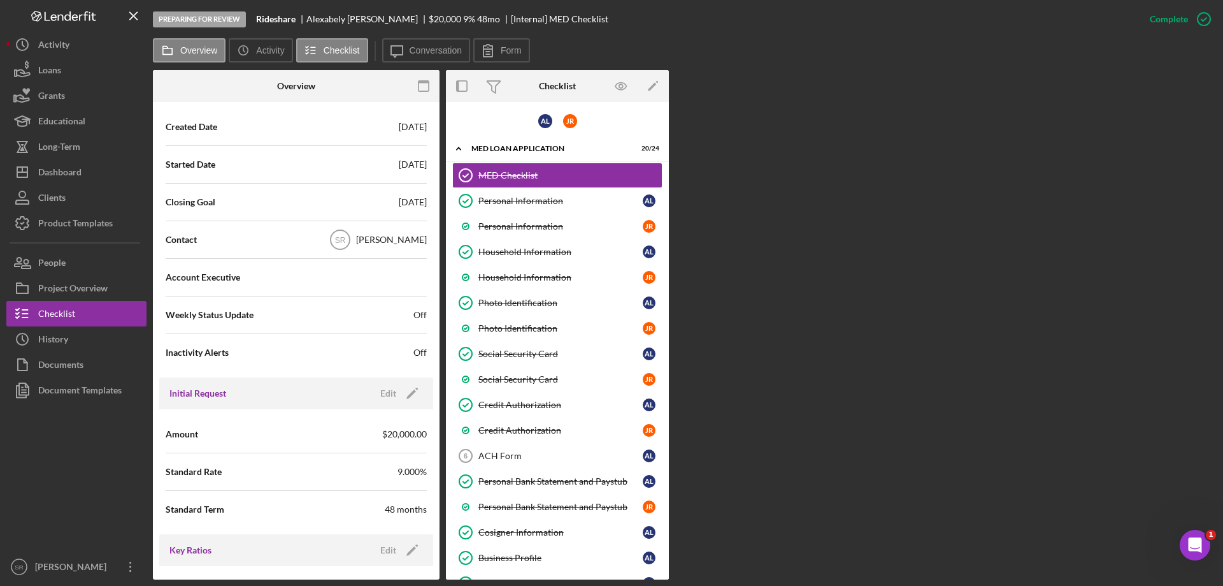
scroll to position [382, 0]
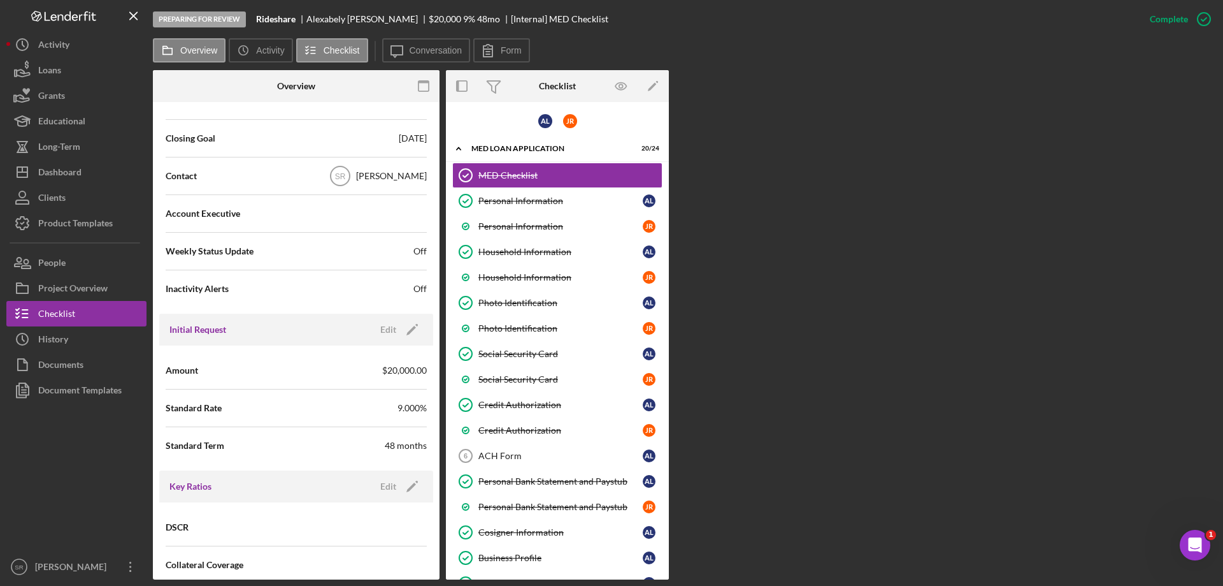
click at [405, 212] on div "Account Executive" at bounding box center [296, 214] width 261 height 32
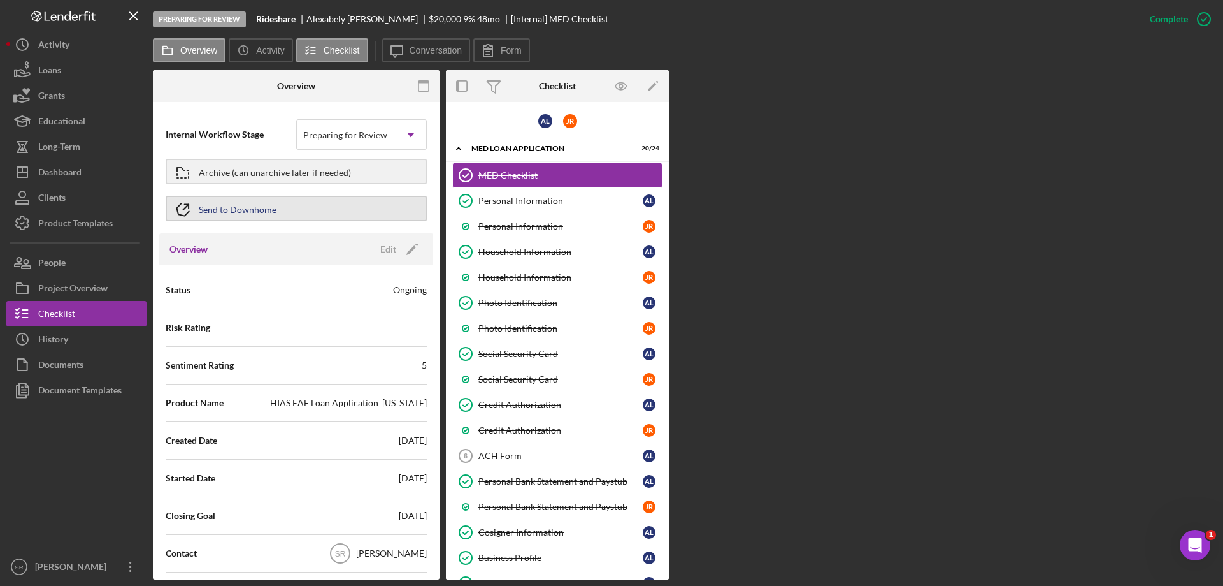
scroll to position [0, 0]
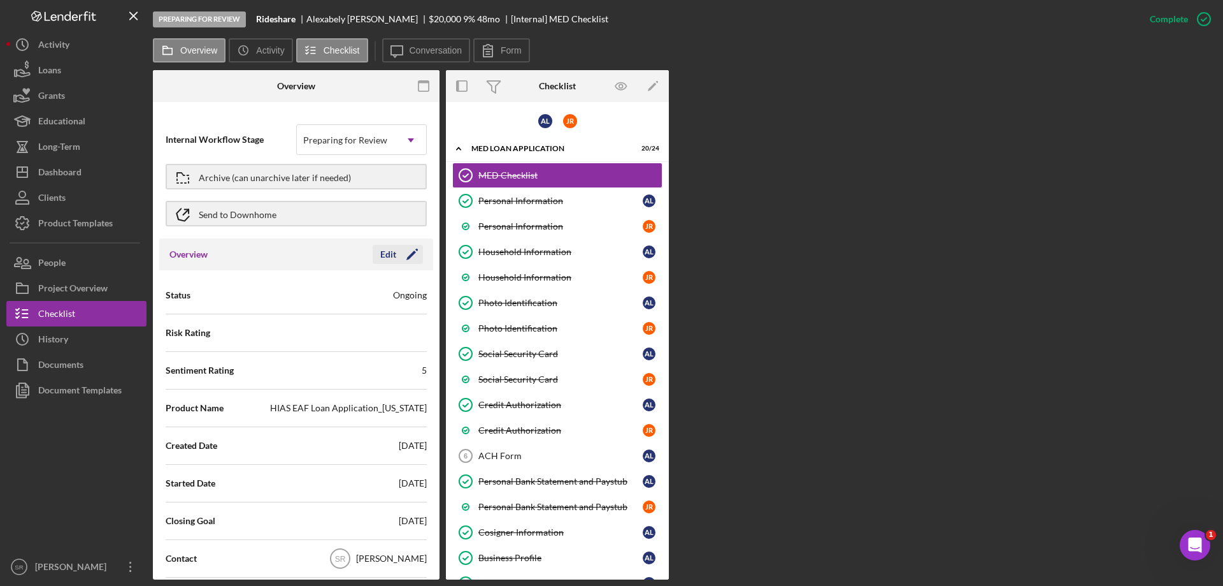
click at [399, 255] on icon "Icon/Edit" at bounding box center [412, 254] width 32 height 32
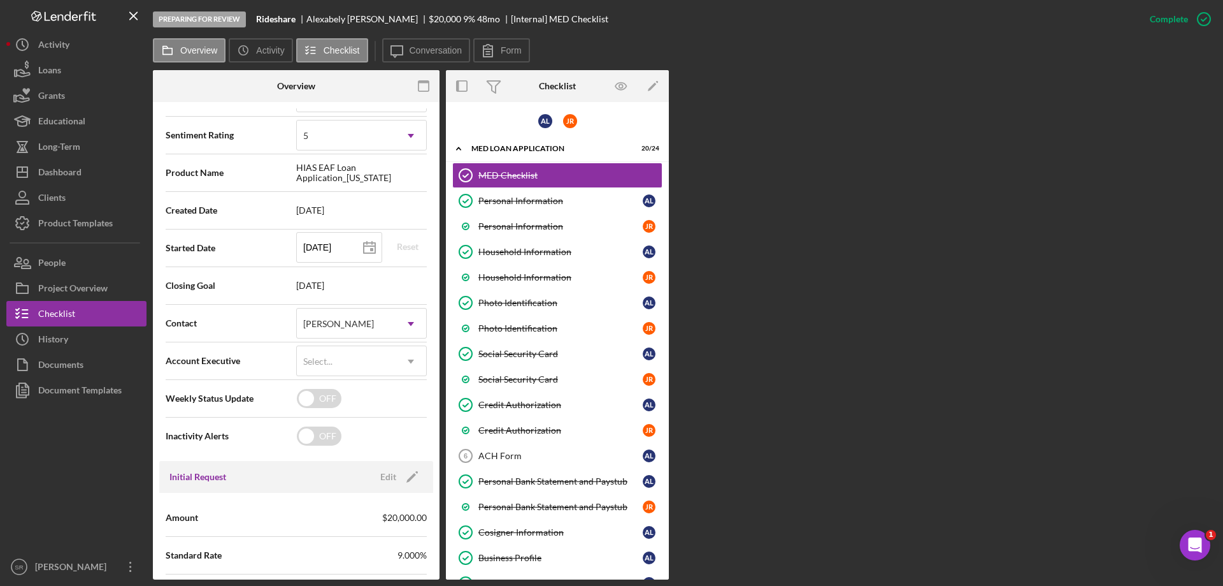
scroll to position [255, 0]
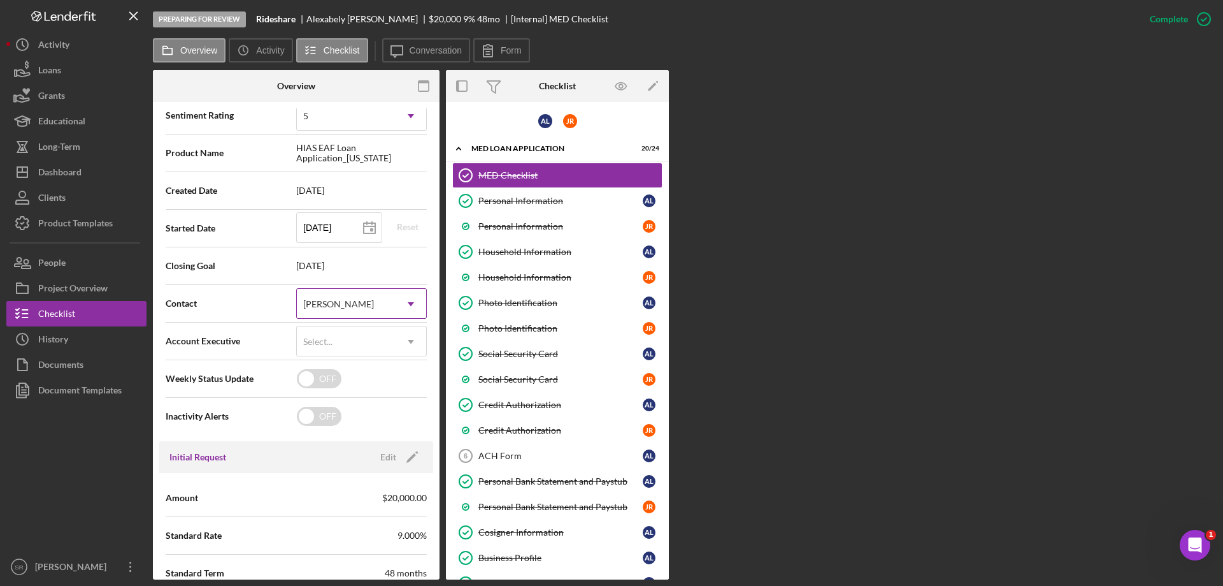
click at [374, 305] on div "[PERSON_NAME]" at bounding box center [346, 303] width 99 height 29
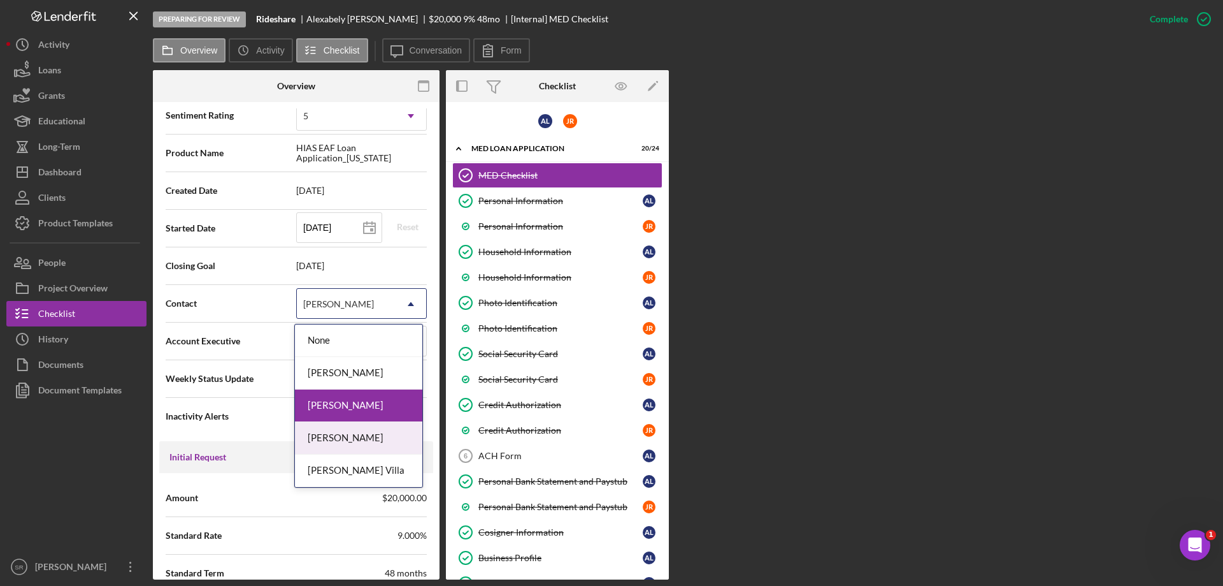
click at [340, 435] on div "[PERSON_NAME]" at bounding box center [358, 438] width 127 height 32
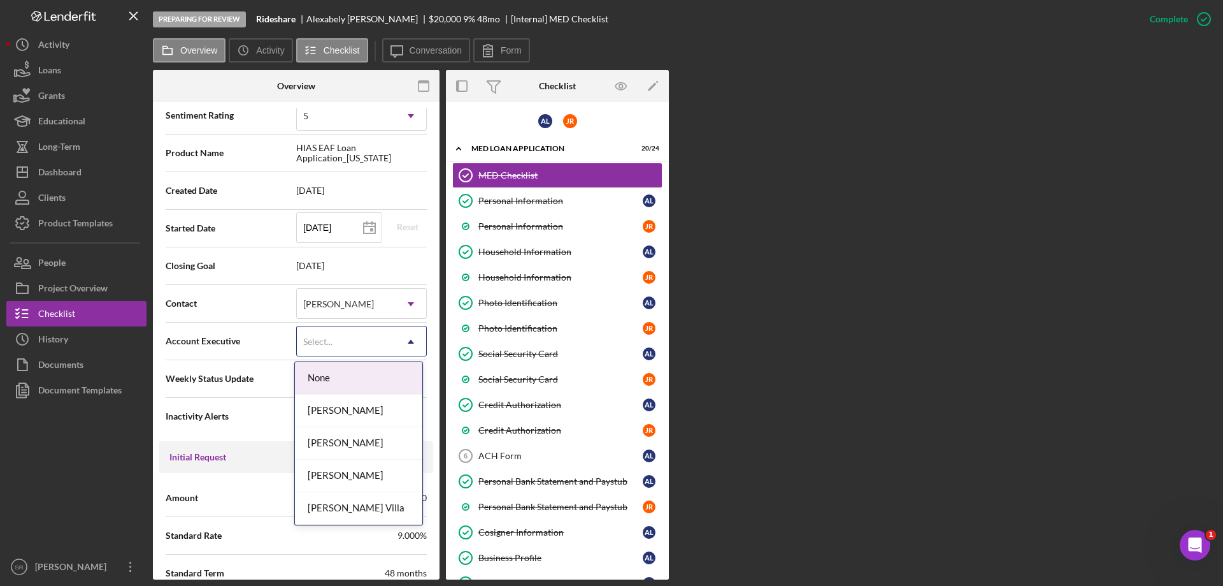
click at [362, 340] on div "Select..." at bounding box center [346, 341] width 99 height 29
click at [341, 445] on div "[PERSON_NAME]" at bounding box center [358, 443] width 127 height 32
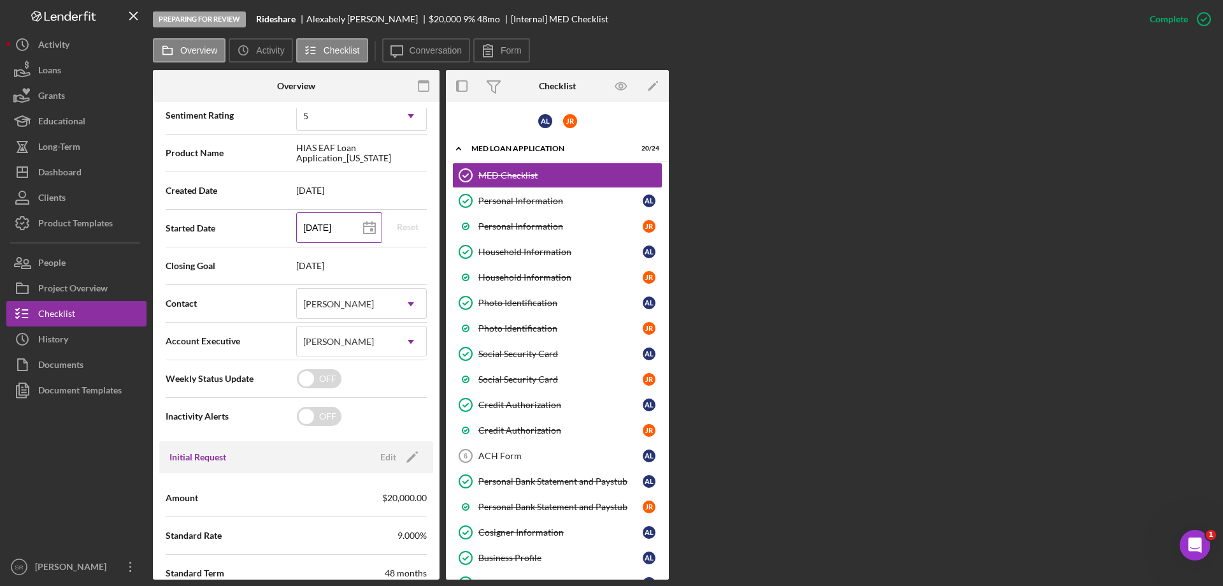
scroll to position [0, 0]
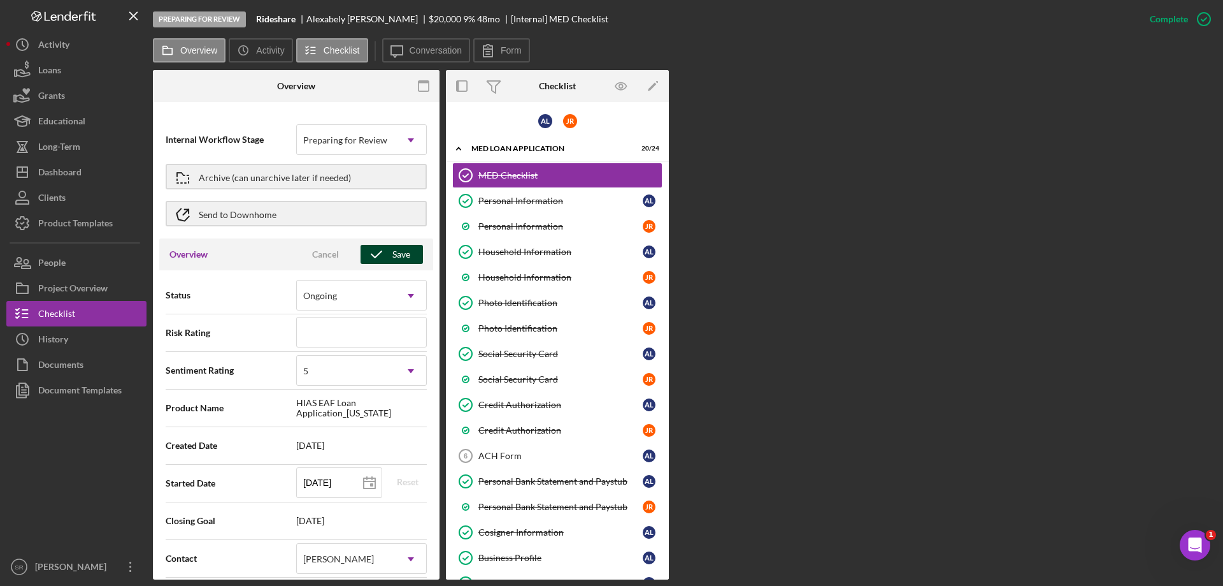
click at [411, 248] on button "Save" at bounding box center [392, 254] width 62 height 19
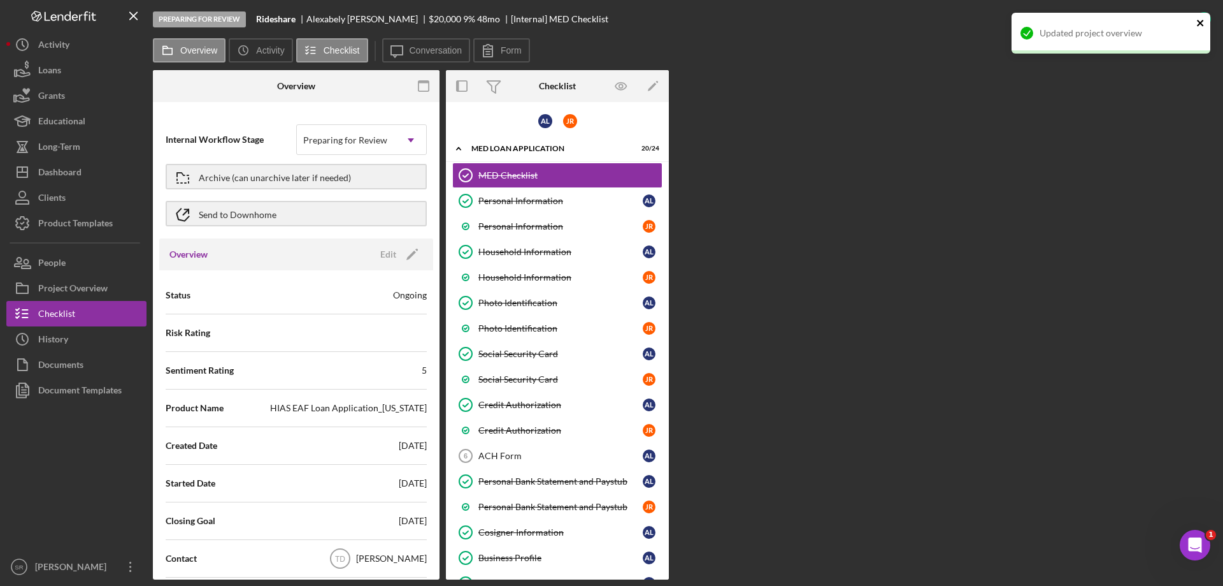
click at [1197, 28] on button "close" at bounding box center [1201, 24] width 9 height 12
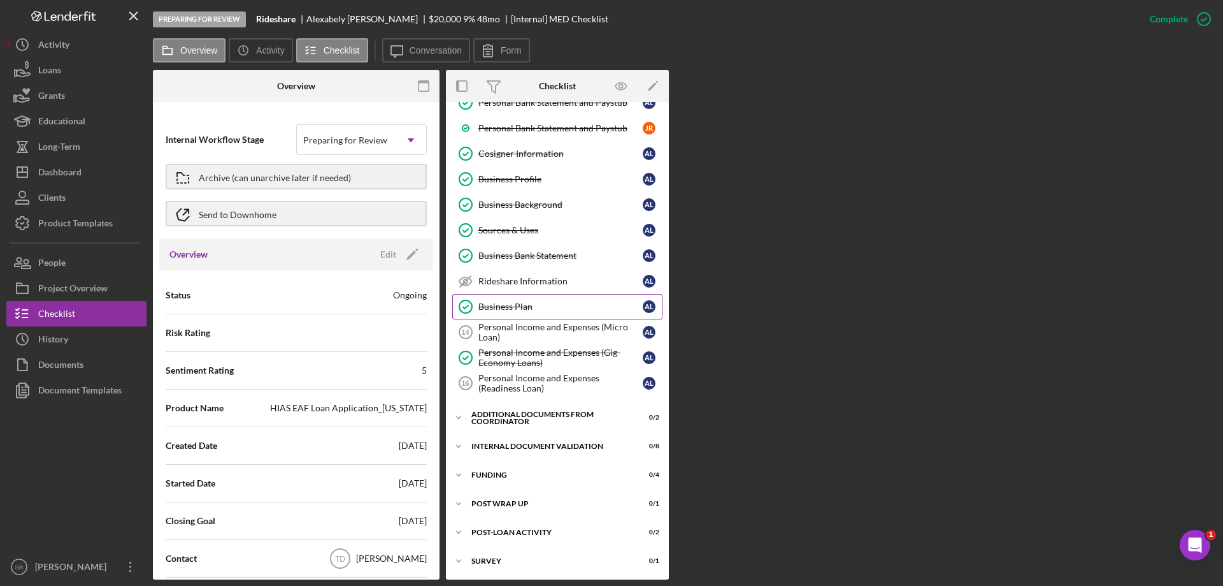
scroll to position [380, 0]
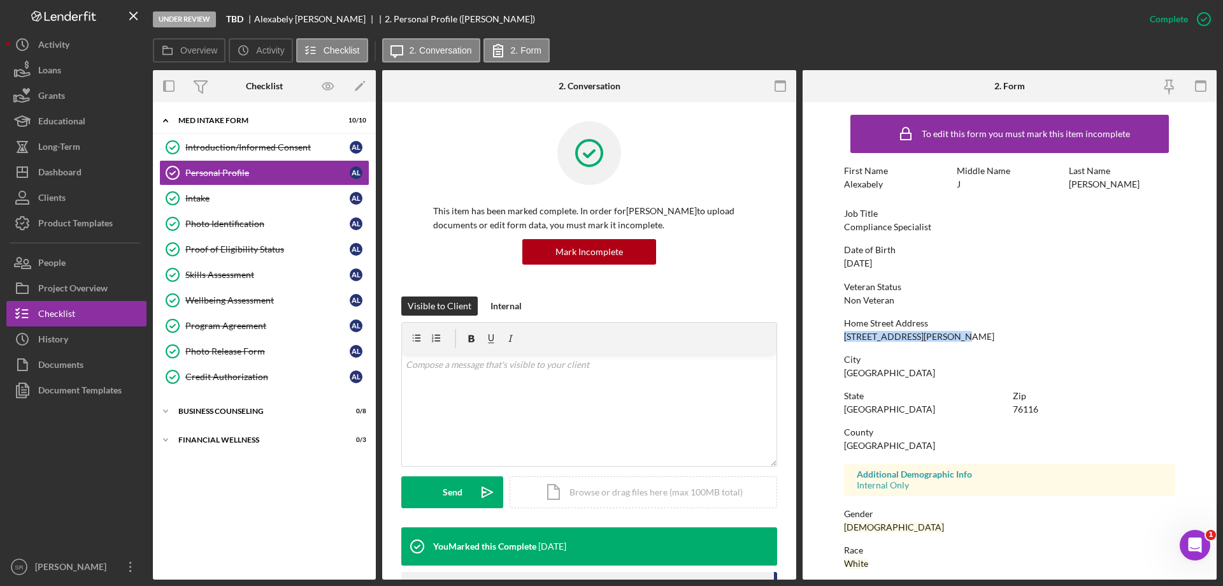
drag, startPoint x: 846, startPoint y: 337, endPoint x: 968, endPoint y: 331, distance: 122.5
click at [968, 331] on div "Home Street Address [STREET_ADDRESS]" at bounding box center [1009, 330] width 331 height 24
copy div "[STREET_ADDRESS][PERSON_NAME]"
drag, startPoint x: 844, startPoint y: 372, endPoint x: 891, endPoint y: 372, distance: 47.2
click at [891, 372] on div "City [GEOGRAPHIC_DATA]" at bounding box center [1009, 366] width 331 height 24
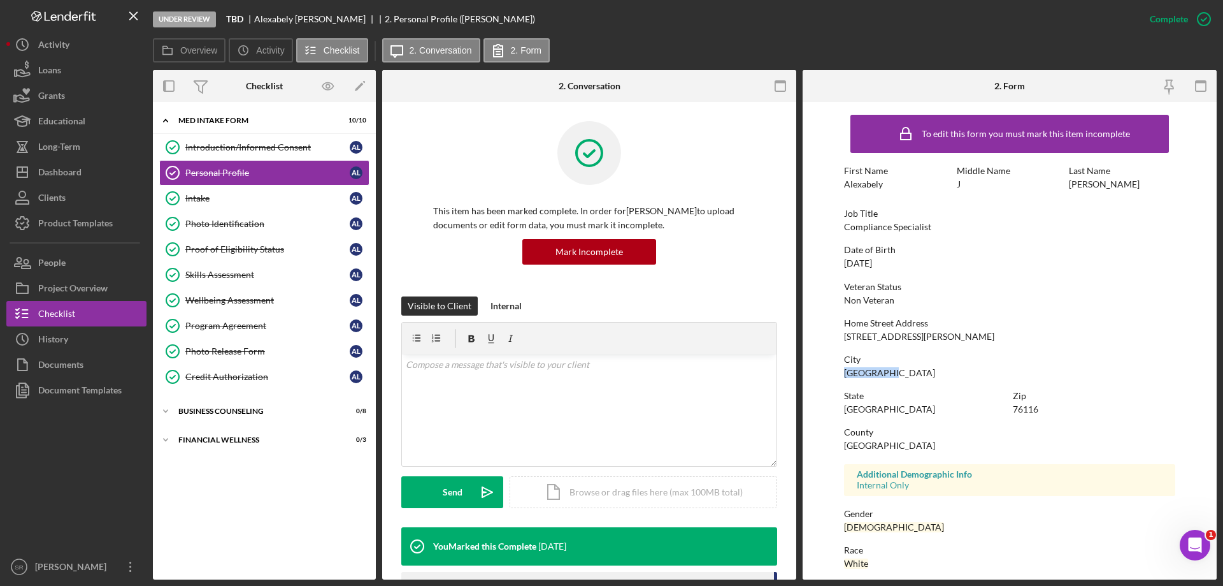
copy div "[GEOGRAPHIC_DATA]"
drag, startPoint x: 894, startPoint y: 449, endPoint x: 842, endPoint y: 444, distance: 52.4
click at [842, 444] on form "To edit this form you must mark this item incomplete First Name Alexabely Middl…" at bounding box center [1010, 340] width 414 height 477
copy div "[GEOGRAPHIC_DATA]"
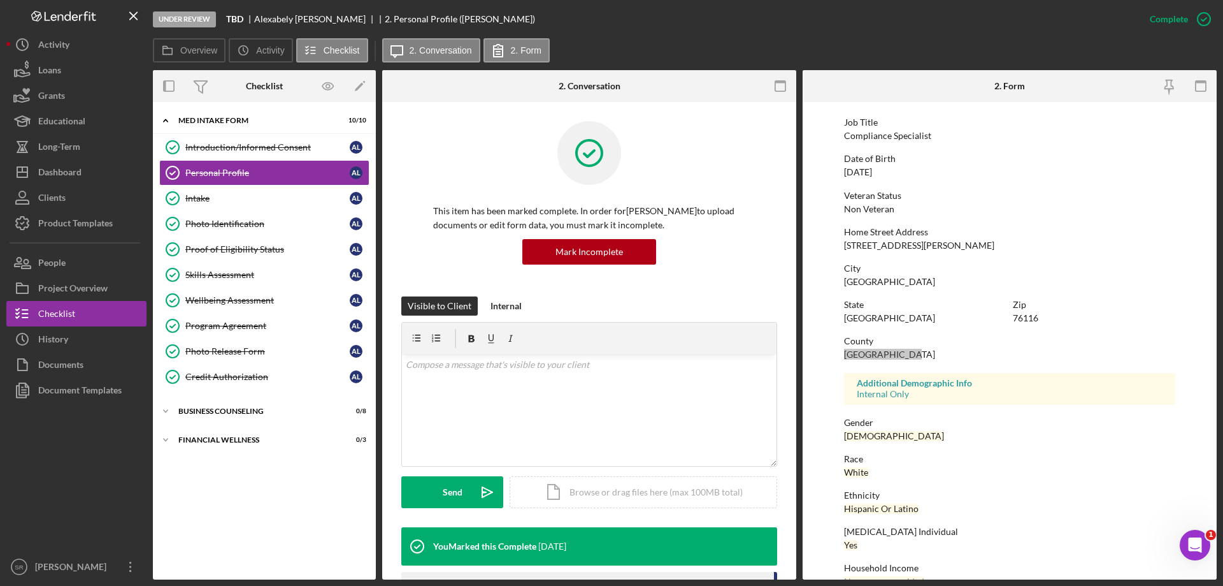
scroll to position [117, 0]
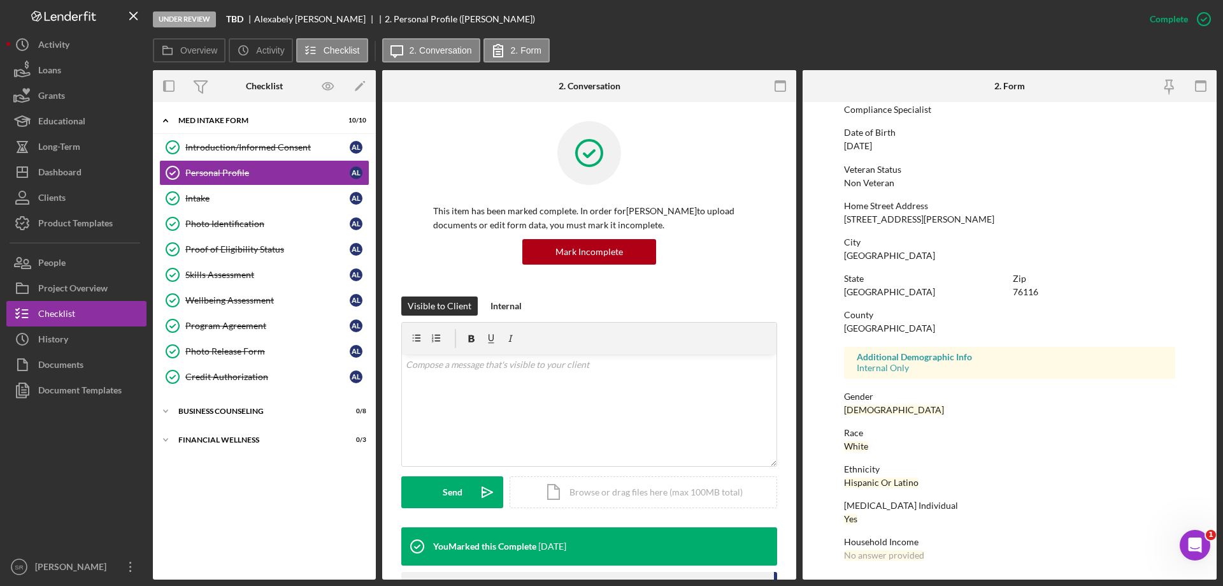
click at [1142, 457] on div "To edit this form you must mark this item incomplete First Name Alexabely Middl…" at bounding box center [1009, 282] width 331 height 582
click at [13, 70] on icon "button" at bounding box center [22, 70] width 32 height 32
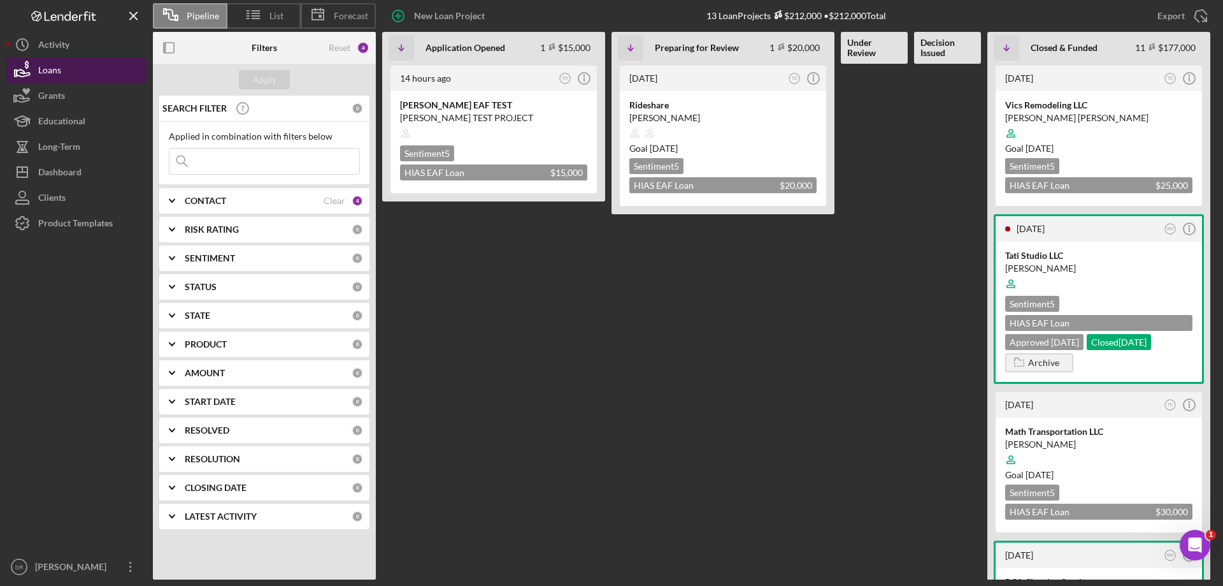
click at [38, 68] on icon "button" at bounding box center [22, 70] width 32 height 32
click at [748, 113] on div "[PERSON_NAME]" at bounding box center [723, 118] width 187 height 13
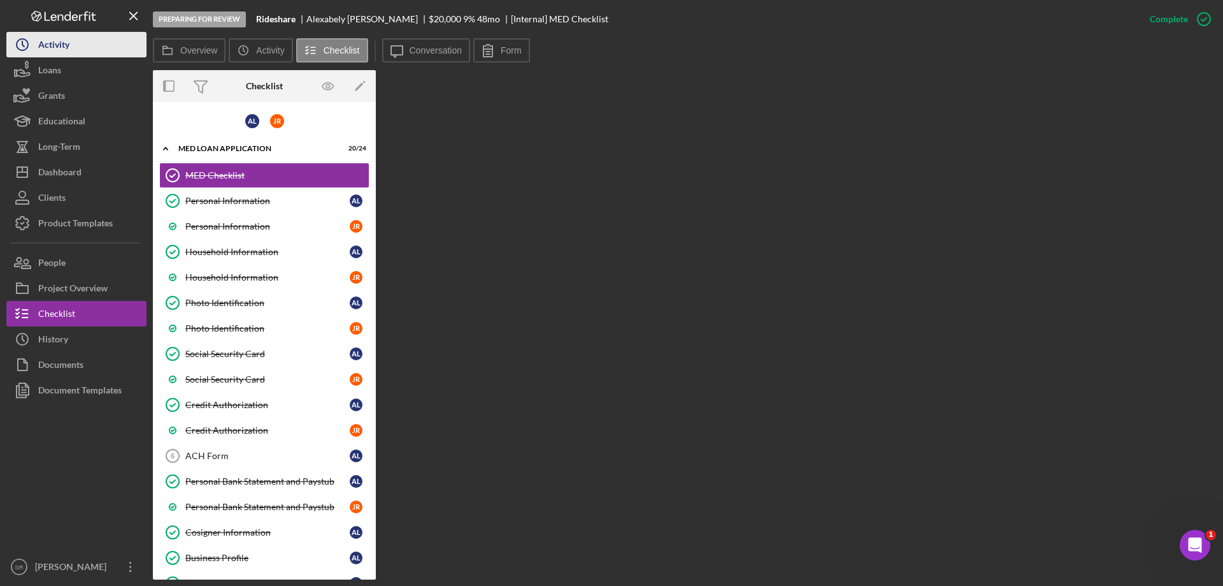
click at [25, 44] on icon "Icon/History" at bounding box center [22, 45] width 32 height 32
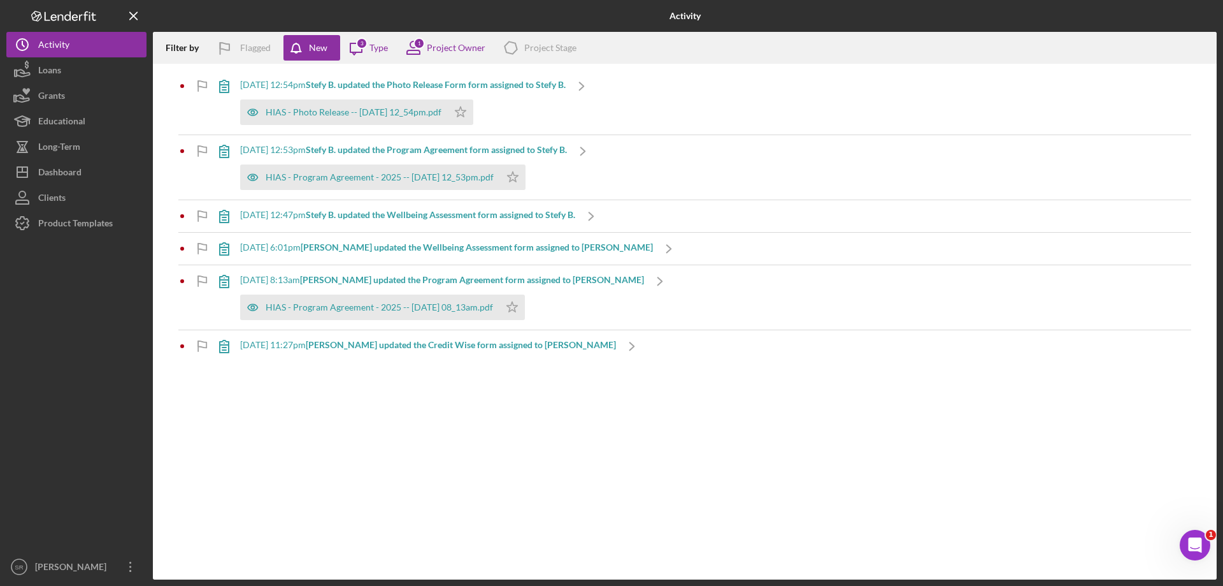
click at [23, 19] on icon "Logo-Reversed Created with Sketch." at bounding box center [63, 16] width 115 height 11
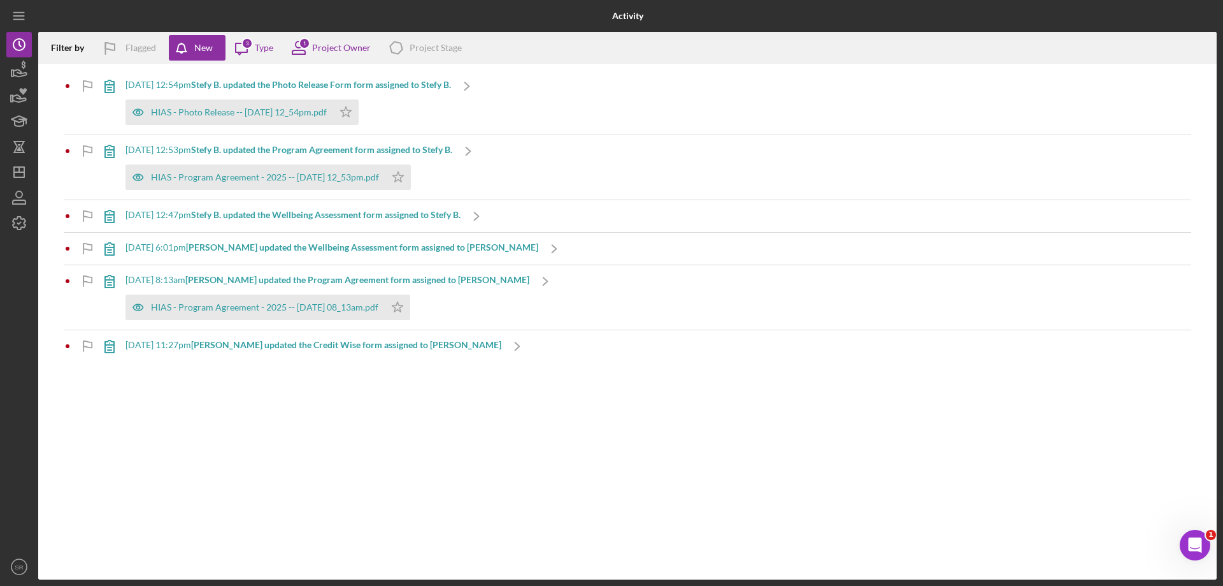
click at [23, 19] on line "button" at bounding box center [18, 19] width 10 height 0
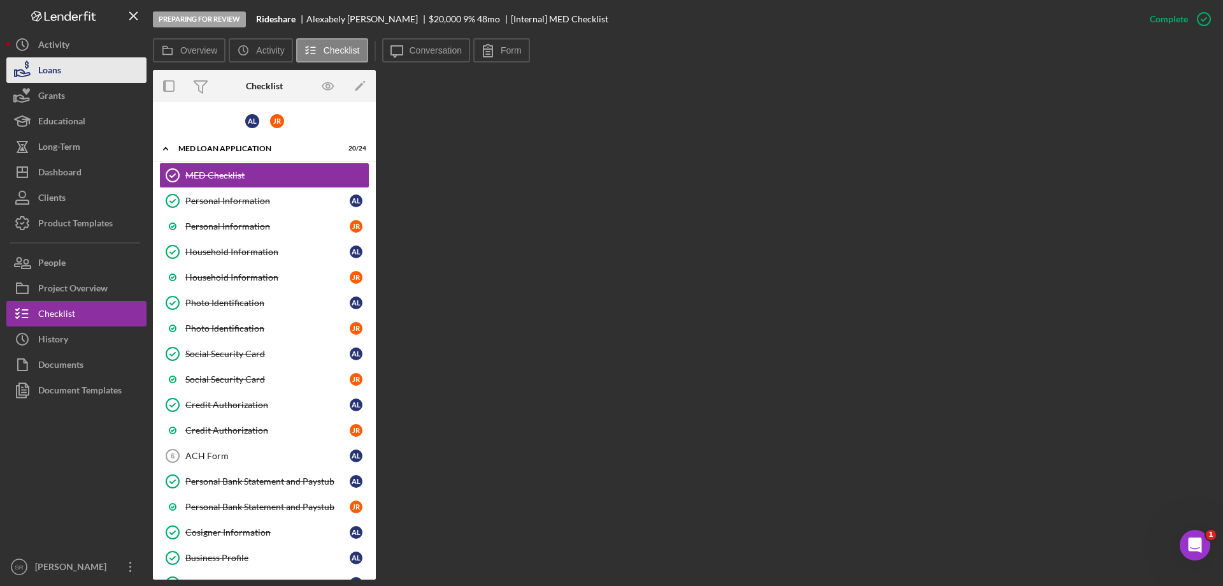
click at [89, 74] on button "Loans" at bounding box center [76, 69] width 140 height 25
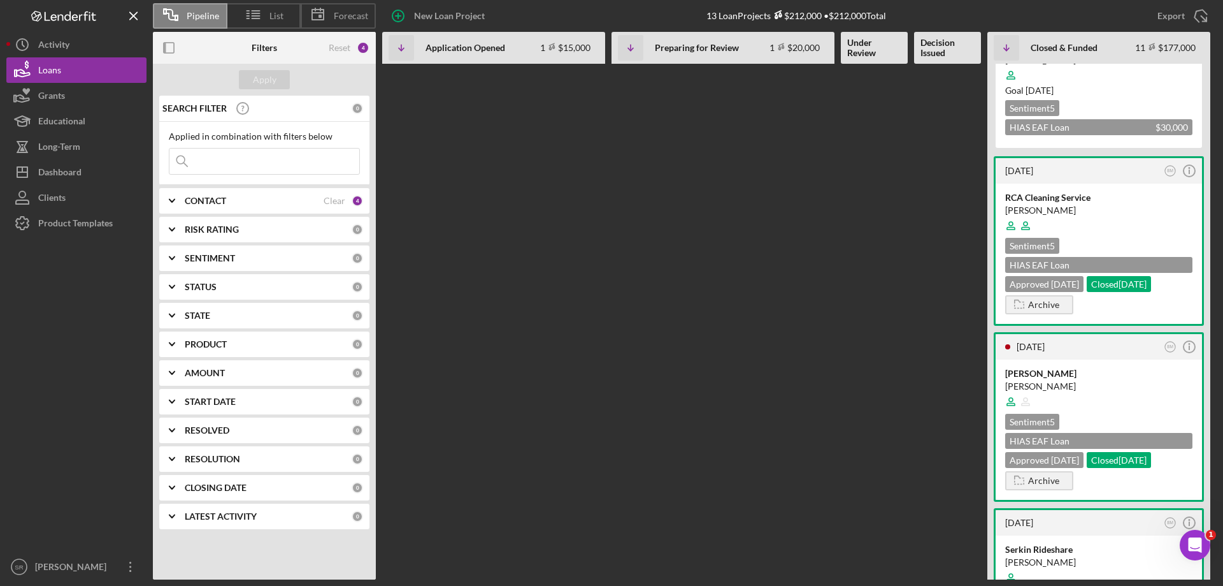
scroll to position [382, 0]
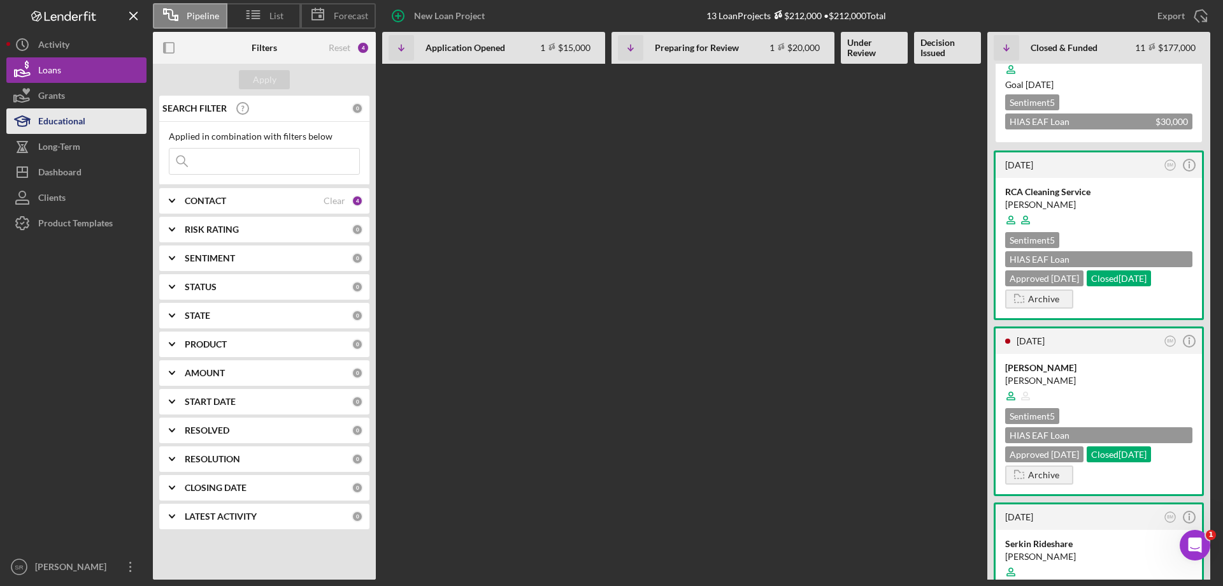
click at [39, 117] on div "Educational" at bounding box center [61, 122] width 47 height 29
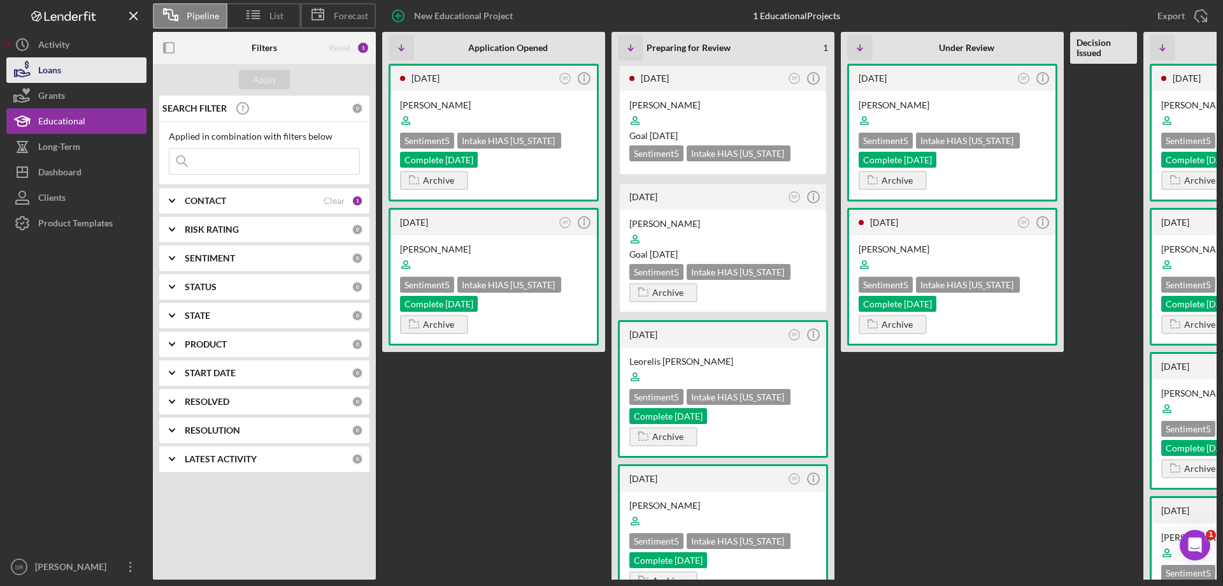
click at [44, 71] on div "Loans" at bounding box center [49, 71] width 23 height 29
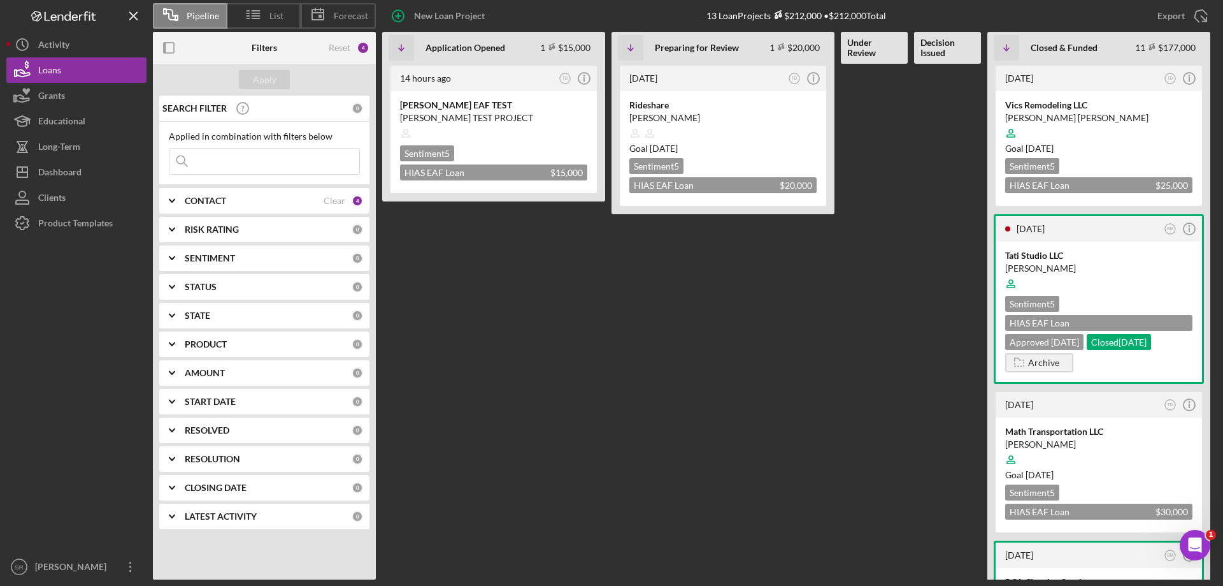
click at [893, 376] on Review at bounding box center [874, 321] width 67 height 515
click at [1089, 122] on div at bounding box center [1098, 133] width 187 height 24
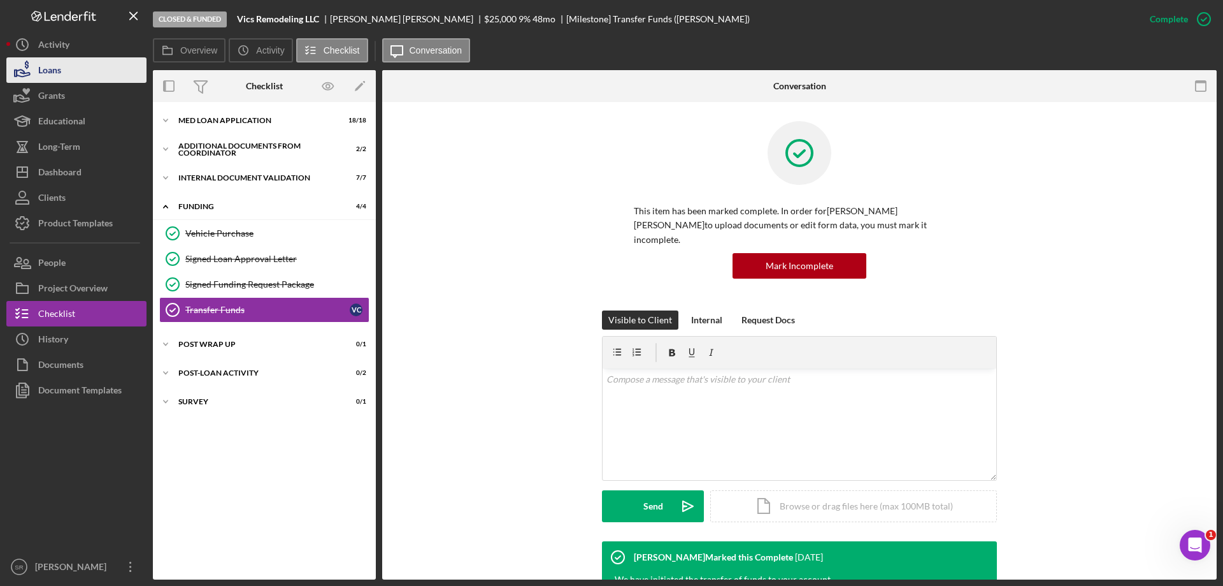
click at [35, 66] on icon "button" at bounding box center [22, 70] width 32 height 32
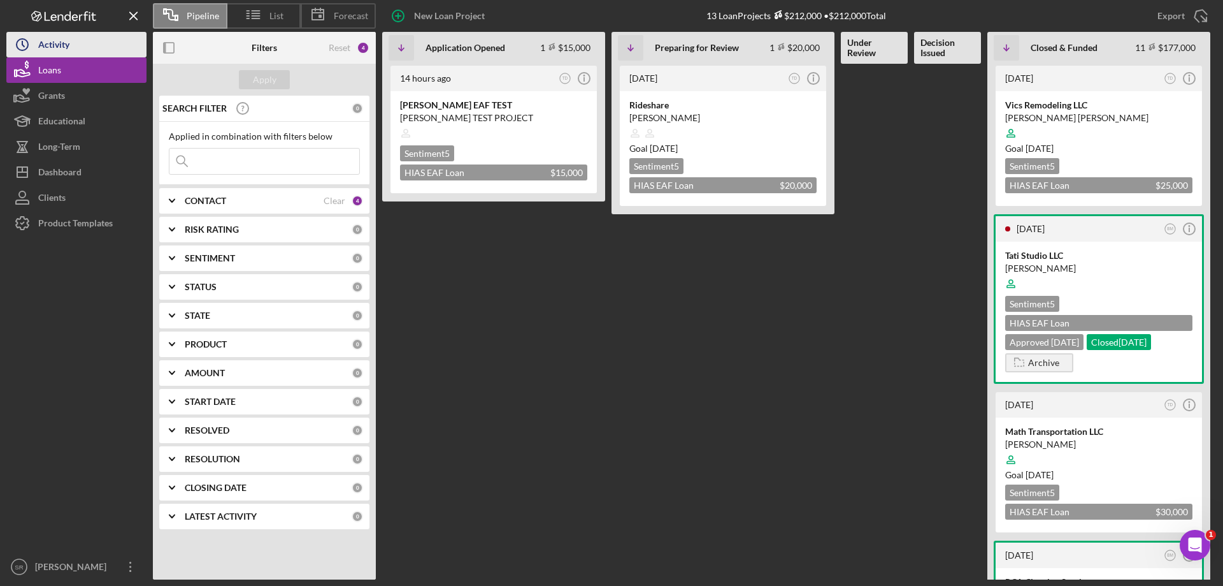
click at [32, 47] on icon "Icon/History" at bounding box center [22, 45] width 32 height 32
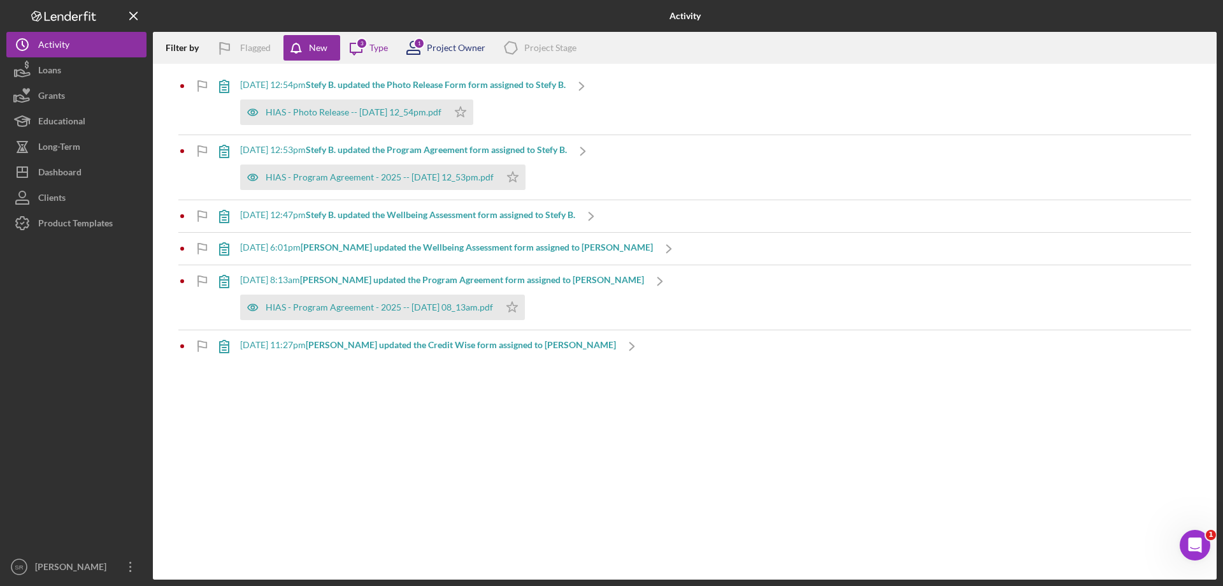
click at [457, 54] on div "1 Project Owner" at bounding box center [442, 48] width 88 height 32
click at [357, 50] on icon "Icon/Message" at bounding box center [356, 48] width 32 height 32
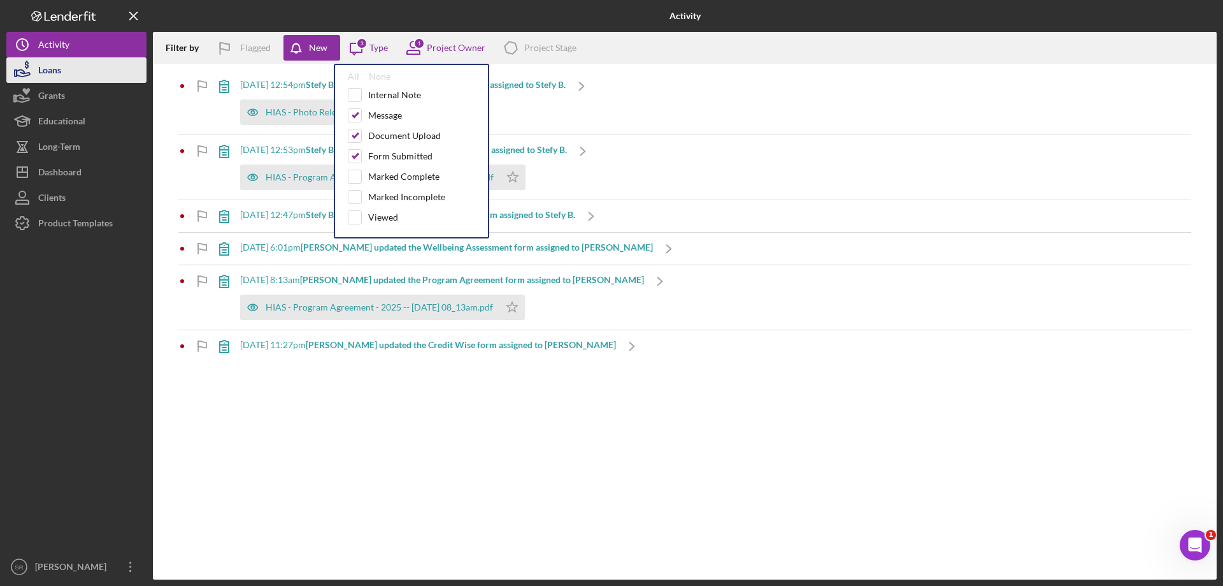
click at [92, 59] on button "Loans" at bounding box center [76, 69] width 140 height 25
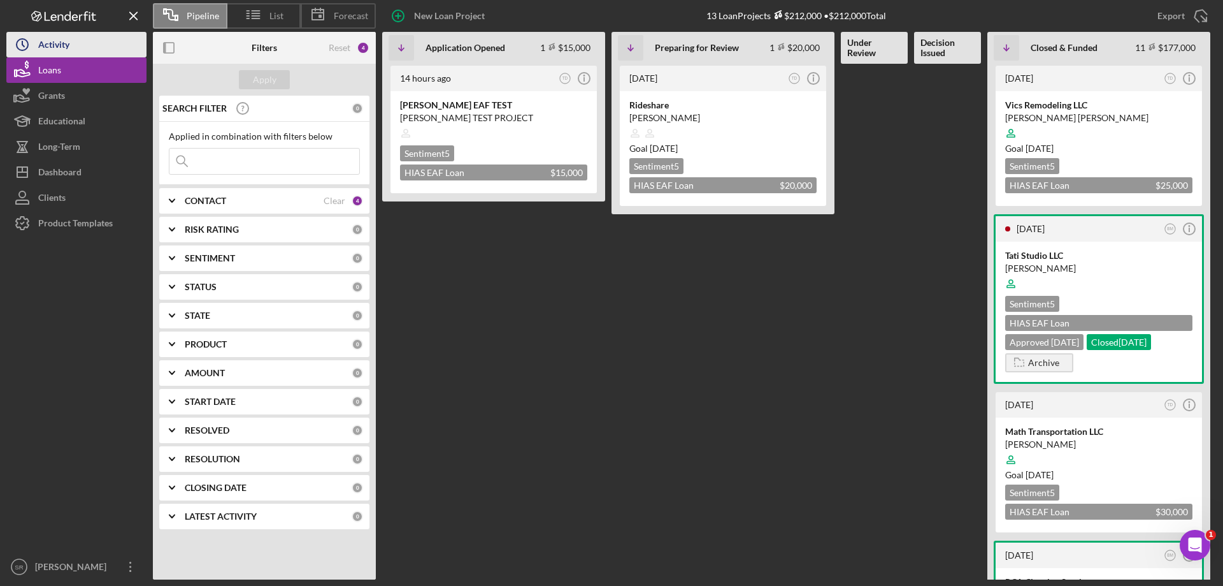
click at [59, 55] on div "Activity" at bounding box center [53, 46] width 31 height 29
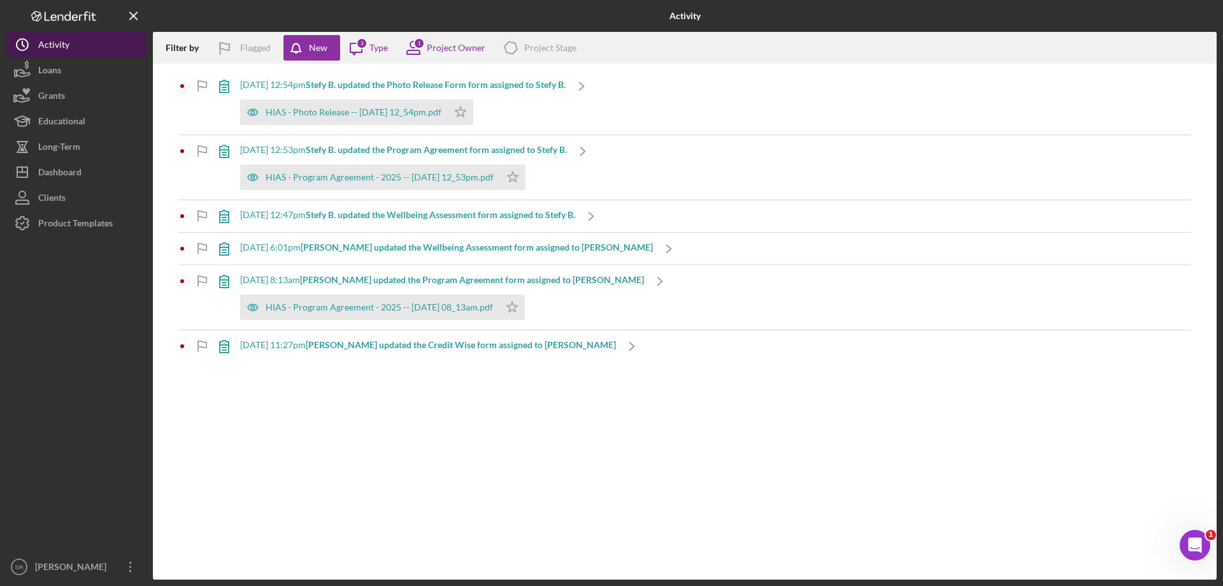
click at [56, 48] on div "Activity" at bounding box center [53, 46] width 31 height 29
click at [391, 45] on div "Filter by Flagged New Icon/Message 3 Type 1 Project Owner Icon/Product Project …" at bounding box center [685, 48] width 1064 height 32
click at [438, 43] on div "1 Project Owner" at bounding box center [442, 48] width 88 height 32
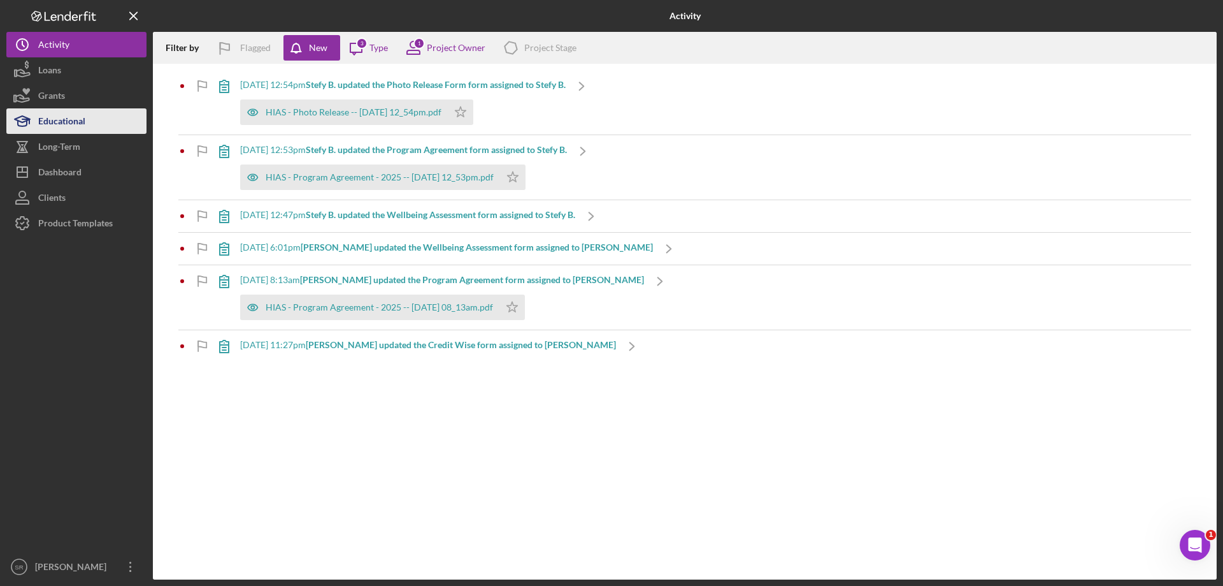
click at [98, 118] on button "Educational" at bounding box center [76, 120] width 140 height 25
